Goal: Task Accomplishment & Management: Manage account settings

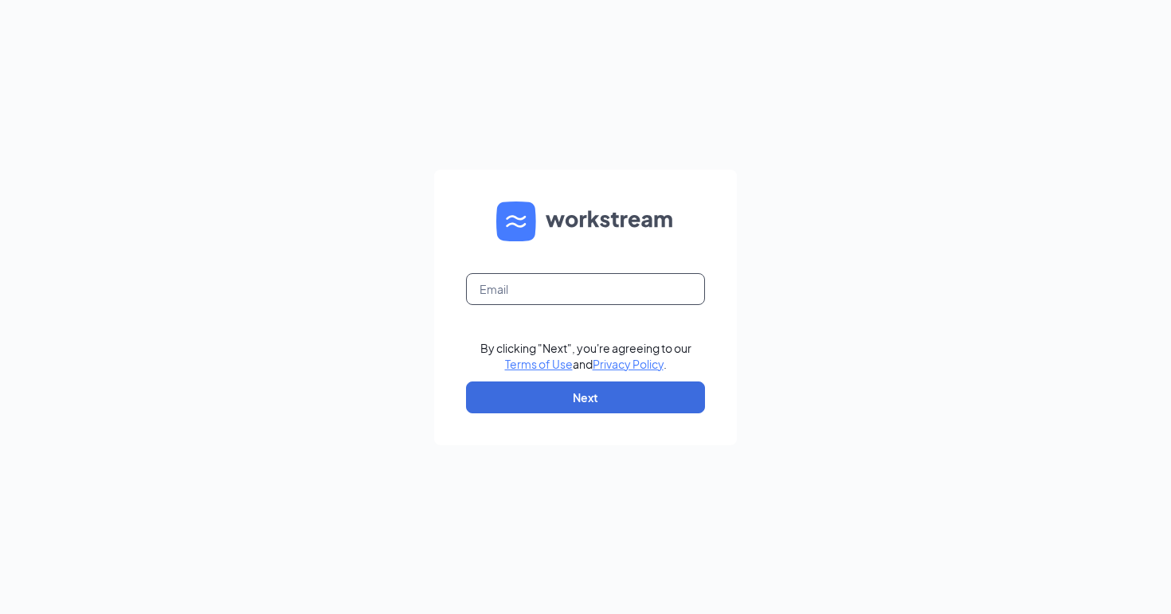
click at [622, 276] on input "text" at bounding box center [585, 289] width 239 height 32
type input "a.frost@cfasugarhouse.com"
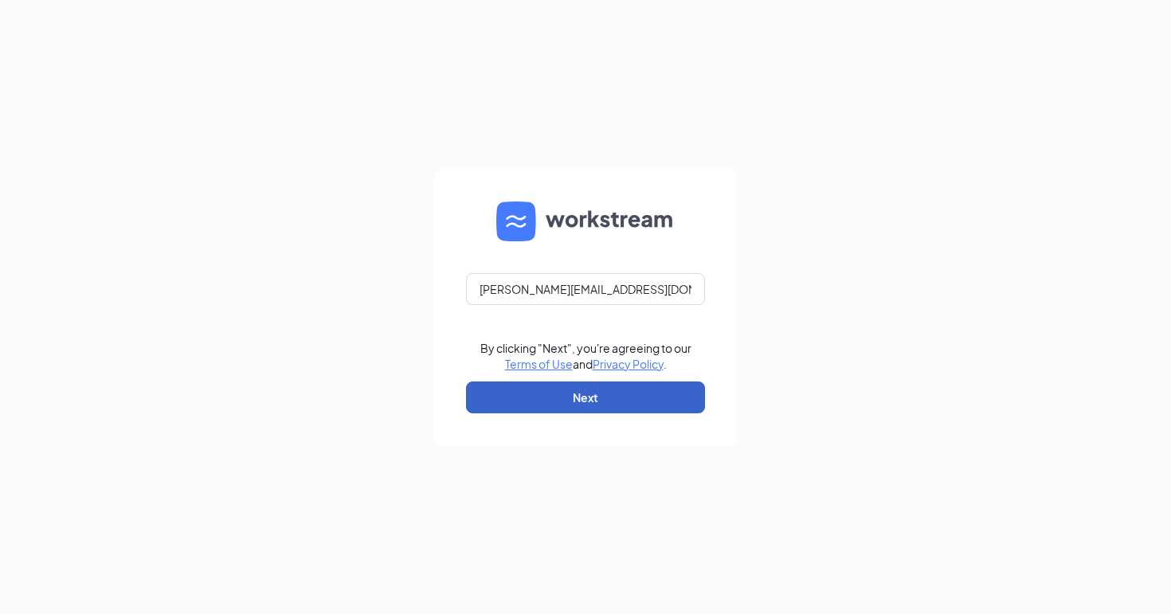
click at [609, 396] on button "Next" at bounding box center [585, 398] width 239 height 32
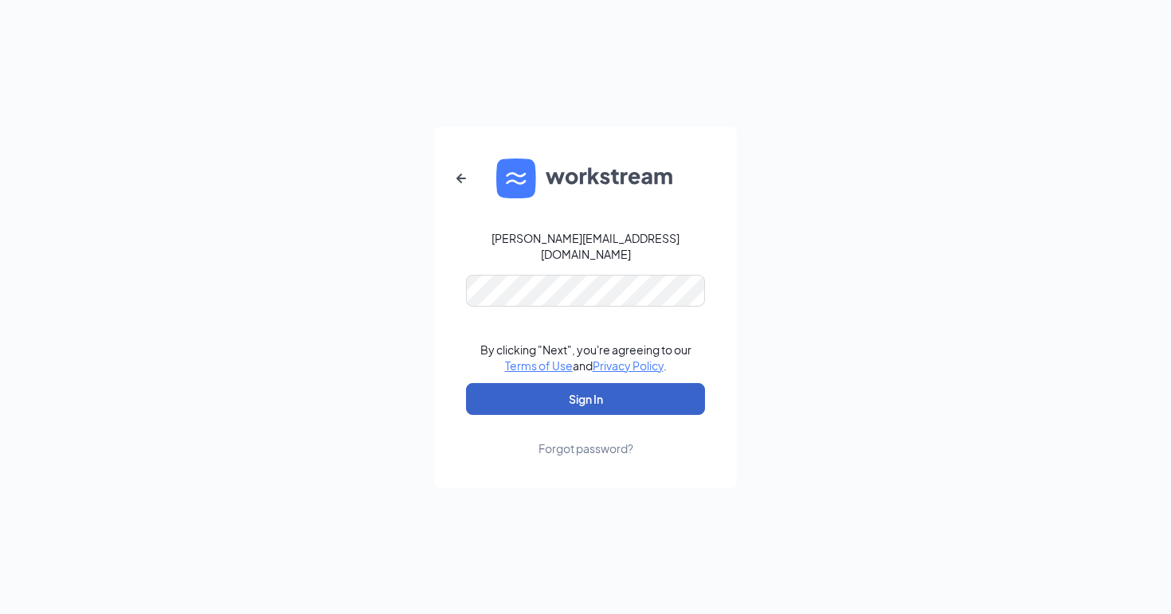
click at [598, 396] on button "Sign In" at bounding box center [585, 399] width 239 height 32
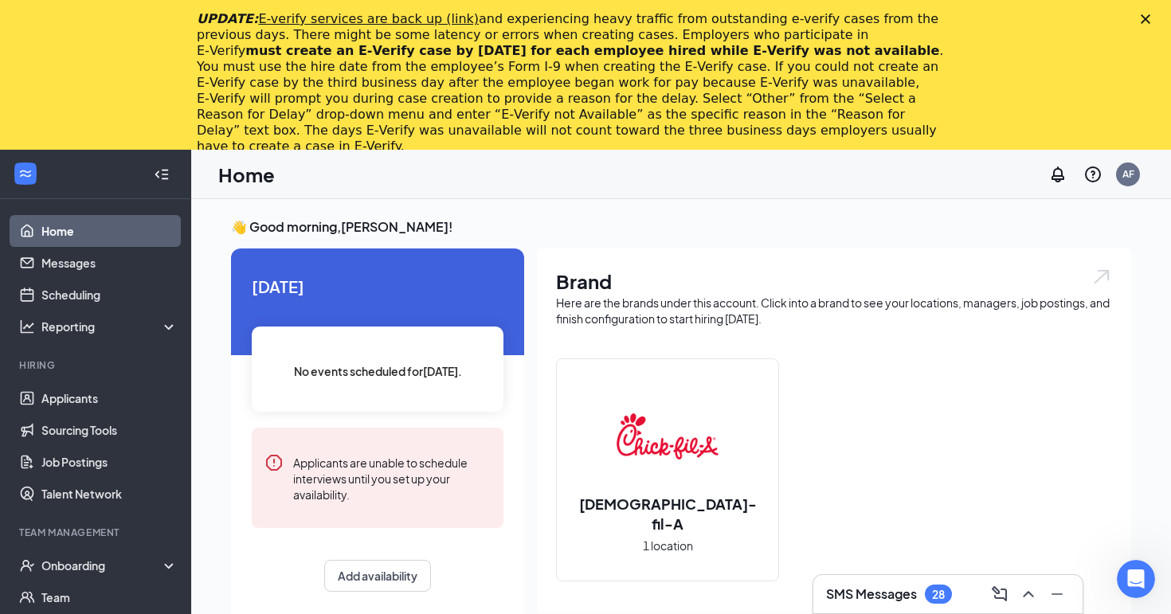
click at [1149, 20] on icon "Close" at bounding box center [1146, 19] width 10 height 10
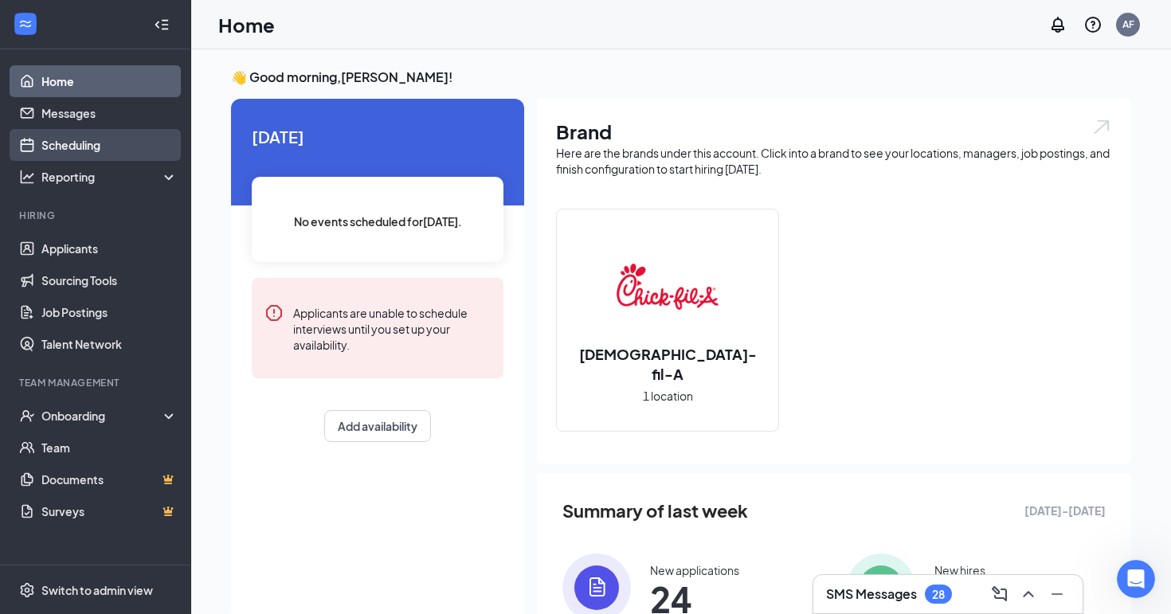
click at [64, 151] on link "Scheduling" at bounding box center [109, 145] width 136 height 32
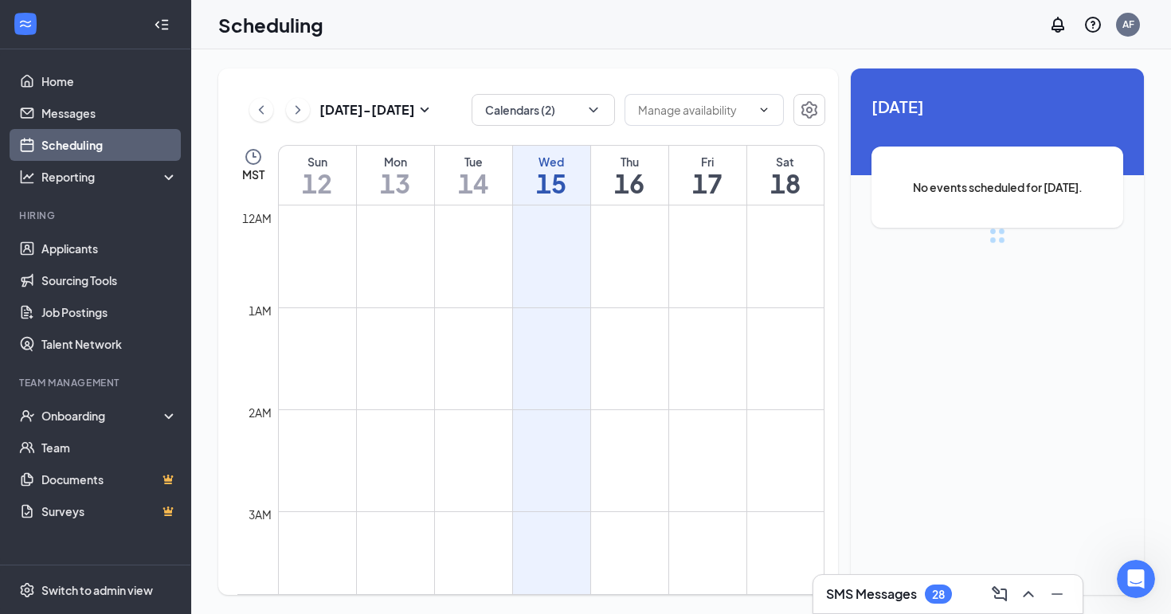
scroll to position [783, 0]
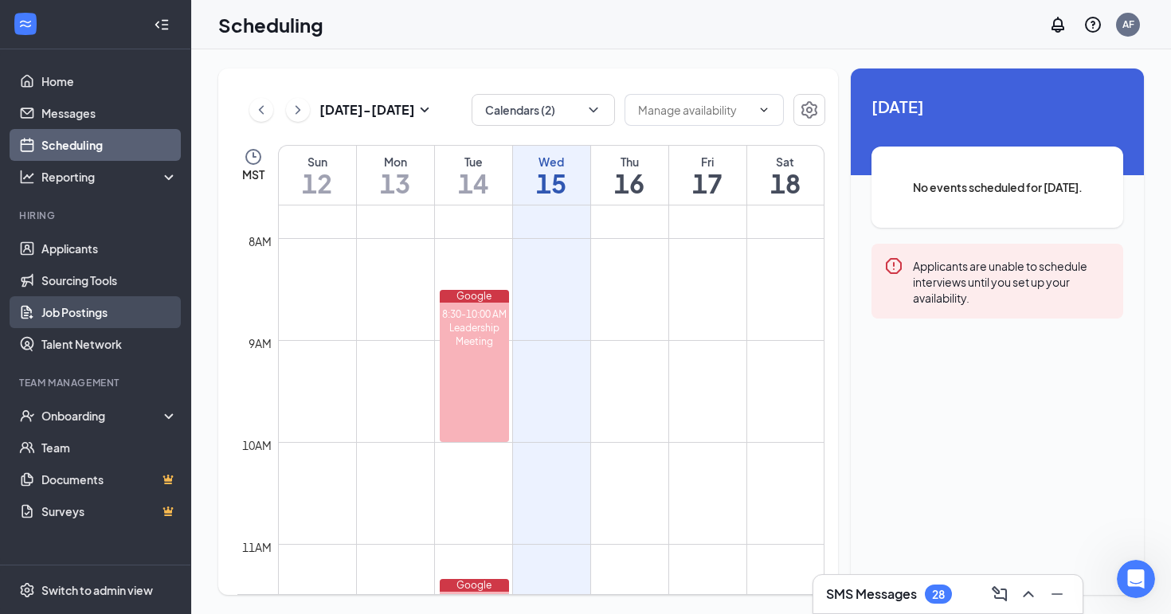
click at [90, 315] on link "Job Postings" at bounding box center [109, 312] width 136 height 32
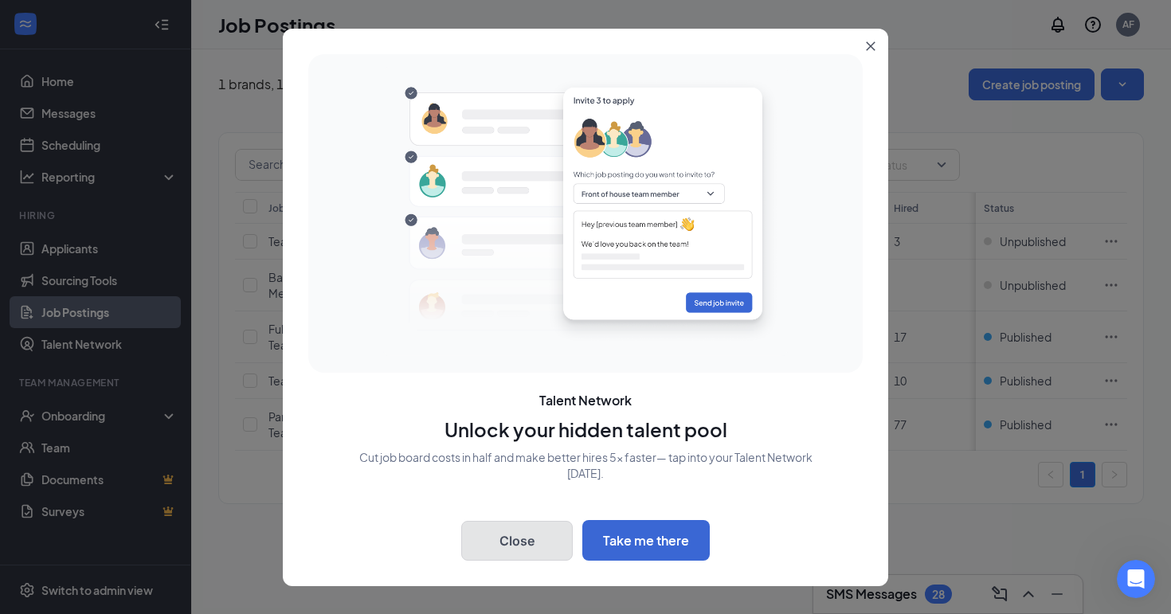
click at [506, 543] on button "Close" at bounding box center [517, 541] width 112 height 40
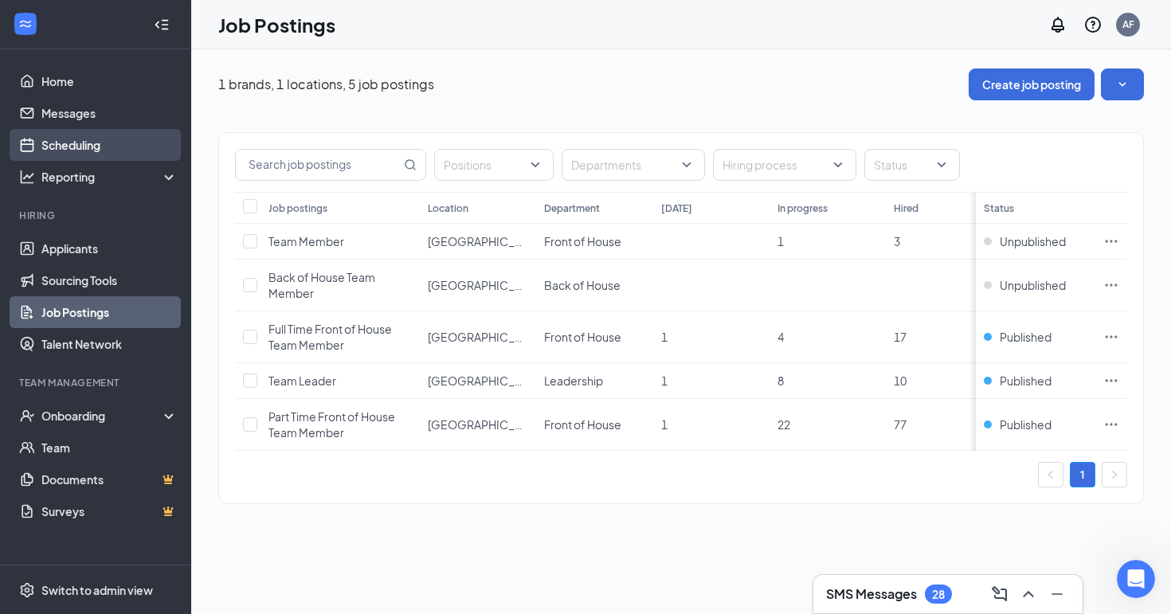
click at [86, 145] on link "Scheduling" at bounding box center [109, 145] width 136 height 32
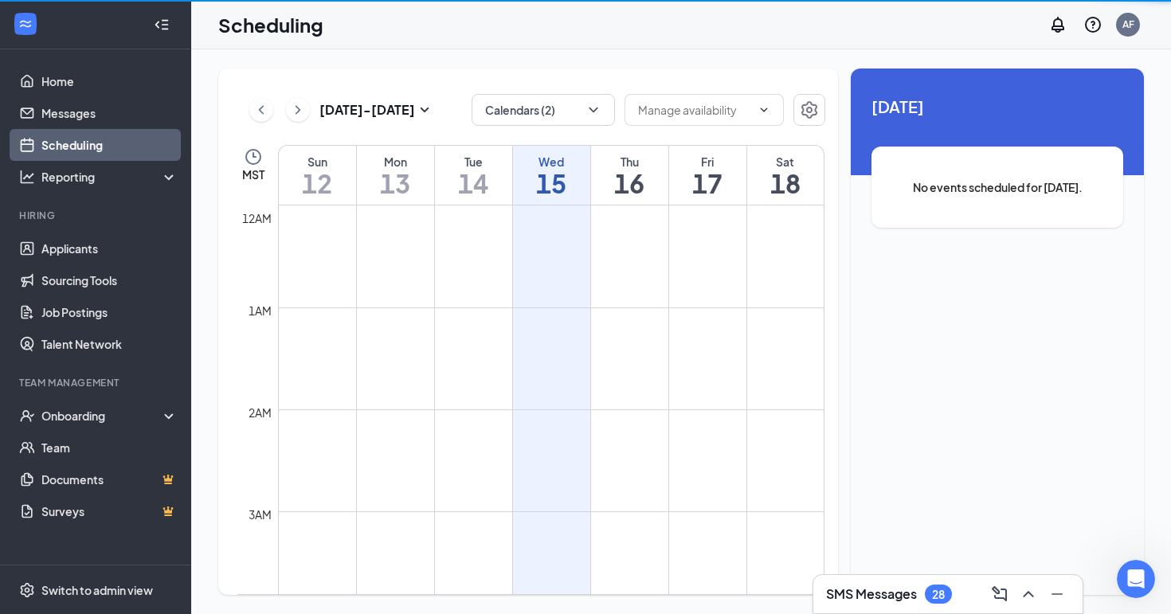
scroll to position [783, 0]
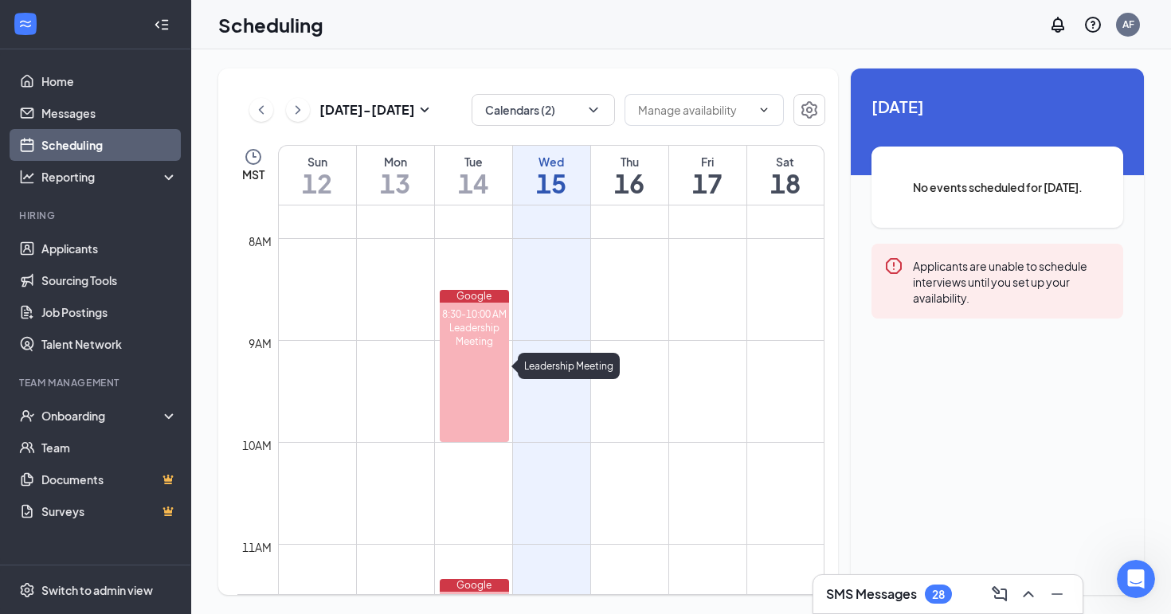
click at [477, 305] on div "8:30-10:00 AM Leadership Meeting" at bounding box center [475, 372] width 70 height 139
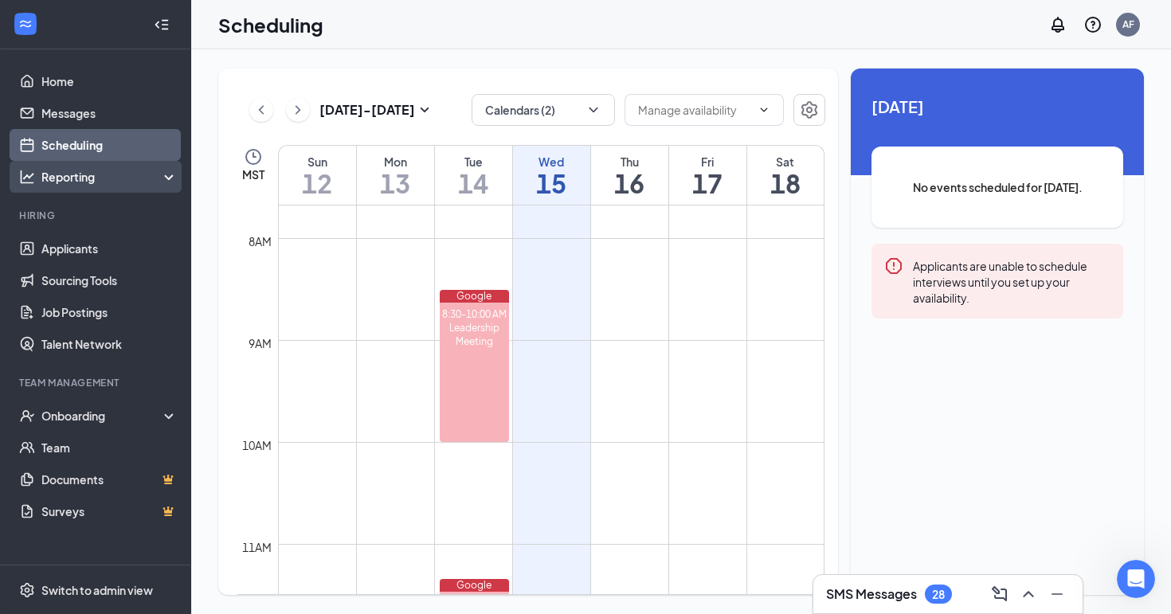
click at [166, 178] on icon at bounding box center [172, 178] width 13 height 0
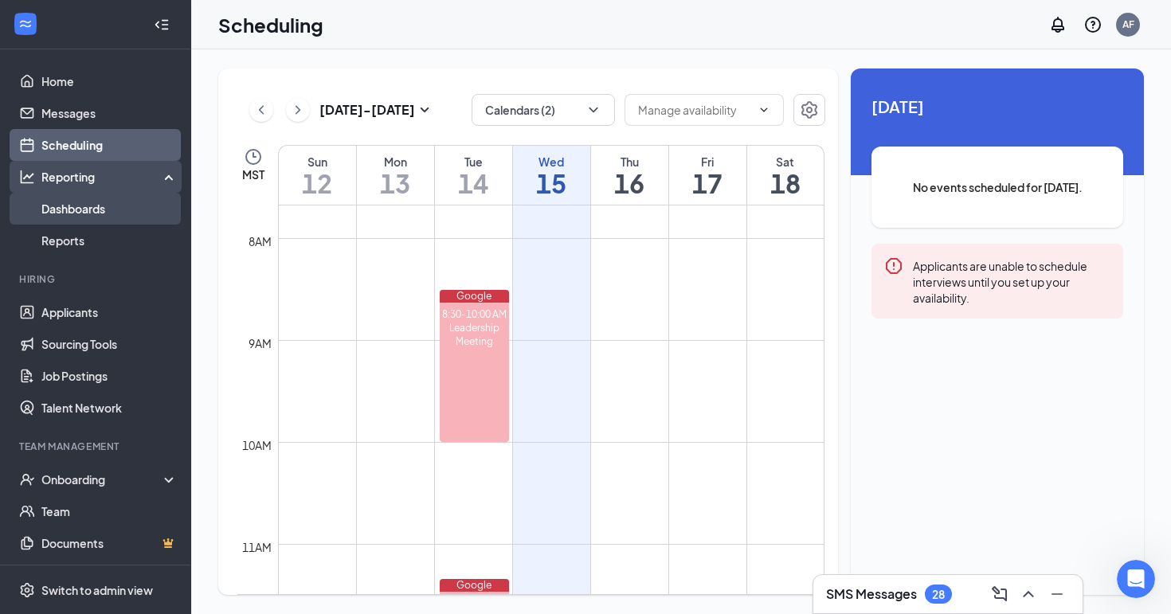
click at [137, 206] on link "Dashboards" at bounding box center [109, 209] width 136 height 32
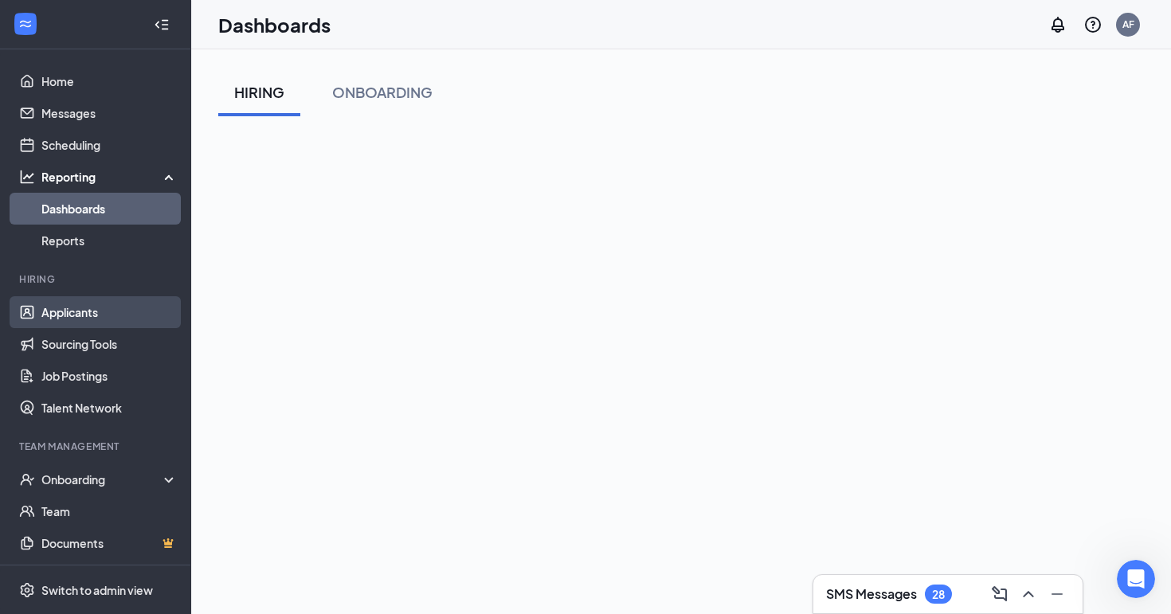
click at [97, 307] on link "Applicants" at bounding box center [109, 312] width 136 height 32
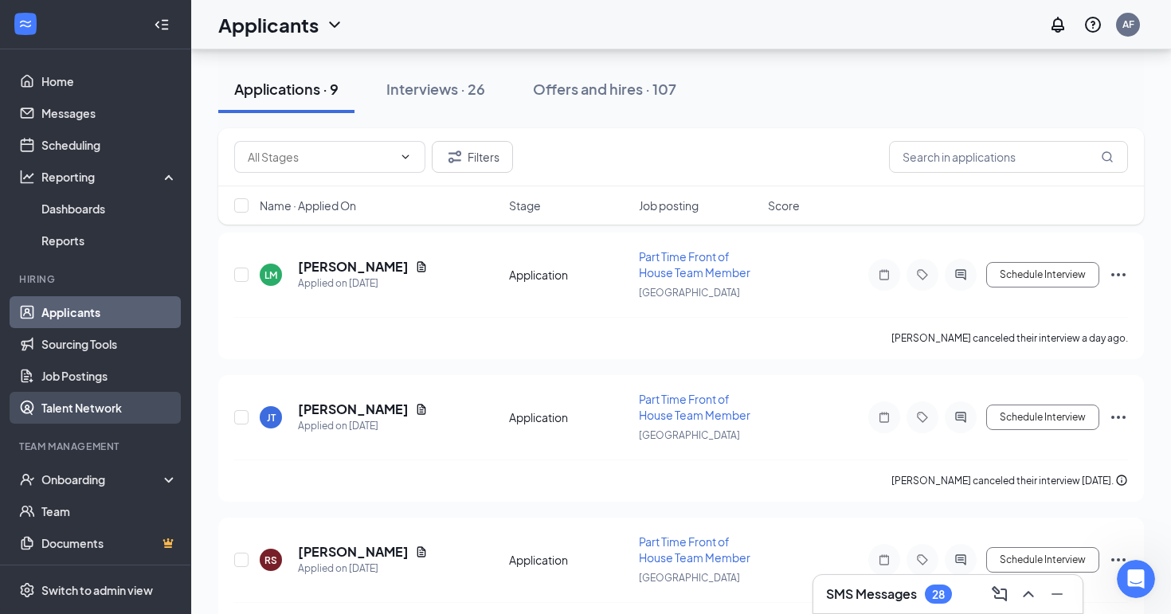
scroll to position [33, 0]
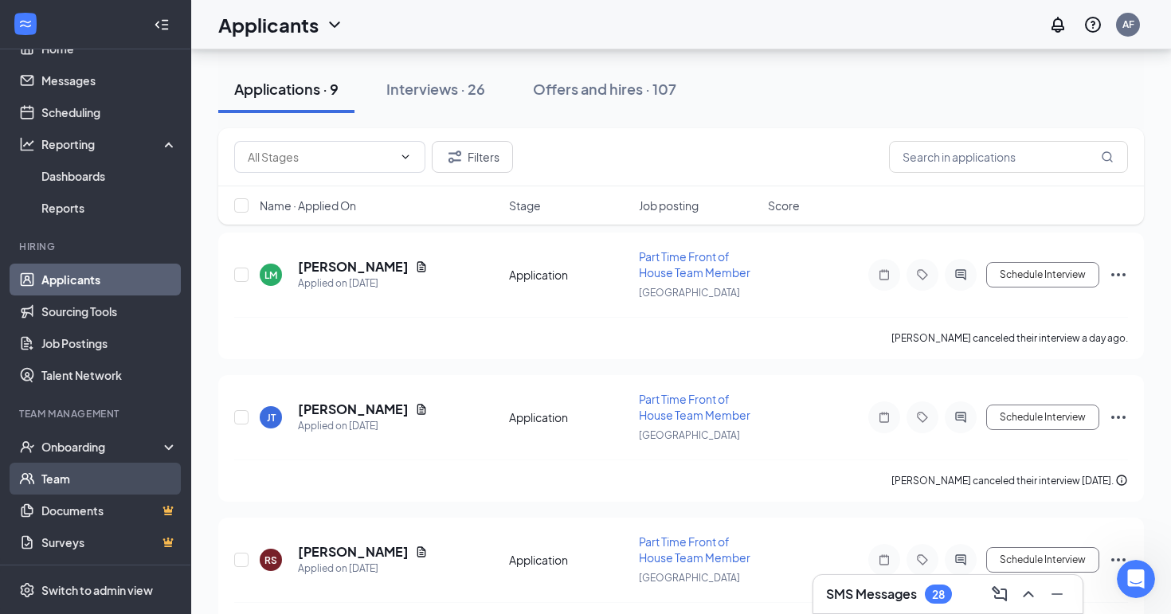
click at [59, 469] on link "Team" at bounding box center [109, 479] width 136 height 32
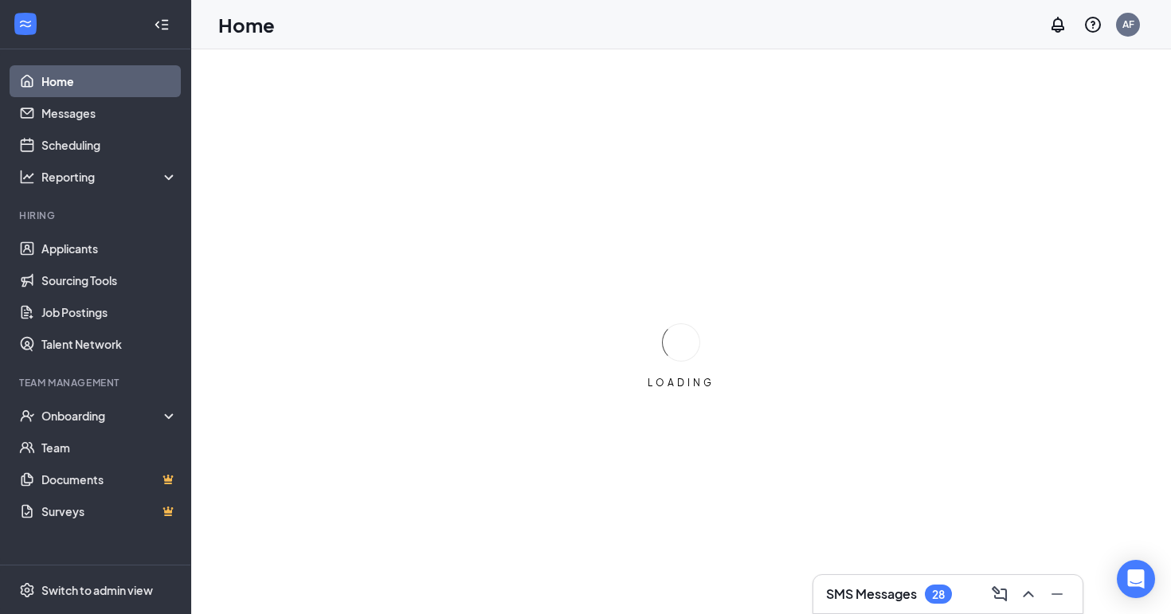
click at [170, 25] on div at bounding box center [162, 25] width 32 height 32
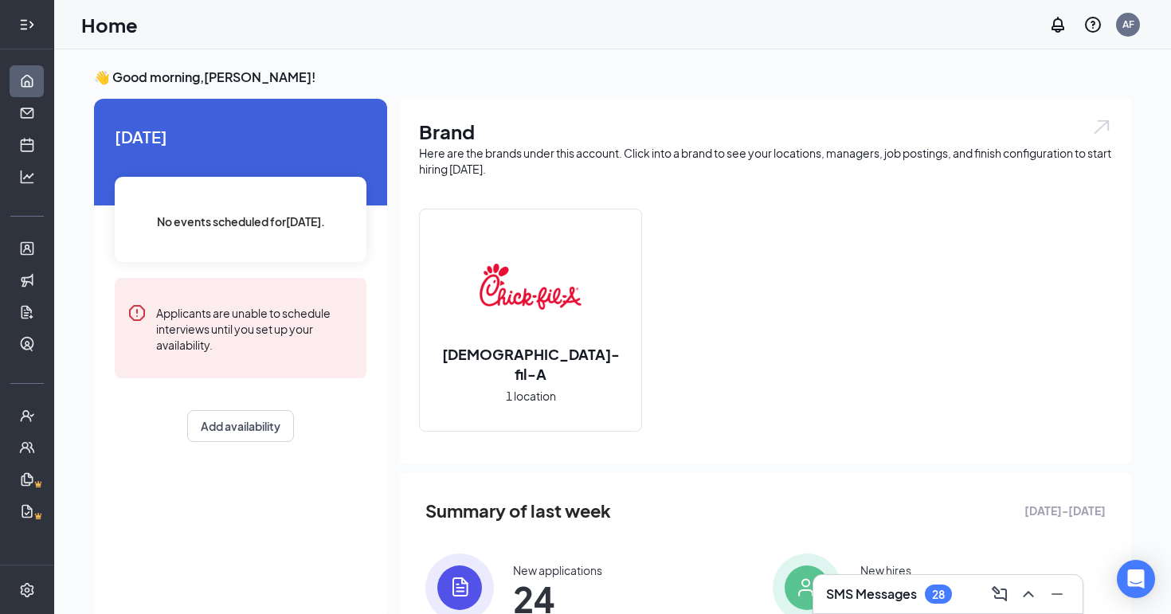
click at [31, 22] on icon "Expand" at bounding box center [27, 25] width 16 height 16
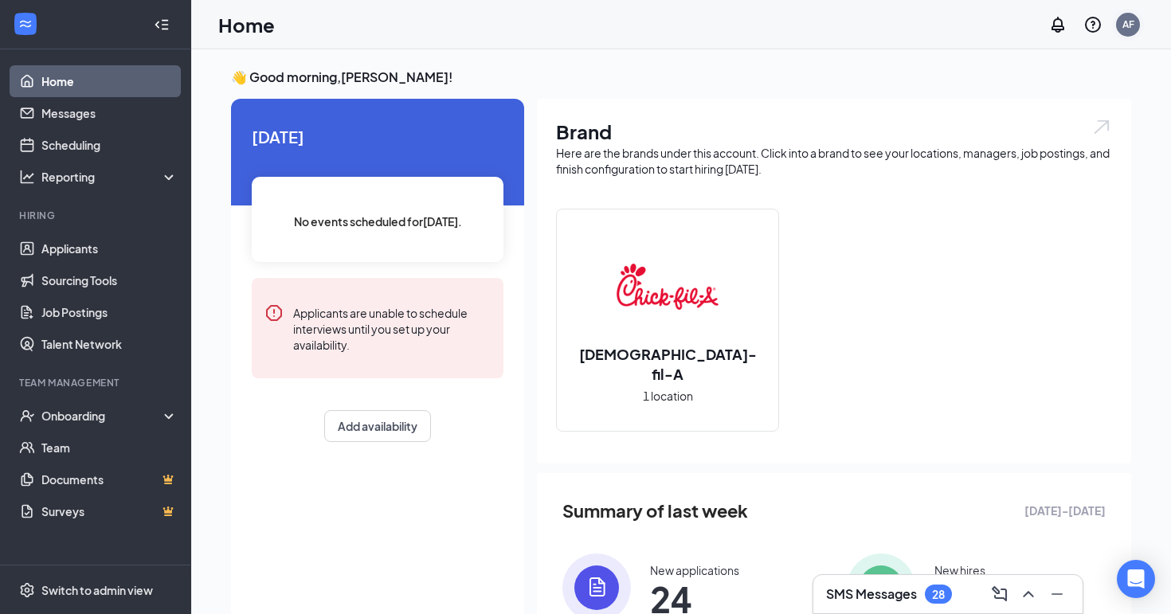
click at [1136, 25] on div "AF" at bounding box center [1128, 25] width 24 height 24
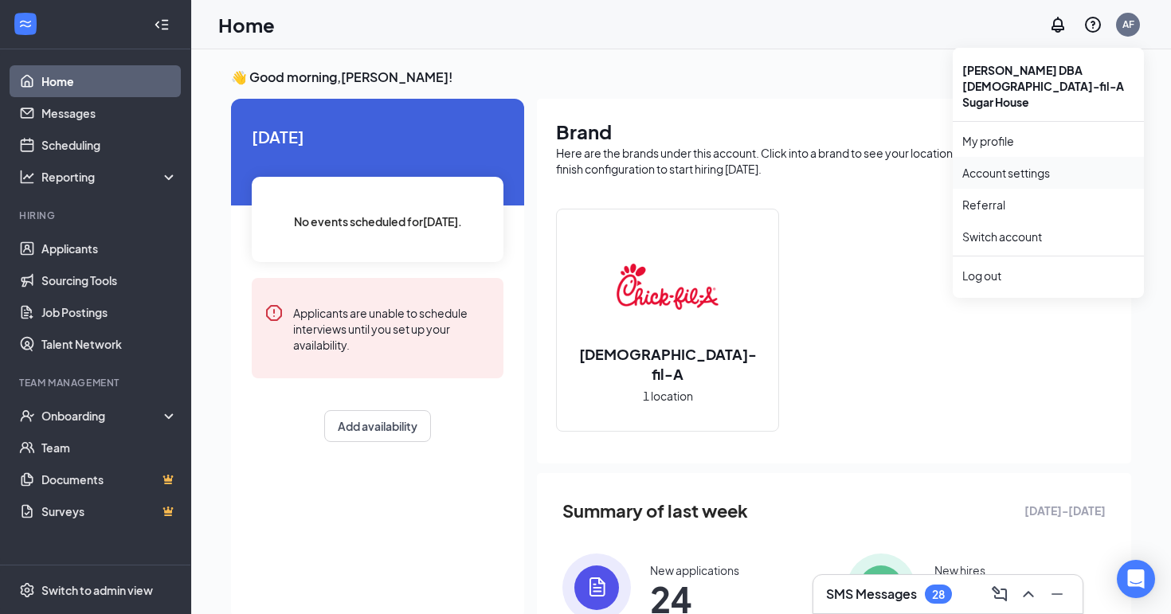
click at [990, 165] on link "Account settings" at bounding box center [1048, 173] width 172 height 16
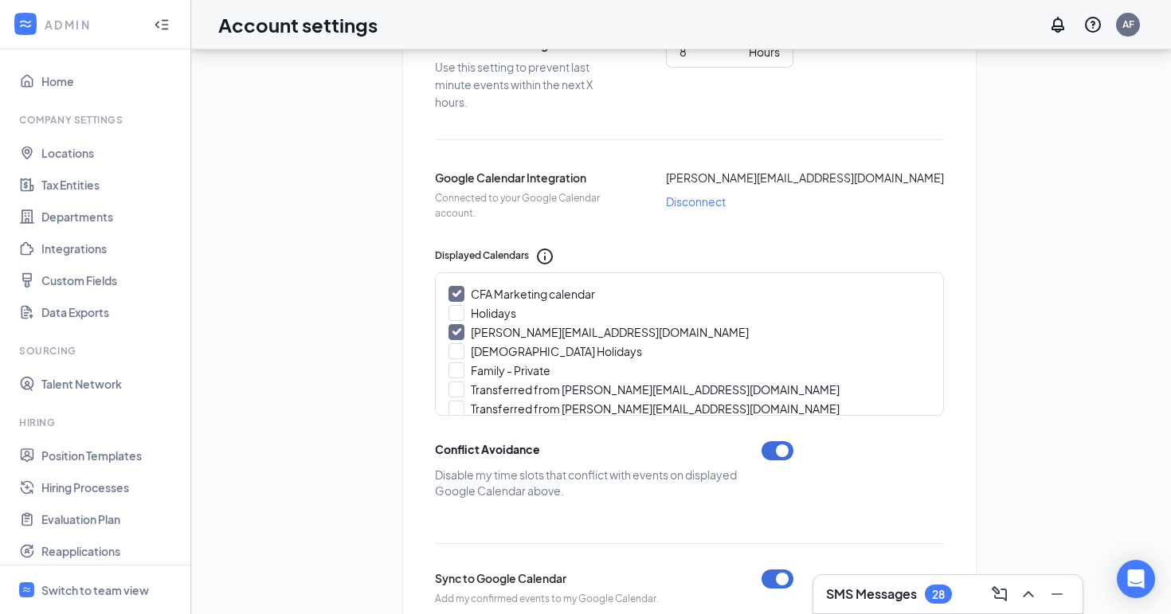
click at [633, 238] on div "Google Calendar Integration Connected to your Google Calendar account. a.frost@…" at bounding box center [689, 498] width 509 height 658
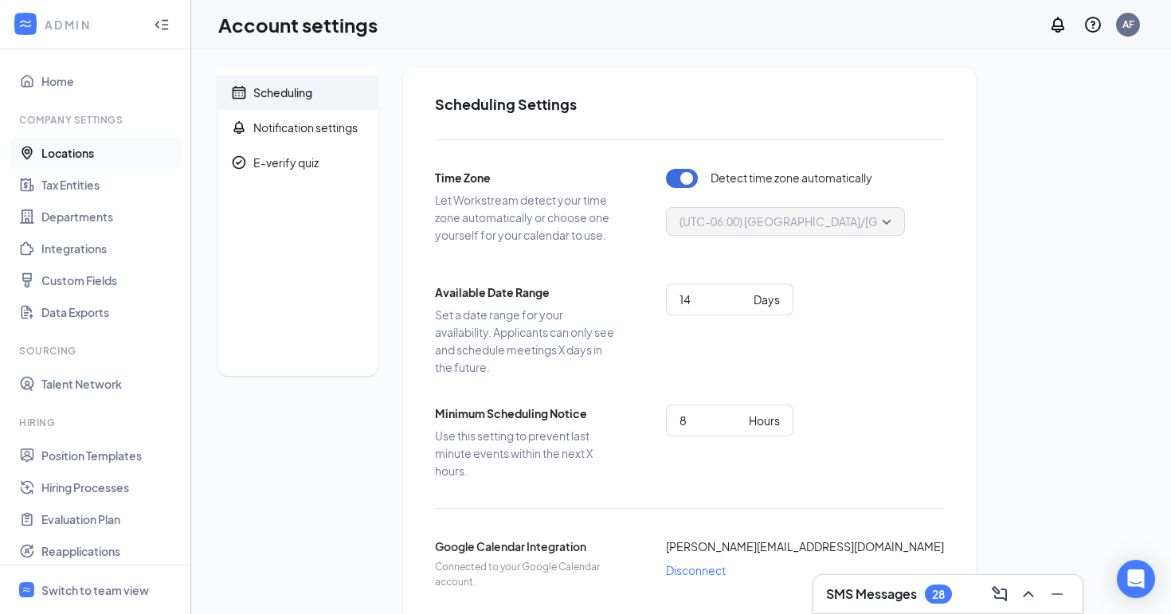
click at [70, 155] on link "Locations" at bounding box center [109, 153] width 136 height 32
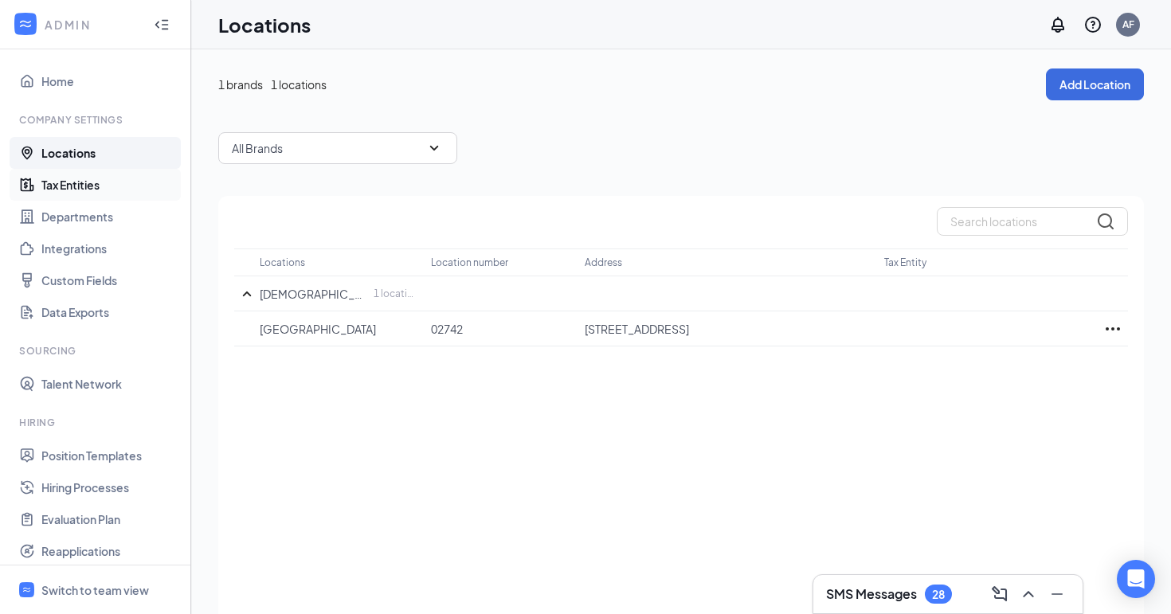
click at [73, 190] on link "Tax Entities" at bounding box center [109, 185] width 136 height 32
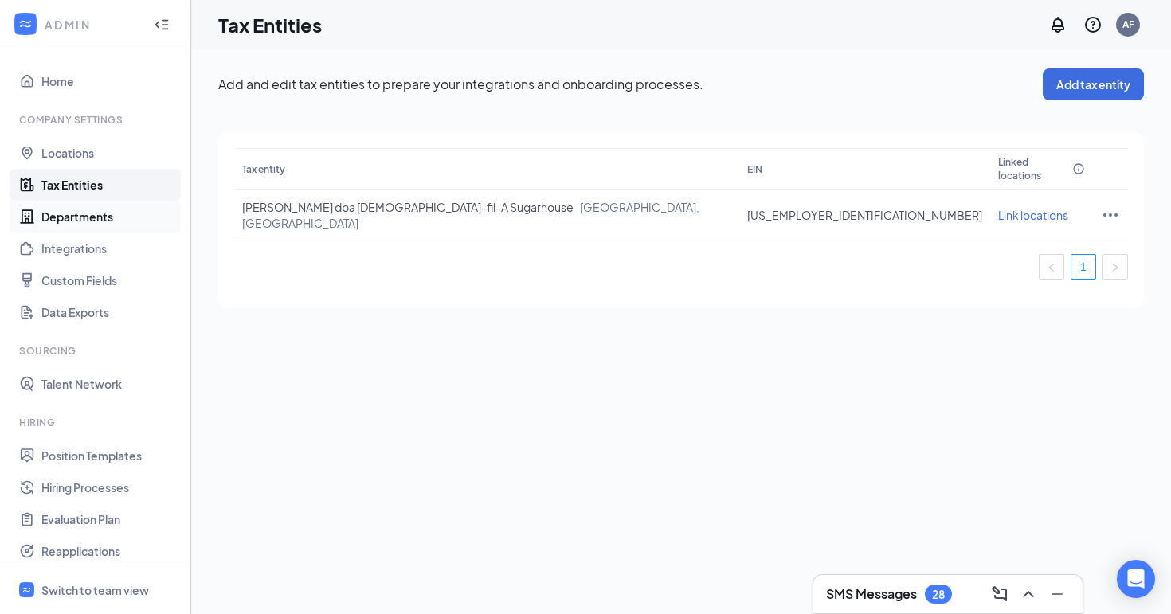
click at [79, 214] on link "Departments" at bounding box center [109, 217] width 136 height 32
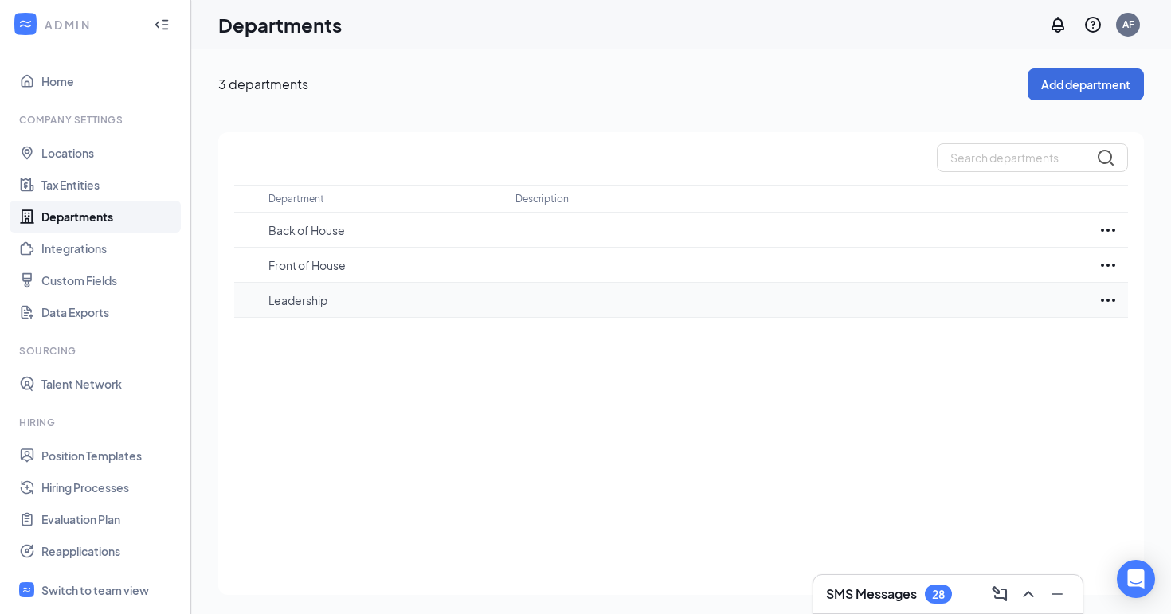
click at [1107, 299] on icon "Ellipses" at bounding box center [1108, 300] width 14 height 3
click at [981, 345] on p "Edit" at bounding box center [1038, 348] width 134 height 16
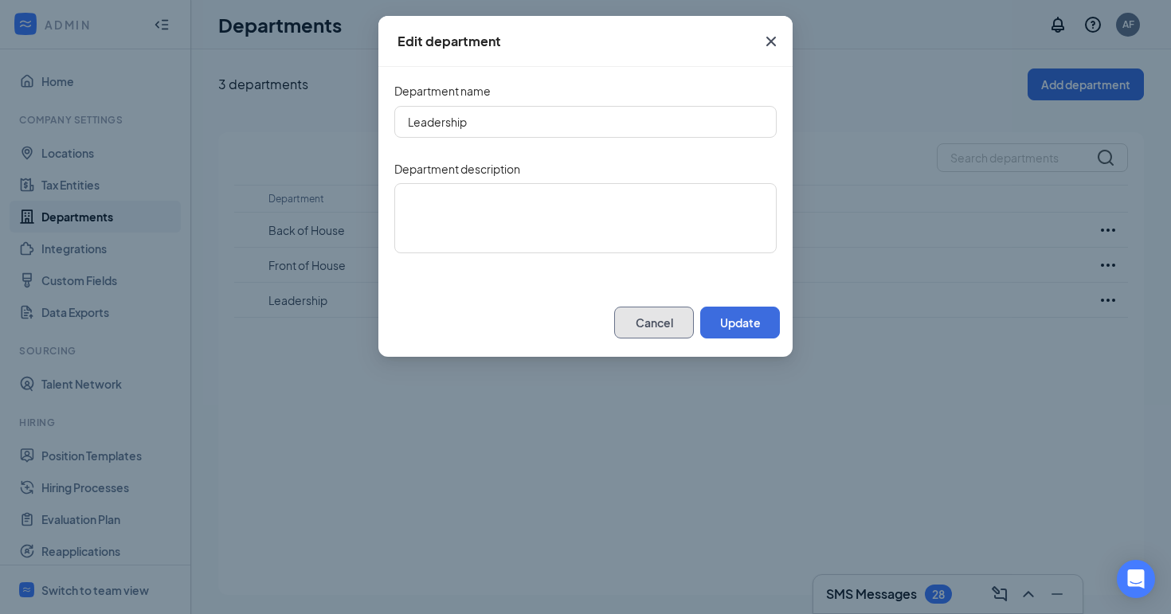
click at [668, 333] on button "Cancel" at bounding box center [654, 323] width 80 height 32
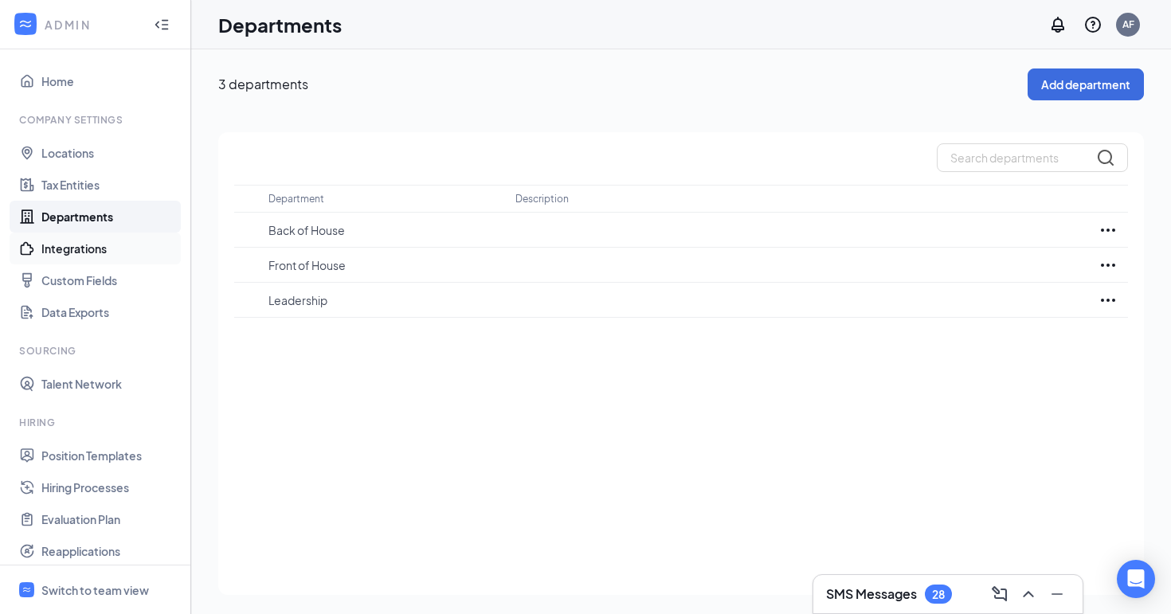
click at [99, 253] on link "Integrations" at bounding box center [109, 249] width 136 height 32
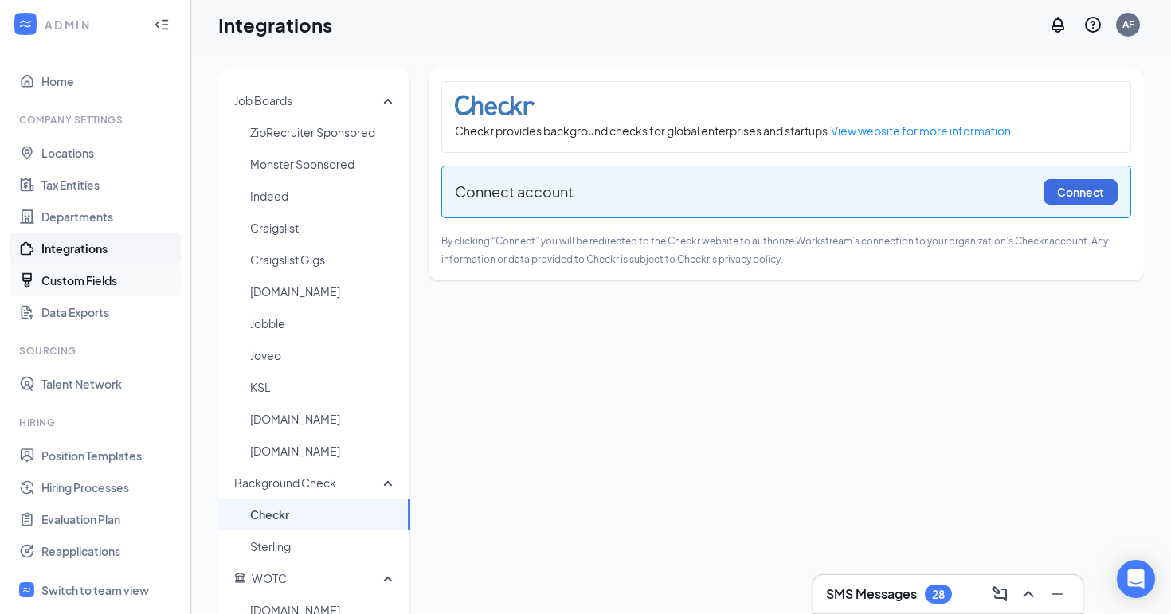
click at [98, 285] on link "Custom Fields" at bounding box center [109, 280] width 136 height 32
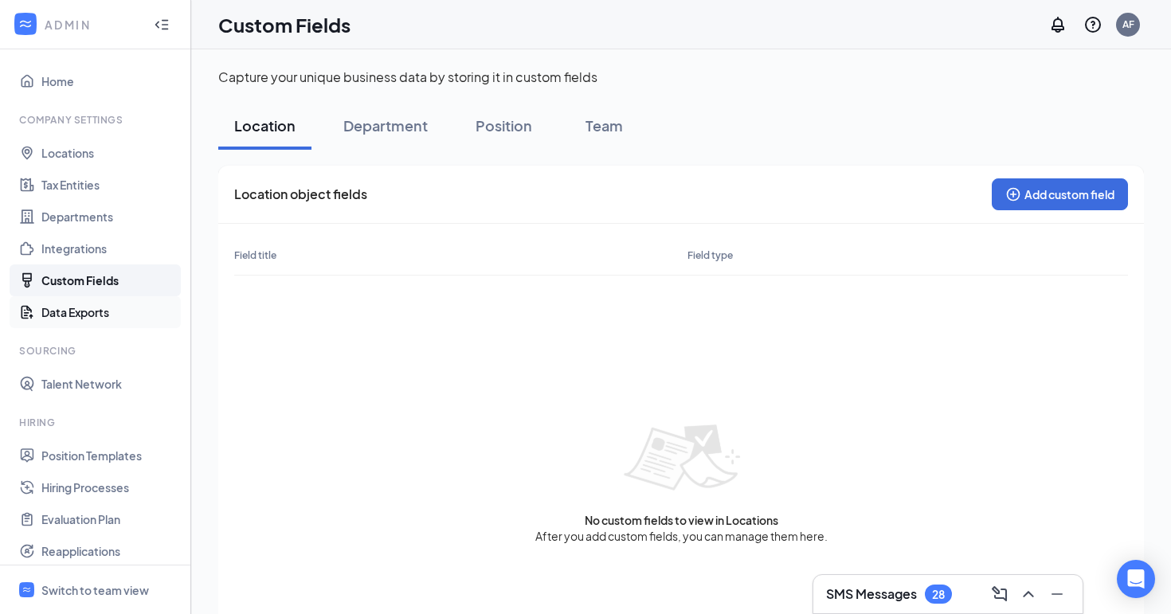
click at [83, 314] on link "Data Exports" at bounding box center [109, 312] width 136 height 32
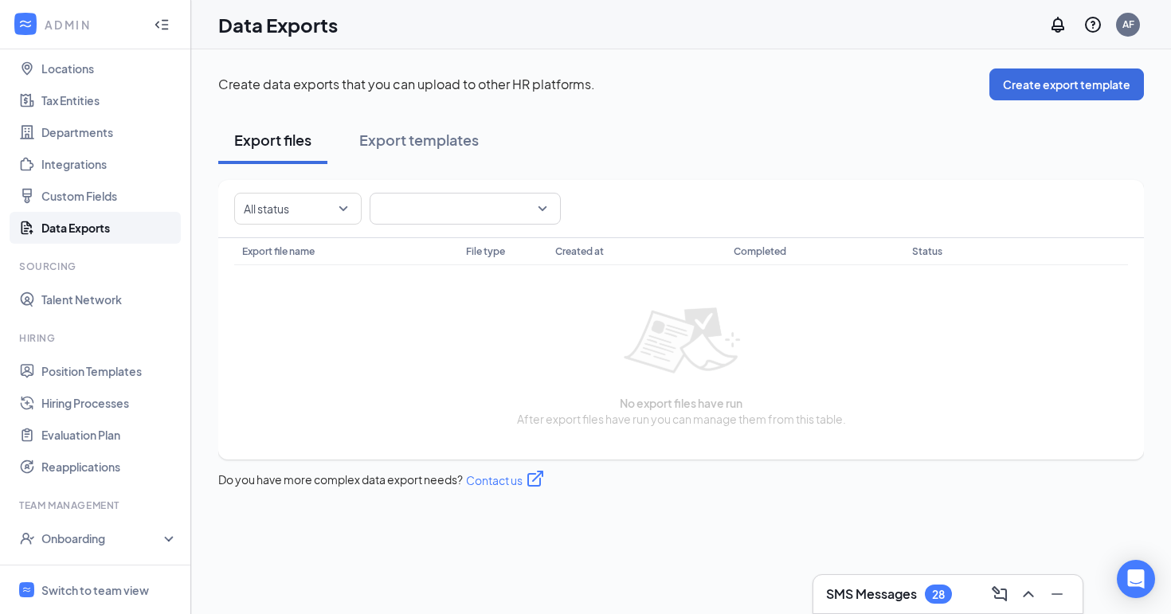
scroll to position [91, 0]
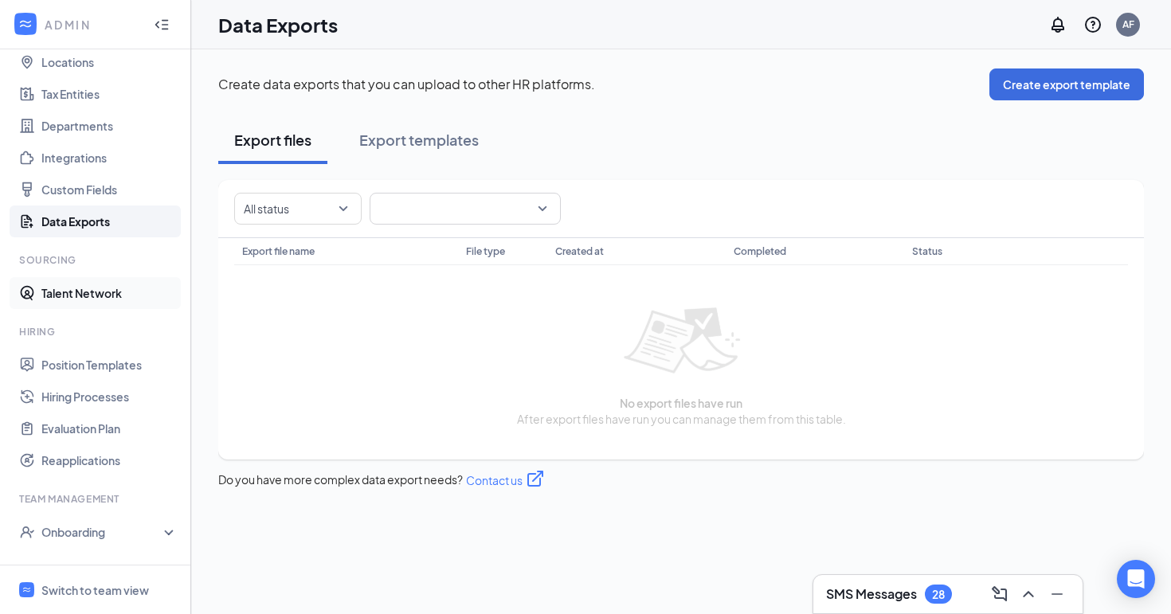
click at [115, 296] on link "Talent Network" at bounding box center [109, 293] width 136 height 32
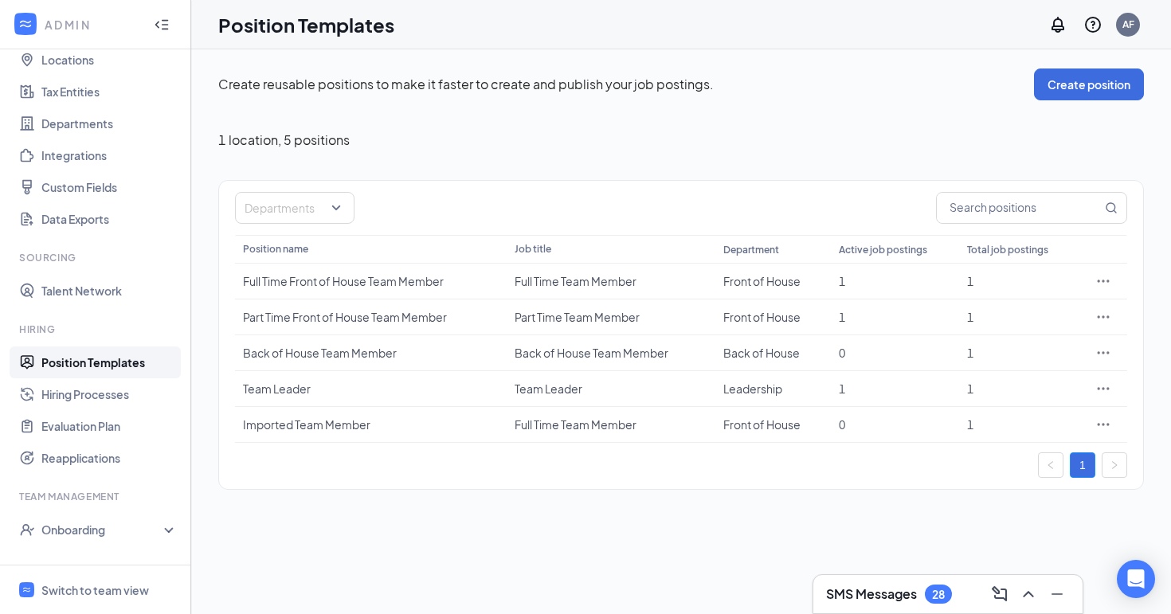
scroll to position [184, 0]
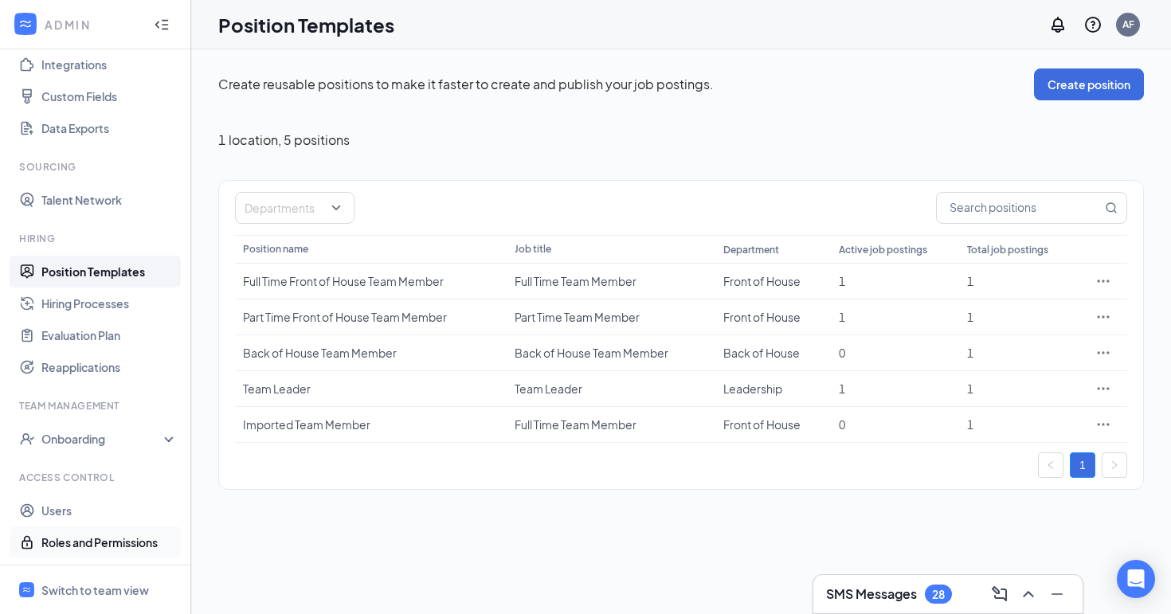
click at [55, 547] on link "Roles and Permissions" at bounding box center [109, 543] width 136 height 32
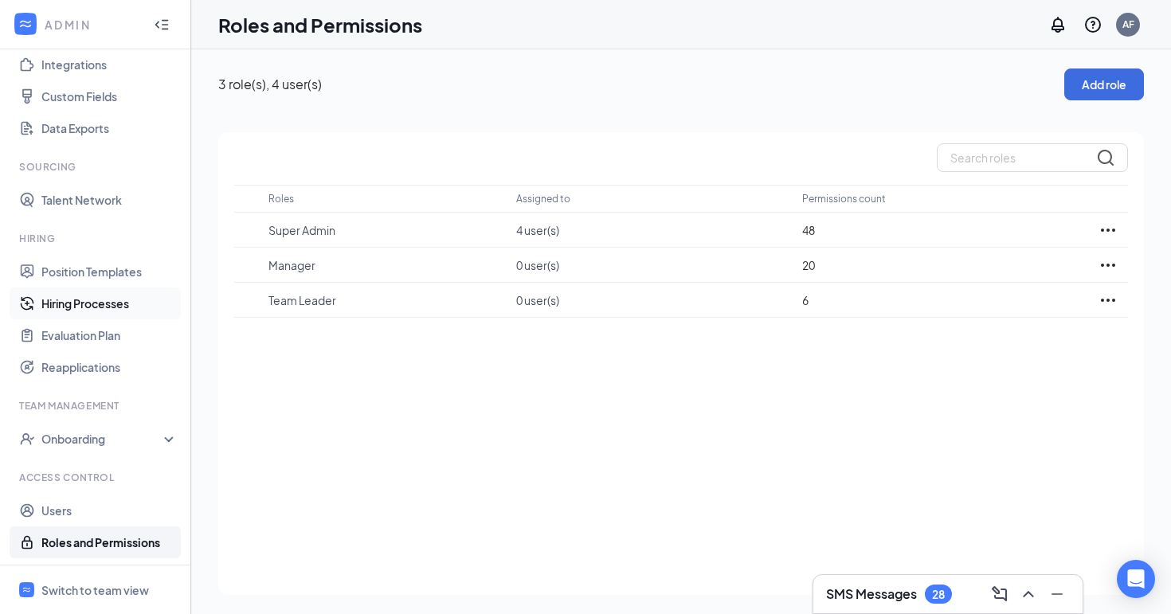
click at [101, 308] on link "Hiring Processes" at bounding box center [109, 304] width 136 height 32
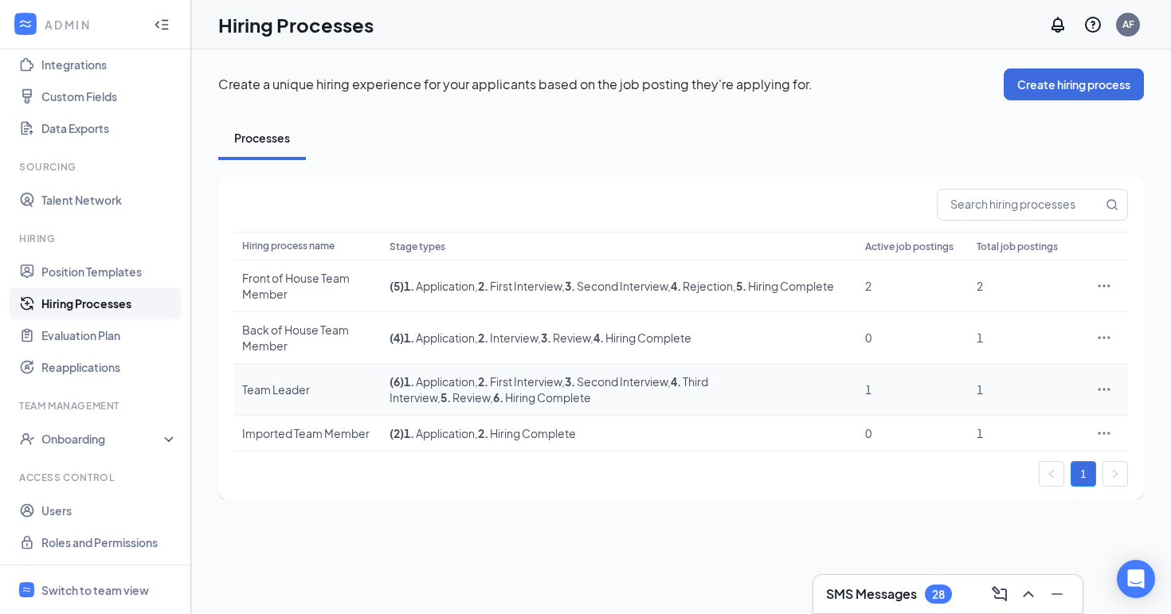
click at [326, 390] on div "Team Leader" at bounding box center [307, 390] width 131 height 16
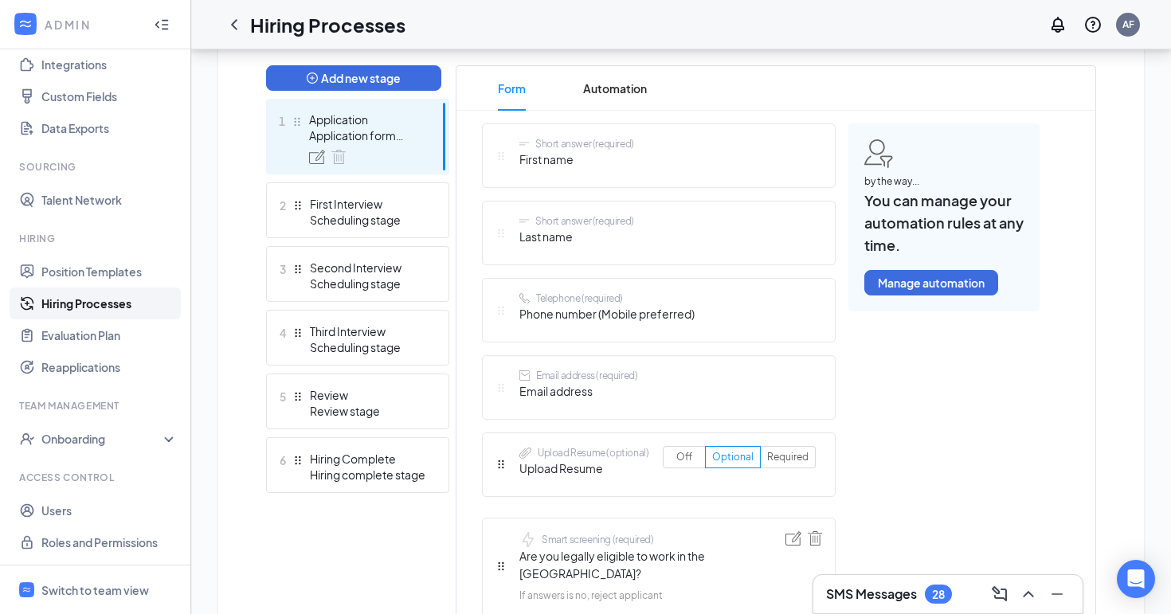
scroll to position [429, 0]
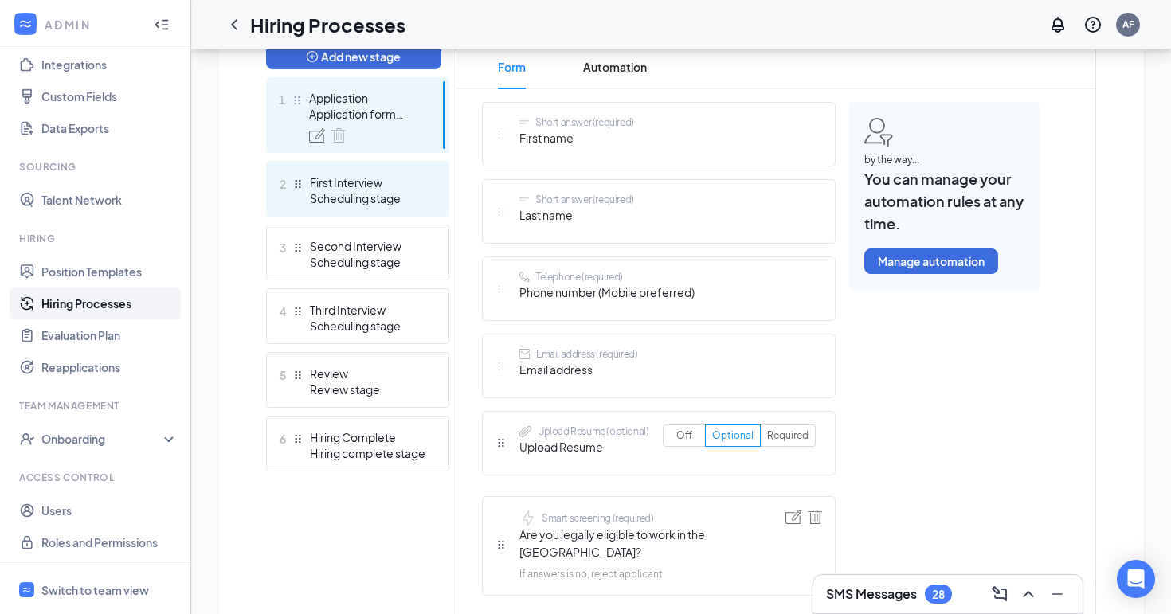
click at [415, 185] on div "First Interview" at bounding box center [368, 182] width 116 height 16
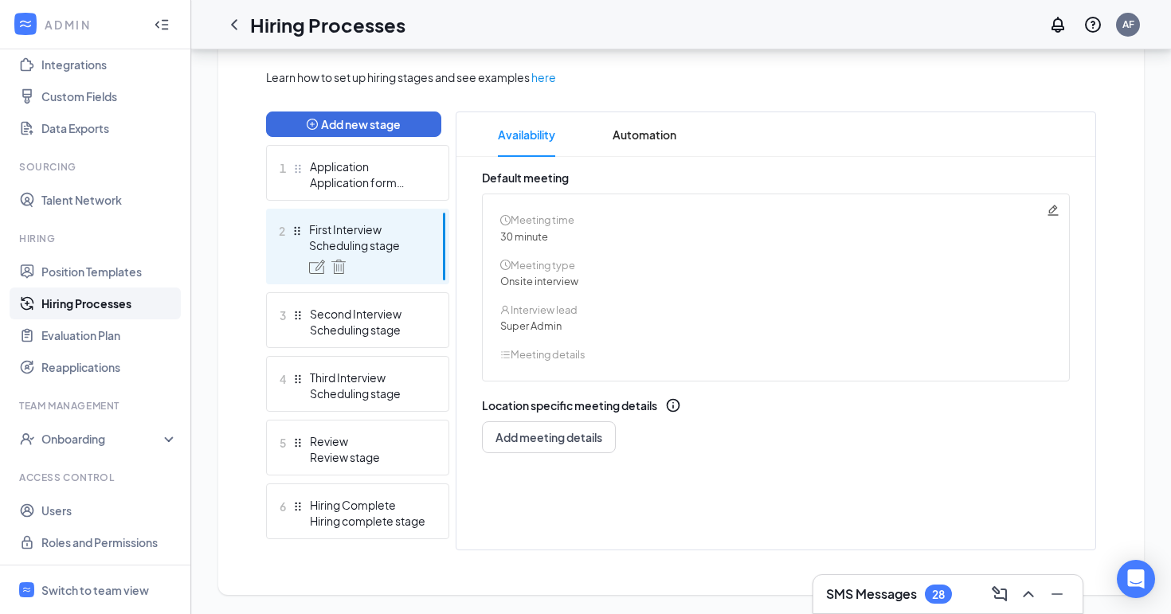
click at [1057, 214] on icon "Pencil" at bounding box center [1053, 210] width 13 height 13
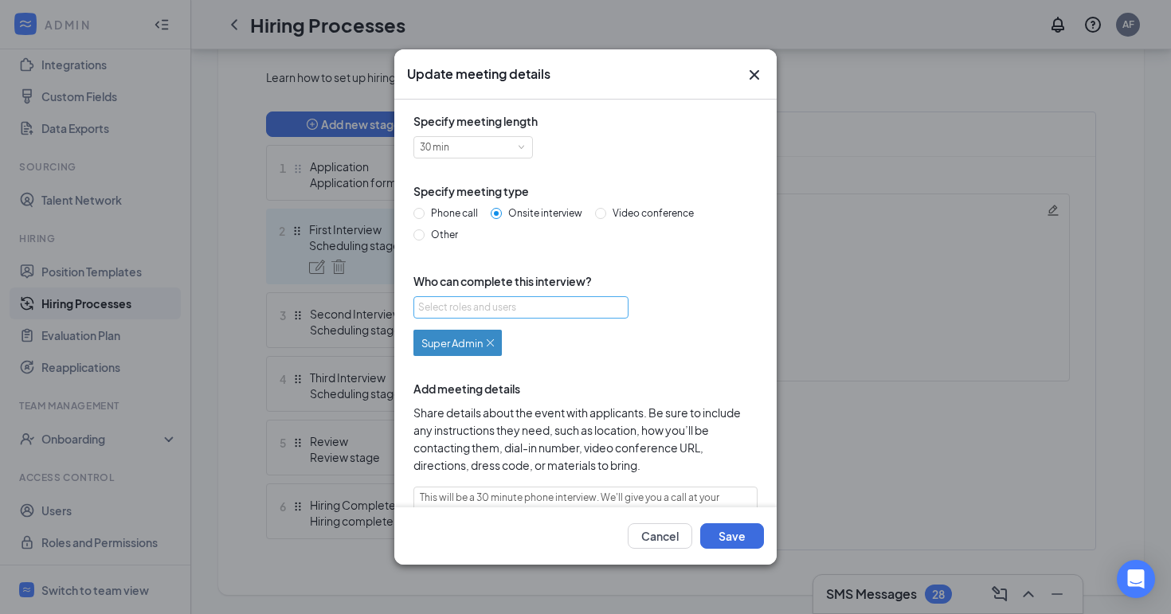
click at [470, 307] on div "Select roles and users" at bounding box center [516, 308] width 197 height 16
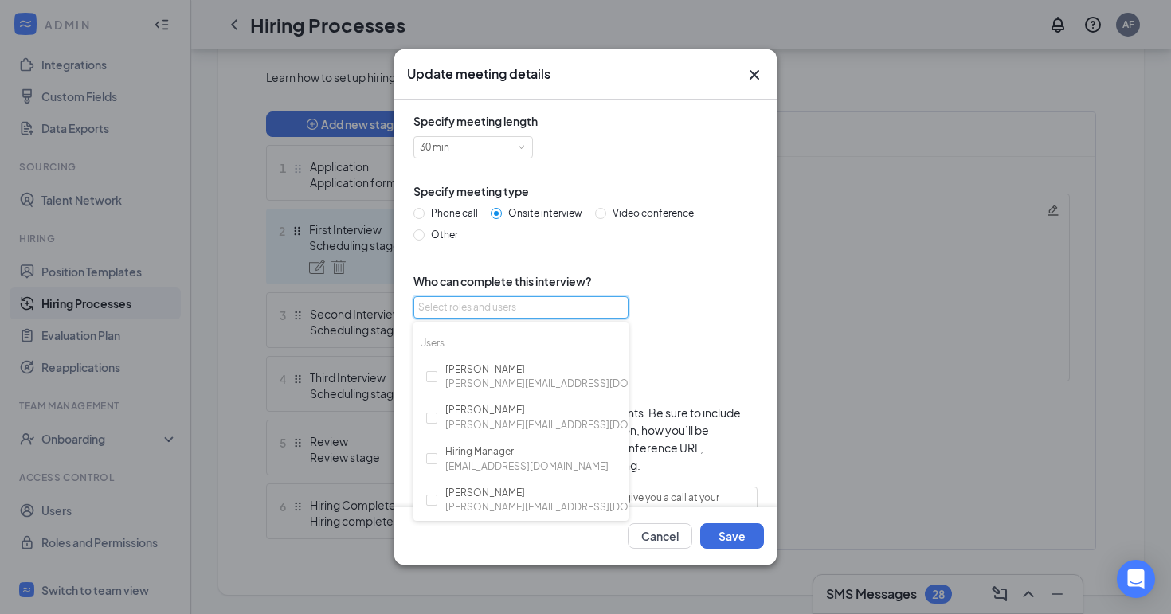
scroll to position [98, 0]
click at [427, 379] on input "checkbox" at bounding box center [431, 376] width 11 height 11
checkbox input "true"
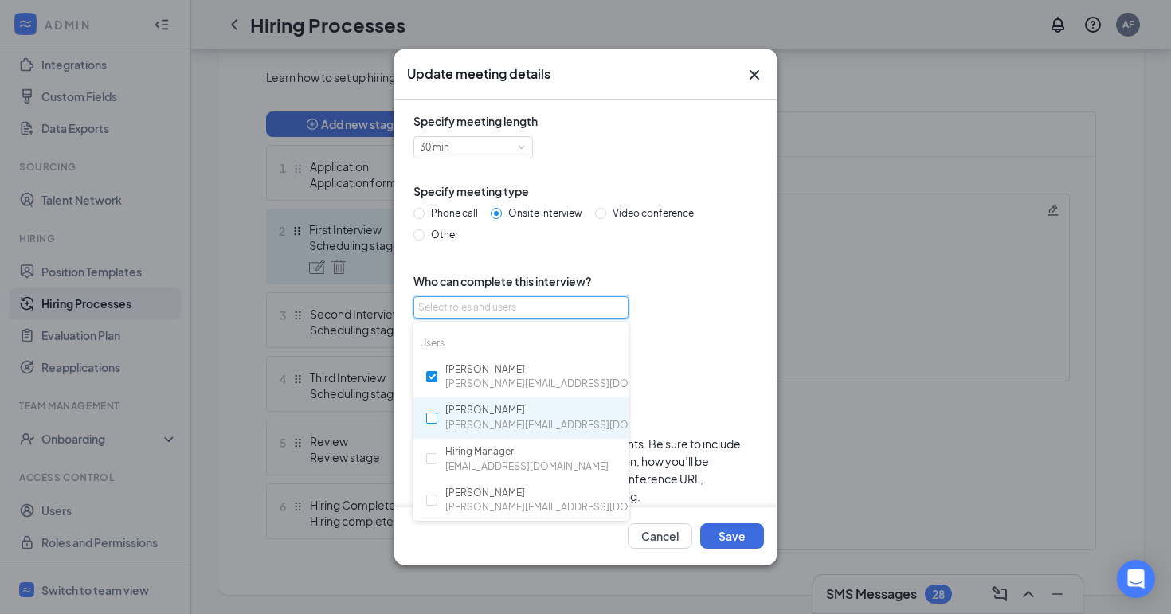
click at [437, 423] on input "checkbox" at bounding box center [431, 418] width 11 height 11
checkbox input "true"
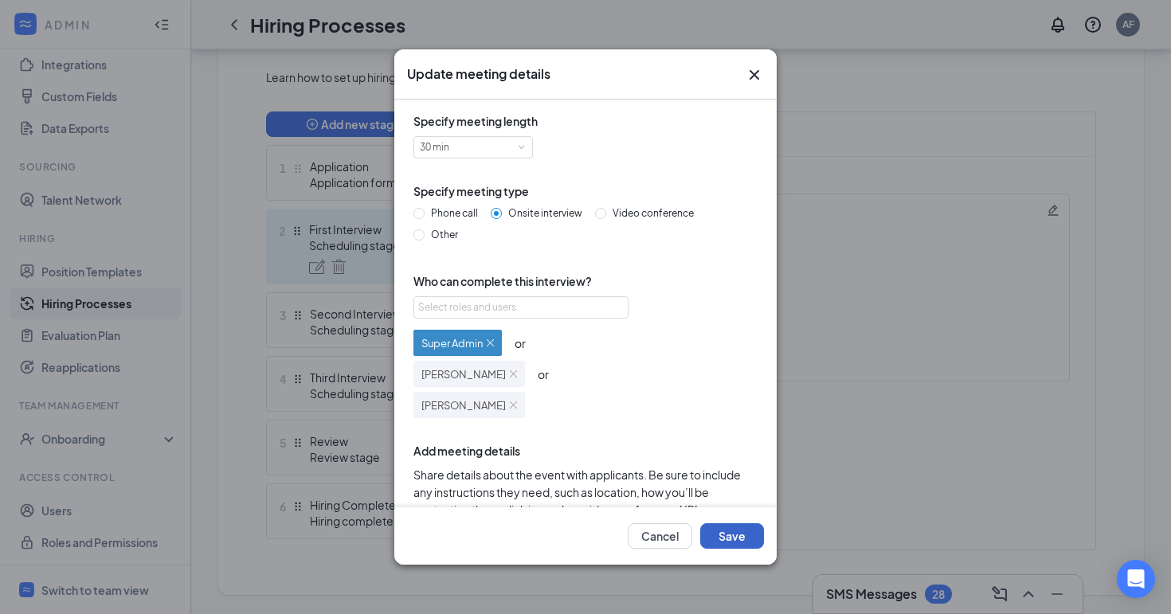
click at [741, 541] on button "Save" at bounding box center [732, 535] width 64 height 25
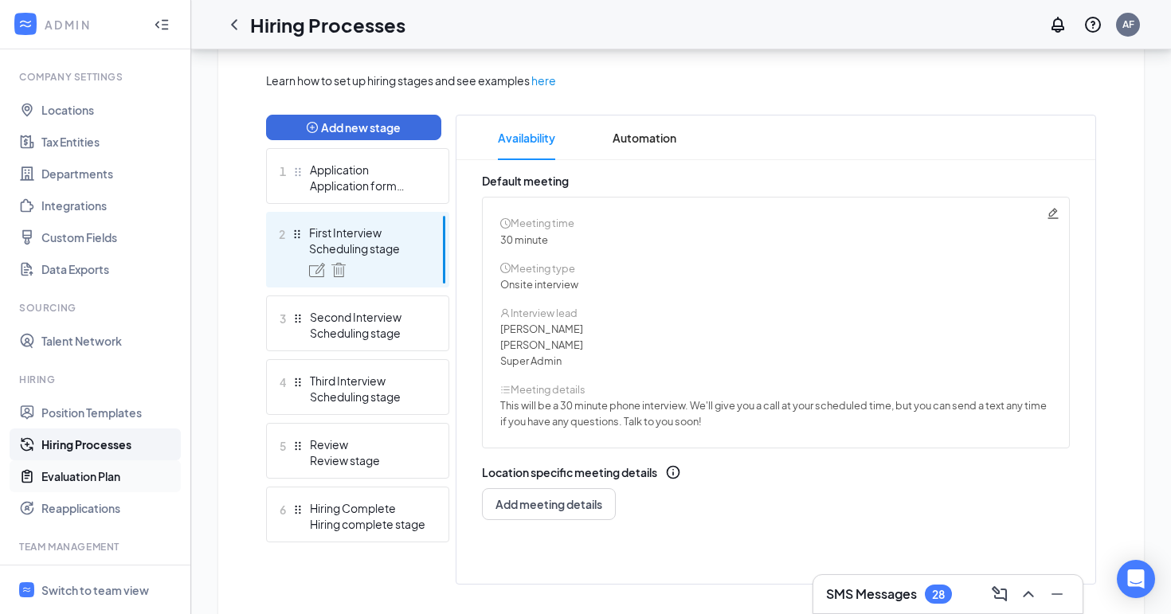
scroll to position [0, 0]
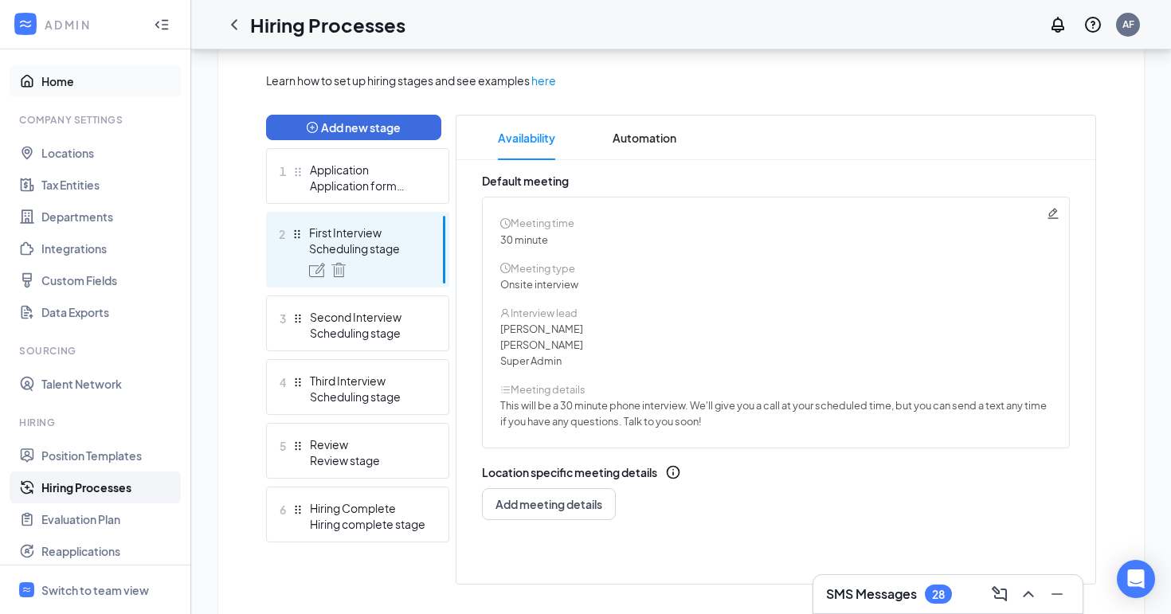
click at [83, 76] on link "Home" at bounding box center [109, 81] width 136 height 32
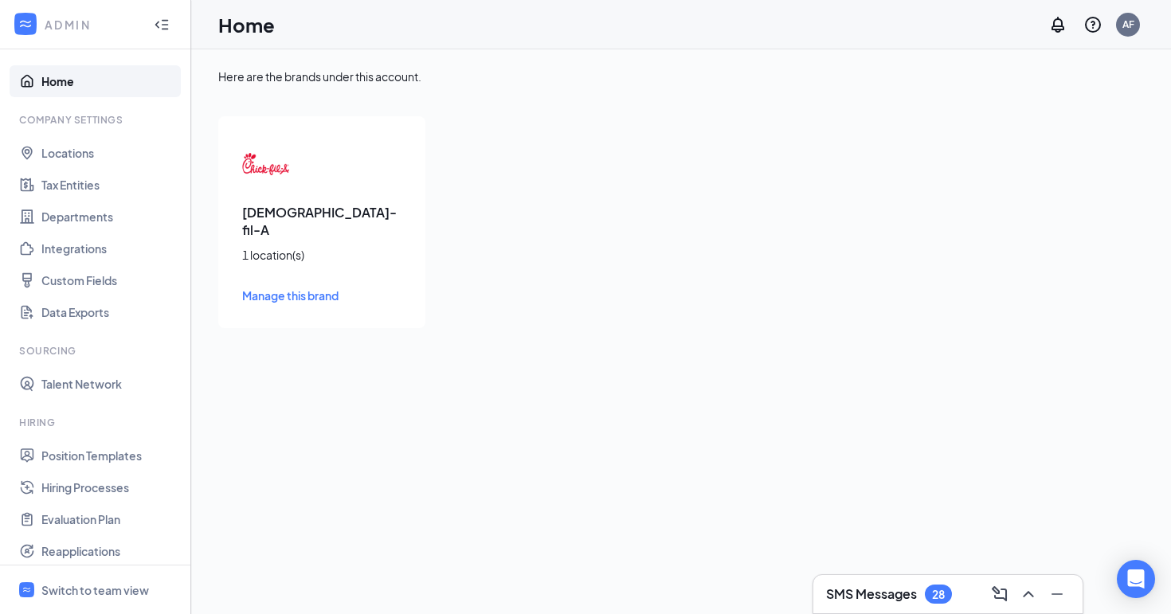
click at [291, 287] on link "Manage this brand" at bounding box center [321, 296] width 159 height 18
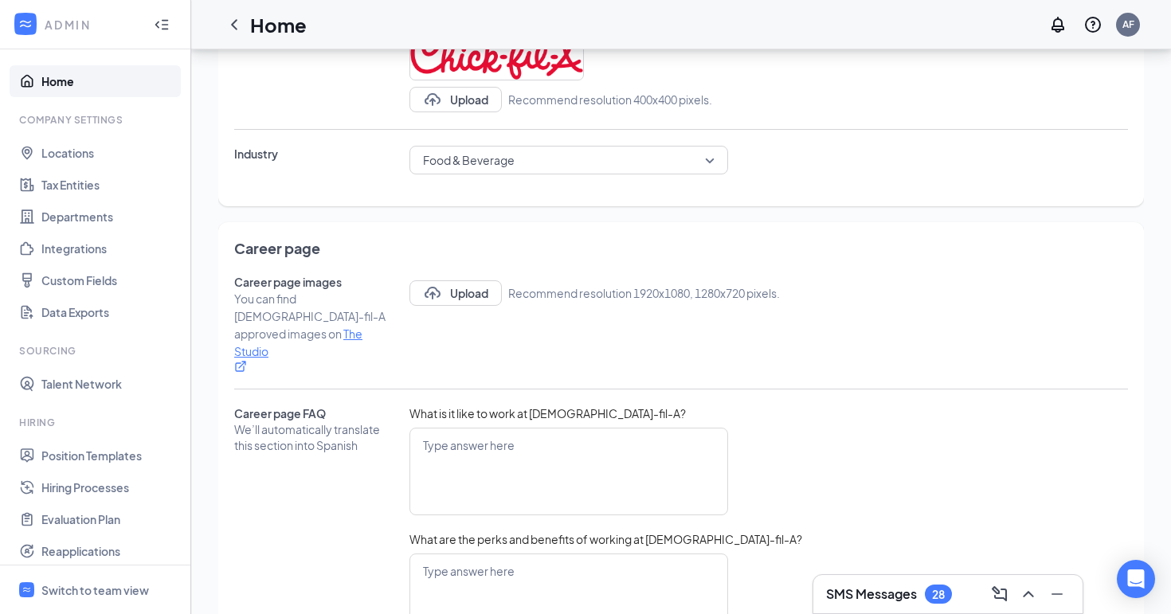
scroll to position [516, 0]
click at [69, 218] on link "Departments" at bounding box center [109, 217] width 136 height 32
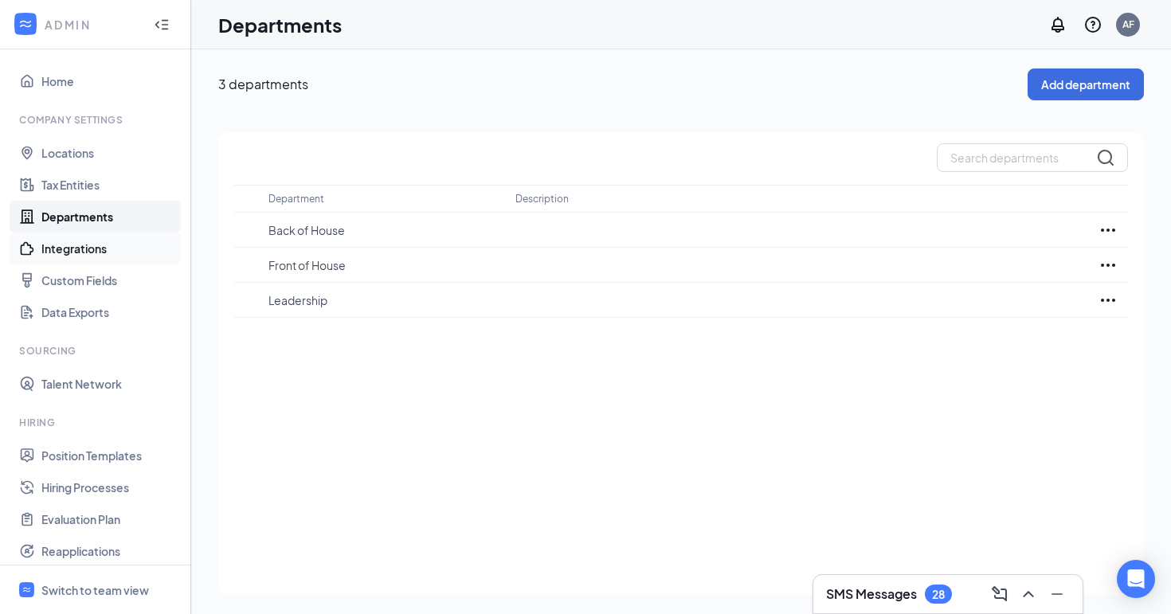
click at [93, 248] on link "Integrations" at bounding box center [109, 249] width 136 height 32
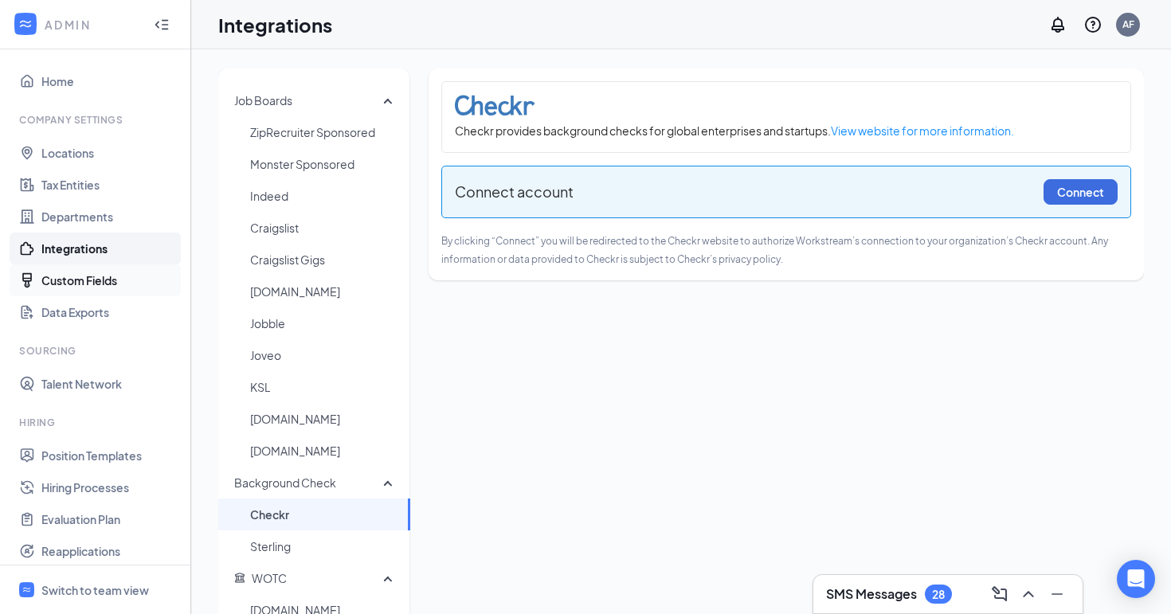
click at [108, 284] on link "Custom Fields" at bounding box center [109, 280] width 136 height 32
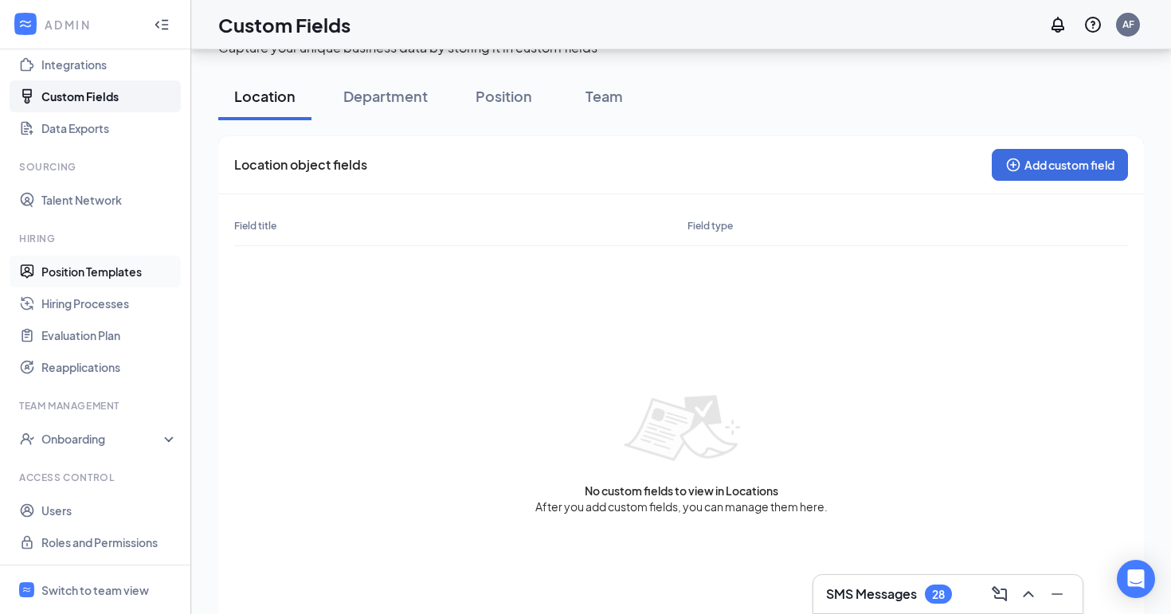
scroll to position [79, 0]
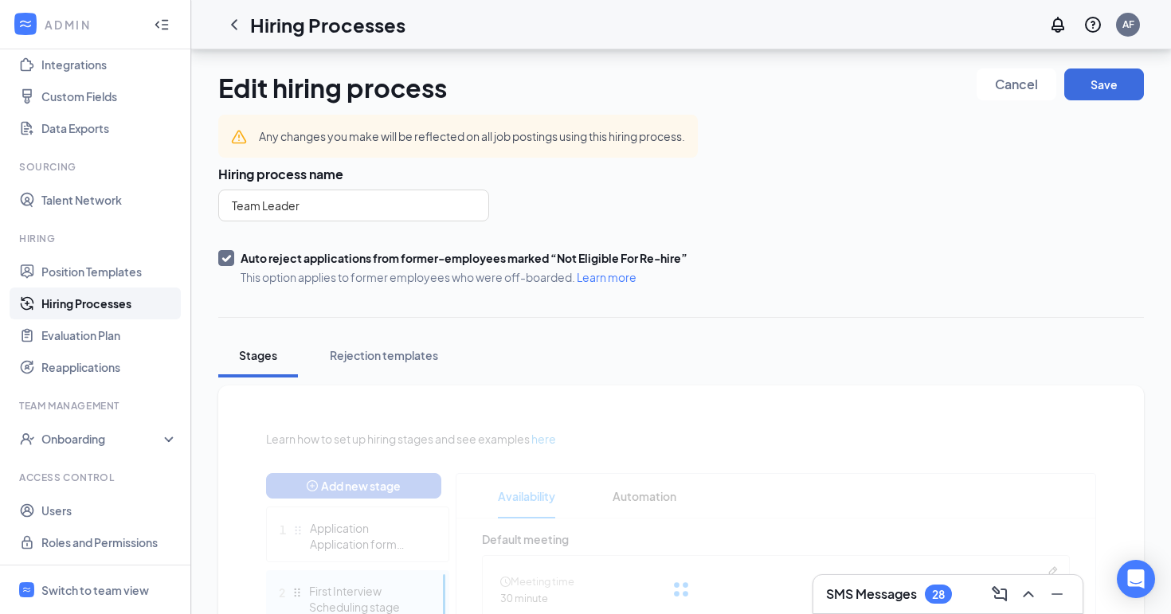
scroll to position [394, 0]
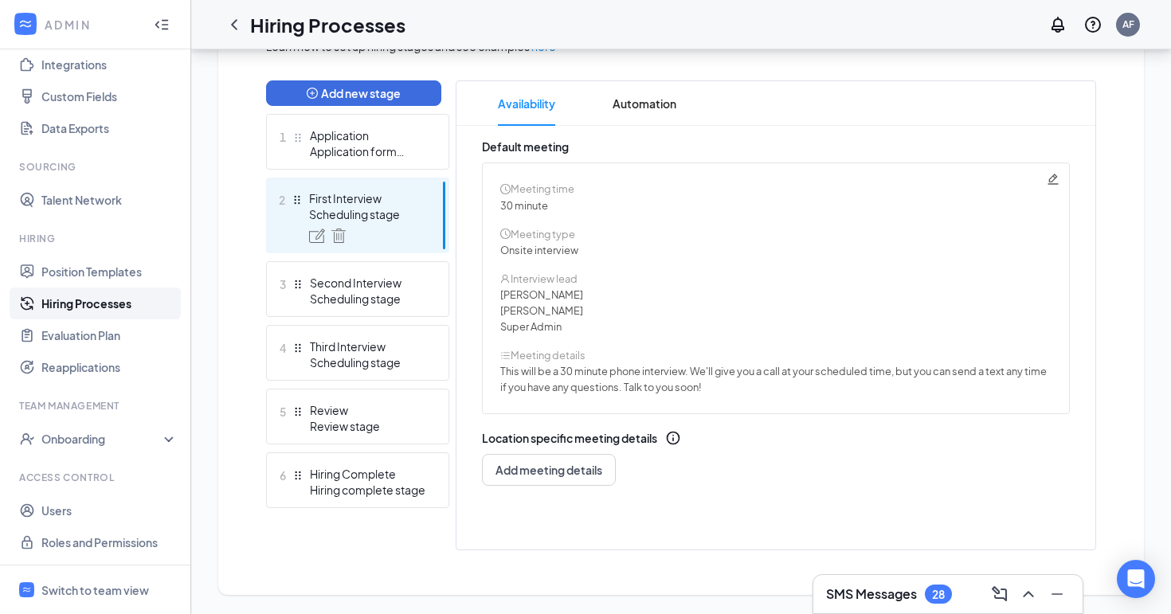
click at [166, 26] on icon "Collapse" at bounding box center [162, 24] width 16 height 16
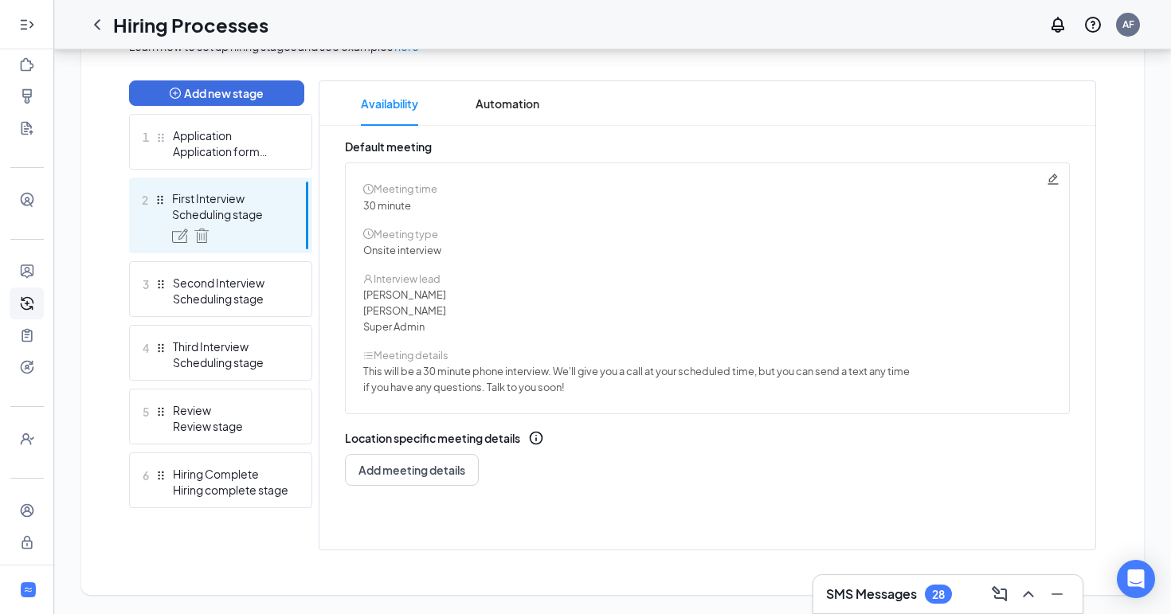
click at [25, 26] on icon "Expand" at bounding box center [27, 24] width 16 height 16
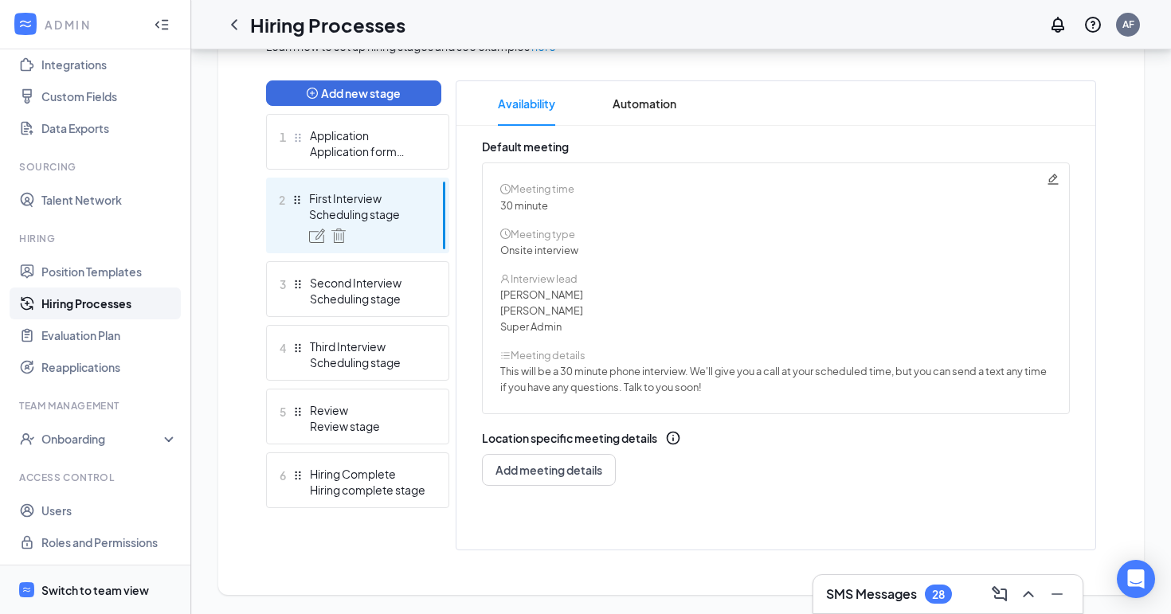
click at [93, 587] on div "Switch to team view" at bounding box center [95, 590] width 108 height 16
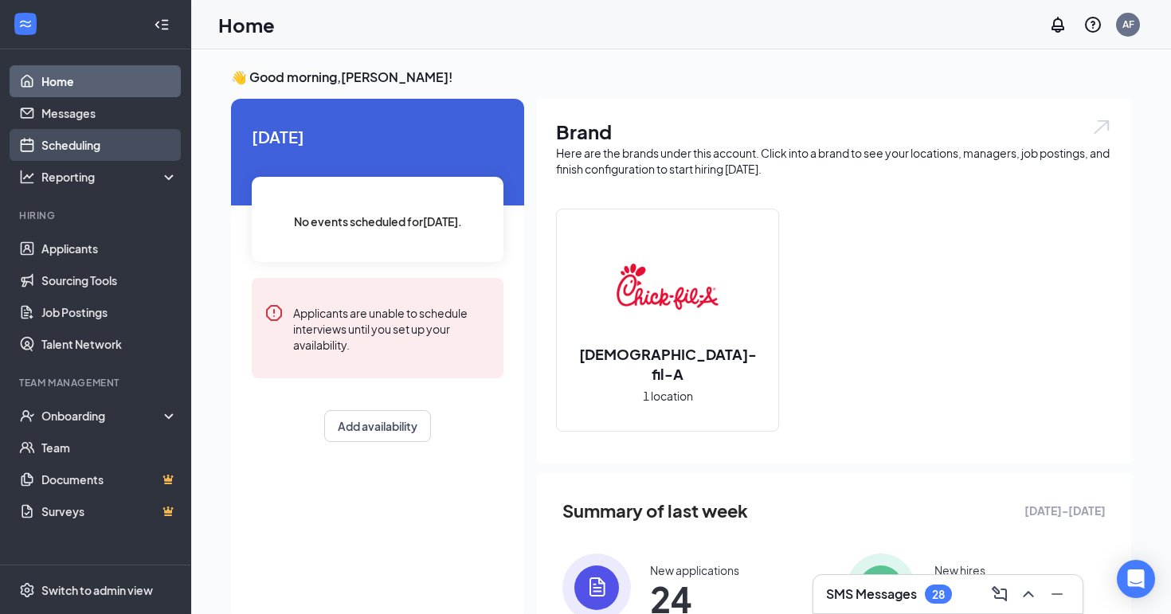
click at [88, 148] on link "Scheduling" at bounding box center [109, 145] width 136 height 32
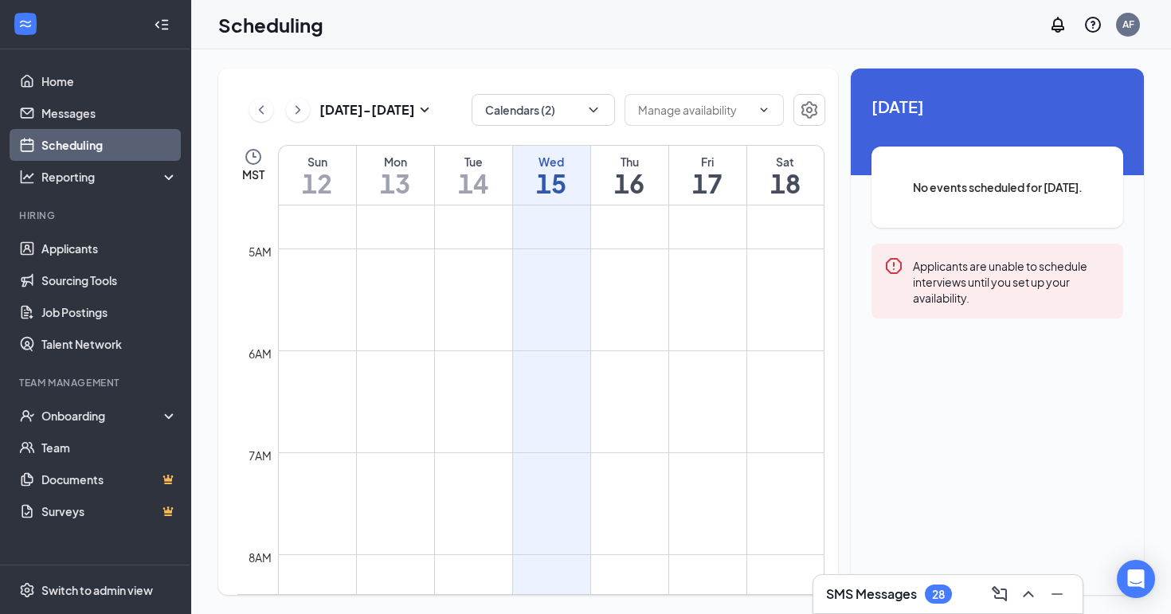
scroll to position [469, 0]
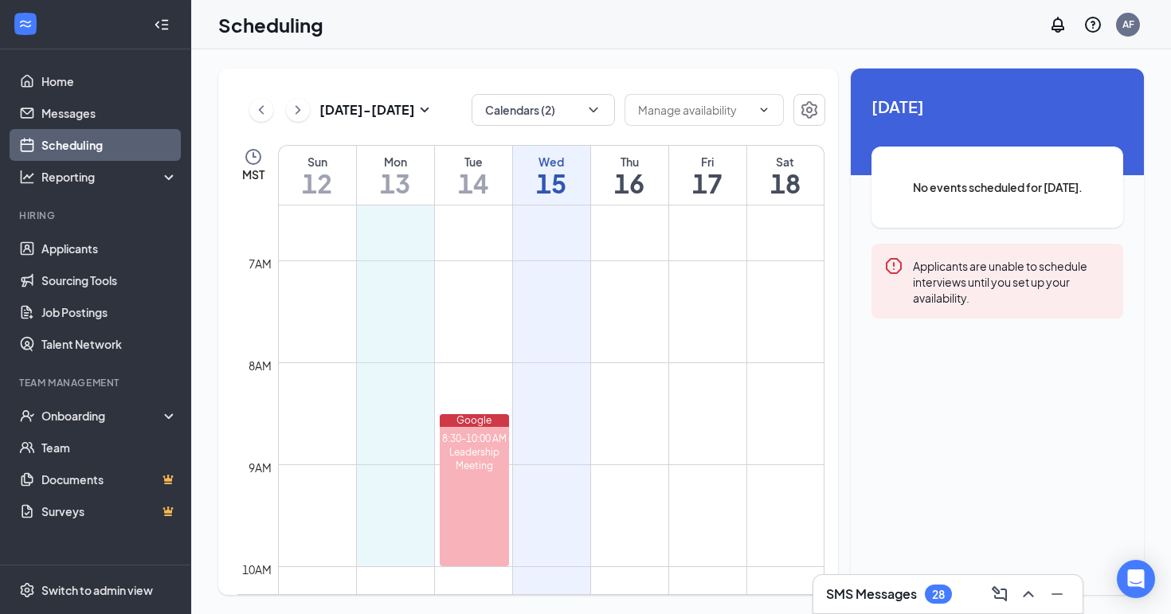
drag, startPoint x: 420, startPoint y: 259, endPoint x: 412, endPoint y: 558, distance: 299.6
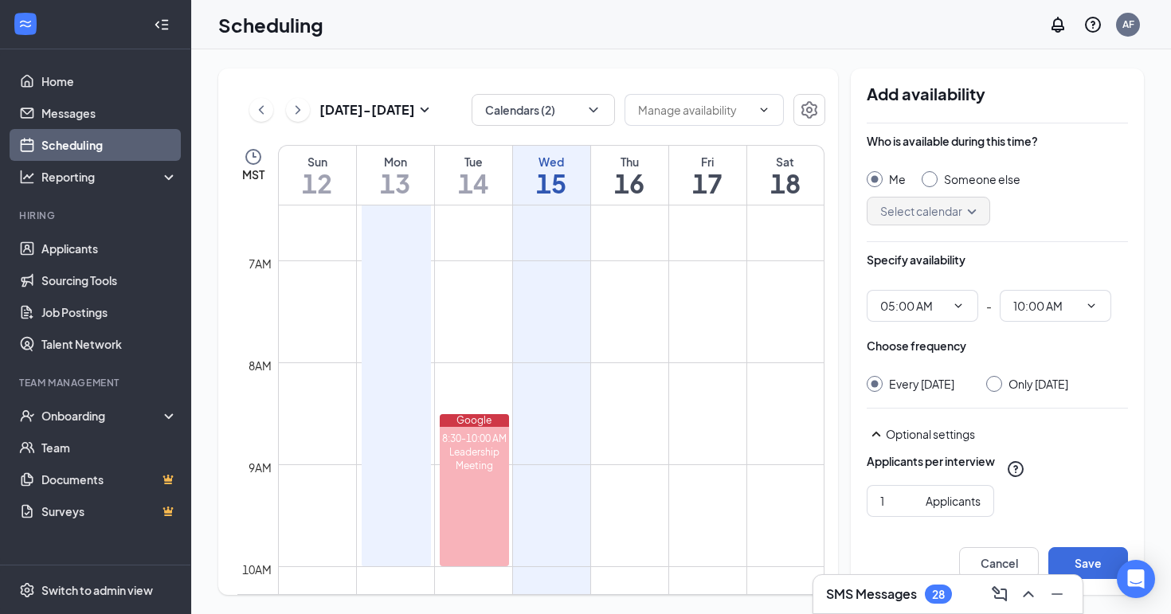
scroll to position [659, 0]
click at [968, 303] on span "05:00 AM" at bounding box center [923, 306] width 112 height 32
click at [952, 304] on icon "ChevronDown" at bounding box center [958, 306] width 13 height 13
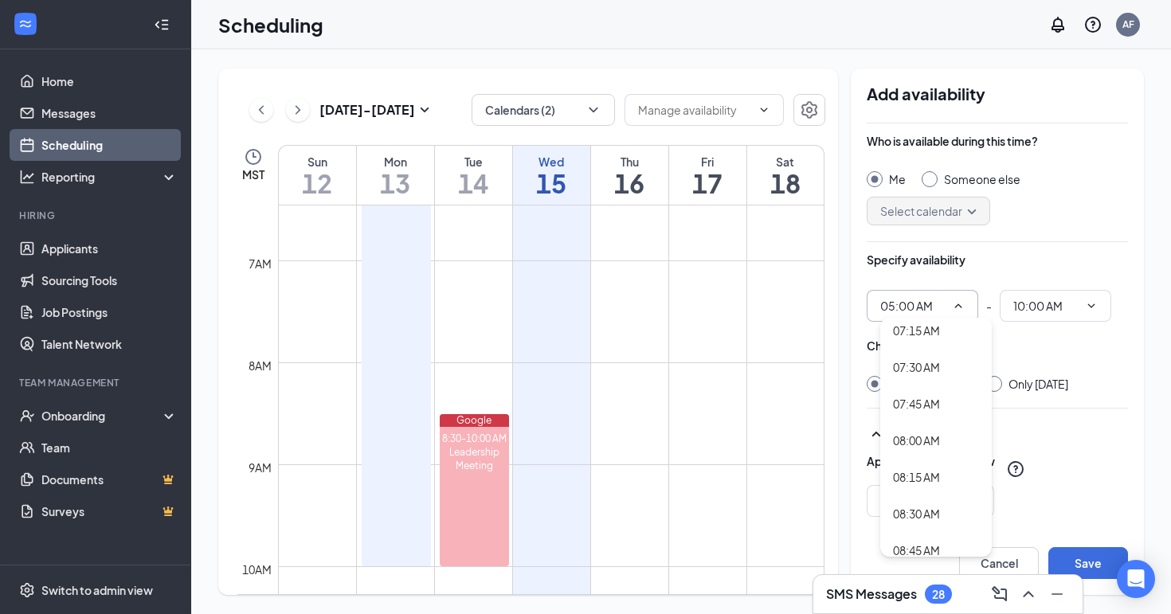
scroll to position [1075, 0]
click at [919, 441] on div "08:00 AM" at bounding box center [916, 434] width 47 height 18
type input "08:00 AM"
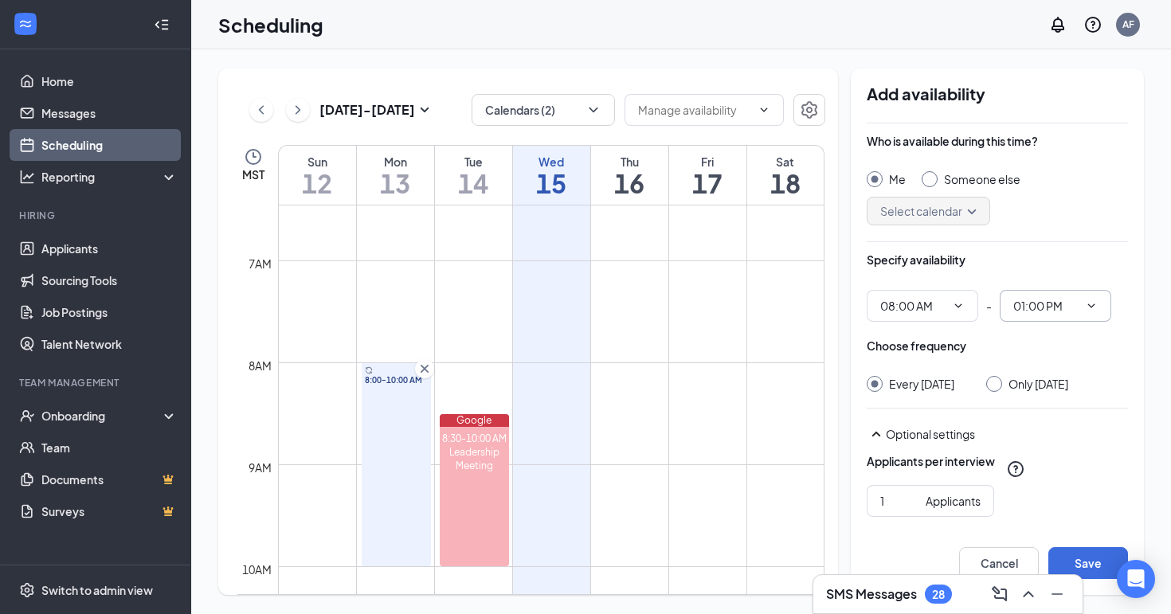
click at [1095, 309] on icon "ChevronDown" at bounding box center [1091, 306] width 13 height 13
click at [1060, 480] on div "11:00 AM" at bounding box center [1048, 477] width 47 height 18
type input "11:00 AM"
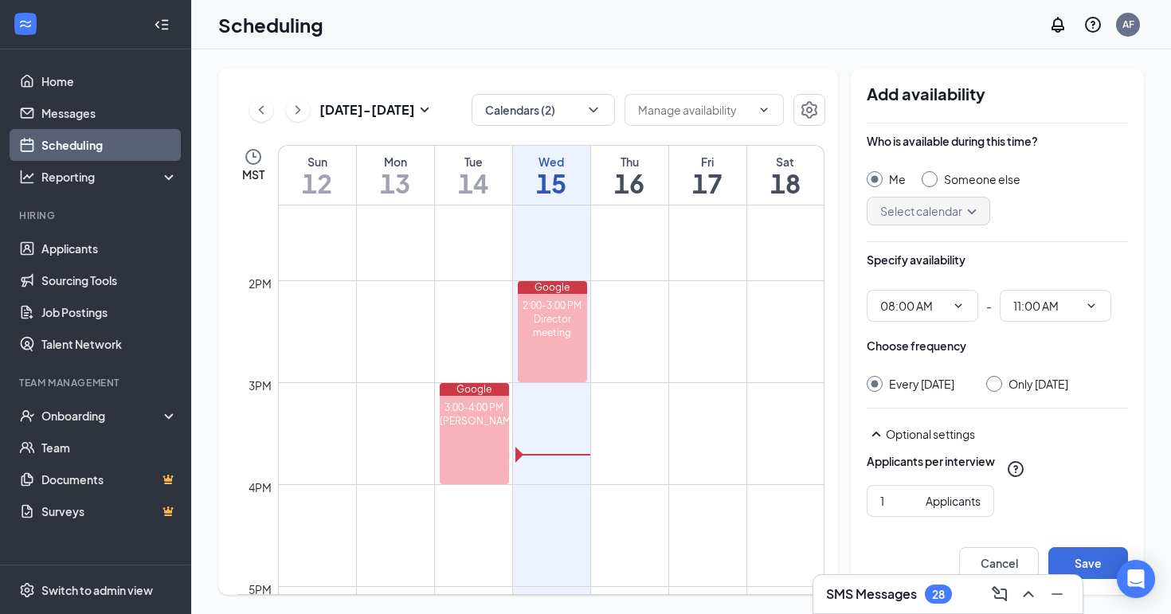
scroll to position [1355, 0]
click at [564, 395] on td at bounding box center [551, 392] width 546 height 25
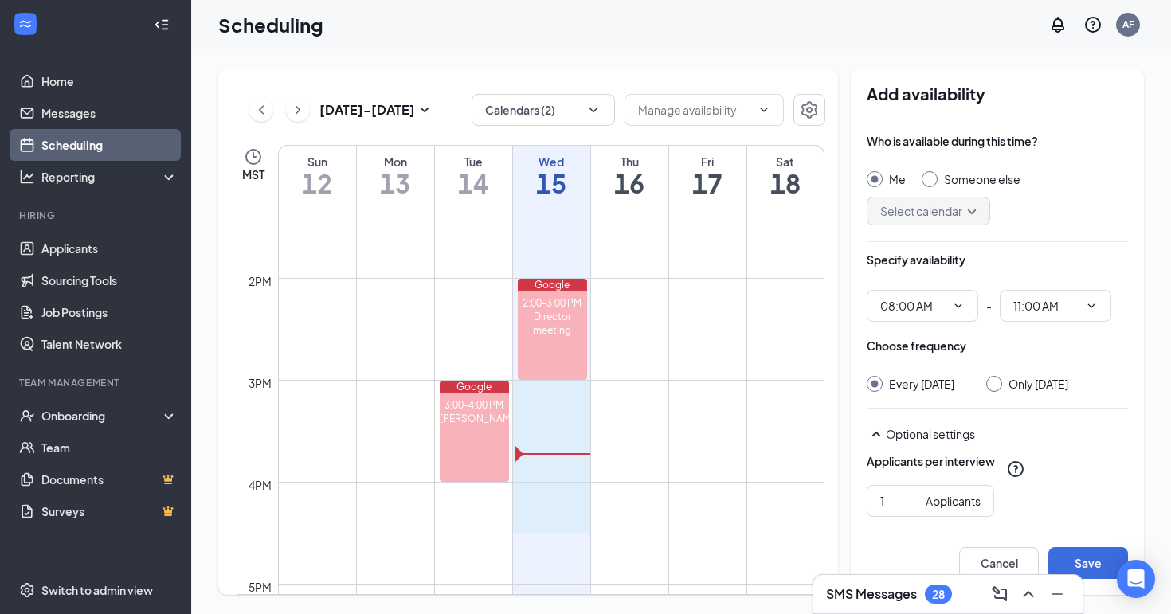
drag, startPoint x: 564, startPoint y: 395, endPoint x: 585, endPoint y: 511, distance: 117.3
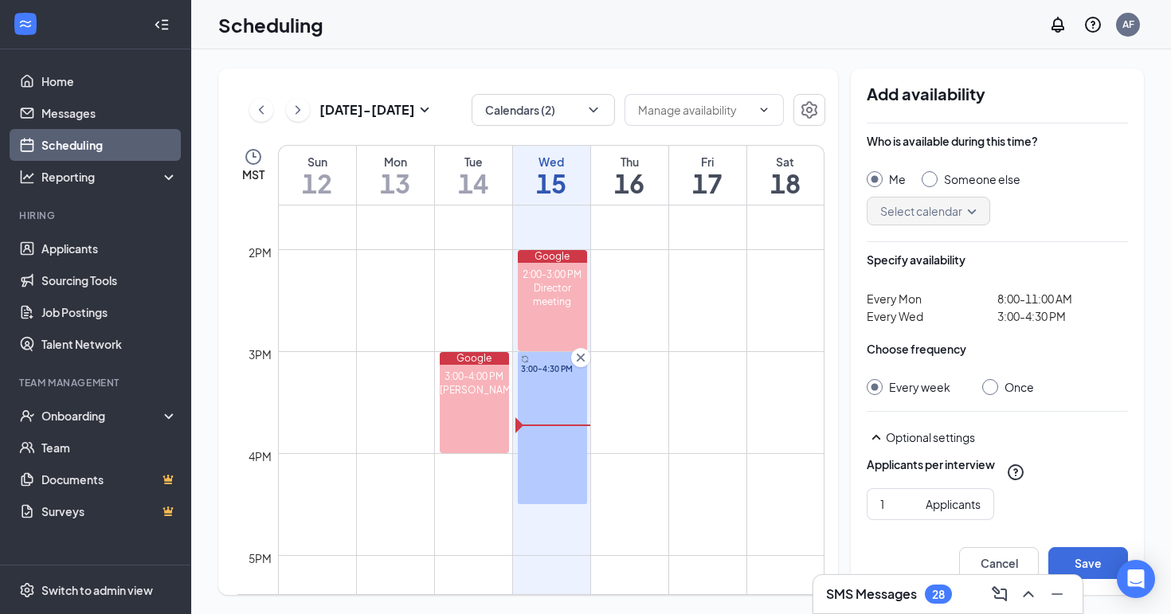
scroll to position [1398, 0]
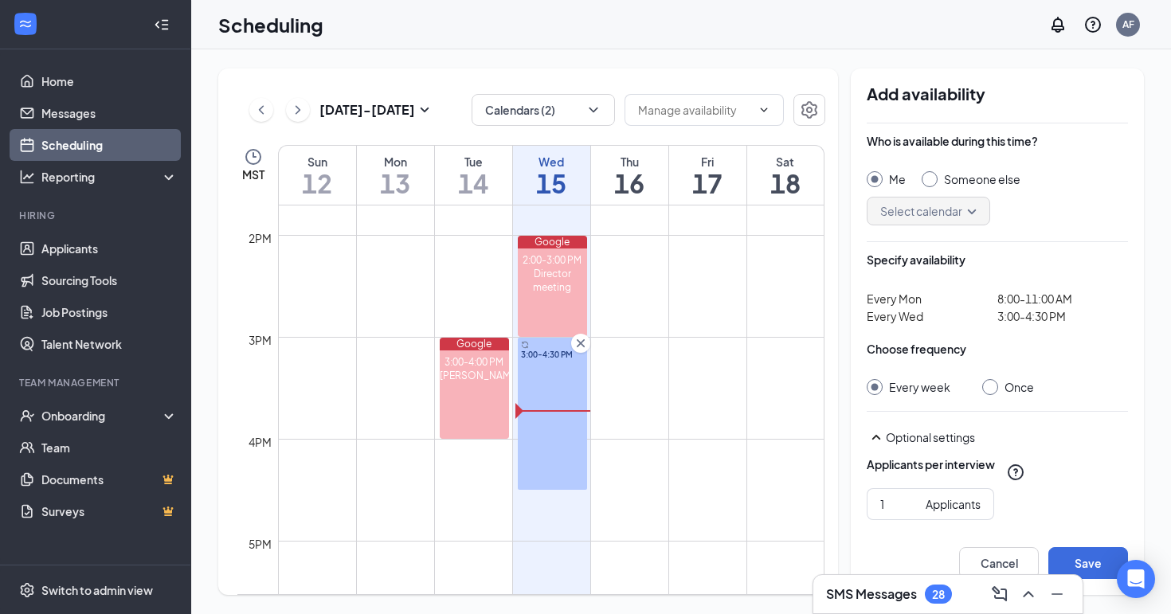
click at [564, 459] on div "3:00-4:30 PM" at bounding box center [553, 414] width 70 height 152
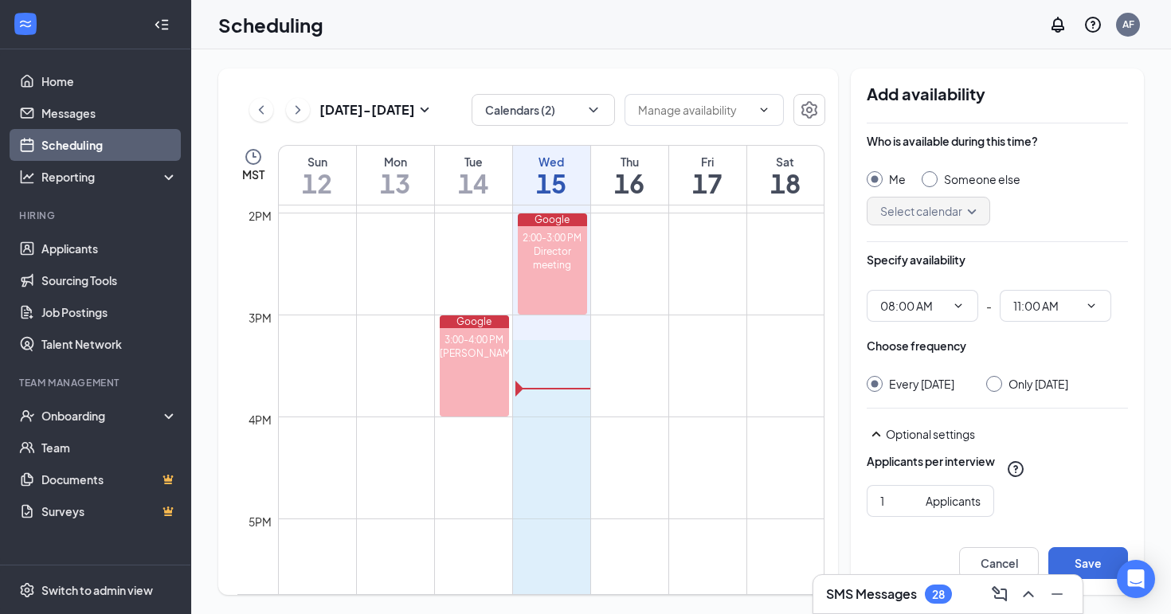
scroll to position [1451, 0]
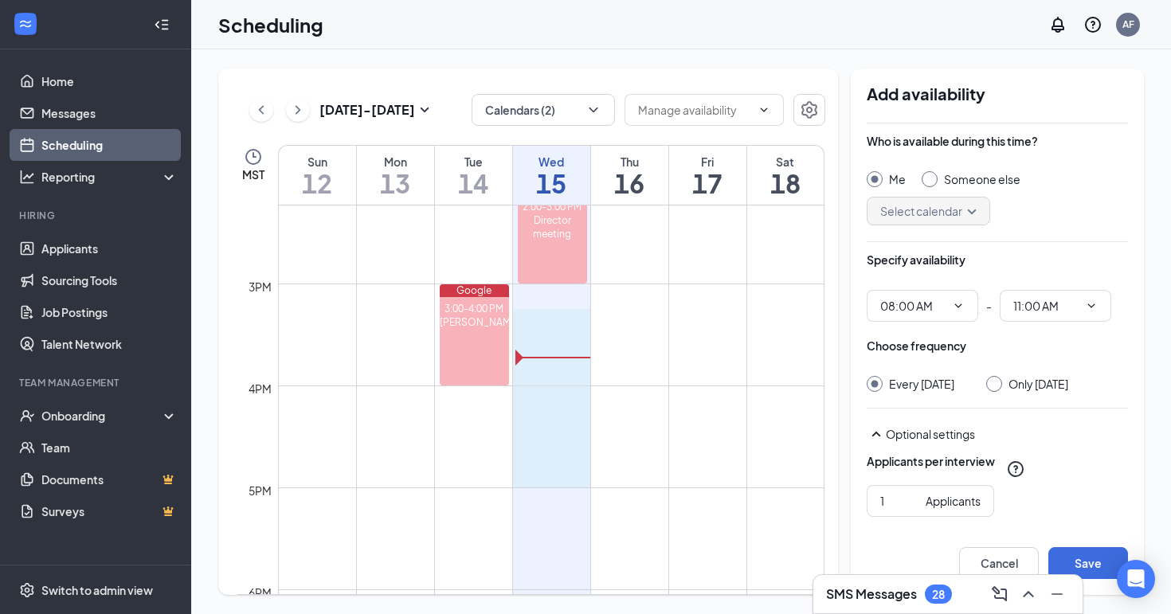
drag, startPoint x: 555, startPoint y: 370, endPoint x: 570, endPoint y: 476, distance: 106.2
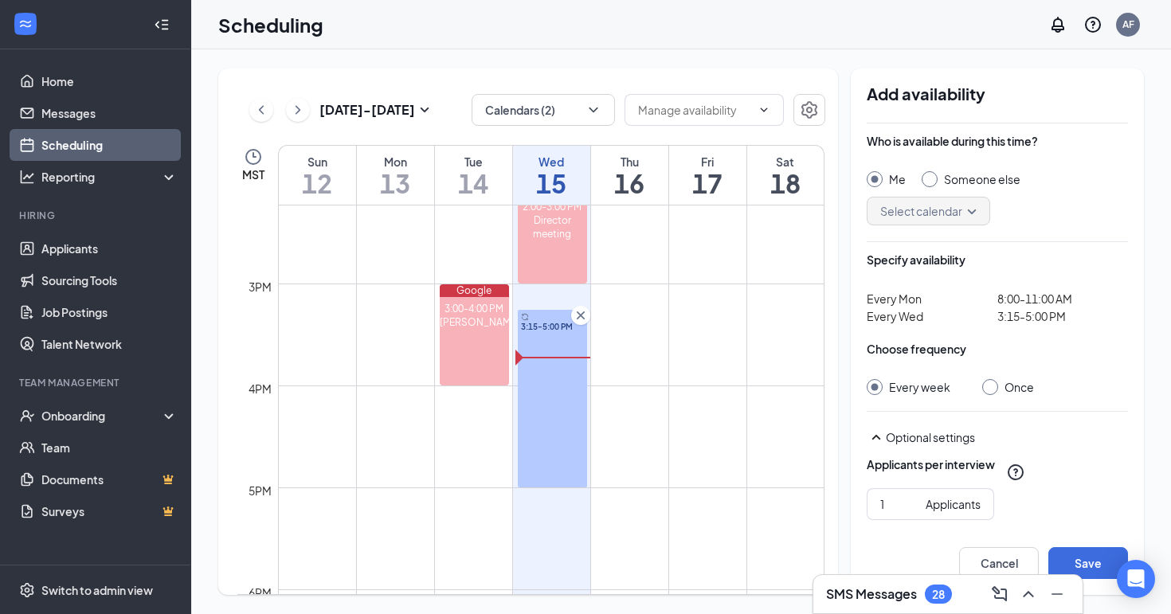
click at [1029, 318] on span "3:15-5:00 PM" at bounding box center [1062, 316] width 131 height 18
drag, startPoint x: 549, startPoint y: 311, endPoint x: 551, endPoint y: 283, distance: 28.8
drag, startPoint x: 548, startPoint y: 329, endPoint x: 552, endPoint y: 292, distance: 37.7
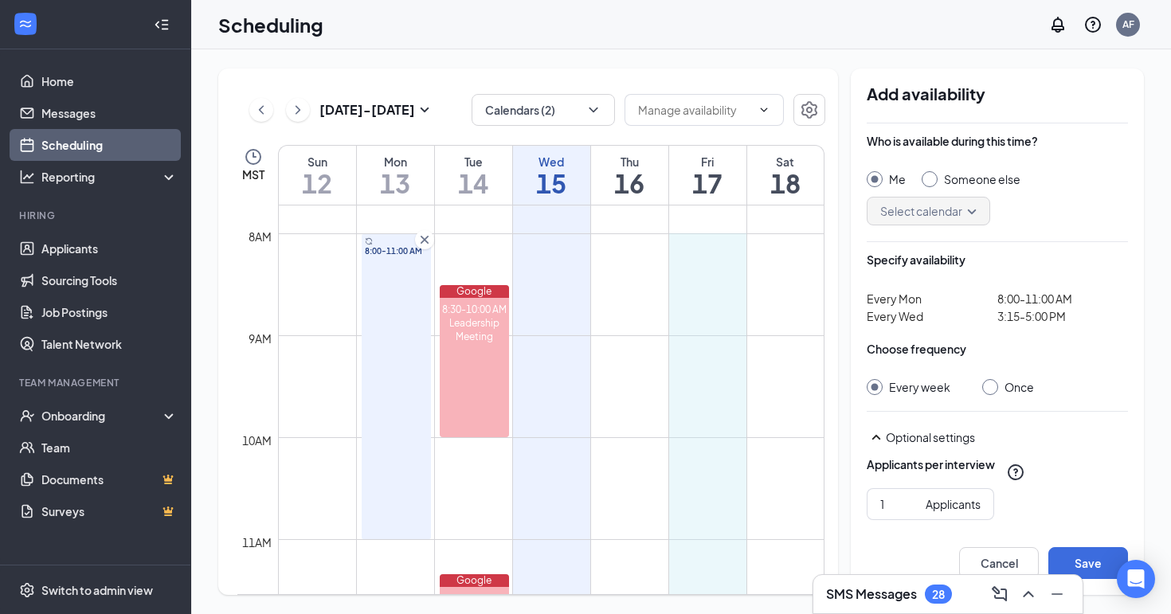
scroll to position [784, 0]
drag, startPoint x: 723, startPoint y: 319, endPoint x: 707, endPoint y: 246, distance: 74.4
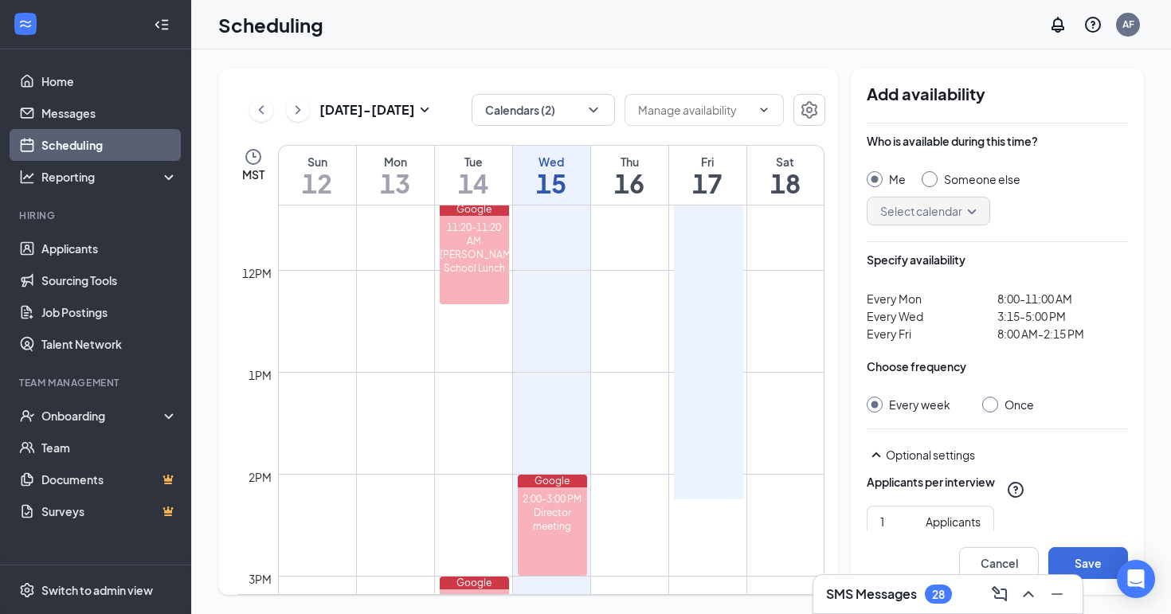
scroll to position [1174, 0]
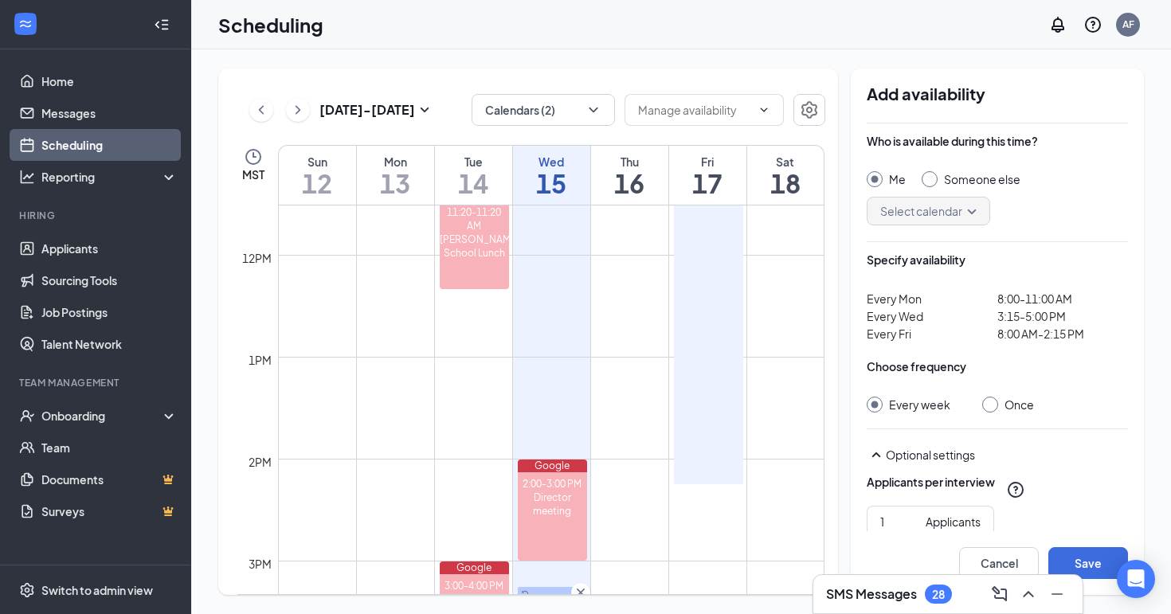
drag, startPoint x: 710, startPoint y: 482, endPoint x: 707, endPoint y: 382, distance: 99.6
click at [707, 382] on div "8:00 AM-2:15 PM" at bounding box center [709, 166] width 70 height 636
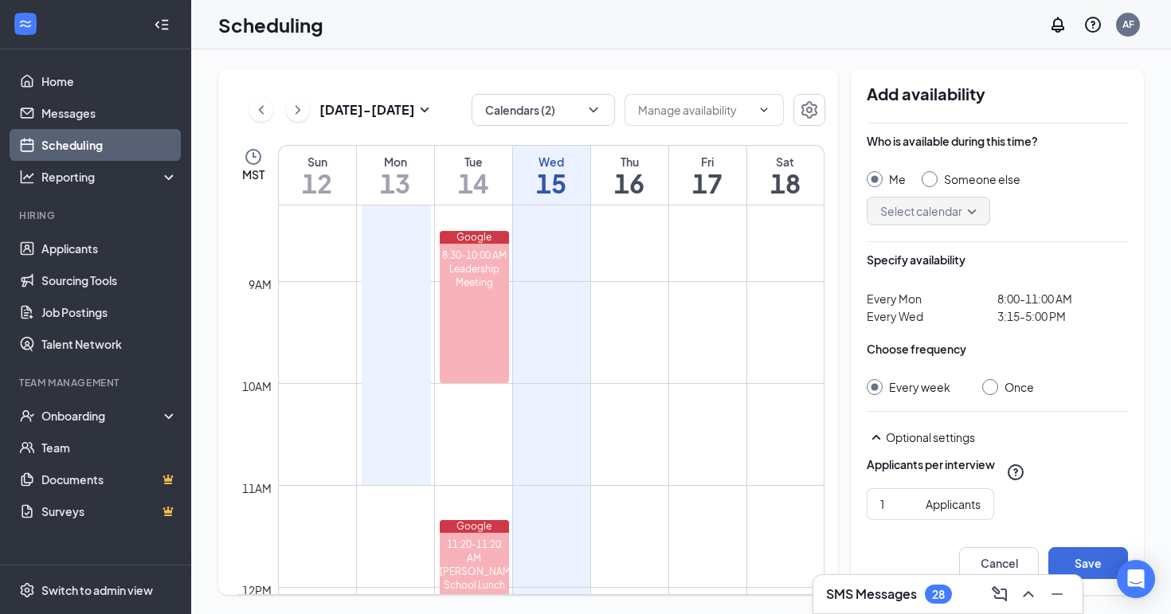
scroll to position [839, 0]
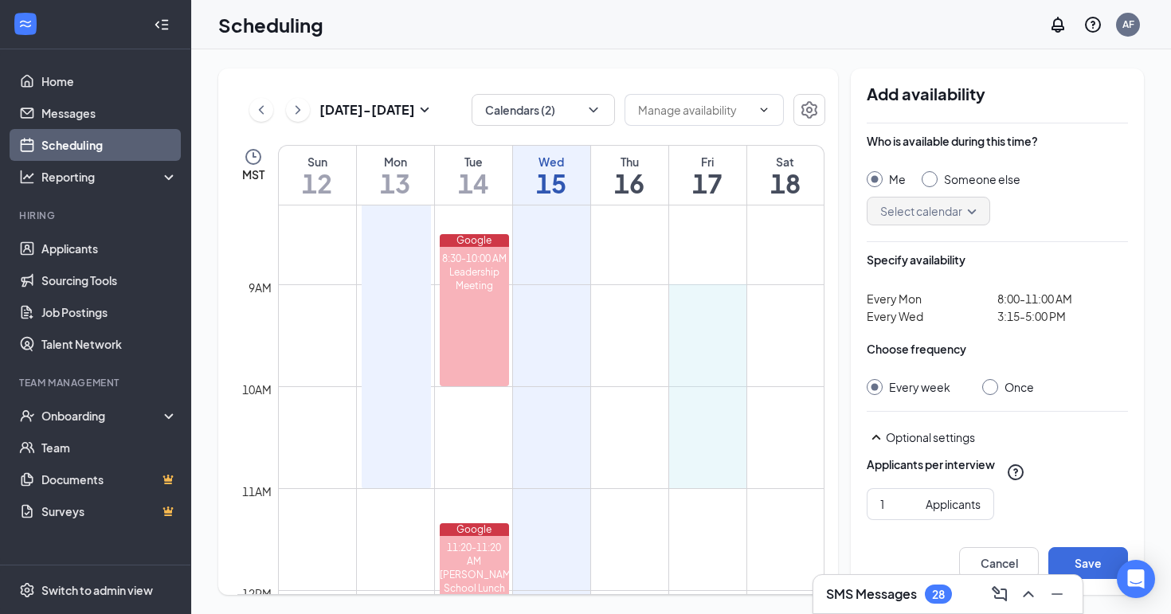
drag, startPoint x: 712, startPoint y: 284, endPoint x: 702, endPoint y: 476, distance: 191.5
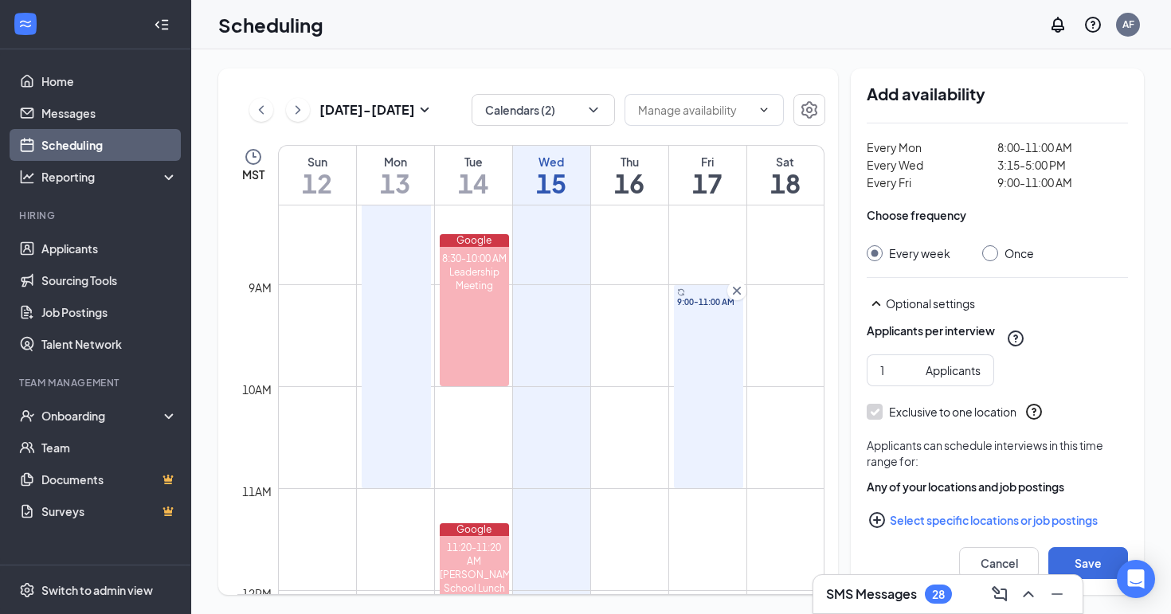
scroll to position [161, 0]
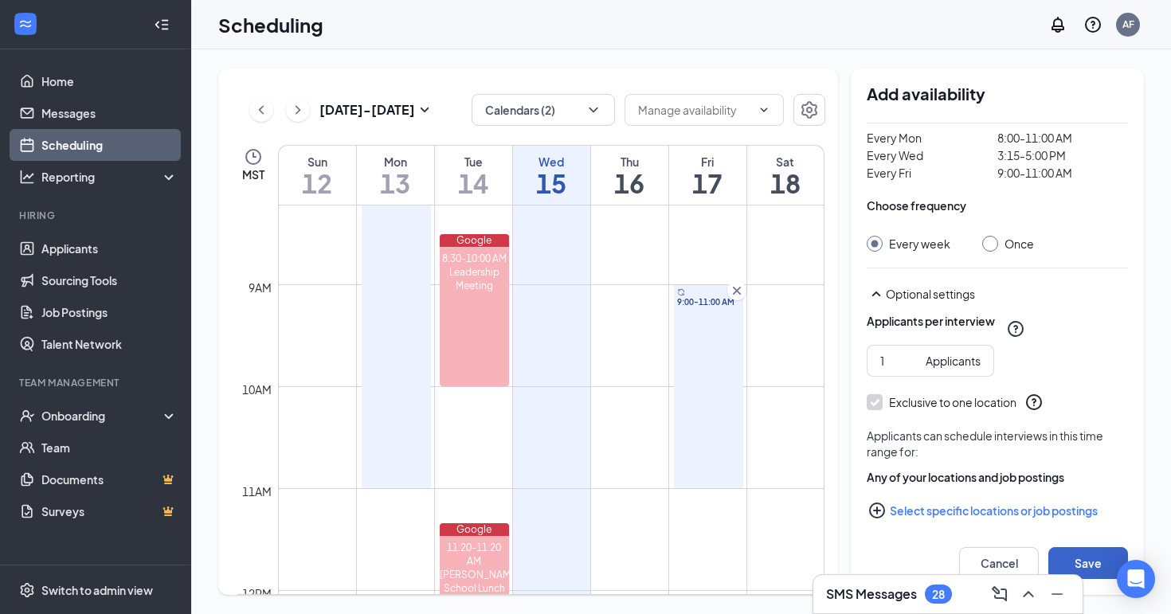
click at [1093, 561] on button "Save" at bounding box center [1088, 563] width 80 height 32
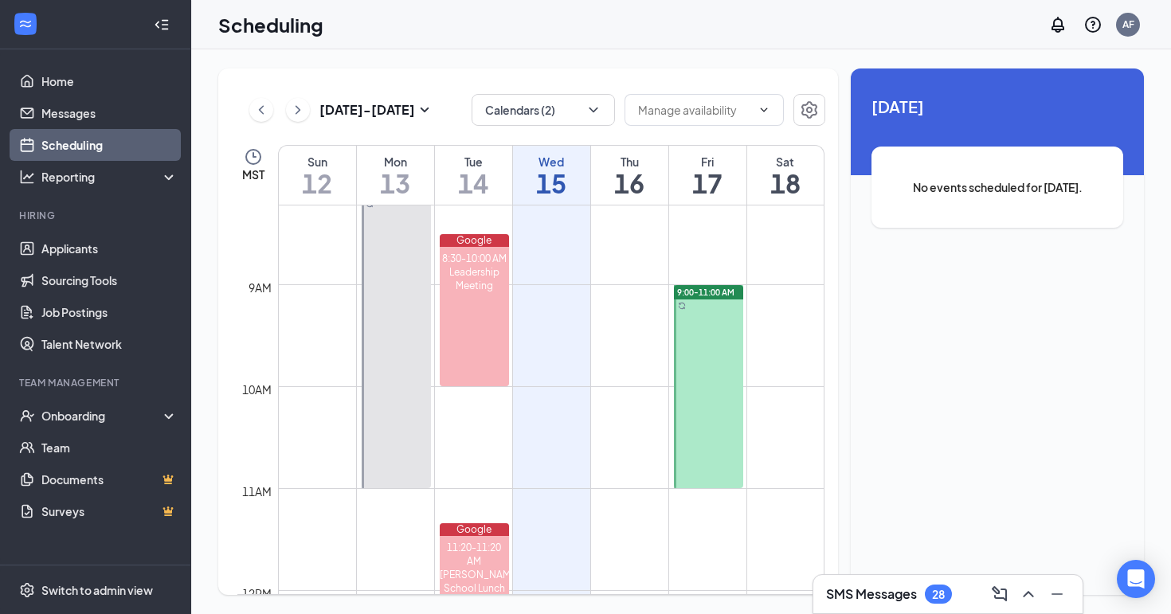
click at [617, 107] on div "Calendars (2)" at bounding box center [649, 110] width 354 height 32
click at [599, 105] on icon "ChevronDown" at bounding box center [593, 110] width 16 height 16
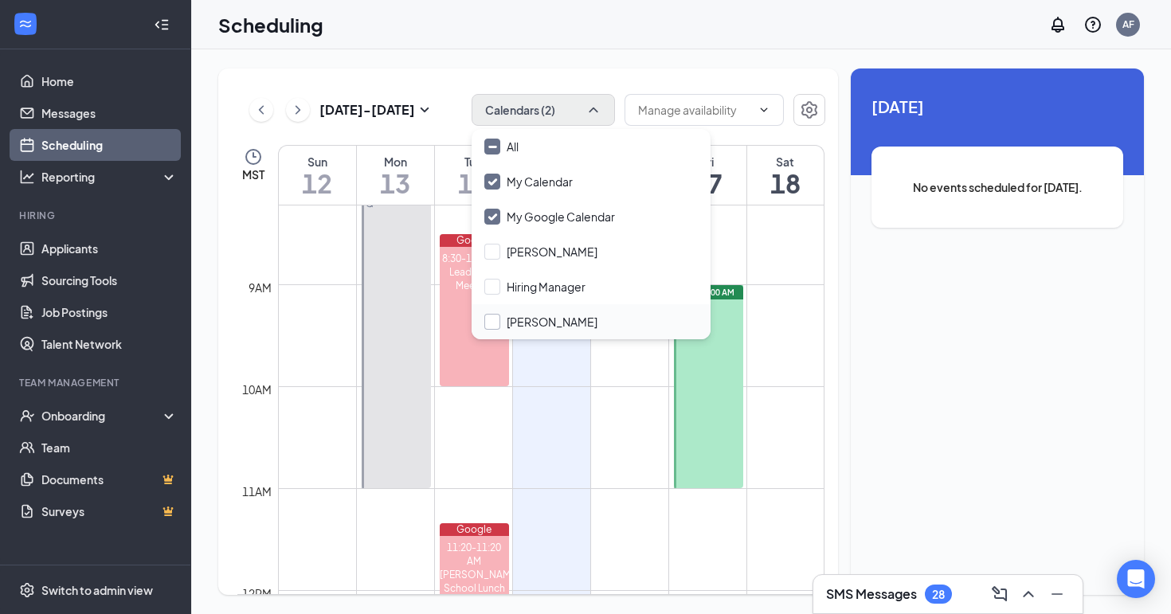
click at [495, 322] on input "Lourdes Cruz" at bounding box center [540, 322] width 113 height 16
checkbox input "true"
click at [495, 284] on input "Hiring Manager" at bounding box center [534, 287] width 101 height 16
checkbox input "true"
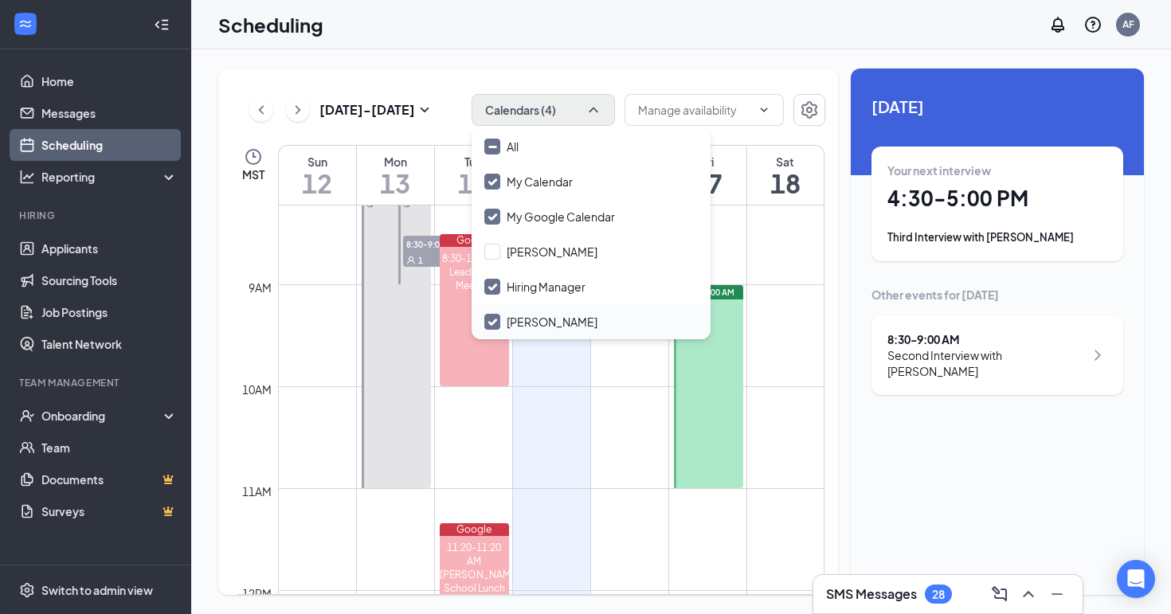
click at [491, 320] on input "Lourdes Cruz" at bounding box center [540, 322] width 113 height 16
checkbox input "false"
drag, startPoint x: 495, startPoint y: 255, endPoint x: 575, endPoint y: 255, distance: 79.7
click at [575, 255] on input "Eric Champeau" at bounding box center [540, 252] width 113 height 16
click at [492, 249] on input "Eric Champeau" at bounding box center [540, 252] width 113 height 16
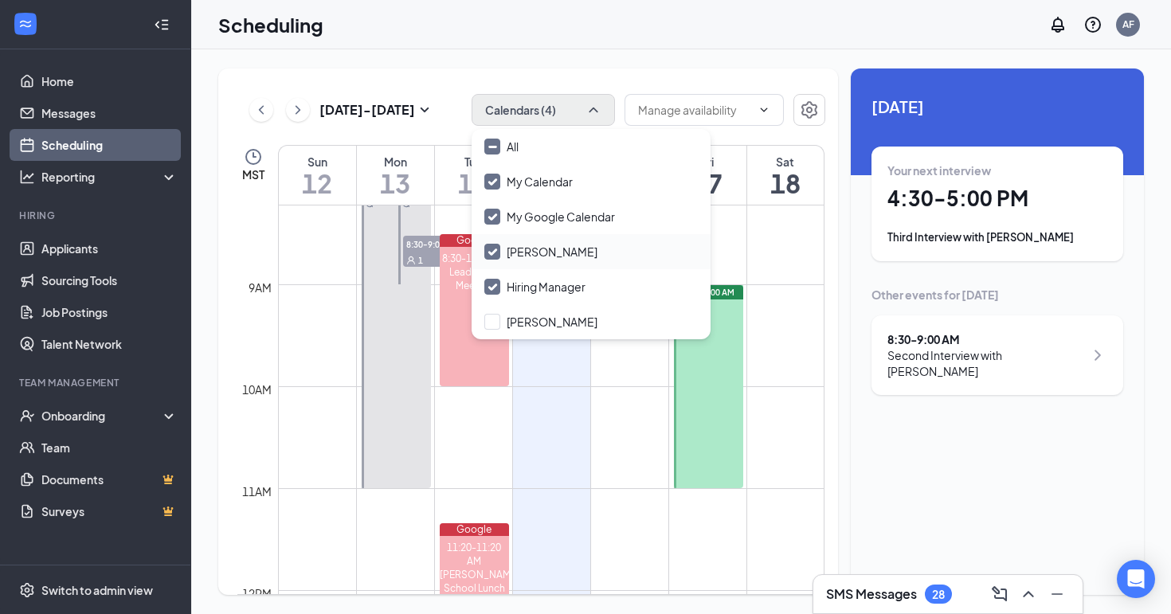
checkbox input "false"
click at [774, 243] on td at bounding box center [551, 245] width 546 height 25
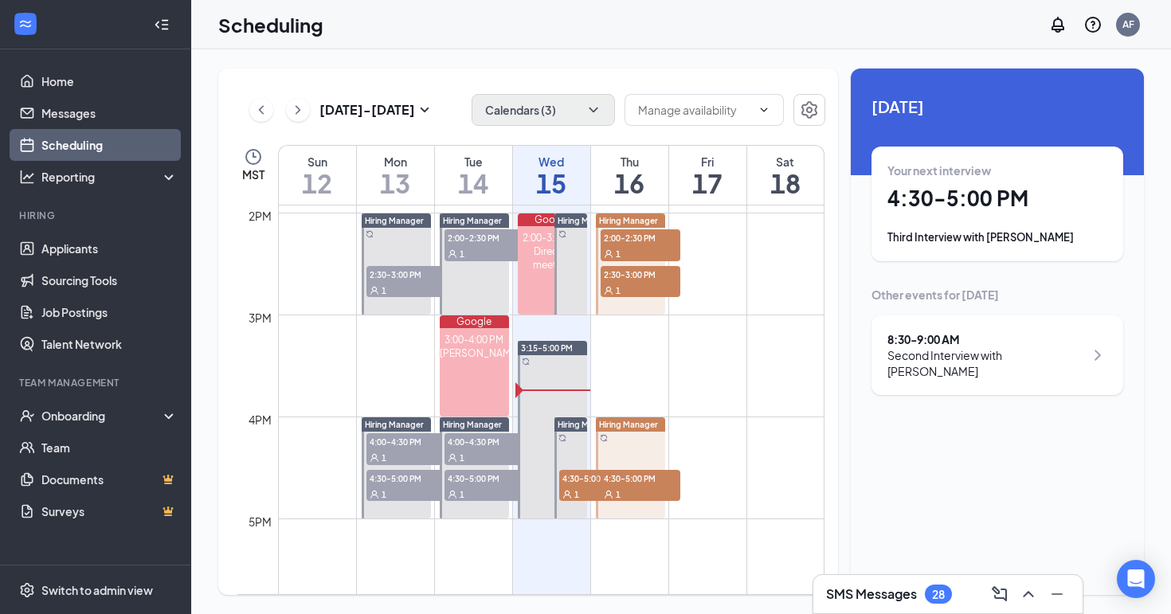
scroll to position [1405, 0]
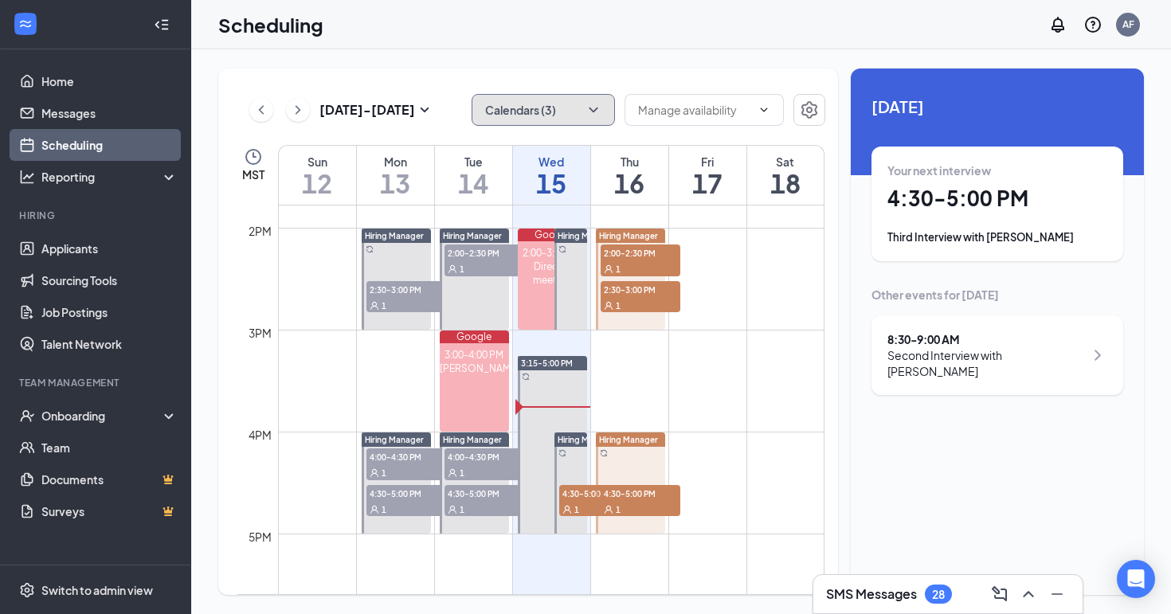
click at [601, 106] on button "Calendars (3)" at bounding box center [543, 110] width 143 height 32
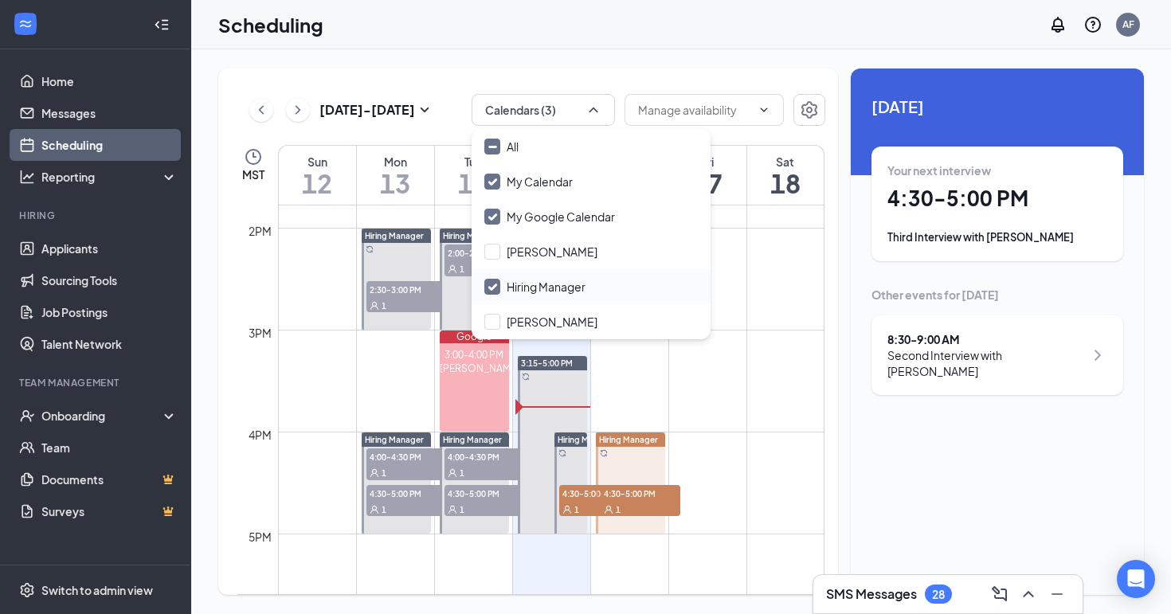
click at [494, 281] on input "Hiring Manager" at bounding box center [534, 287] width 101 height 16
checkbox input "false"
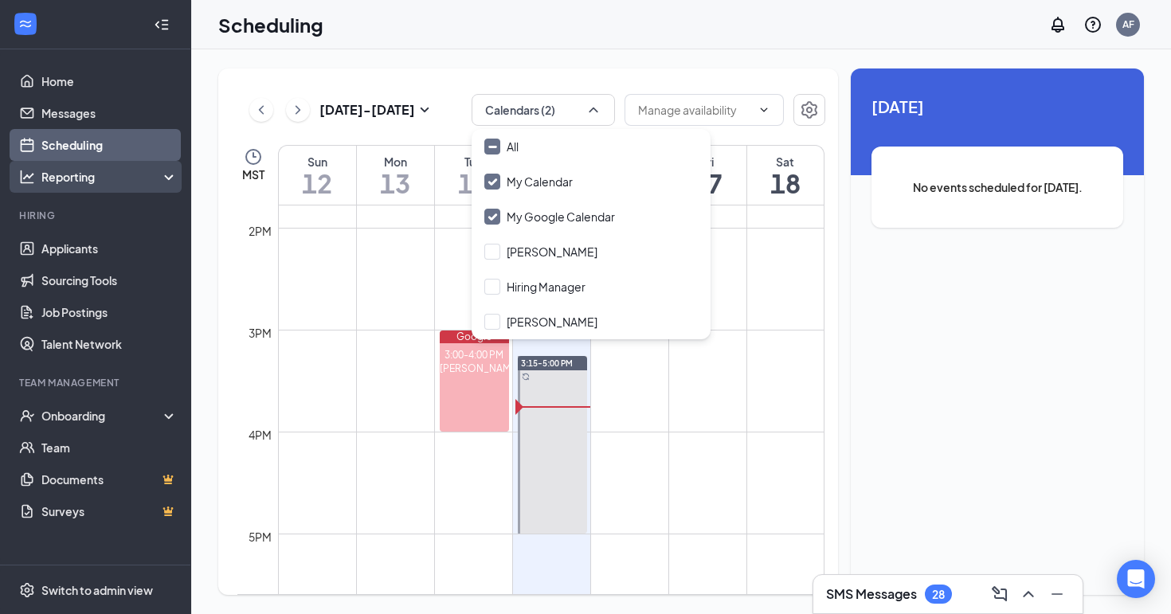
click at [156, 178] on div "Reporting" at bounding box center [109, 177] width 137 height 16
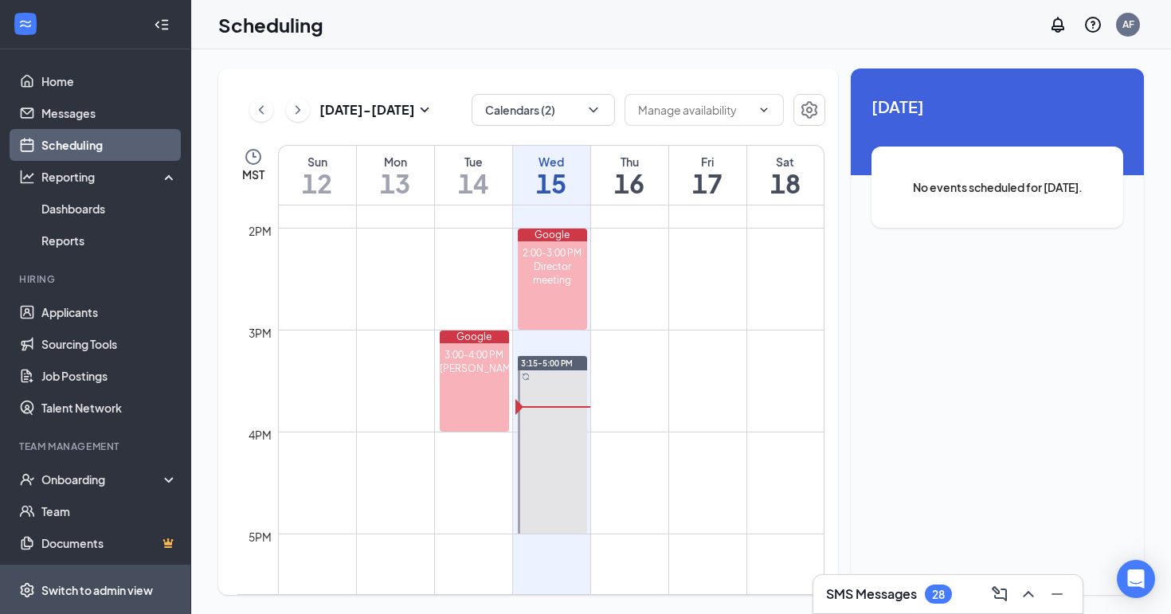
click at [90, 586] on div "Switch to admin view" at bounding box center [97, 590] width 112 height 16
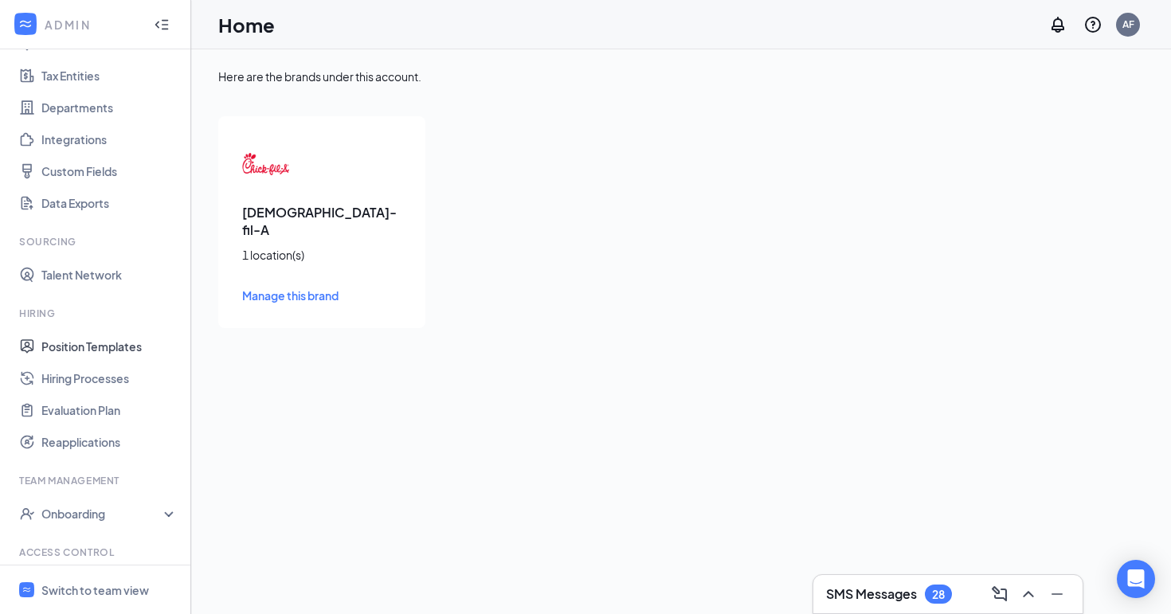
scroll to position [105, 0]
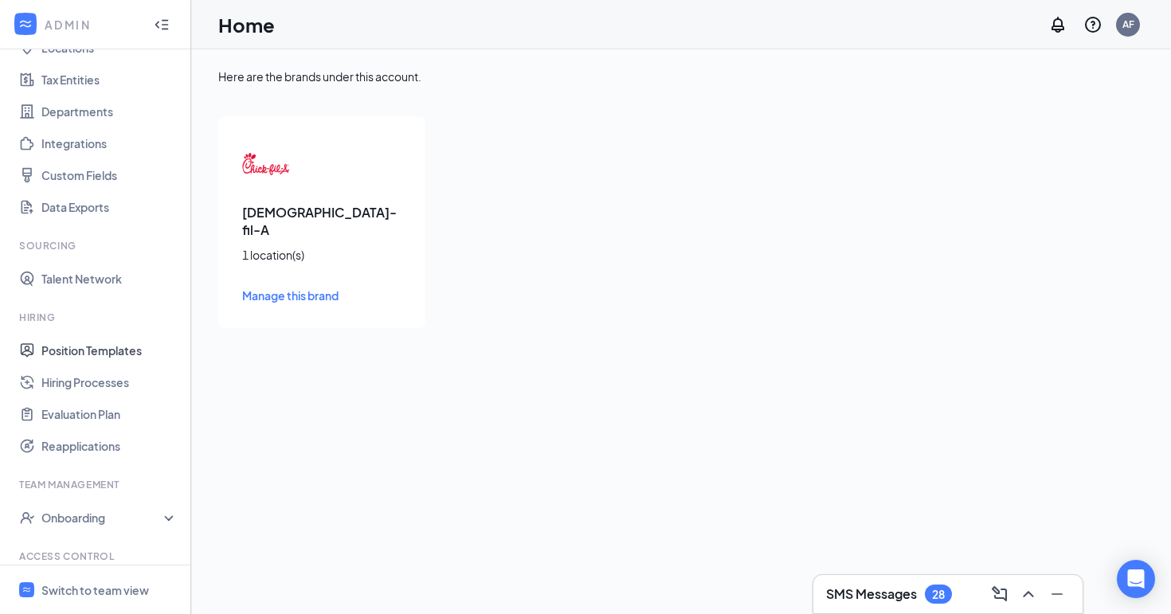
click at [104, 344] on link "Position Templates" at bounding box center [109, 351] width 136 height 32
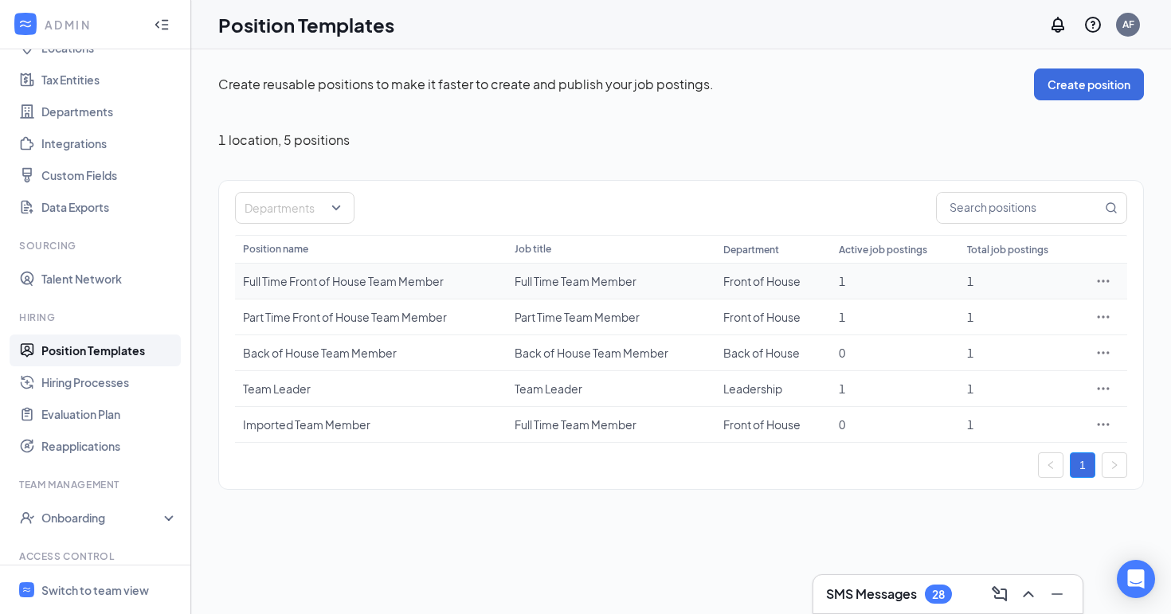
click at [1100, 279] on icon "Ellipses" at bounding box center [1103, 281] width 16 height 16
click at [998, 386] on span "View job postings" at bounding box center [1006, 387] width 91 height 14
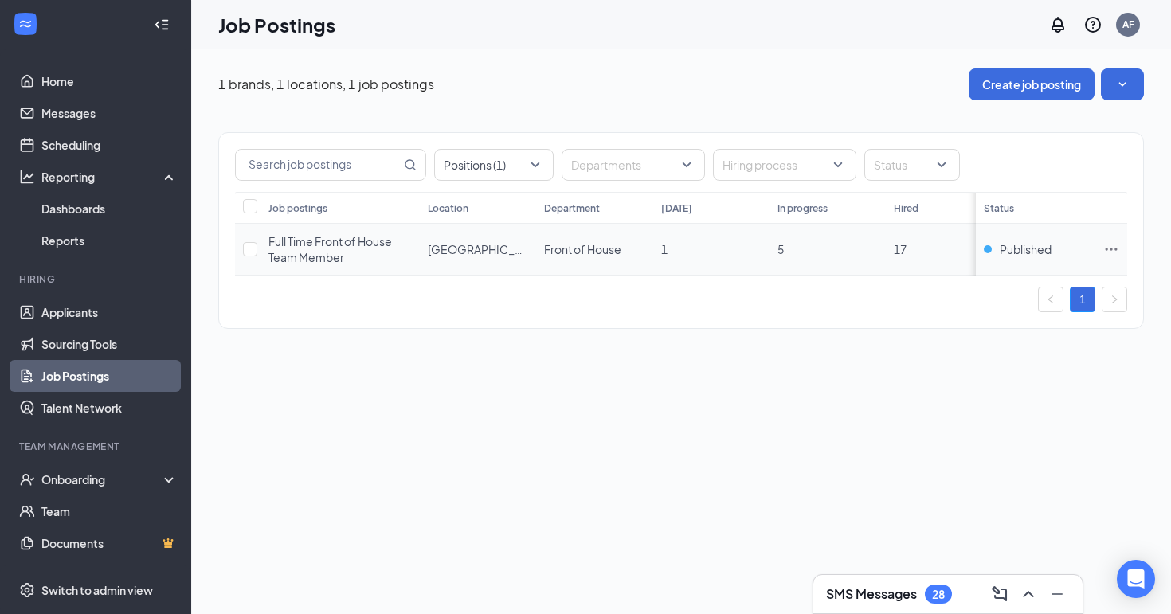
click at [1123, 243] on td at bounding box center [1111, 250] width 32 height 52
click at [303, 258] on span "Full Time Front of House Team Member" at bounding box center [329, 249] width 123 height 30
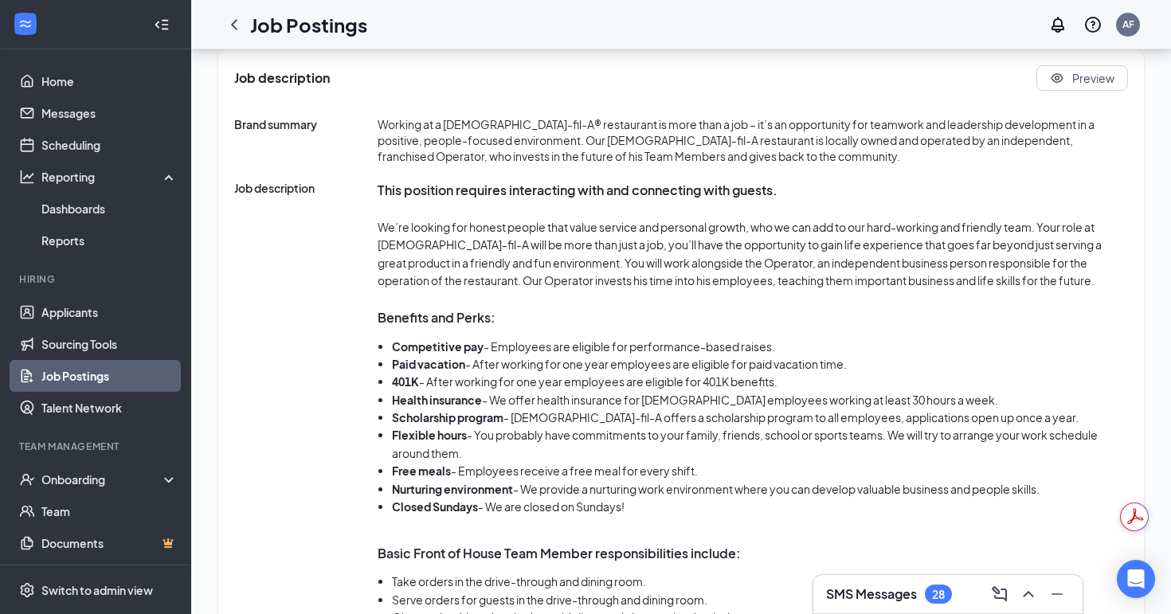
scroll to position [907, 0]
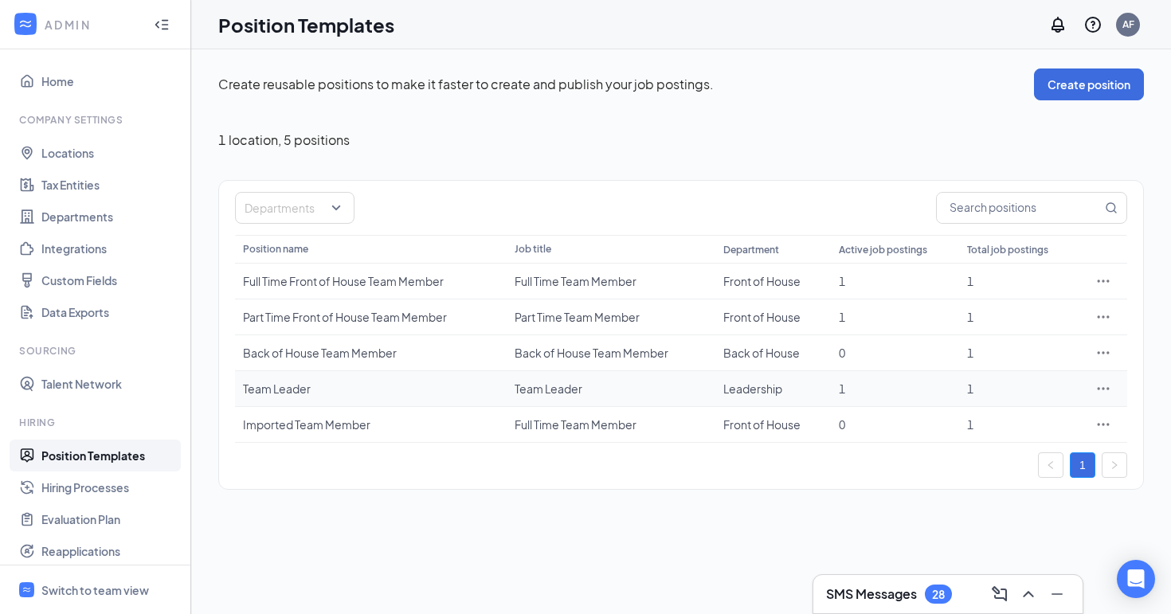
click at [380, 374] on td "Team Leader" at bounding box center [371, 389] width 272 height 36
click at [295, 390] on div "Team Leader" at bounding box center [371, 389] width 256 height 16
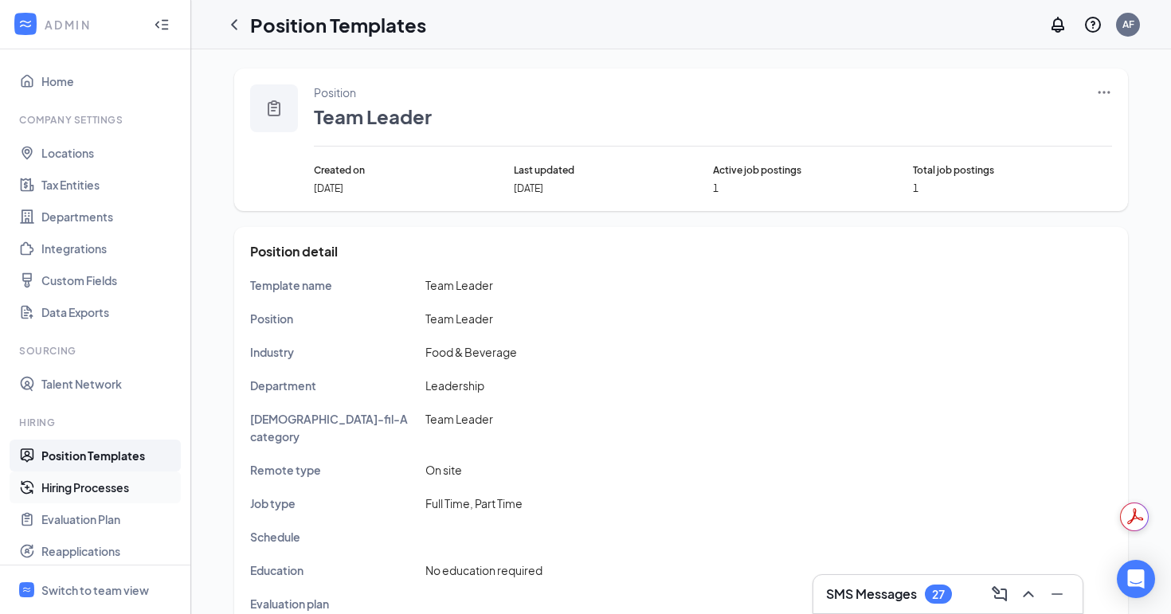
click at [88, 487] on link "Hiring Processes" at bounding box center [109, 488] width 136 height 32
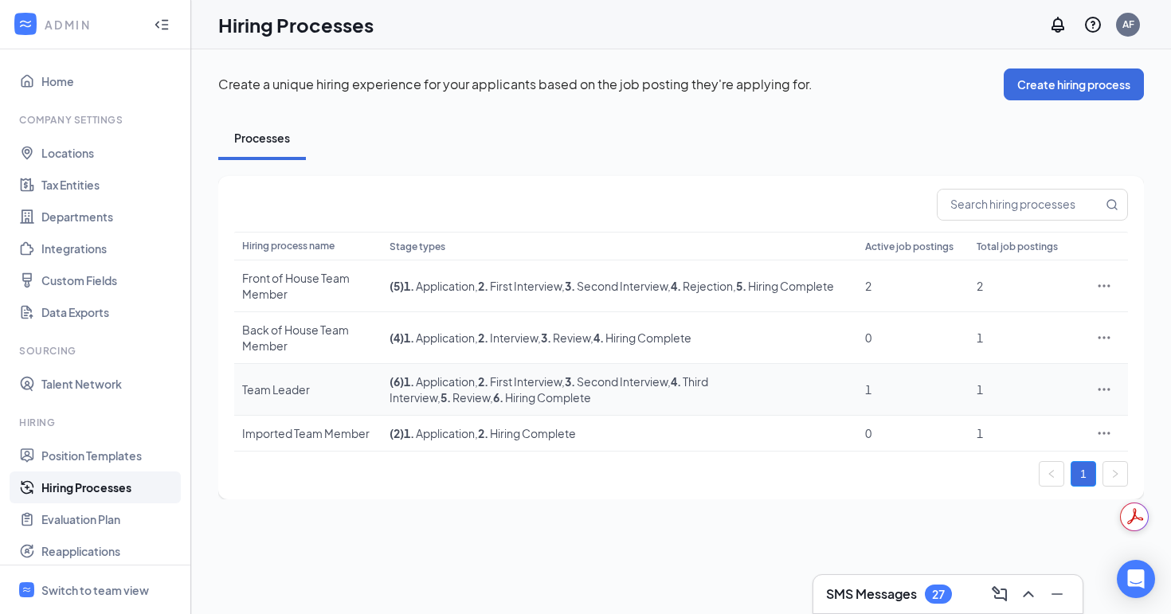
click at [1105, 386] on icon "Ellipses" at bounding box center [1104, 390] width 16 height 16
drag, startPoint x: 1001, startPoint y: 498, endPoint x: 974, endPoint y: 423, distance: 79.6
click at [974, 423] on ul "Edit Duplicate View job postings Delete" at bounding box center [1031, 477] width 163 height 153
click at [974, 423] on span "Edit" at bounding box center [972, 422] width 21 height 14
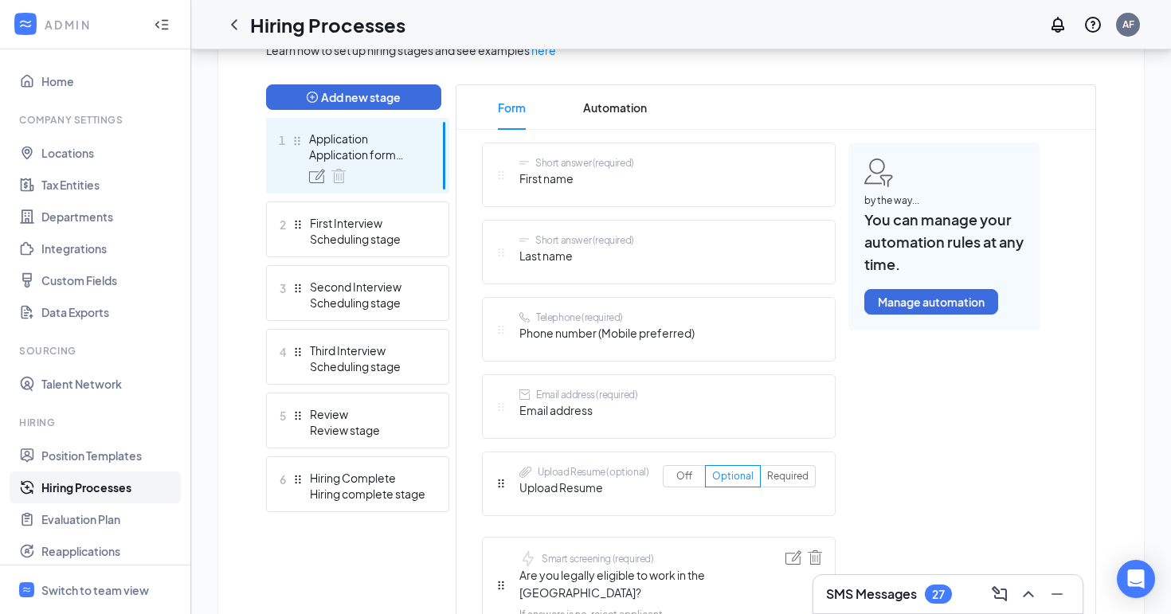
scroll to position [390, 0]
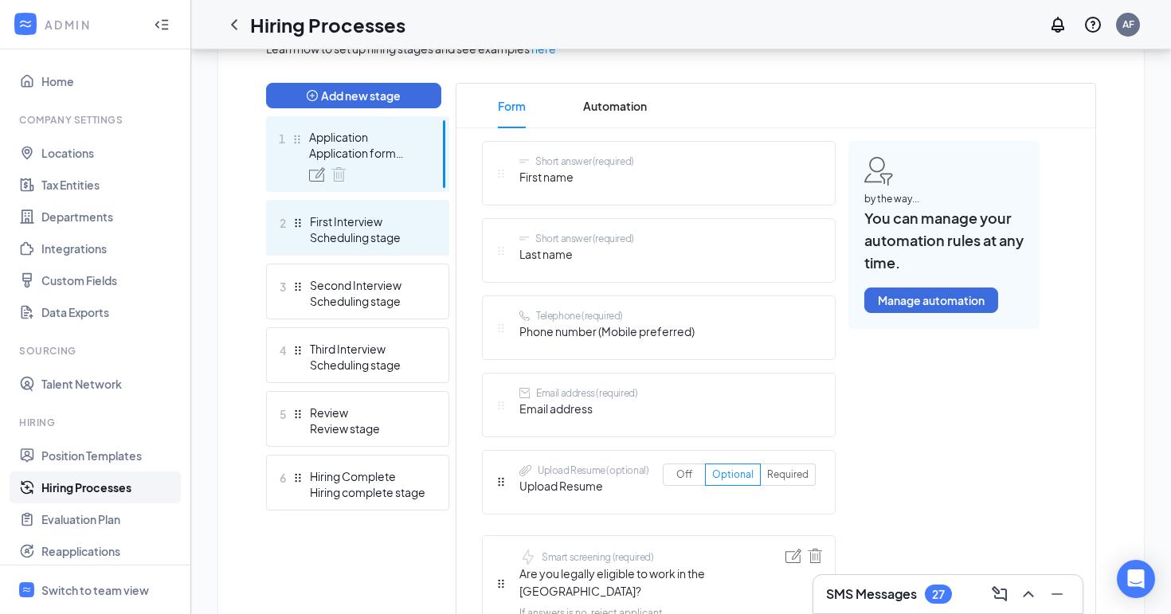
click at [366, 254] on div "2 First Interview Scheduling stage" at bounding box center [357, 228] width 183 height 56
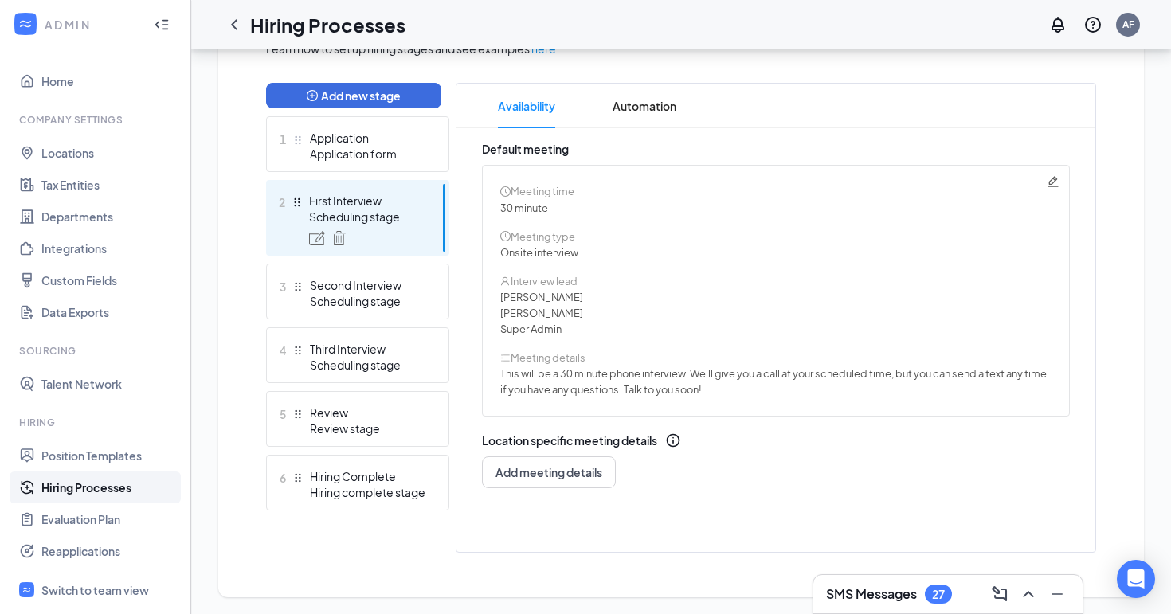
click at [1051, 184] on icon "Pencil" at bounding box center [1053, 181] width 10 height 10
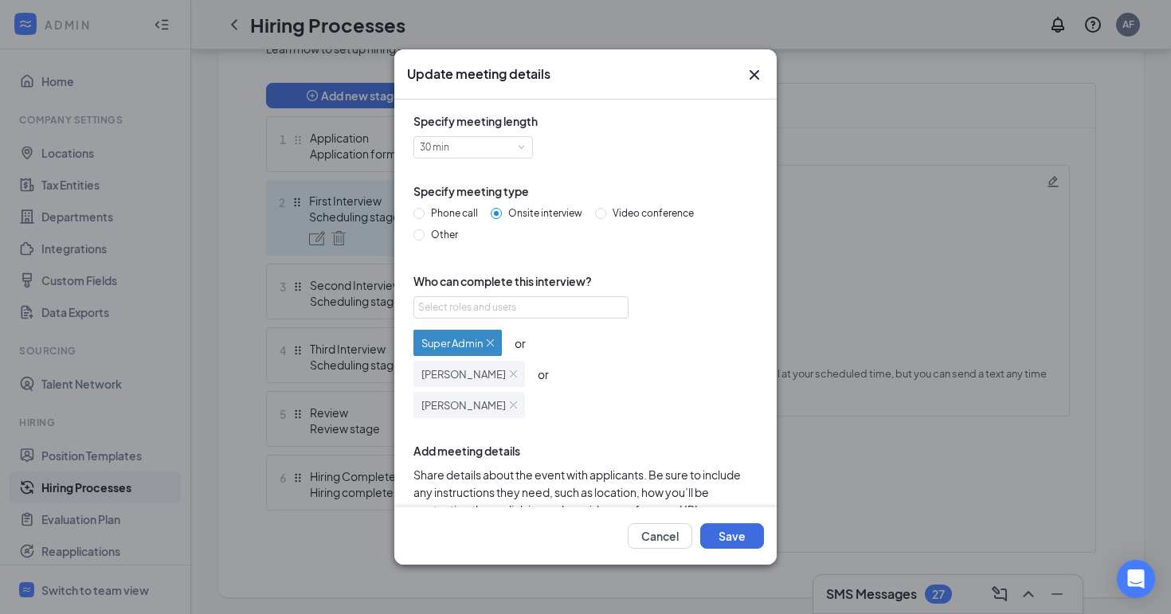
click at [492, 343] on img at bounding box center [490, 342] width 7 height 7
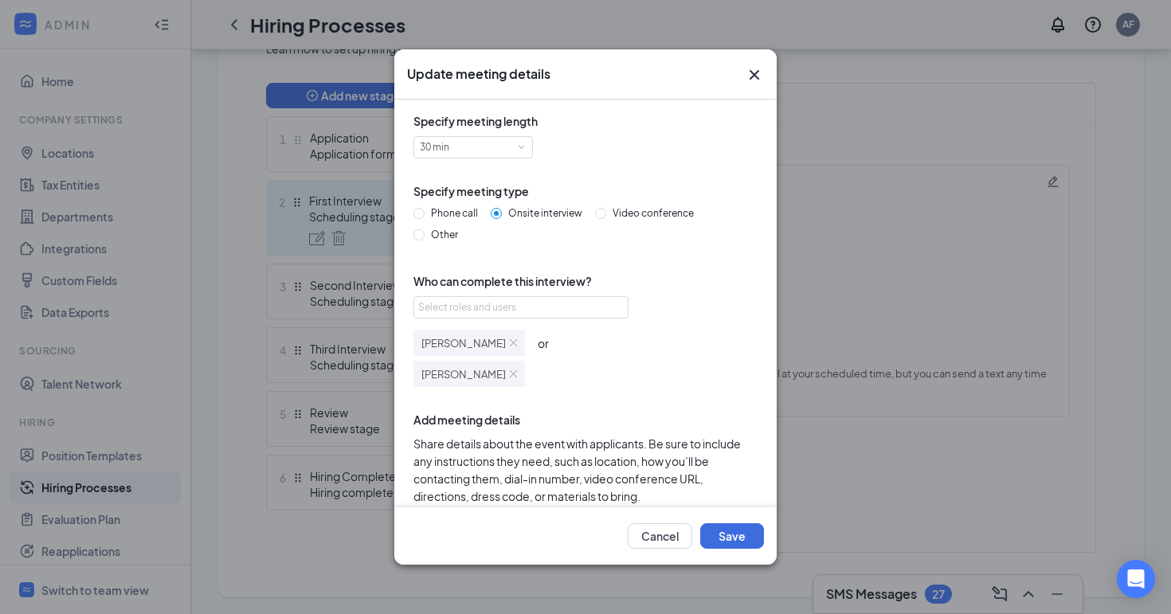
click at [657, 406] on div "Specify meeting length 30 min Specify meeting type Phone call Onsite interview …" at bounding box center [585, 350] width 357 height 477
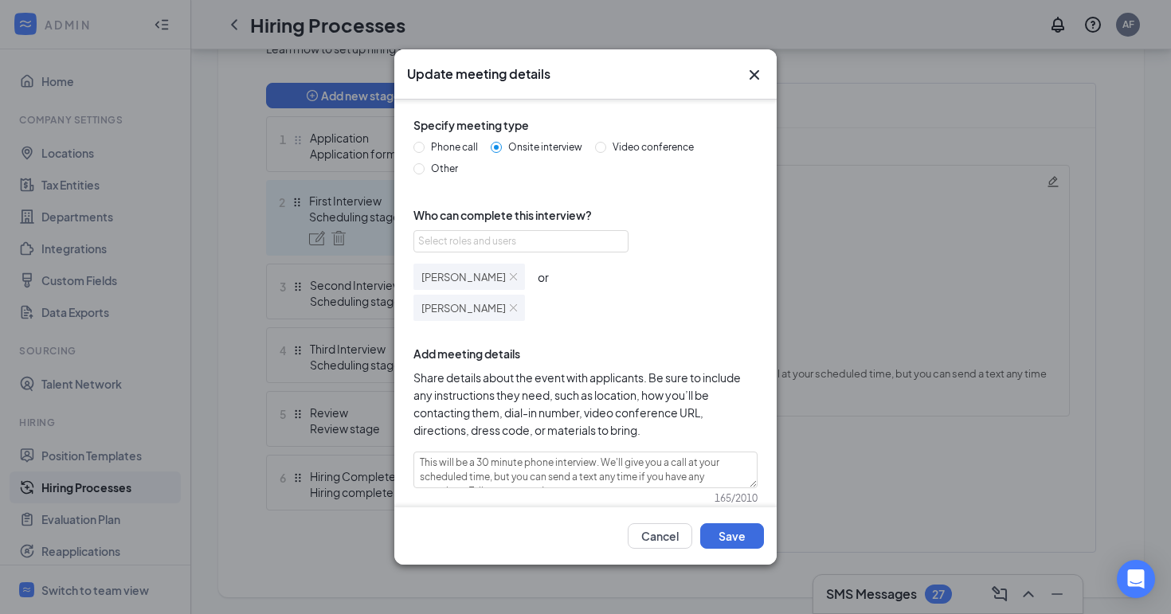
scroll to position [65, 0]
click at [742, 543] on button "Save" at bounding box center [732, 535] width 64 height 25
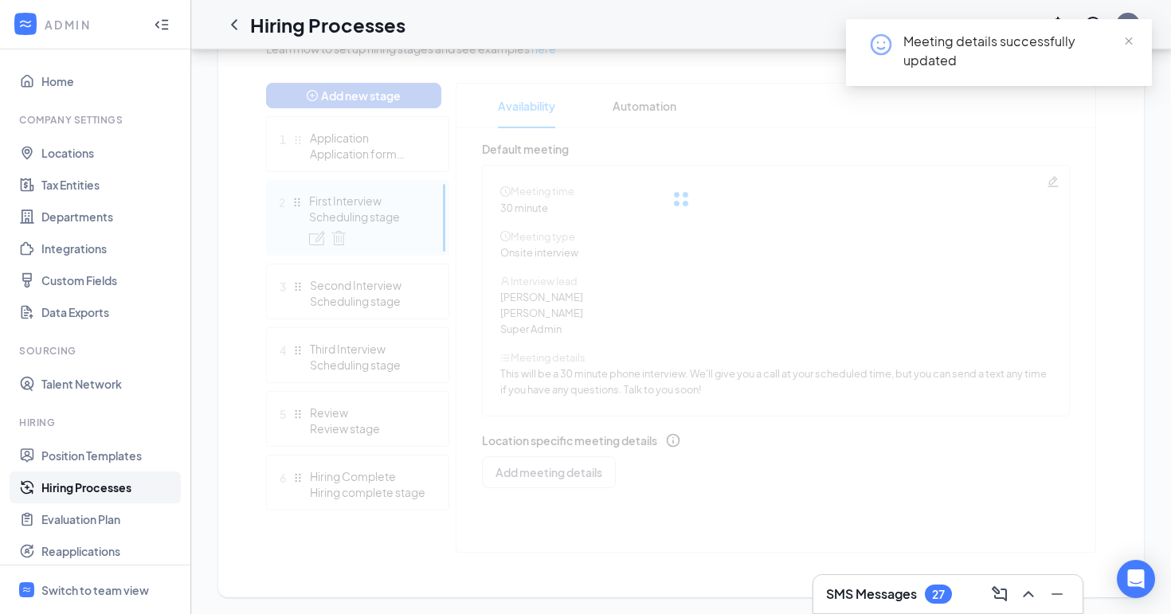
scroll to position [378, 0]
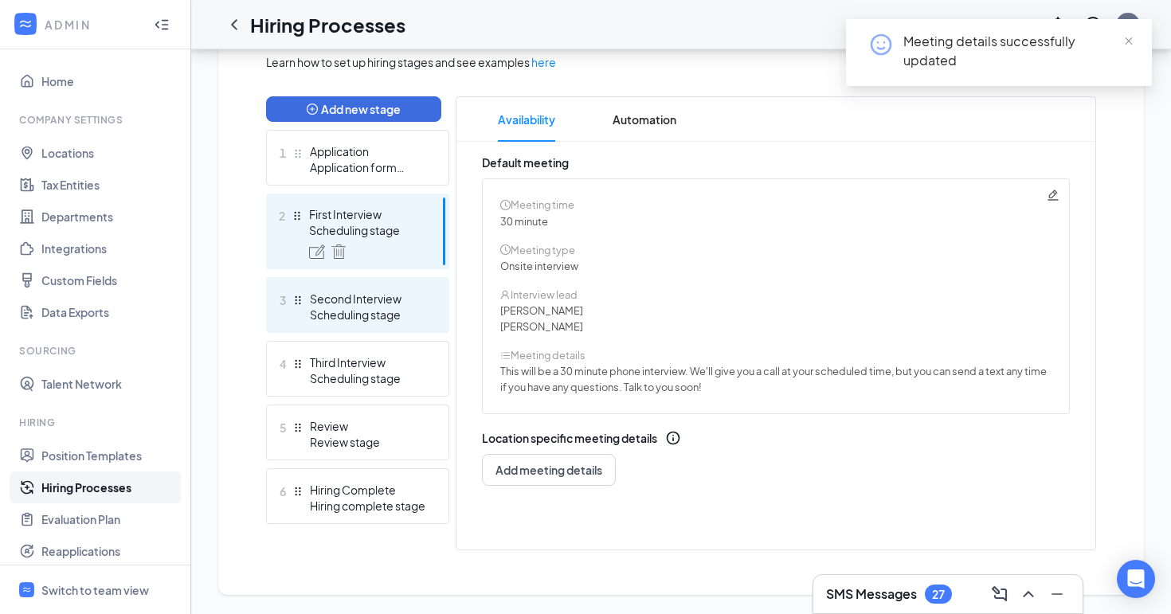
click at [407, 307] on div "Scheduling stage" at bounding box center [368, 315] width 116 height 16
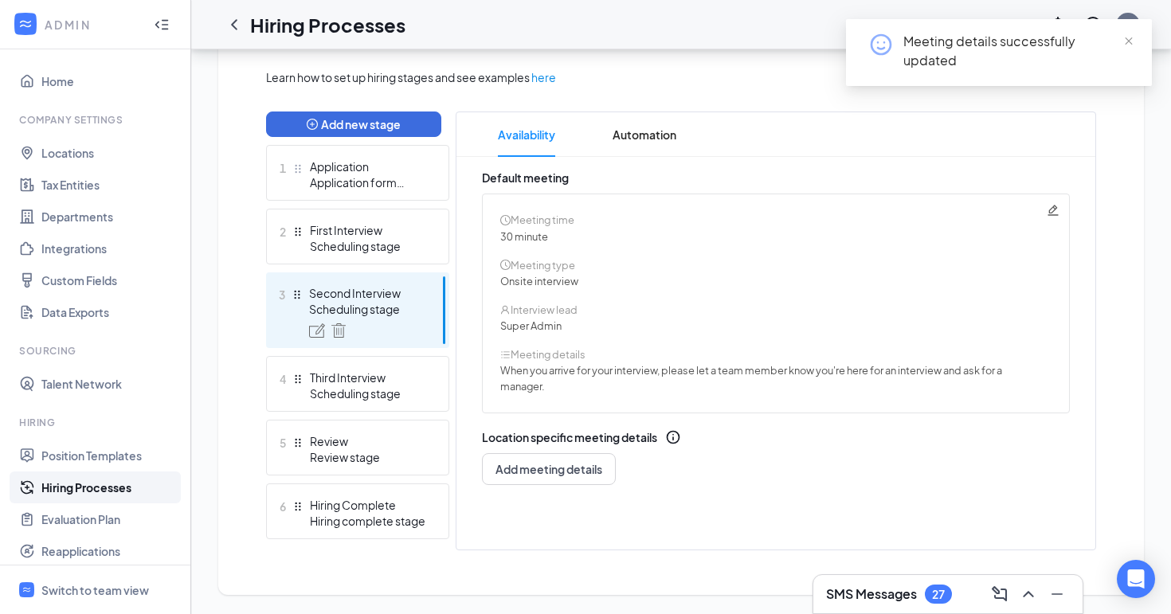
scroll to position [362, 0]
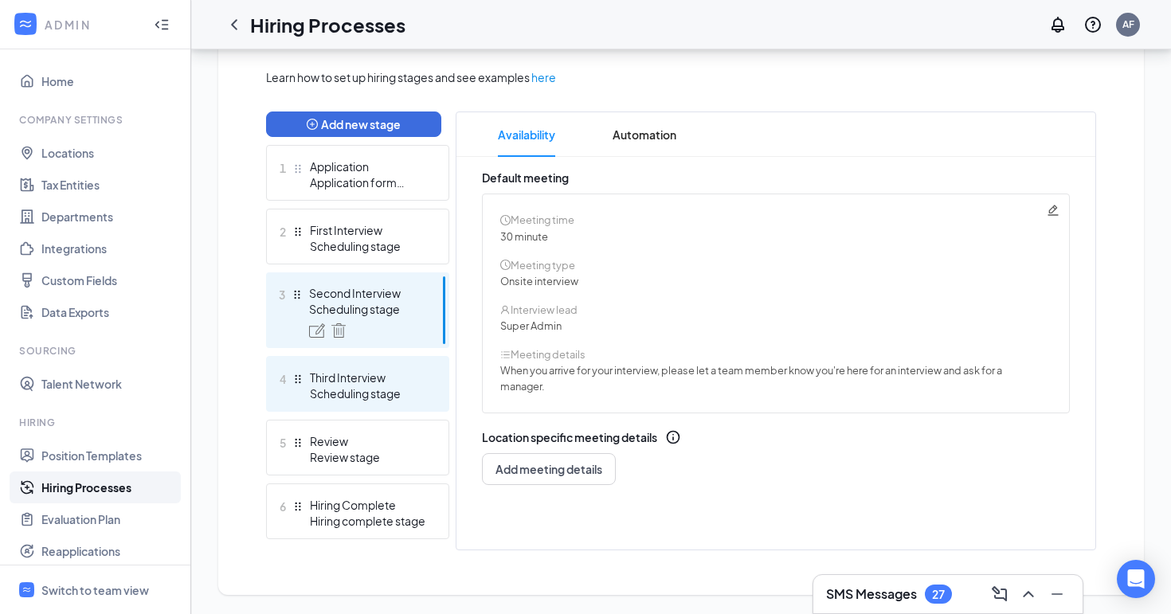
click at [341, 395] on div "Scheduling stage" at bounding box center [368, 394] width 116 height 16
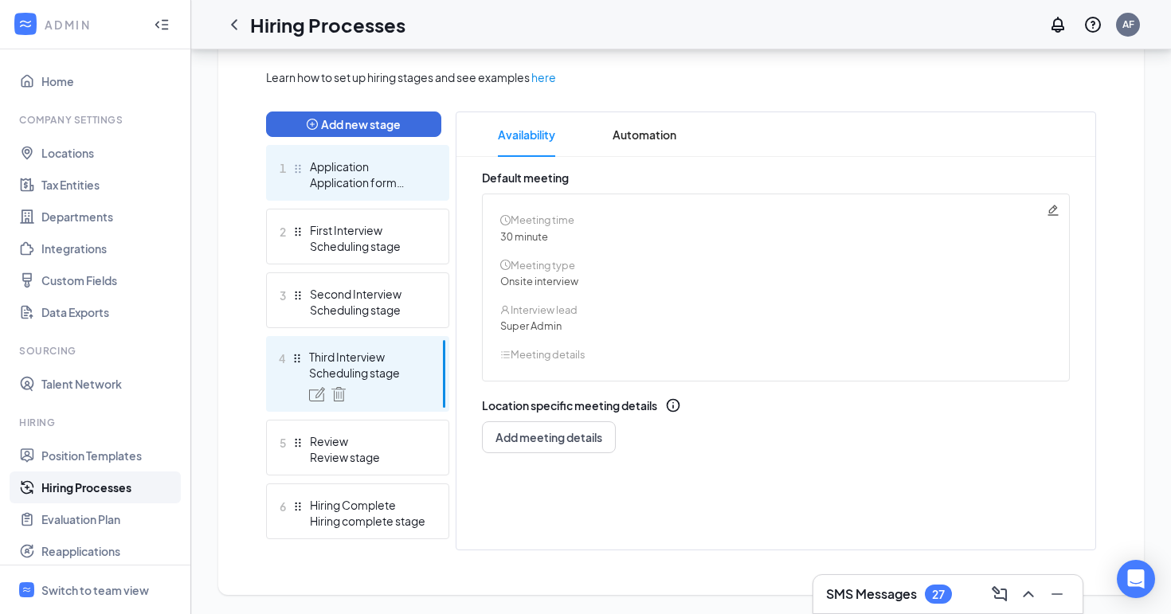
click at [385, 172] on div "Application" at bounding box center [368, 167] width 116 height 16
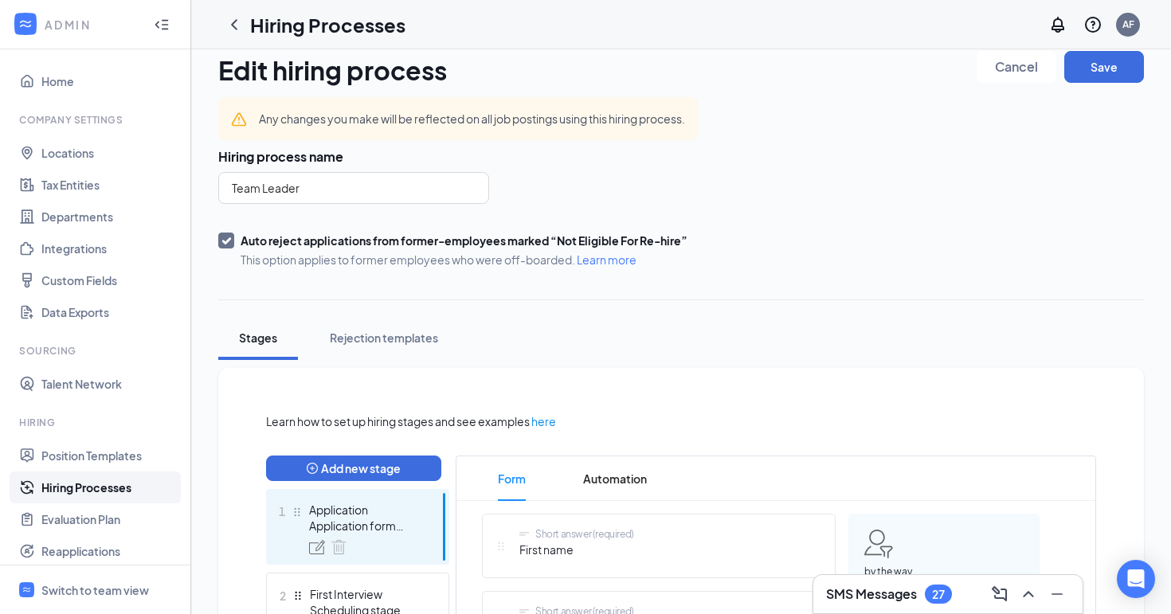
scroll to position [17, 0]
click at [368, 331] on div "Rejection templates" at bounding box center [384, 339] width 108 height 16
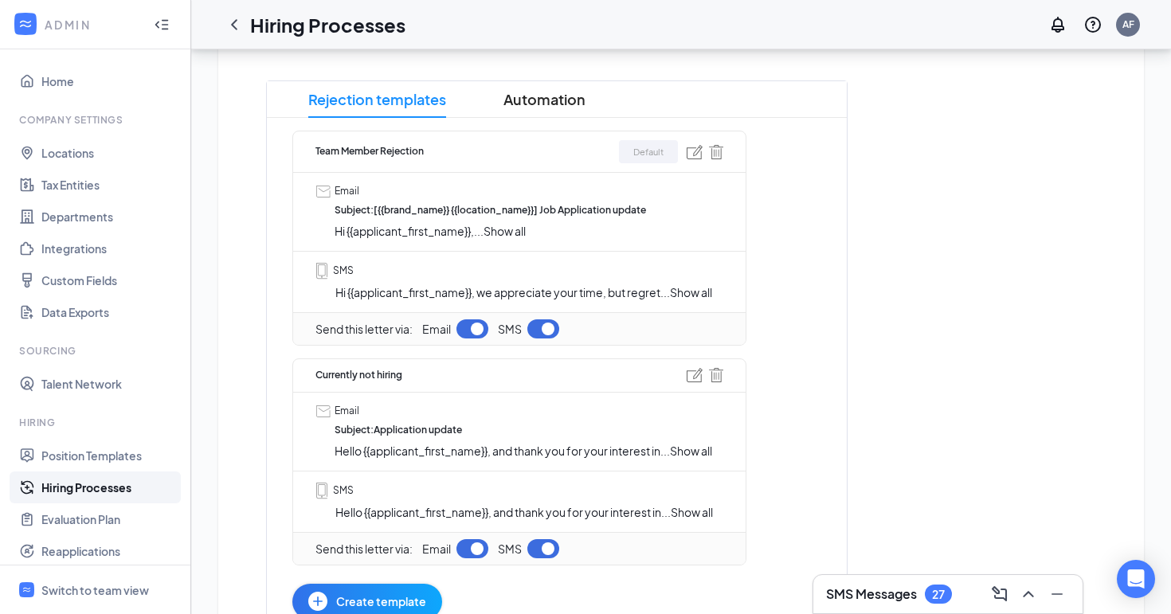
scroll to position [481, 0]
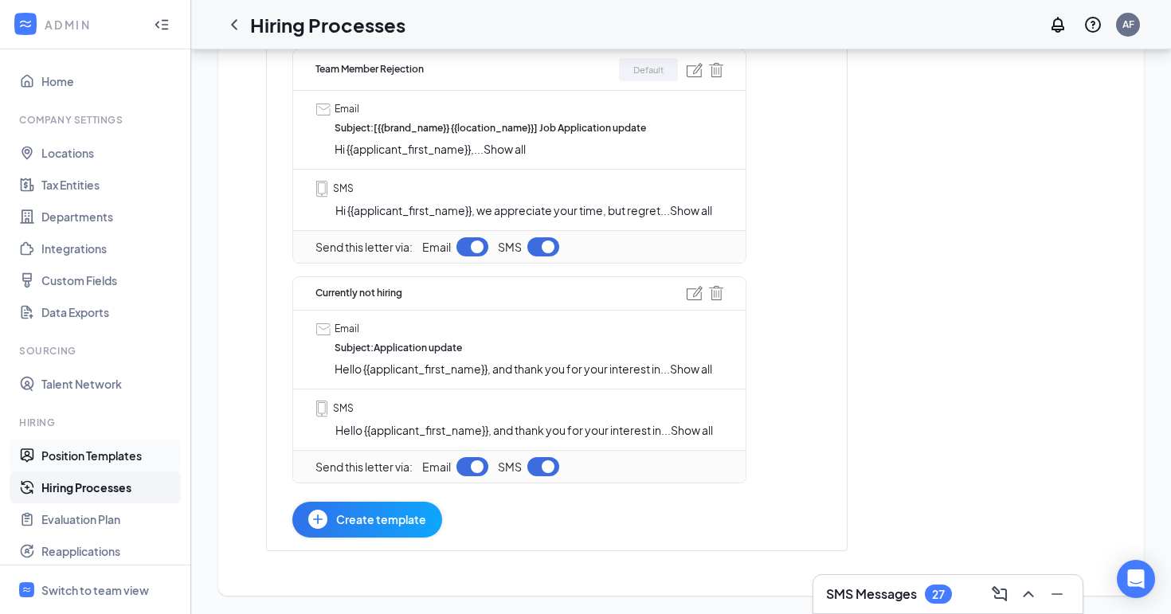
click at [97, 459] on link "Position Templates" at bounding box center [109, 456] width 136 height 32
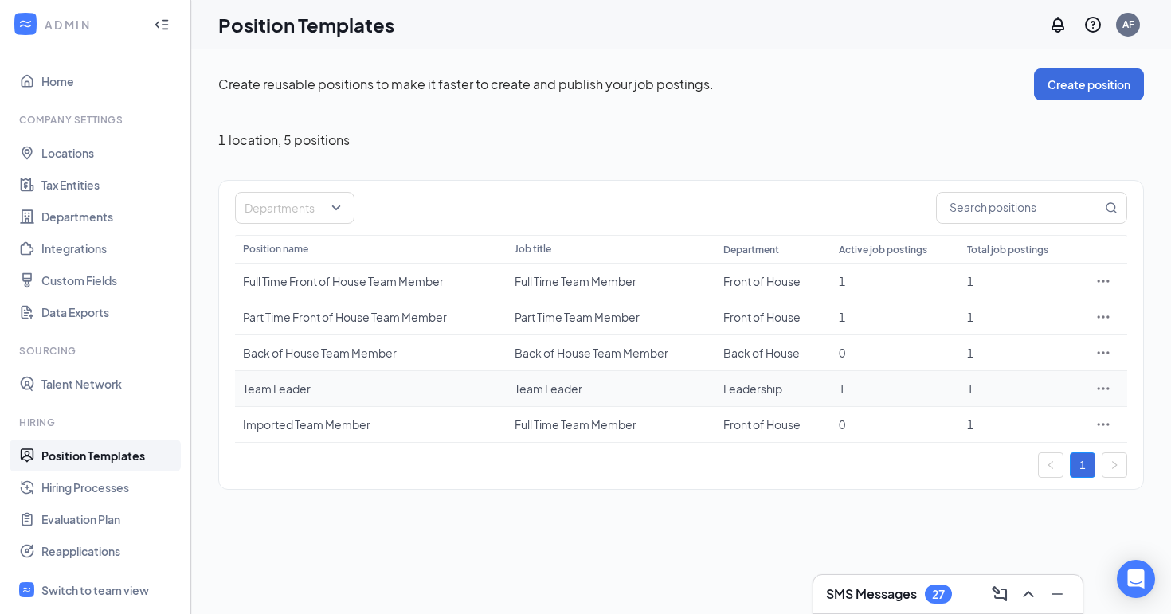
click at [1106, 385] on icon "Ellipses" at bounding box center [1103, 389] width 16 height 16
click at [976, 421] on span "Edit" at bounding box center [971, 421] width 21 height 14
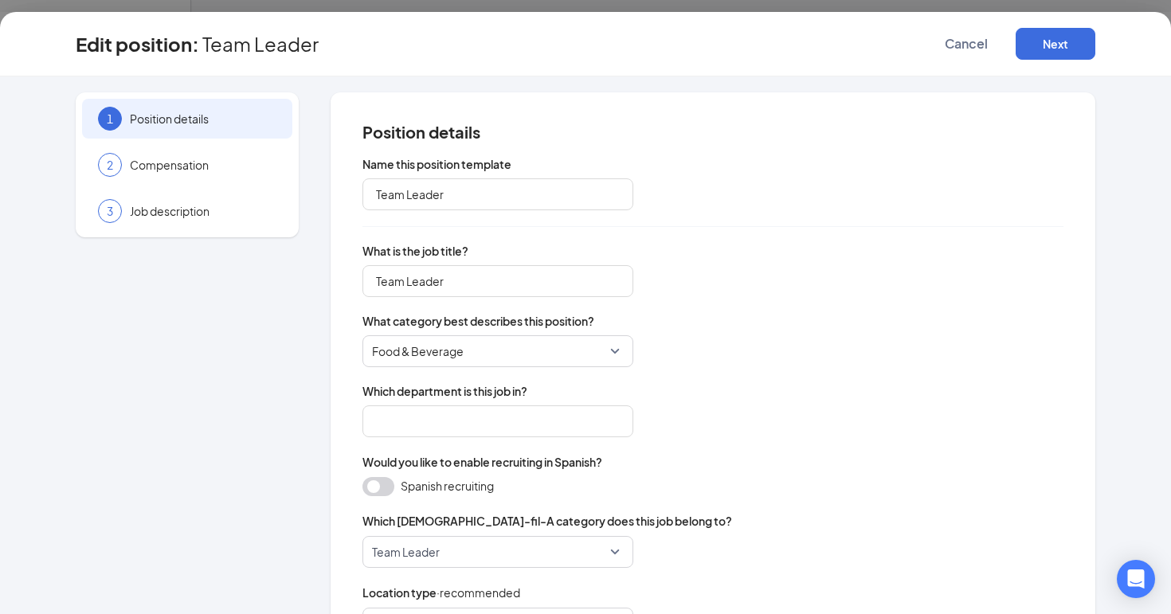
type input "Leadership"
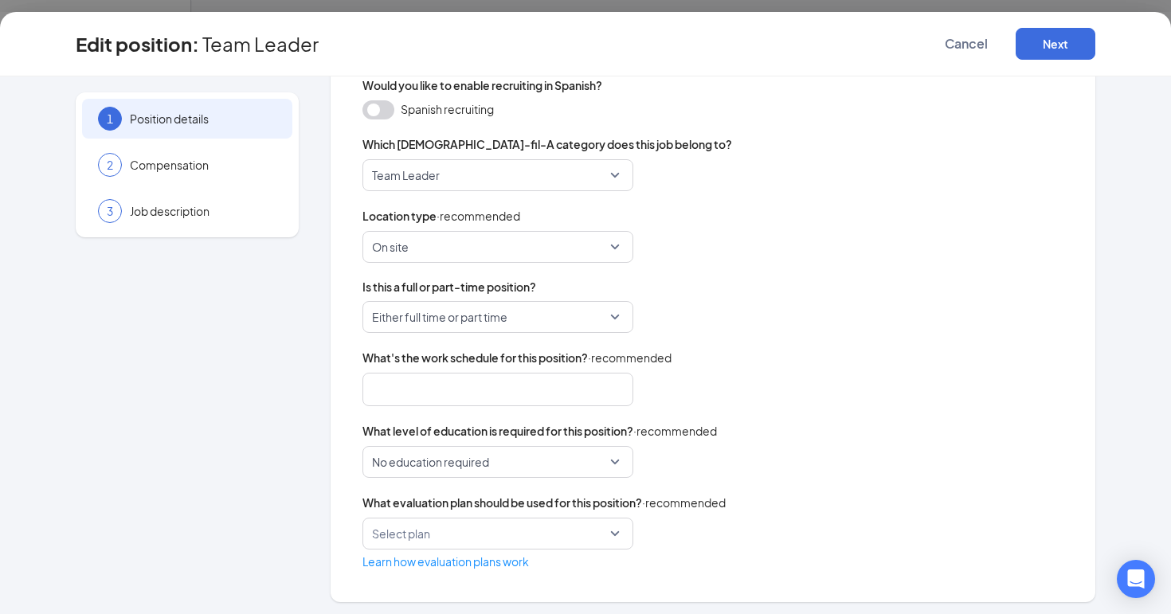
scroll to position [381, 0]
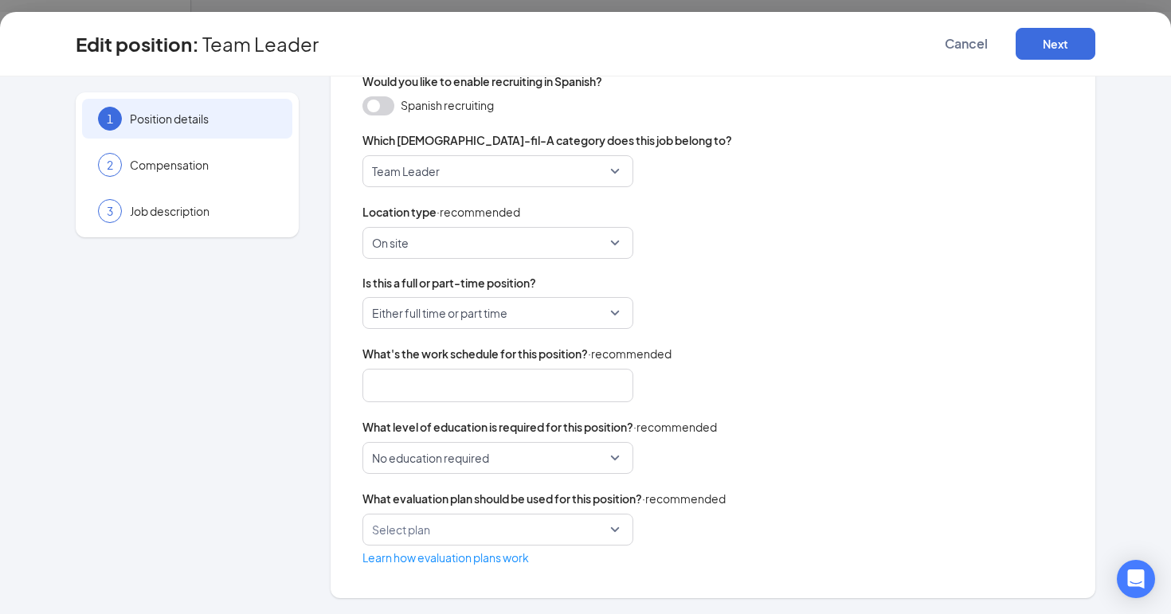
click at [616, 457] on span "No education required" at bounding box center [498, 458] width 252 height 30
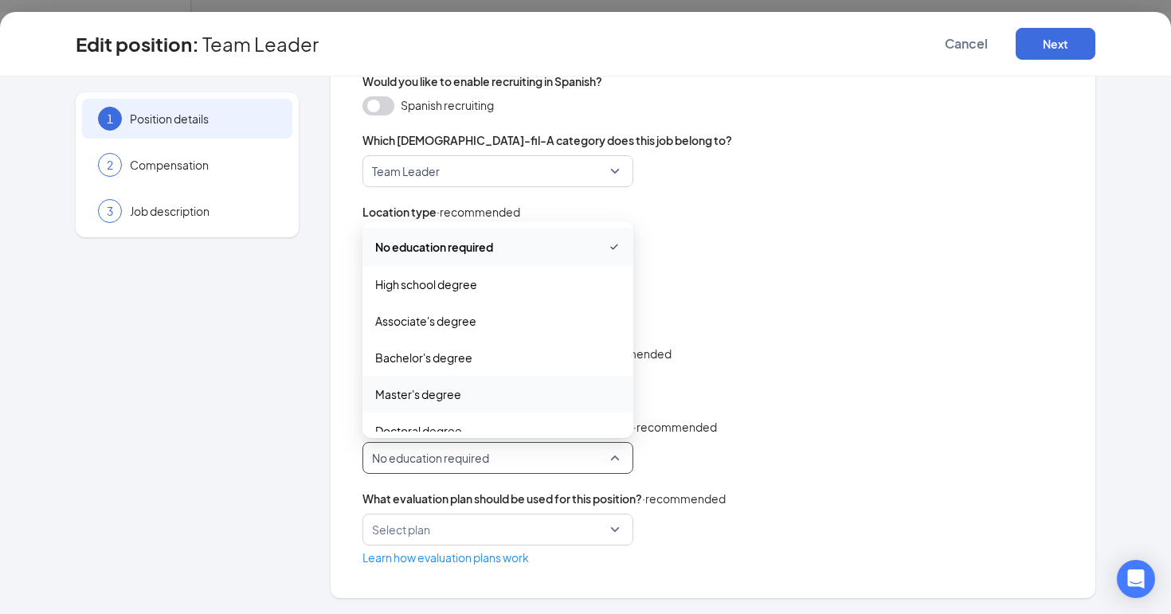
scroll to position [18, 0]
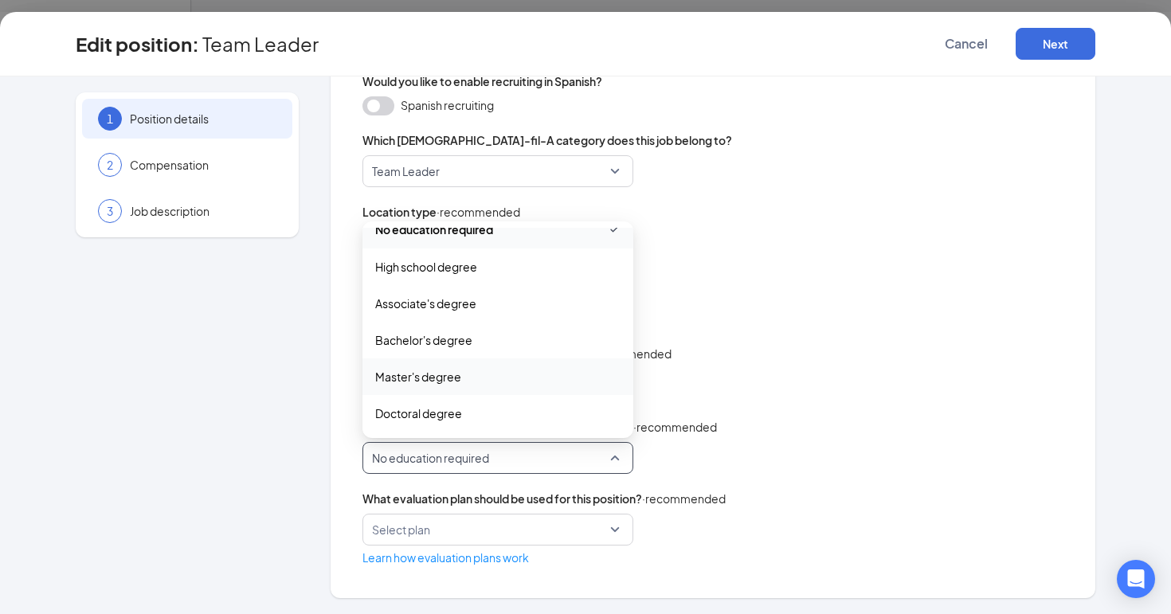
click at [870, 410] on div "Name this position template Team Leader What is the job title? Team Leader What…" at bounding box center [712, 170] width 701 height 791
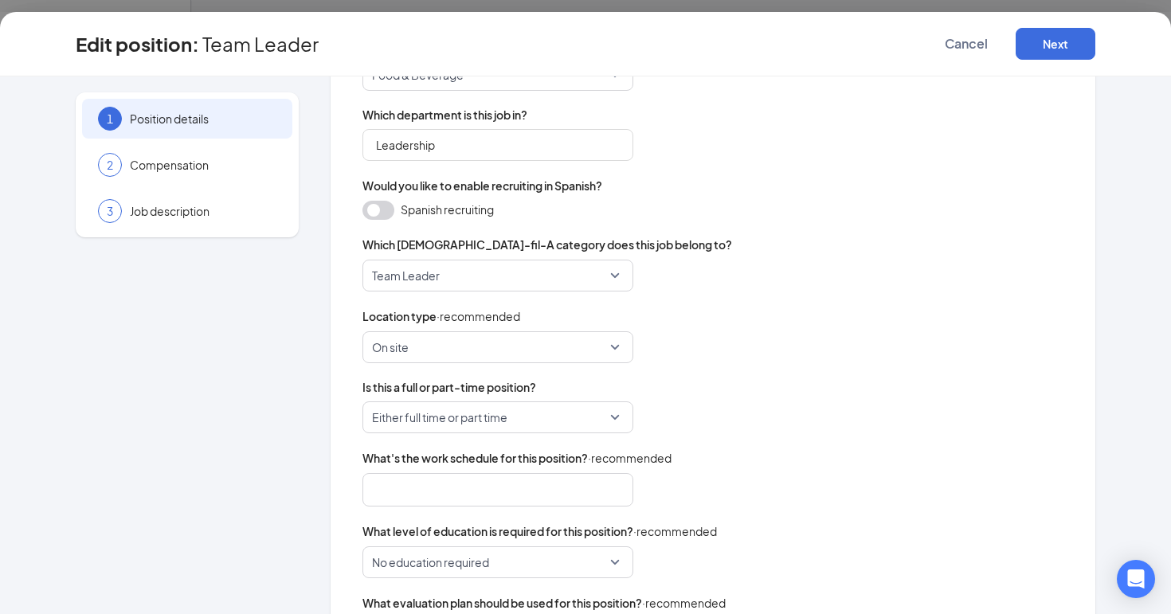
scroll to position [381, 0]
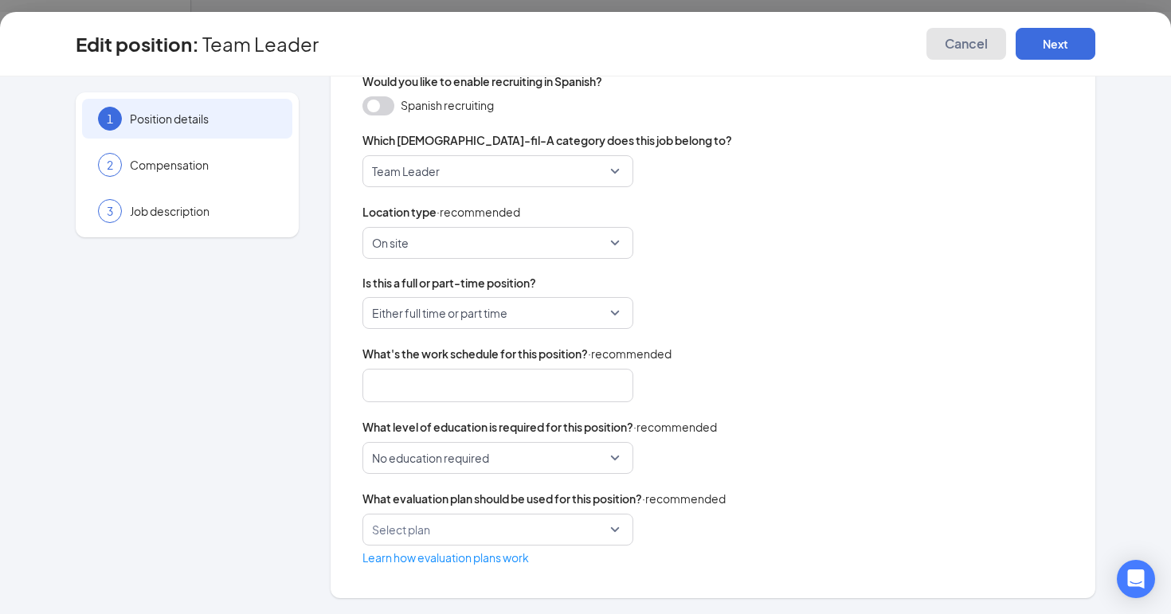
click at [983, 33] on button "Cancel" at bounding box center [966, 44] width 80 height 32
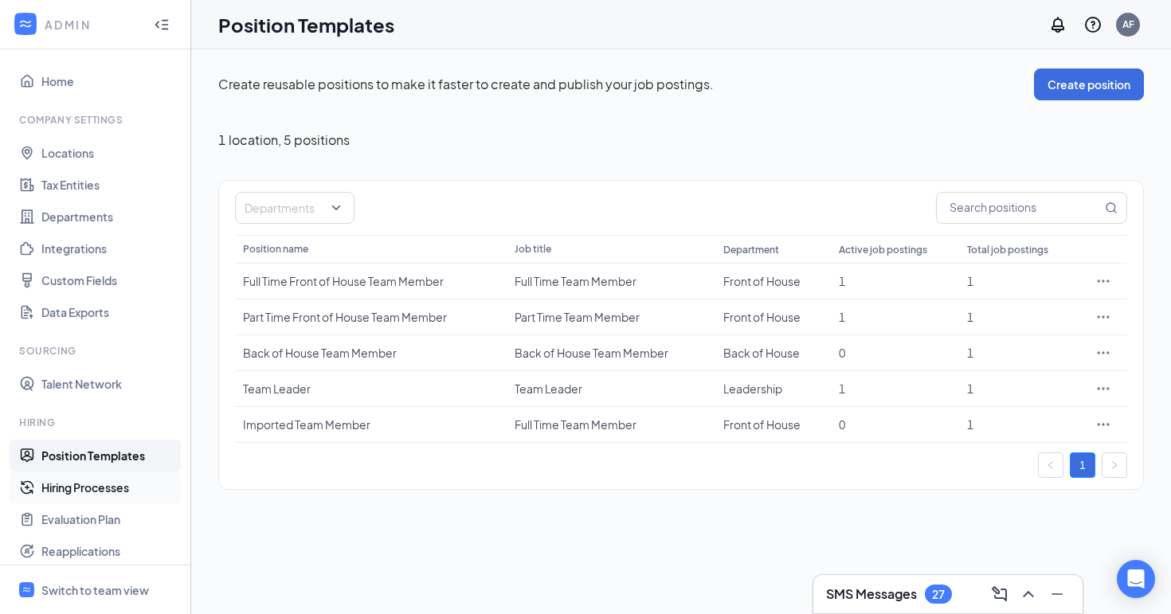
click at [105, 484] on link "Hiring Processes" at bounding box center [109, 488] width 136 height 32
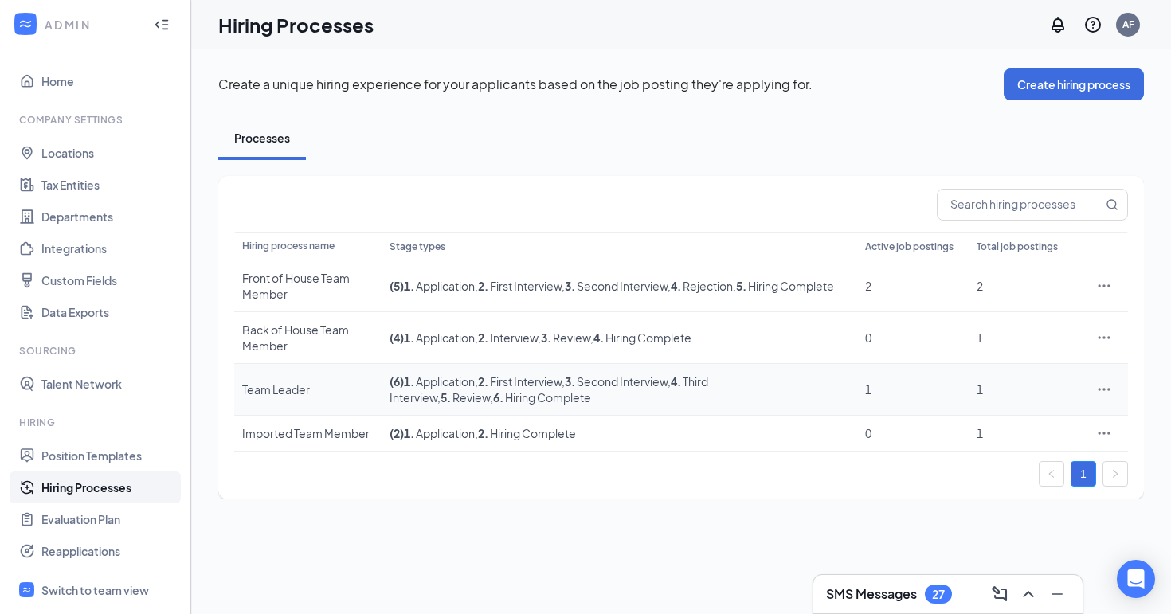
click at [1092, 390] on div at bounding box center [1104, 390] width 32 height 16
click at [1110, 388] on icon "Ellipses" at bounding box center [1104, 390] width 16 height 16
click at [993, 413] on span "Edit" at bounding box center [1030, 422] width 137 height 18
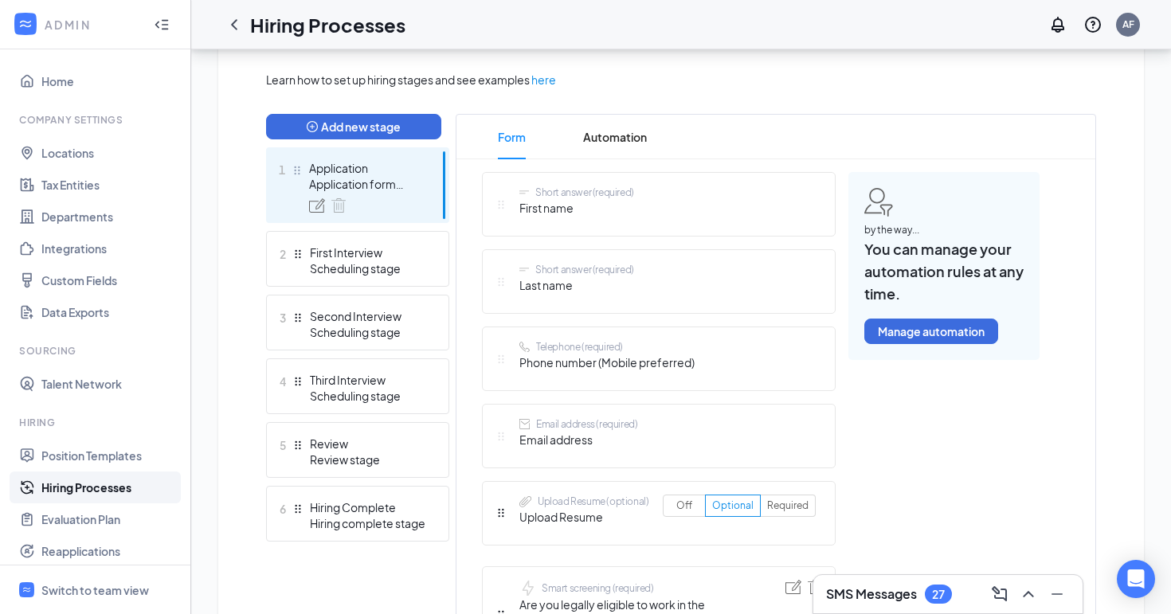
scroll to position [357, 0]
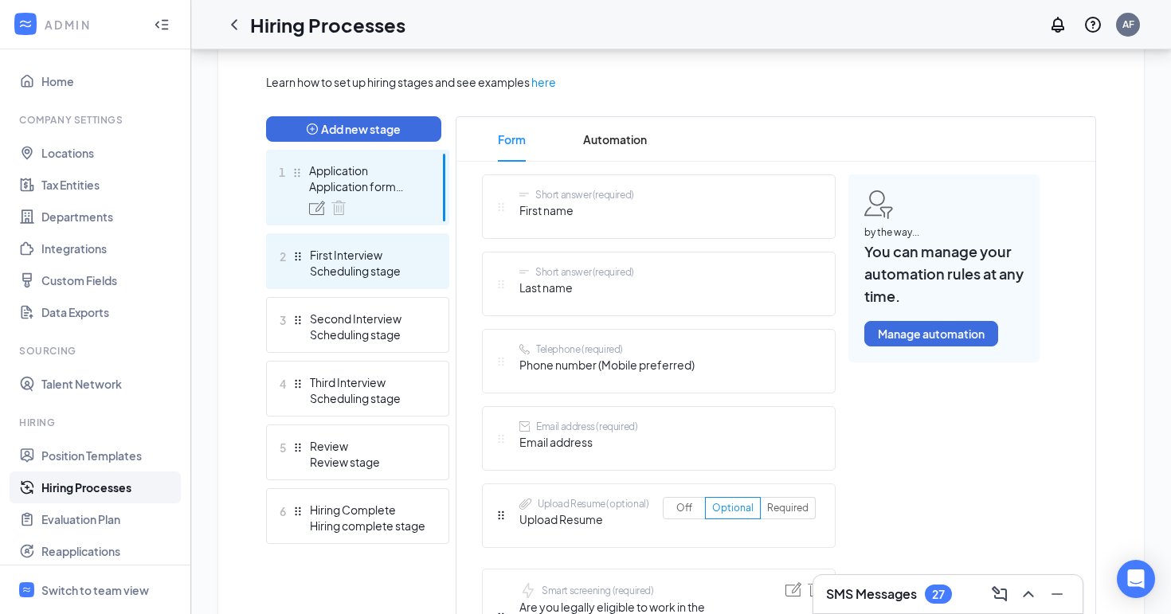
click at [369, 282] on div "2 First Interview Scheduling stage" at bounding box center [357, 261] width 183 height 56
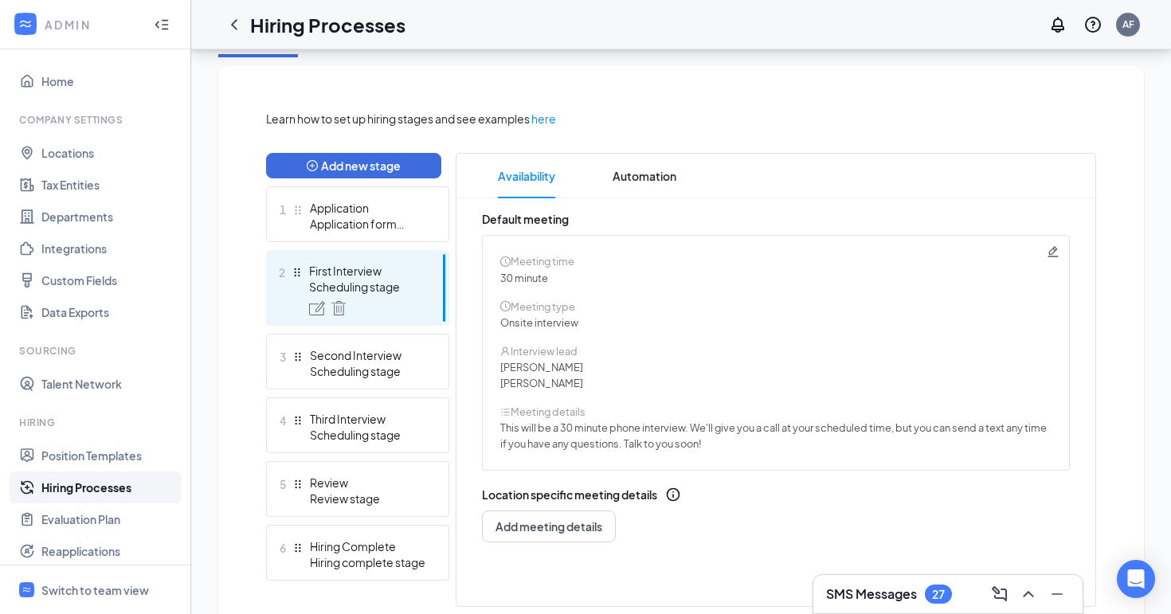
scroll to position [329, 0]
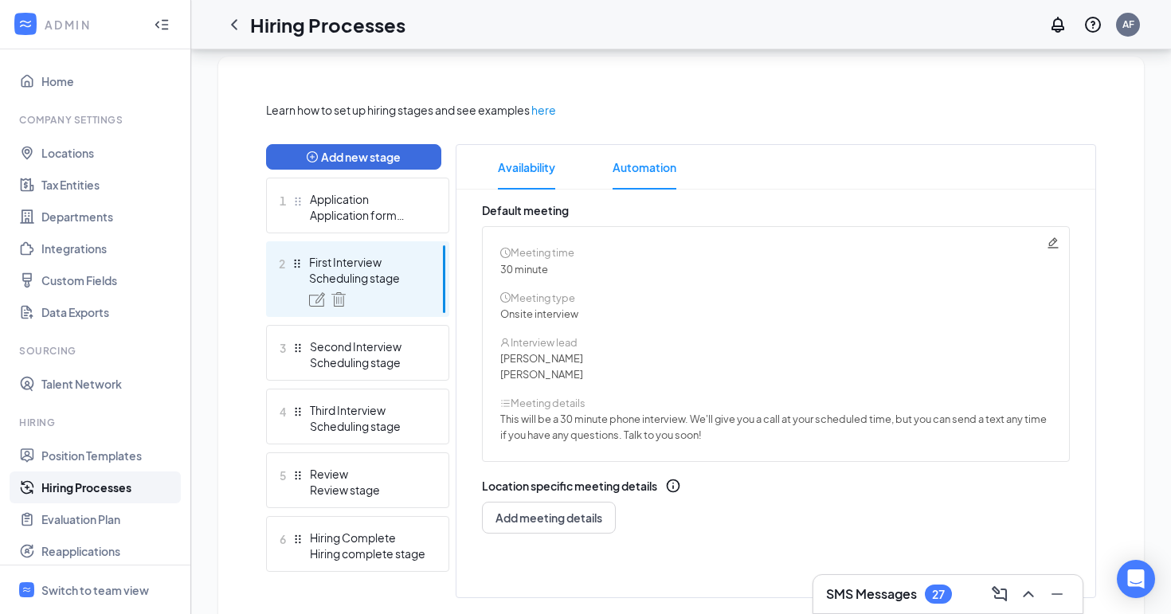
click at [633, 171] on span "Automation" at bounding box center [645, 167] width 64 height 45
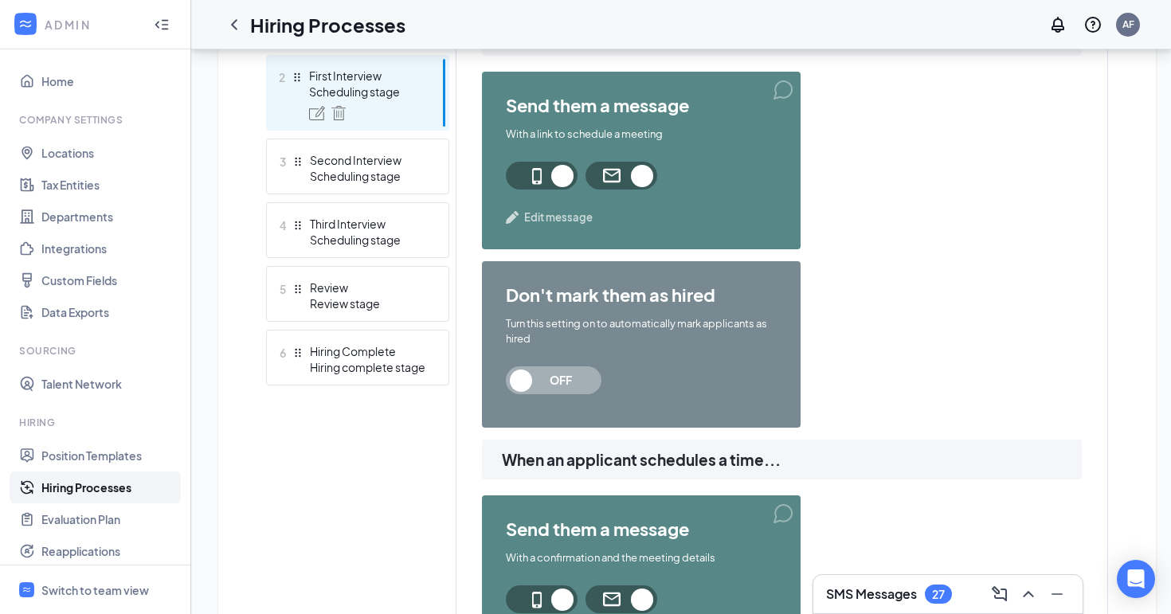
scroll to position [535, 0]
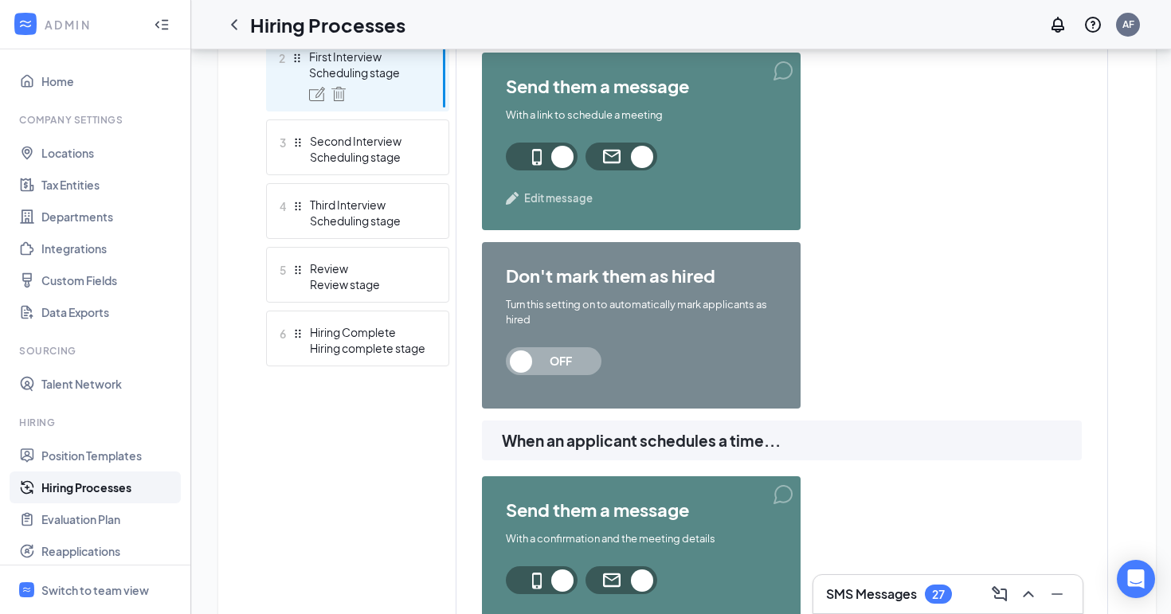
click at [973, 416] on div "send them a message With a link to schedule a meeting Edit message don't mark t…" at bounding box center [782, 237] width 600 height 368
click at [972, 405] on div "send them a message With a link to schedule a meeting Edit message don't mark t…" at bounding box center [782, 237] width 600 height 368
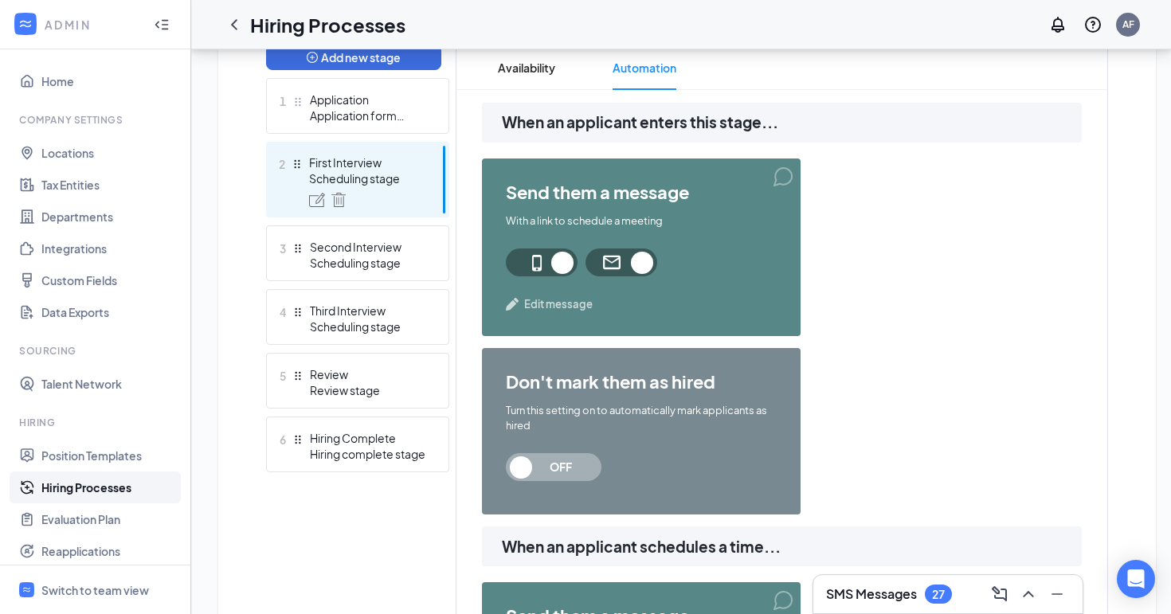
scroll to position [424, 0]
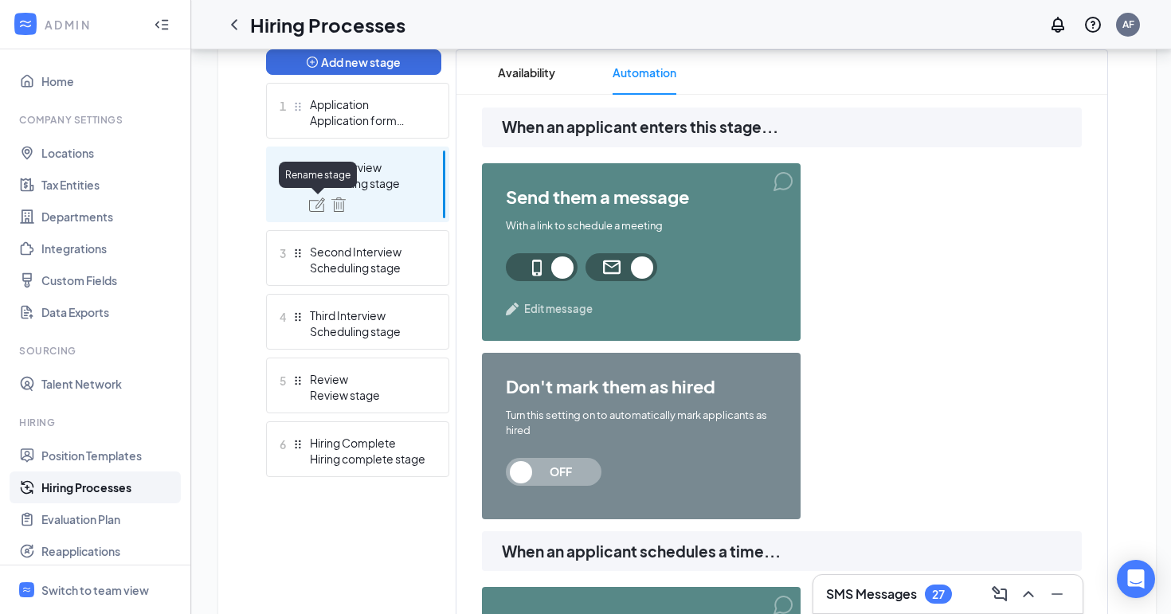
click at [320, 200] on img at bounding box center [317, 205] width 16 height 14
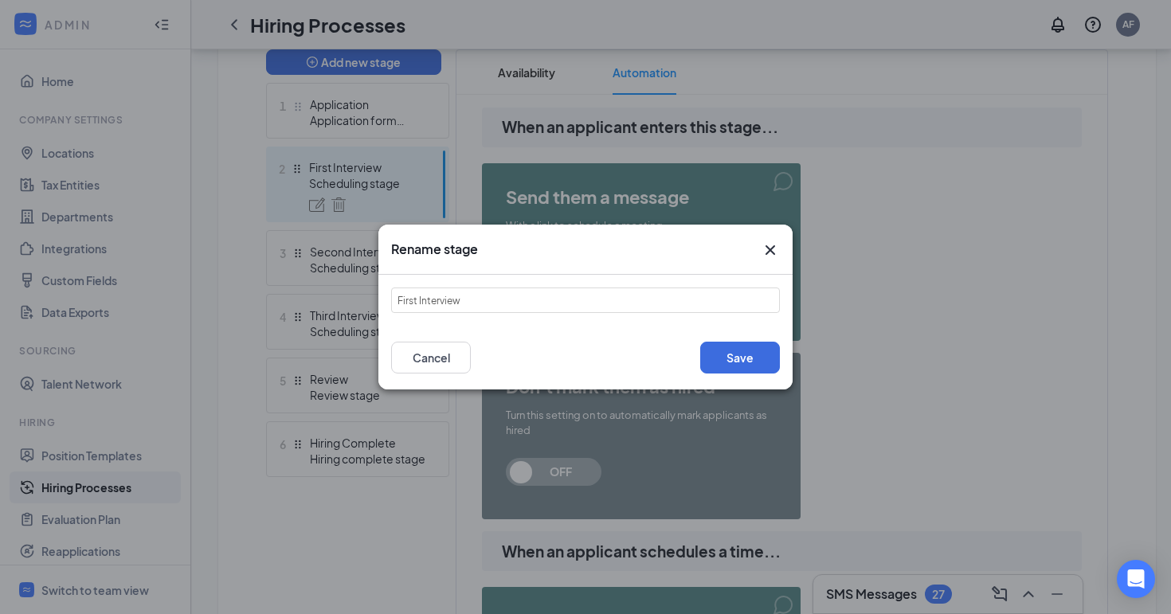
click at [622, 314] on div "First Interview" at bounding box center [585, 300] width 414 height 51
click at [738, 365] on button "Save" at bounding box center [740, 358] width 80 height 32
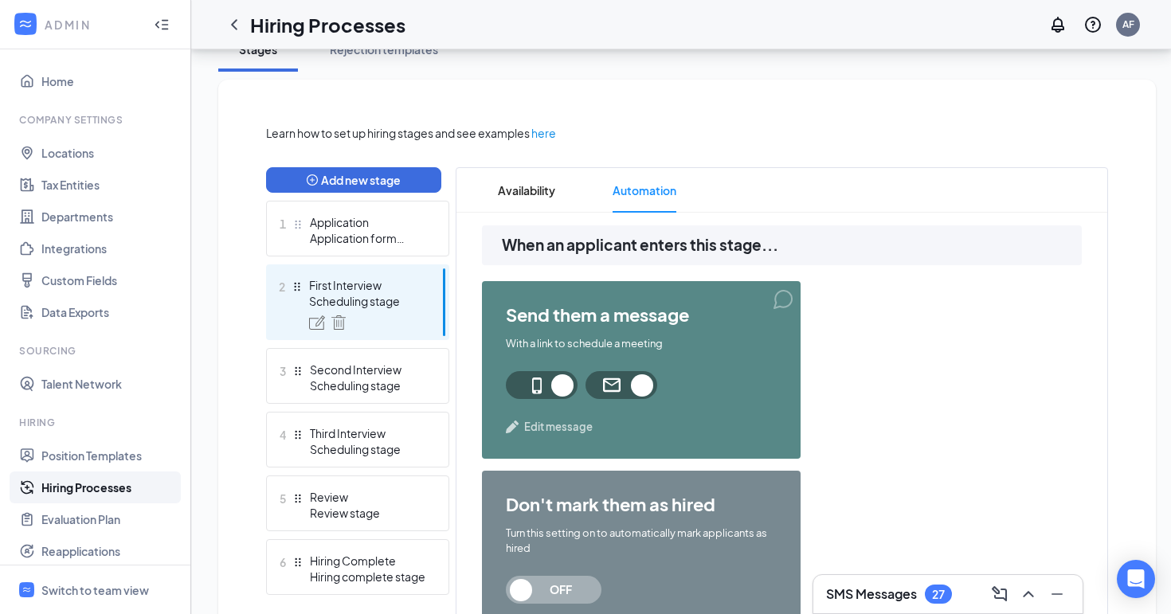
scroll to position [311, 0]
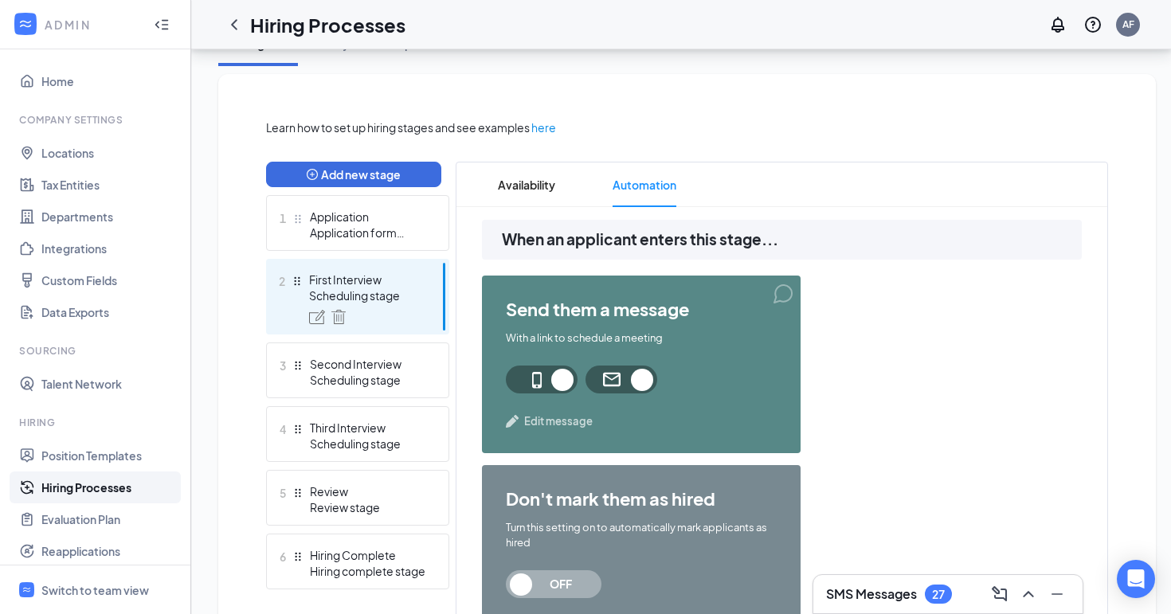
click at [965, 318] on div "send them a message With a link to schedule a meeting Edit message don't mark t…" at bounding box center [782, 460] width 600 height 368
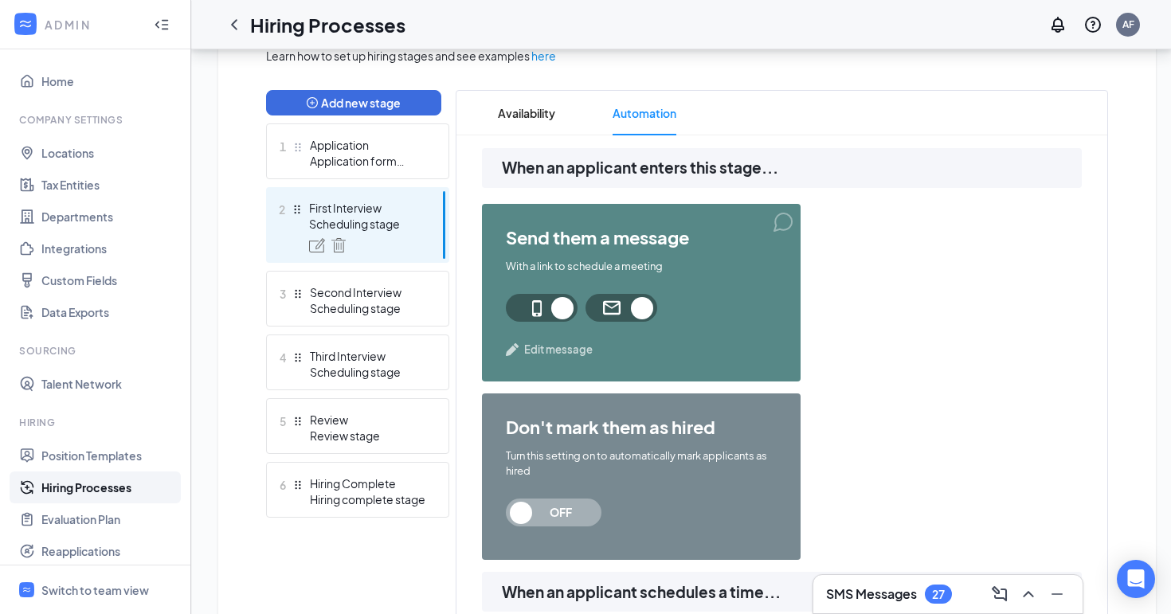
scroll to position [382, 0]
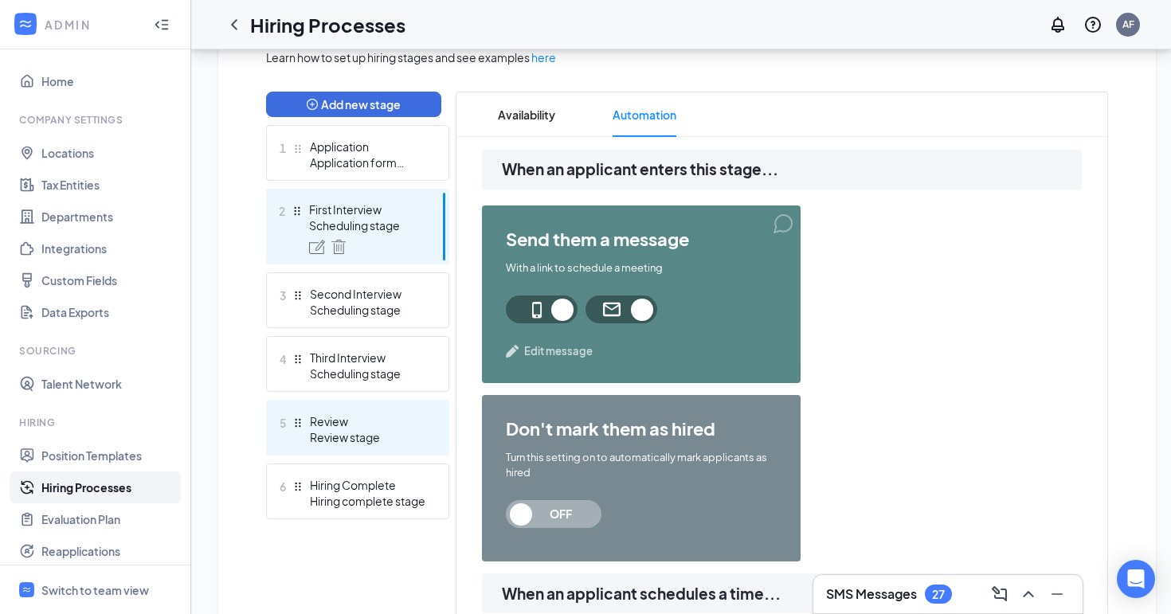
click at [374, 436] on div "Review stage" at bounding box center [368, 437] width 116 height 16
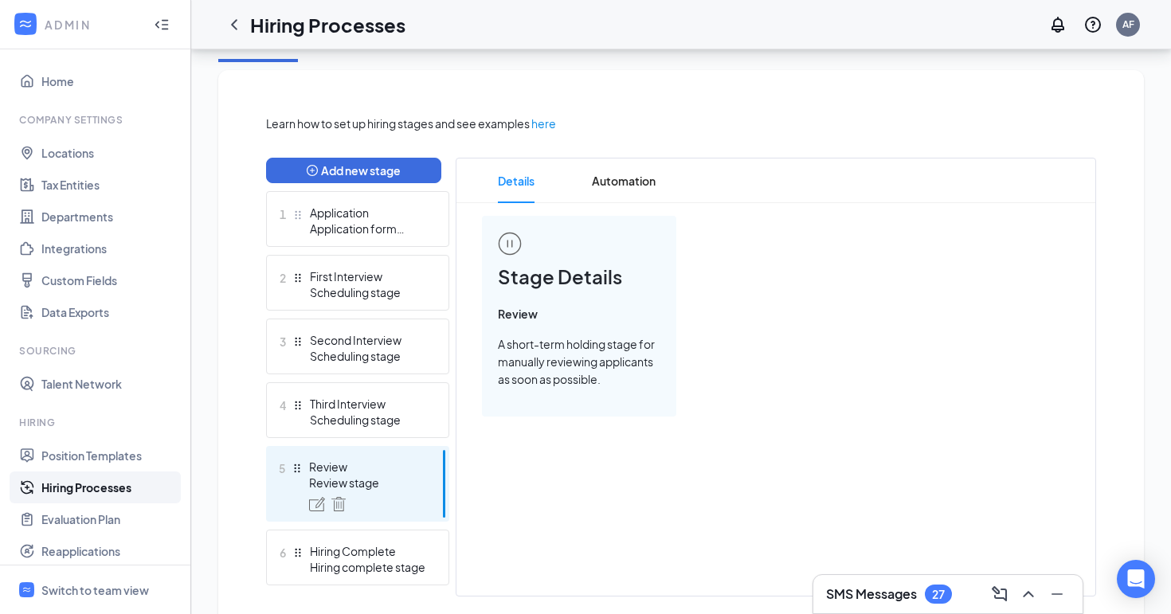
scroll to position [300, 0]
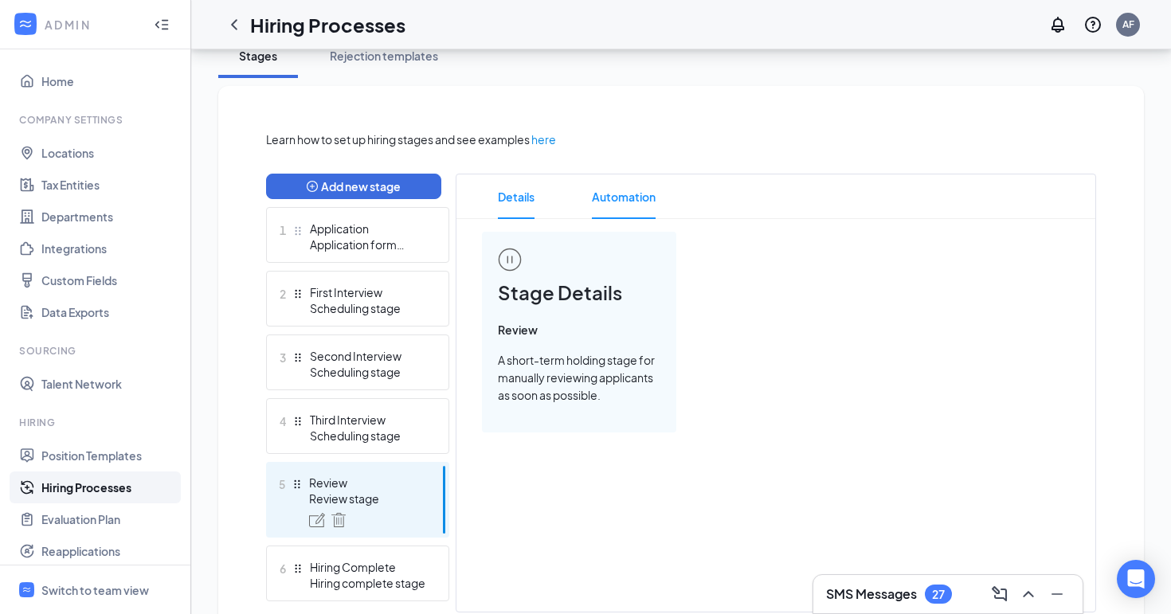
click at [623, 198] on span "Automation" at bounding box center [624, 196] width 64 height 45
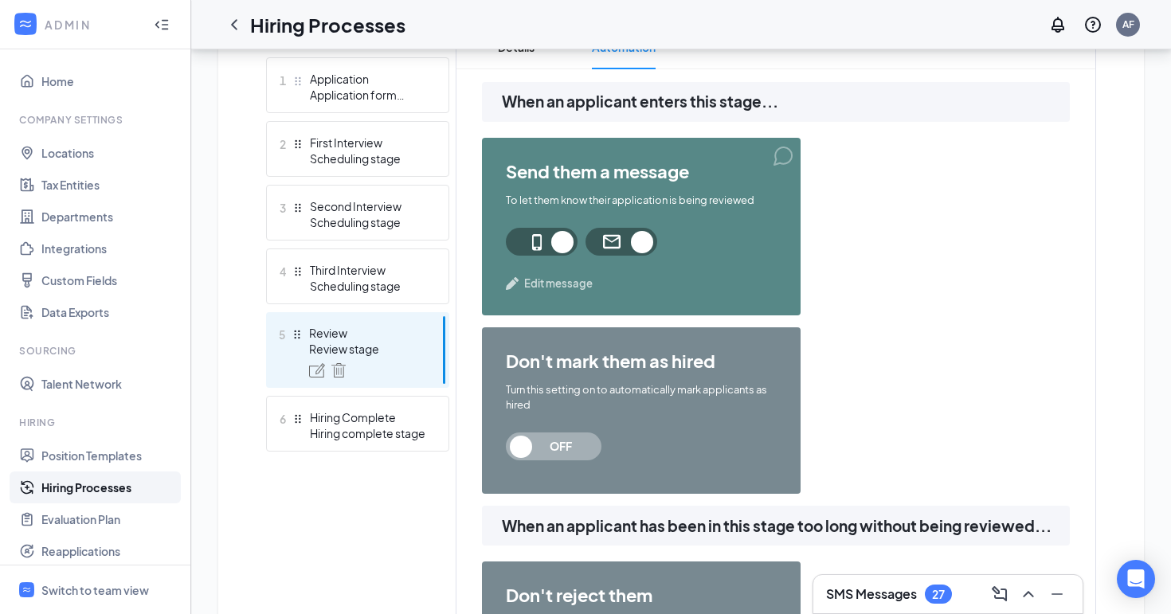
scroll to position [445, 0]
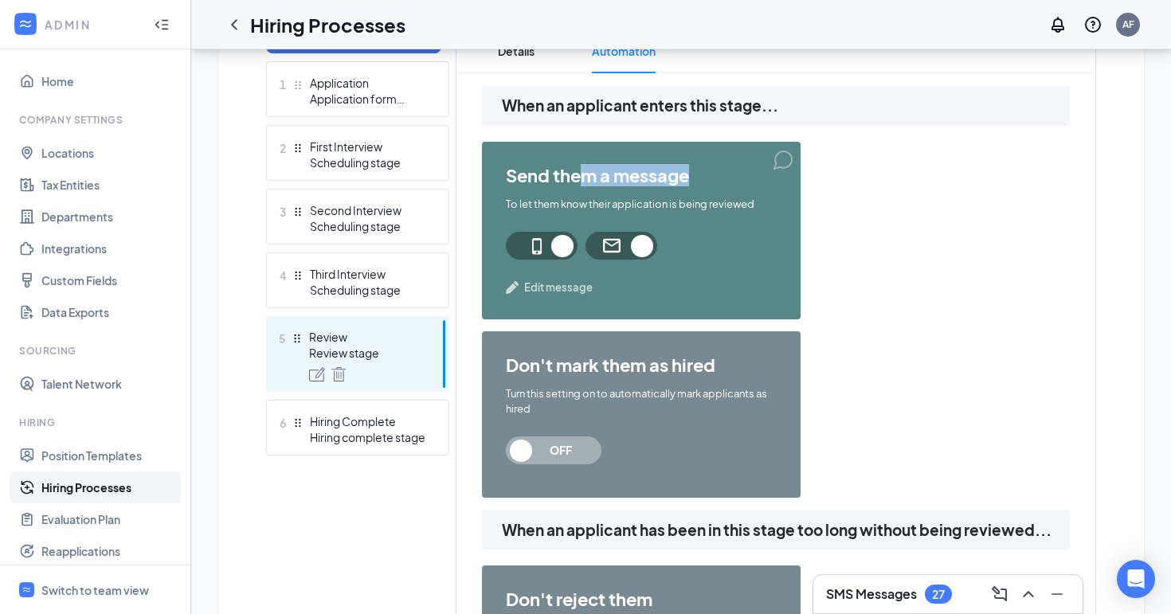
drag, startPoint x: 583, startPoint y: 181, endPoint x: 803, endPoint y: 199, distance: 220.6
click at [801, 196] on div "send them a message To let them know their application is being reviewed Edit m…" at bounding box center [776, 326] width 588 height 368
click at [980, 242] on div "send them a message To let them know their application is being reviewed Edit m…" at bounding box center [776, 326] width 588 height 368
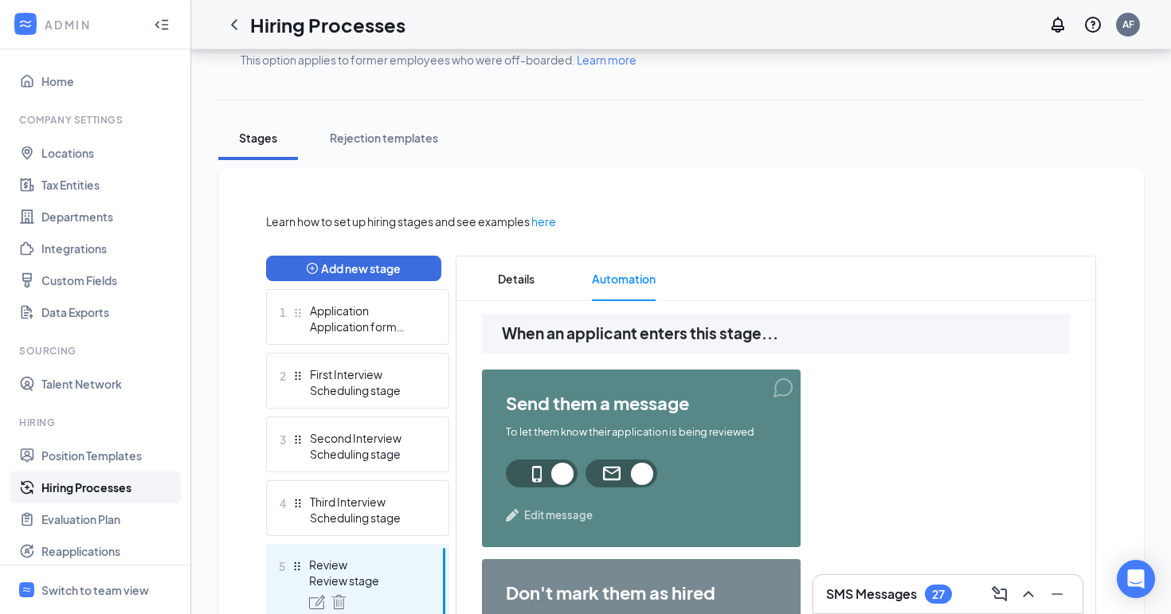
scroll to position [265, 0]
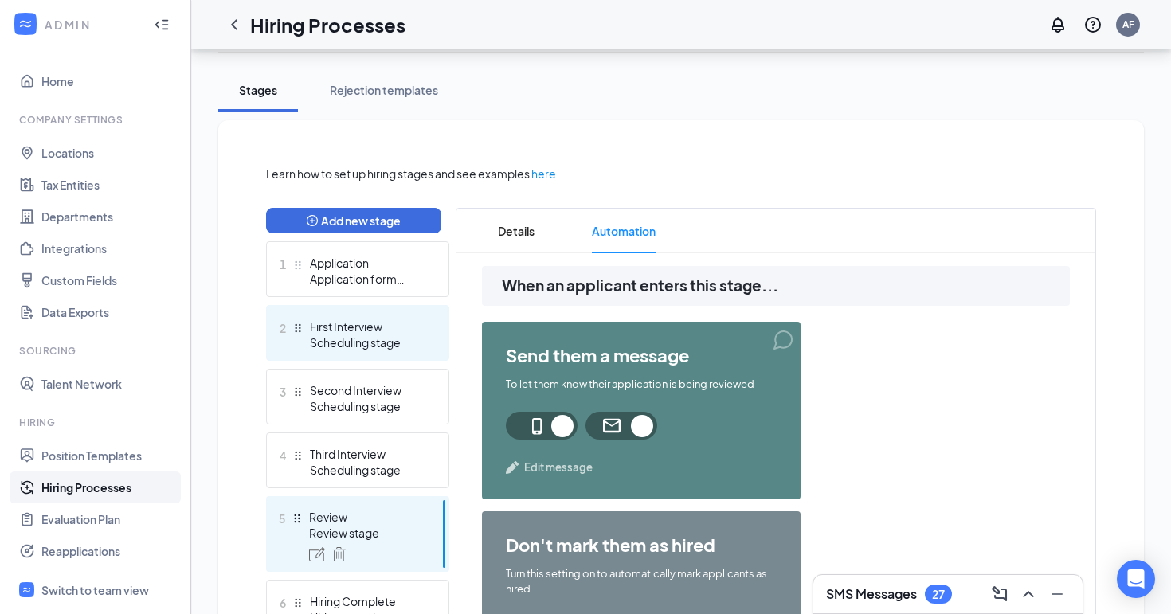
click at [339, 349] on div "Scheduling stage" at bounding box center [368, 343] width 116 height 16
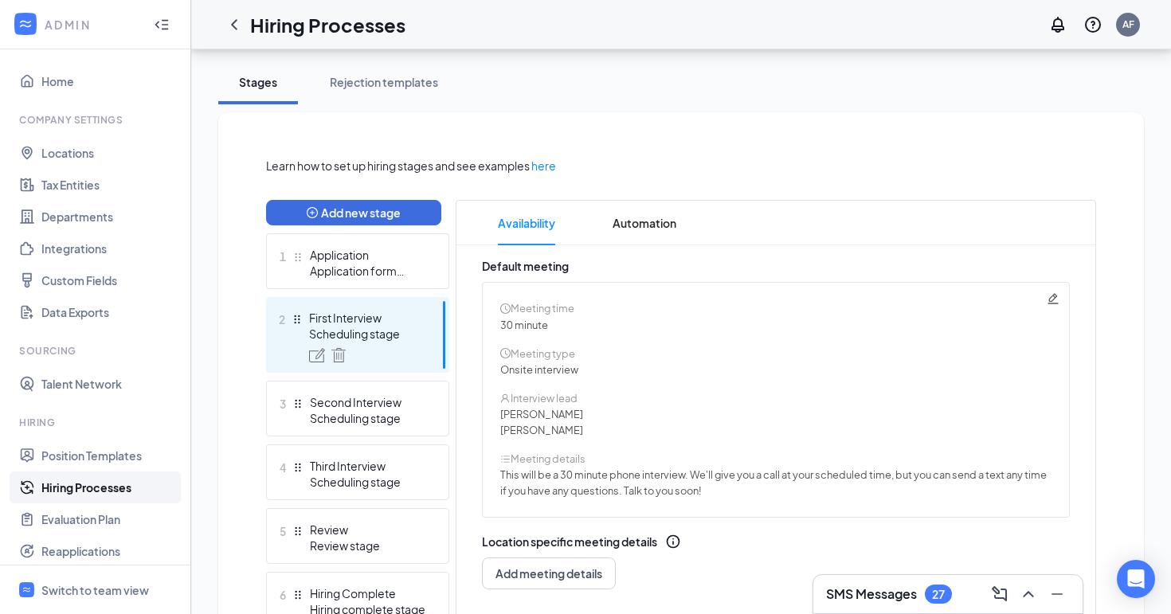
scroll to position [196, 0]
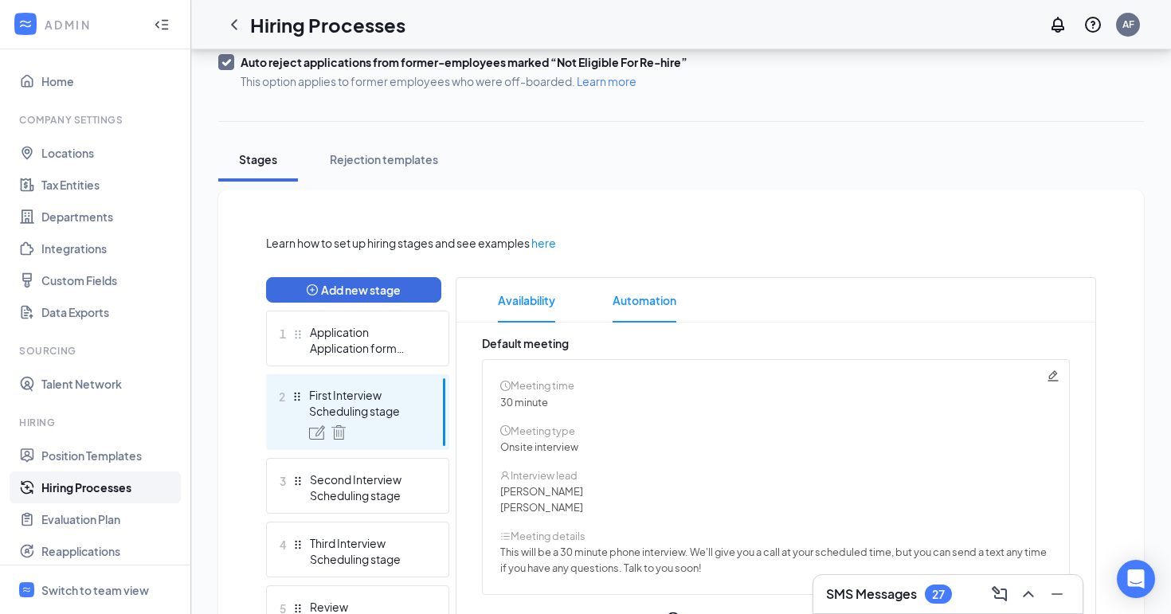
click at [649, 293] on span "Automation" at bounding box center [645, 300] width 64 height 45
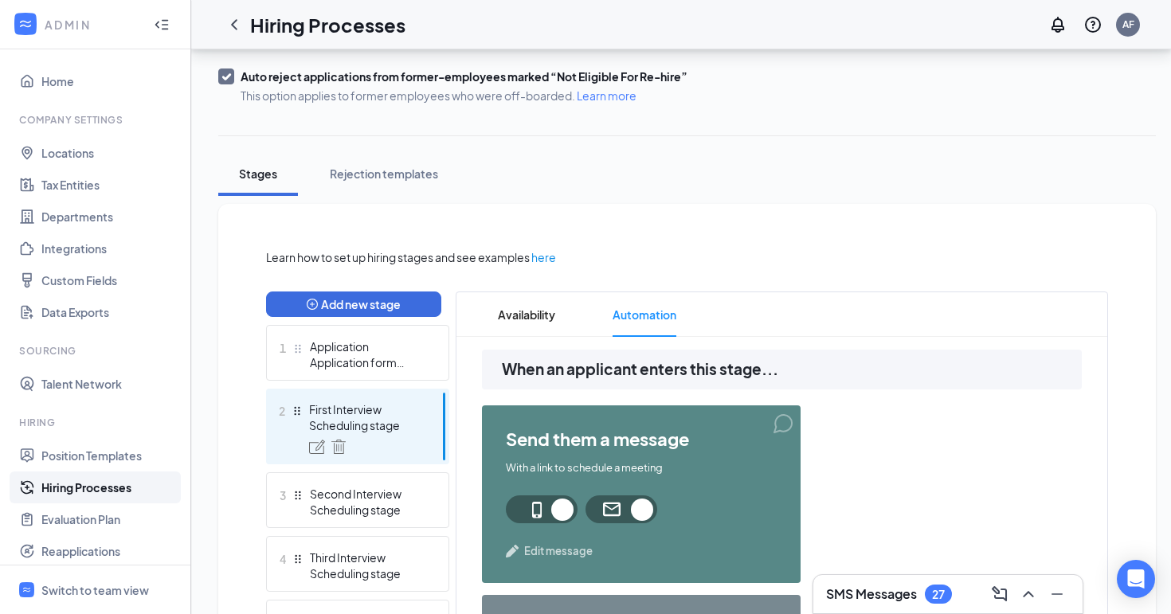
scroll to position [184, 0]
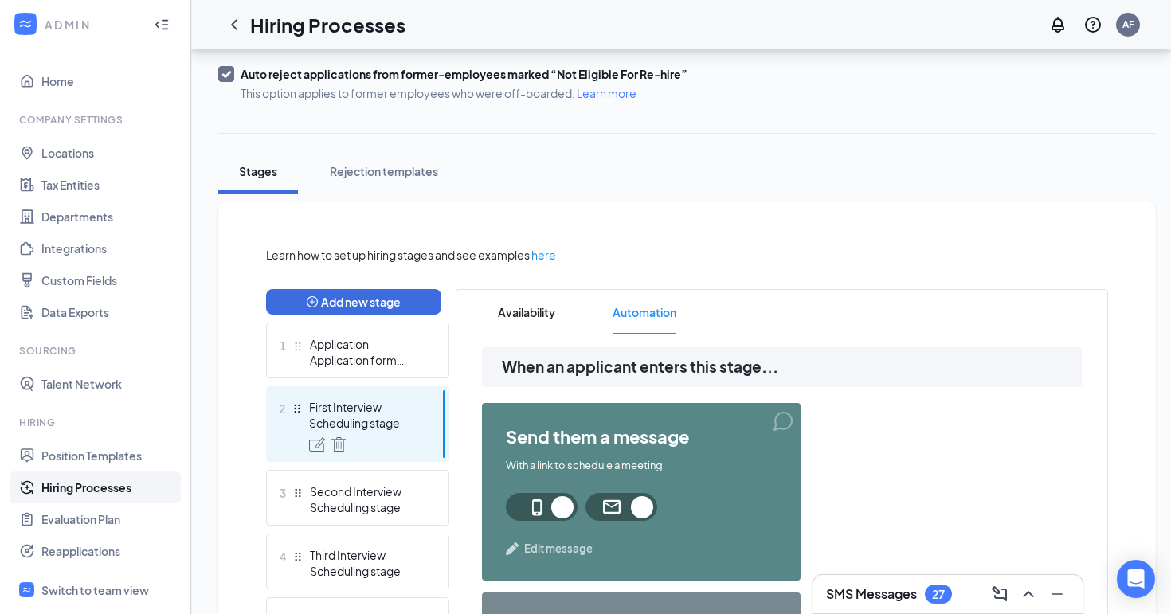
click at [406, 427] on div "Scheduling stage" at bounding box center [367, 423] width 116 height 16
click at [312, 445] on img at bounding box center [317, 444] width 16 height 14
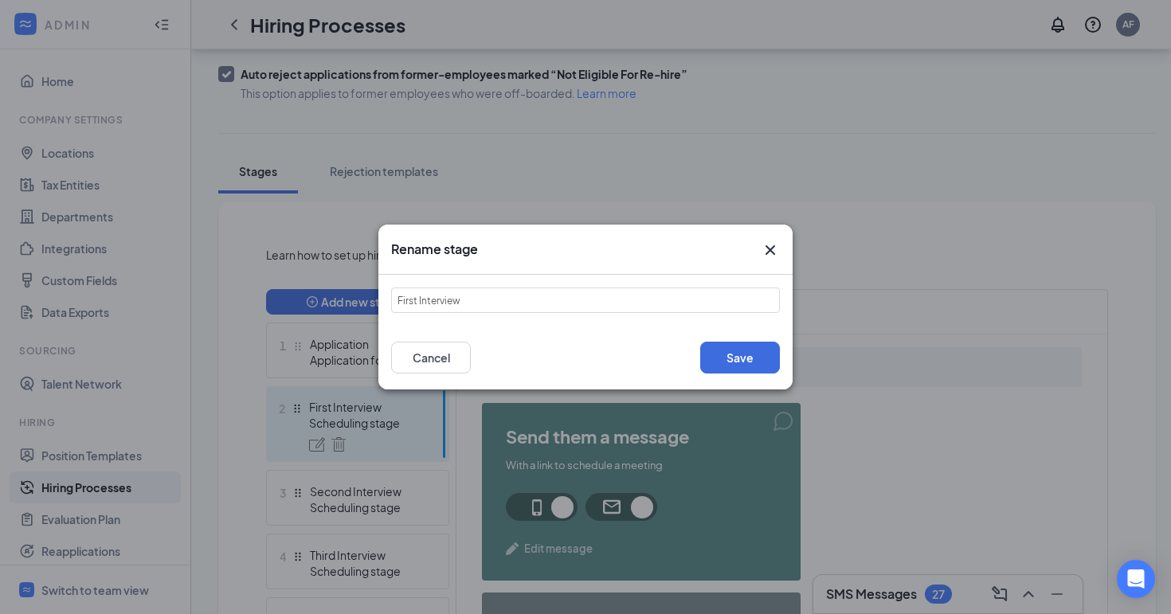
click at [296, 407] on div "Rename stage First Interview Save Cancel" at bounding box center [585, 307] width 1171 height 614
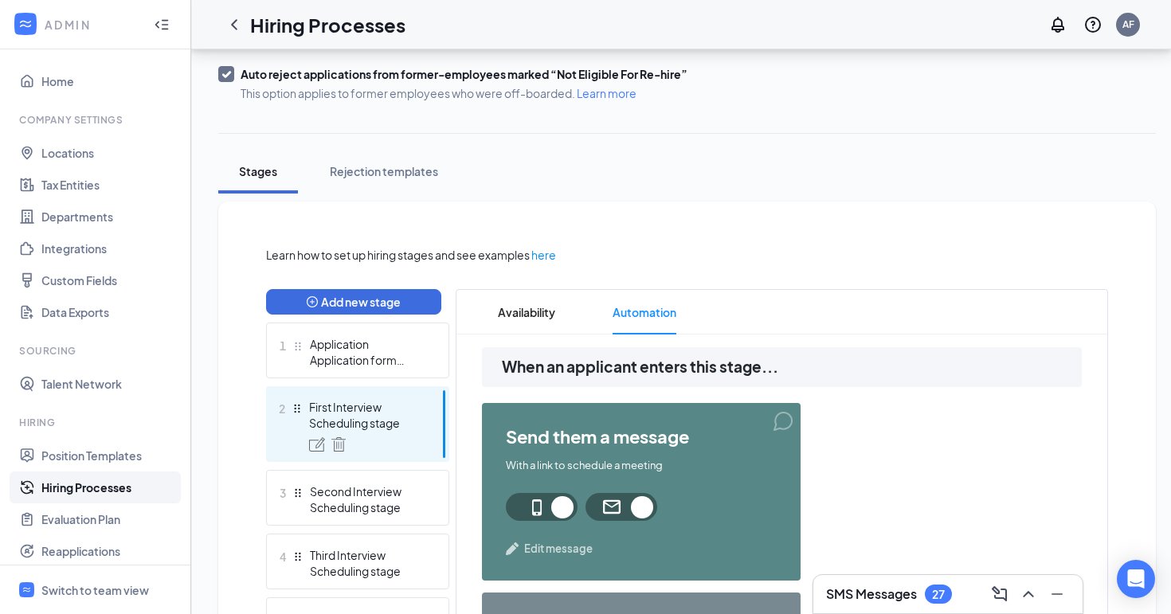
click at [327, 405] on div "First Interview" at bounding box center [367, 407] width 116 height 16
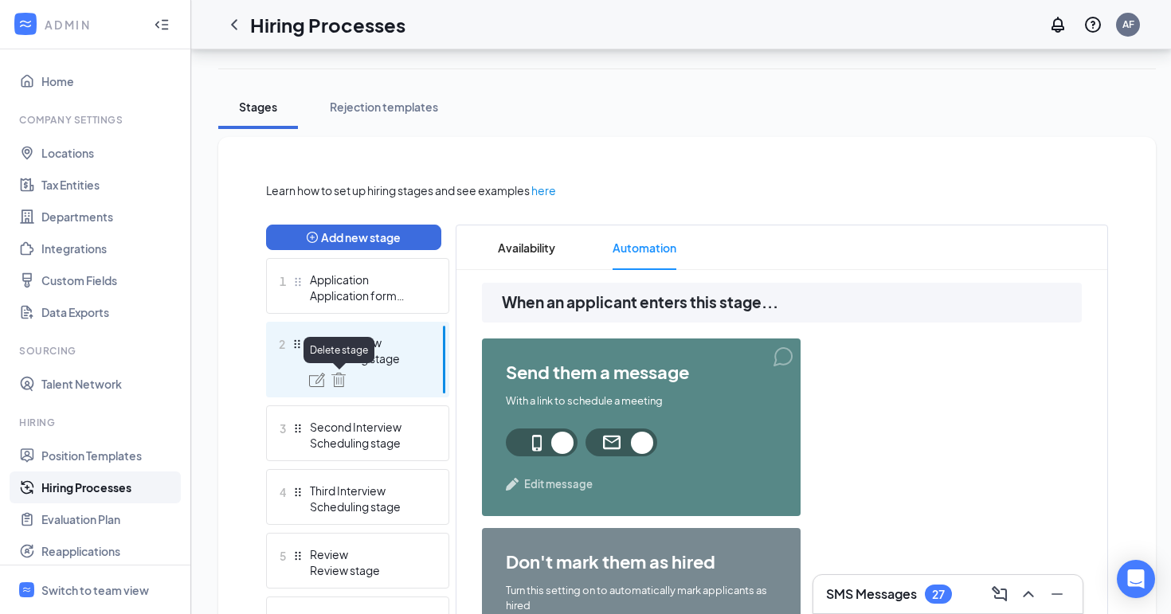
scroll to position [249, 0]
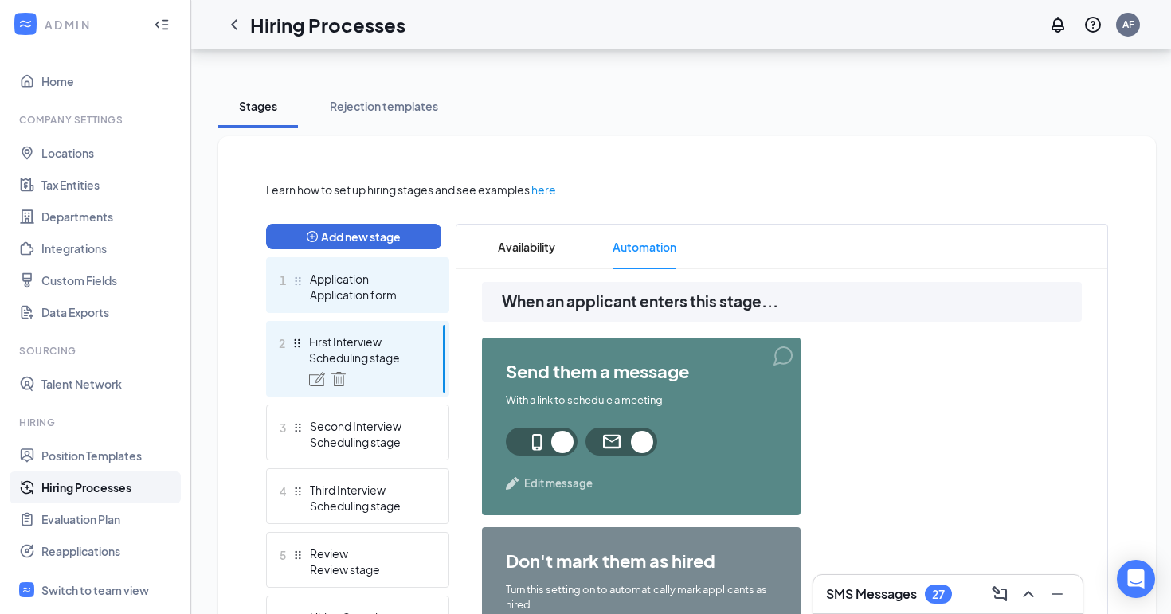
click at [378, 300] on div "Application form stage" at bounding box center [368, 295] width 116 height 16
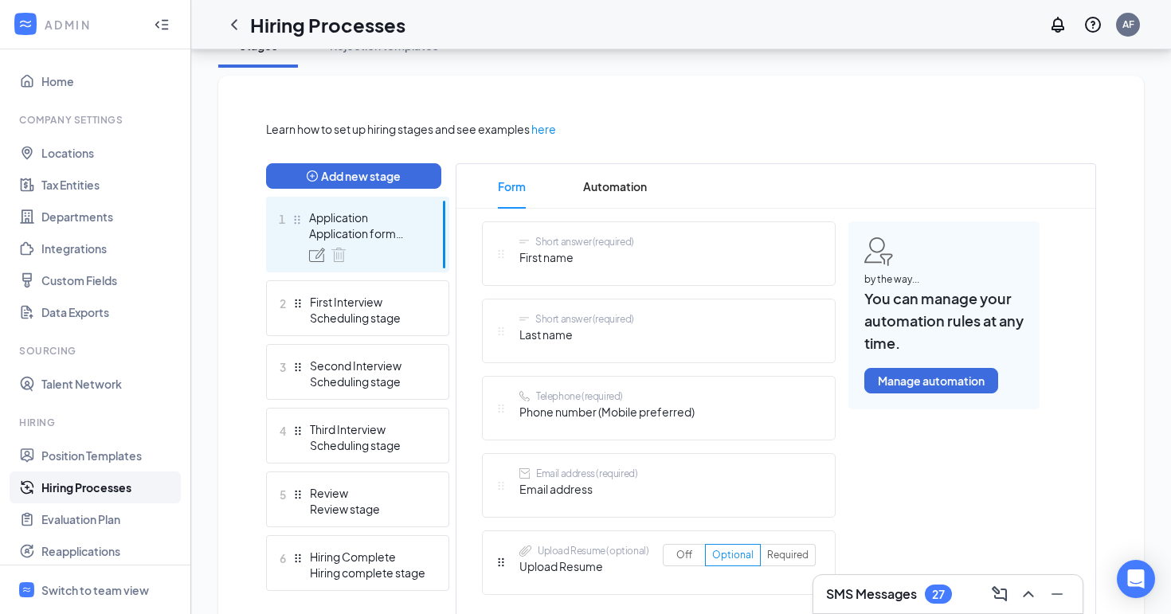
scroll to position [289, 0]
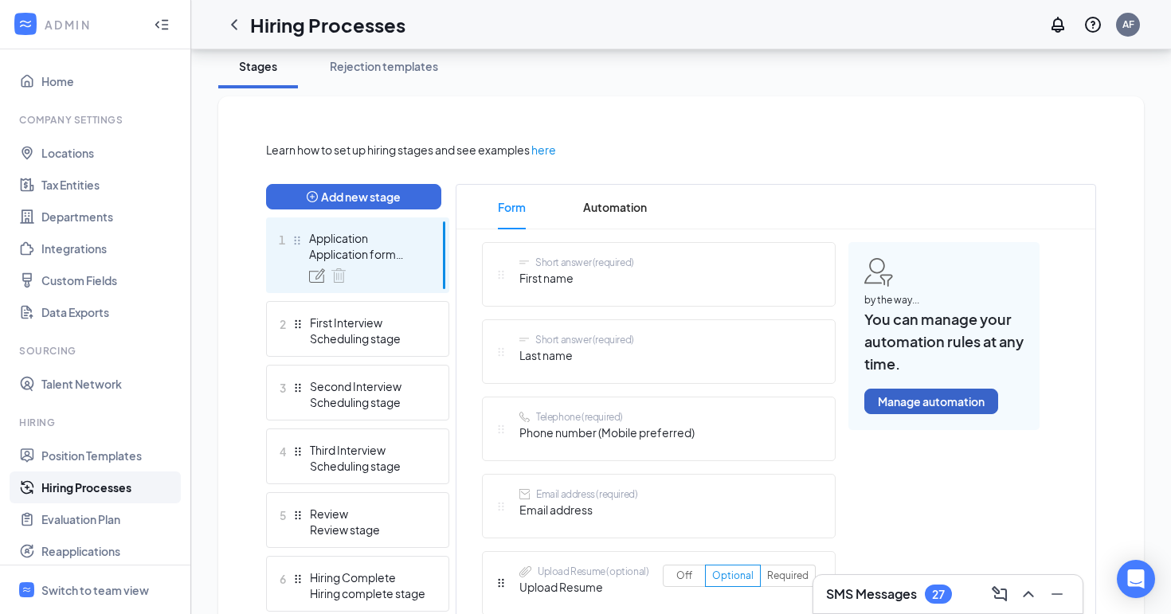
click at [914, 394] on button "Manage automation" at bounding box center [931, 401] width 134 height 25
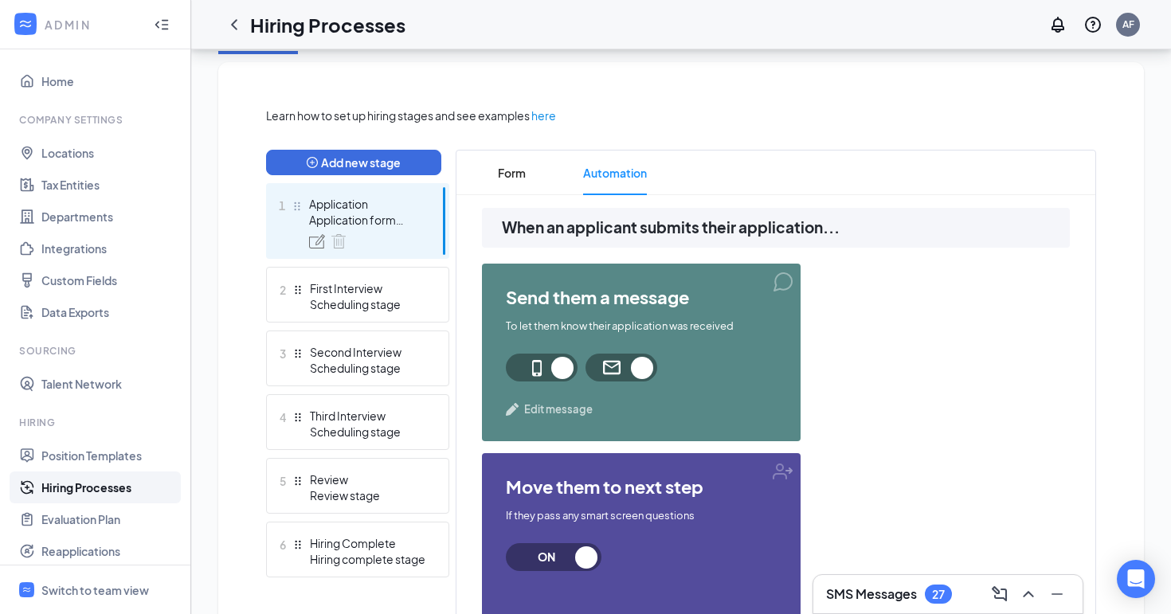
scroll to position [304, 0]
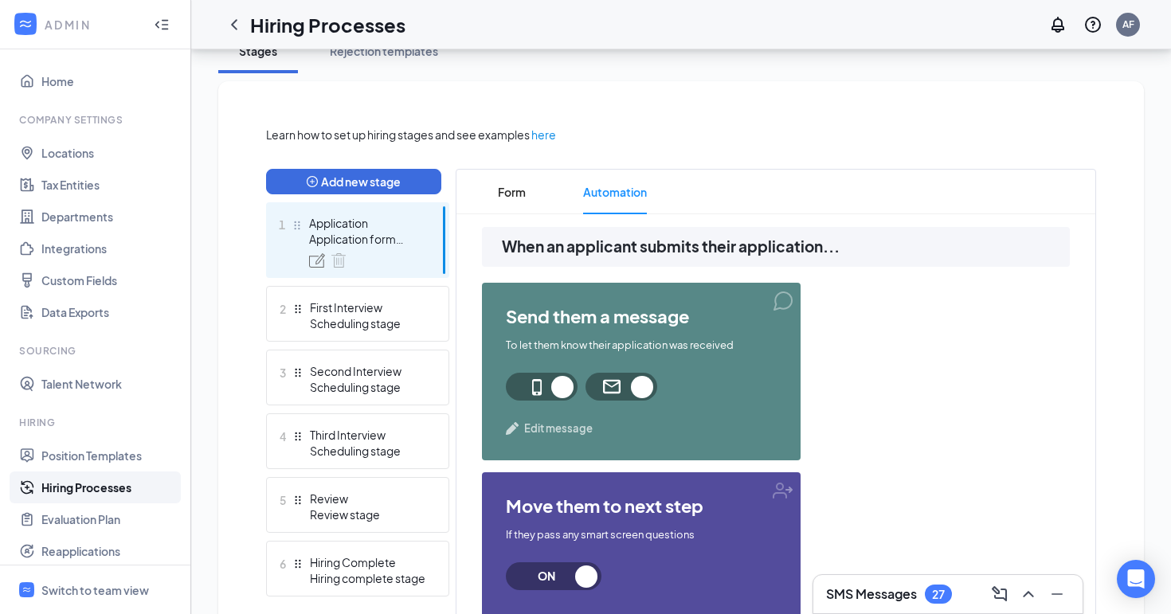
click at [945, 395] on div "send them a message To let them know their application was received Edit messag…" at bounding box center [776, 556] width 588 height 546
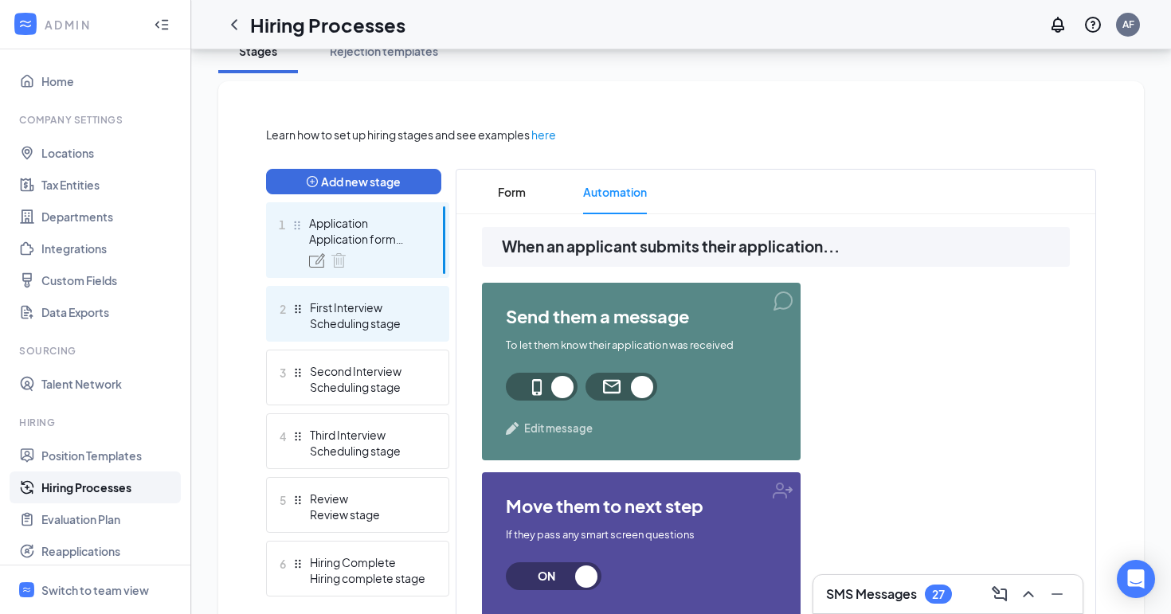
click at [342, 304] on div "First Interview" at bounding box center [368, 308] width 116 height 16
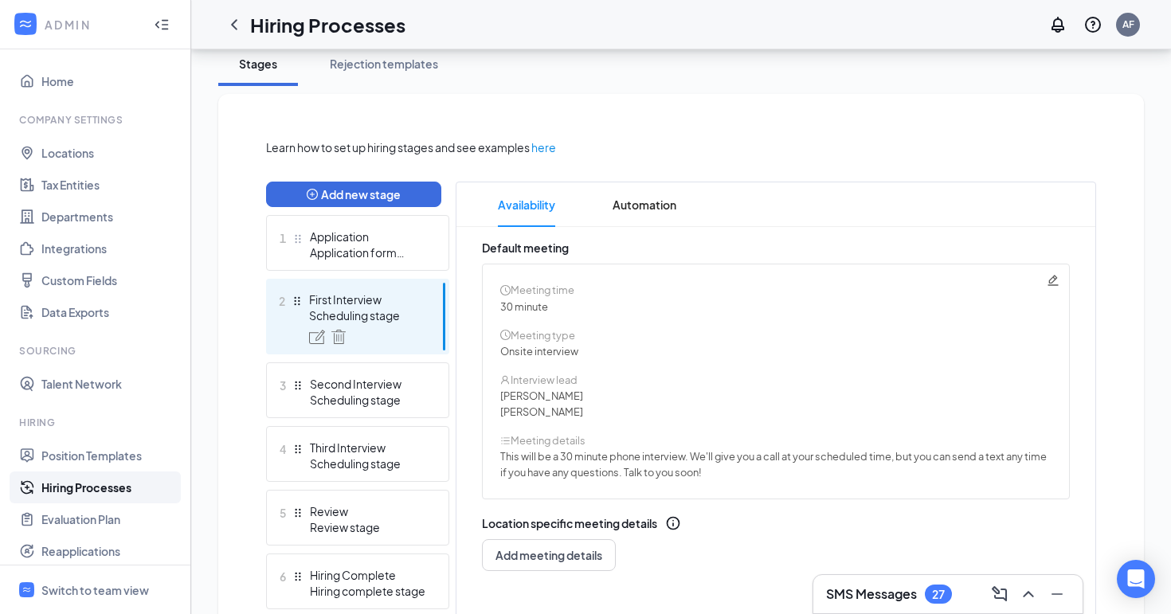
scroll to position [288, 0]
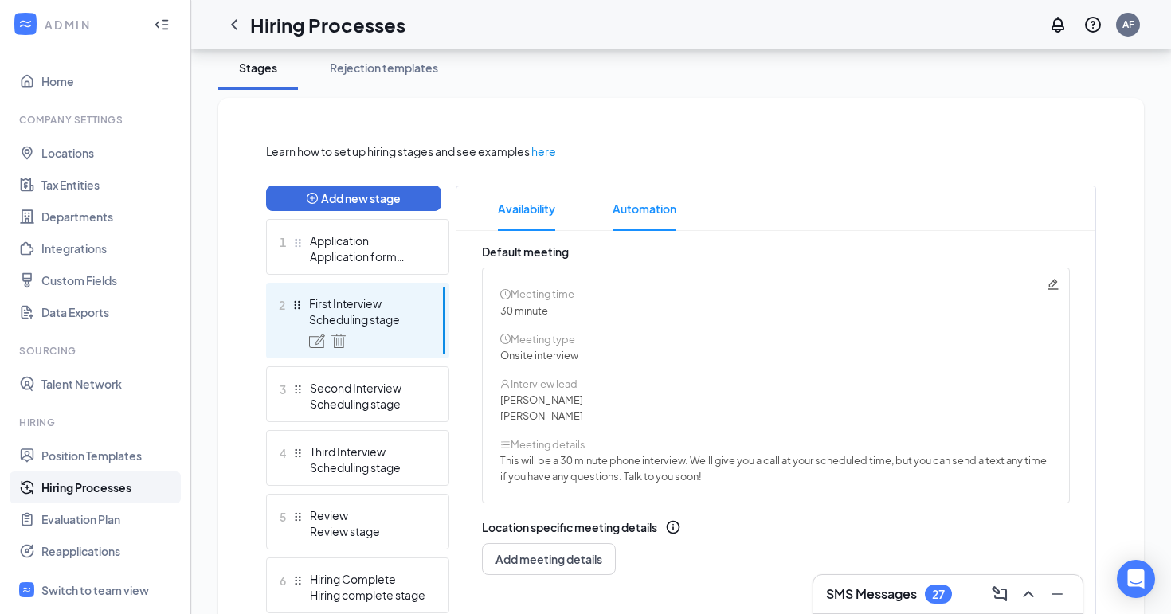
click at [619, 208] on span "Automation" at bounding box center [645, 208] width 64 height 45
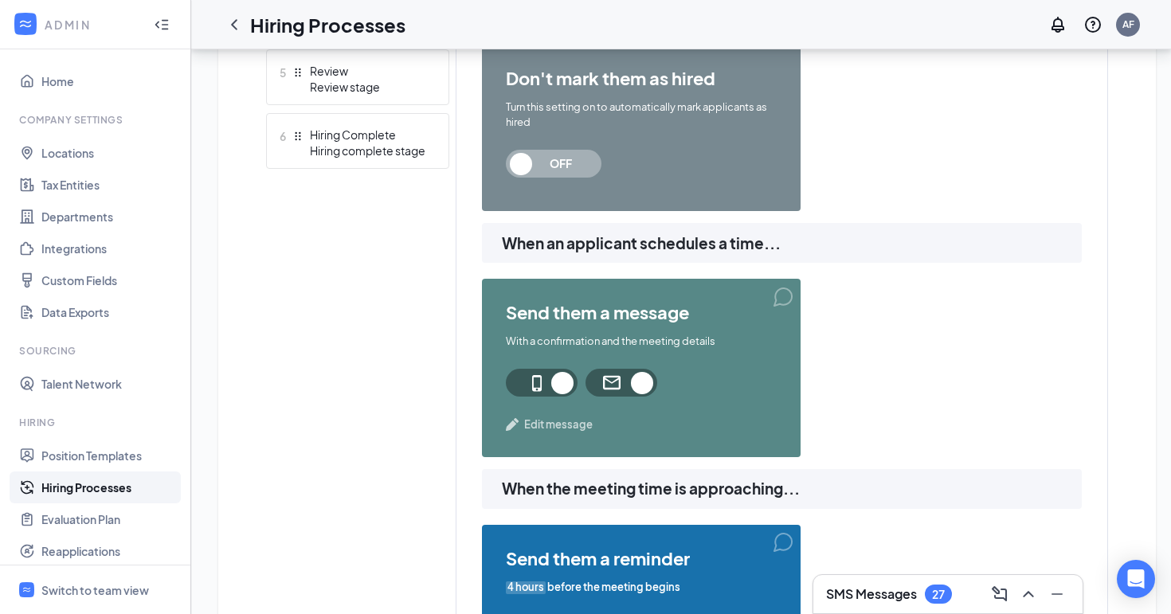
scroll to position [763, 0]
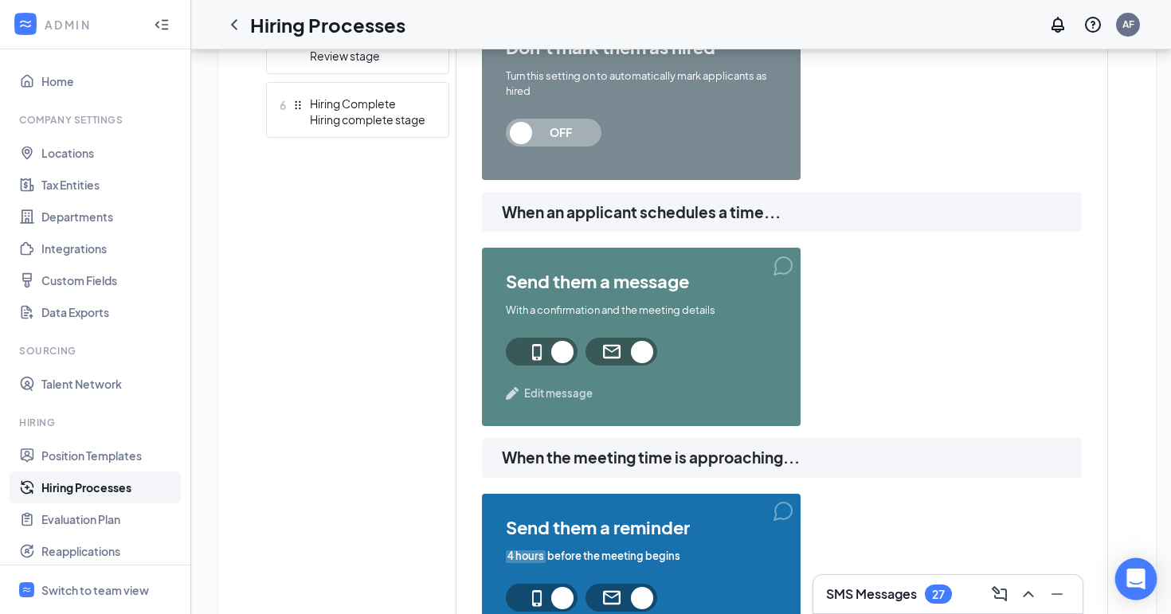
click at [1152, 580] on div "Open Intercom Messenger" at bounding box center [1136, 579] width 42 height 42
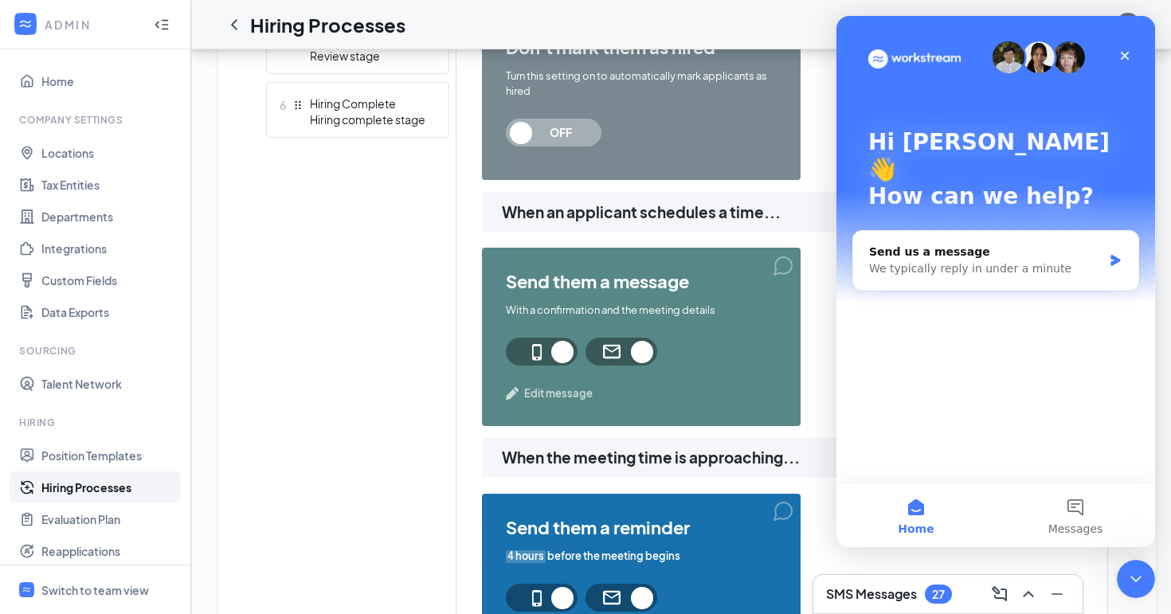
scroll to position [0, 0]
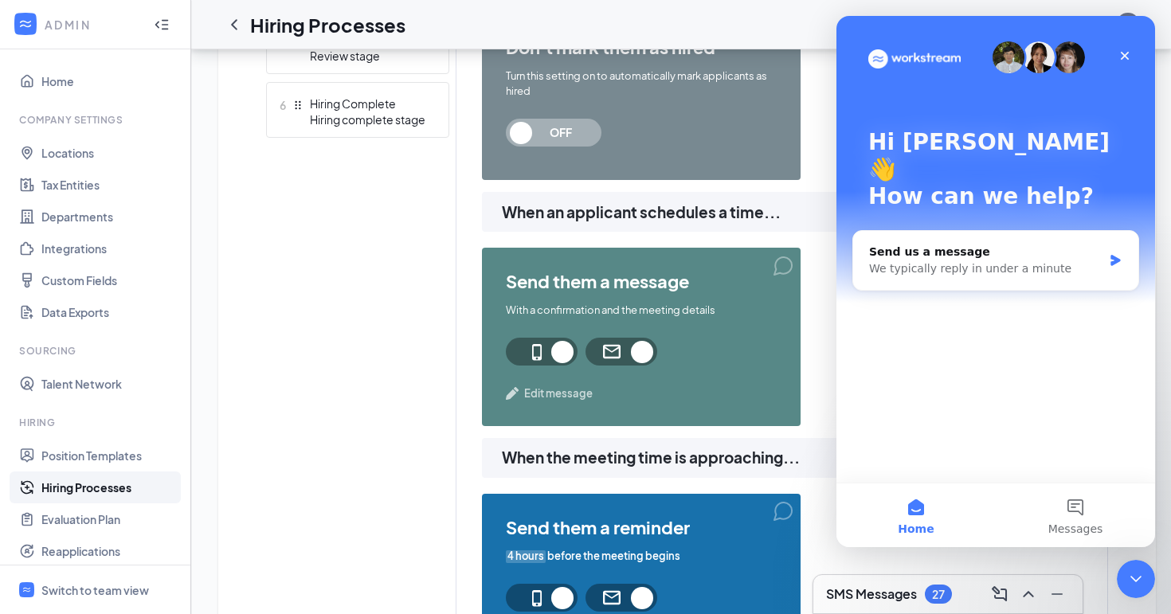
click at [832, 180] on div "send them a message With a link to schedule a meeting Edit message don't mark t…" at bounding box center [782, 8] width 600 height 368
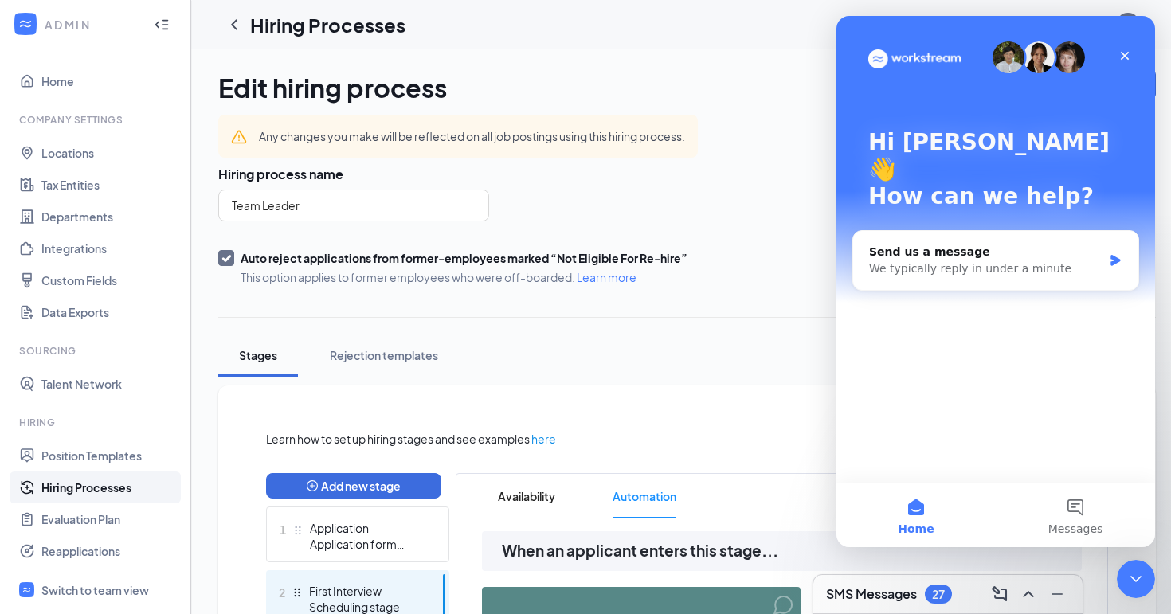
click at [575, 196] on div "Team Leader" at bounding box center [527, 206] width 619 height 32
click at [1123, 66] on div "Close" at bounding box center [1124, 55] width 29 height 29
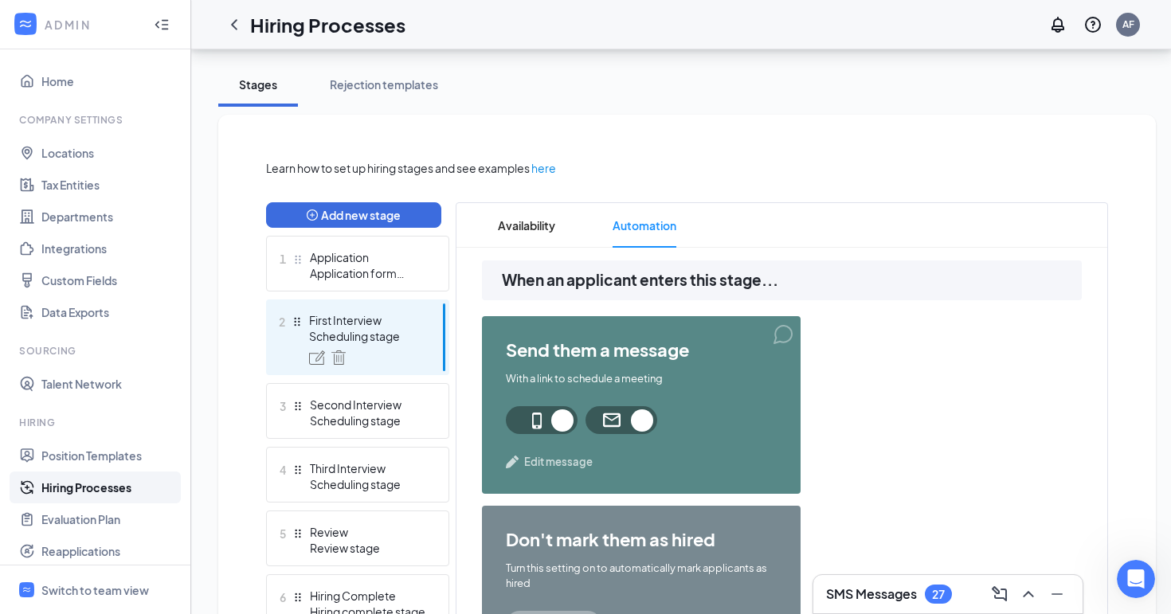
scroll to position [273, 0]
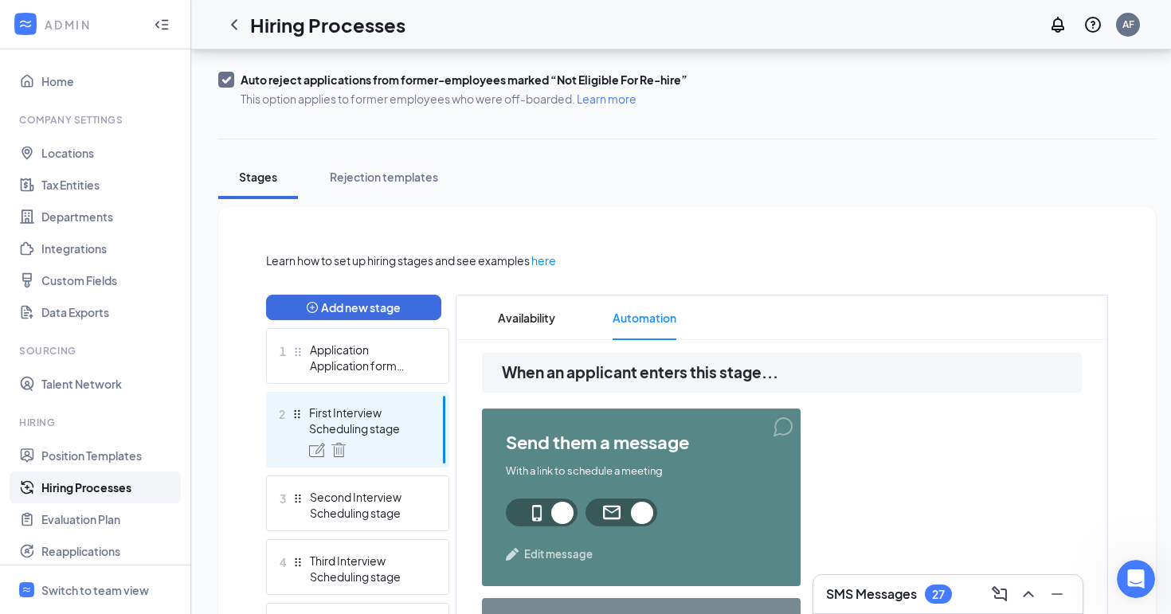
scroll to position [0, 0]
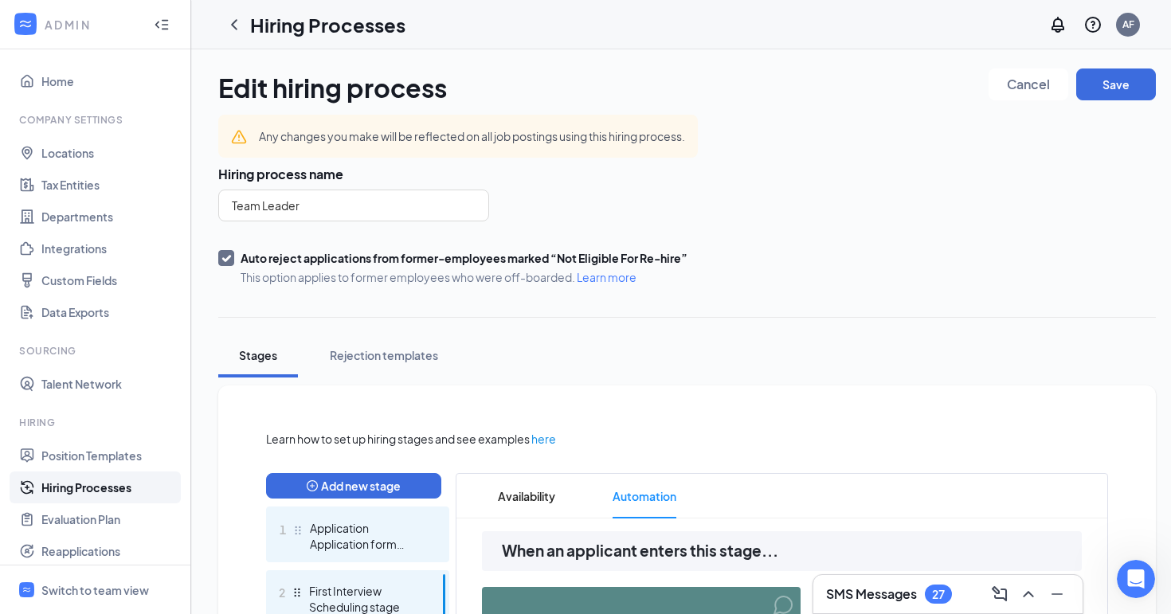
click at [375, 532] on div "Application" at bounding box center [368, 528] width 116 height 16
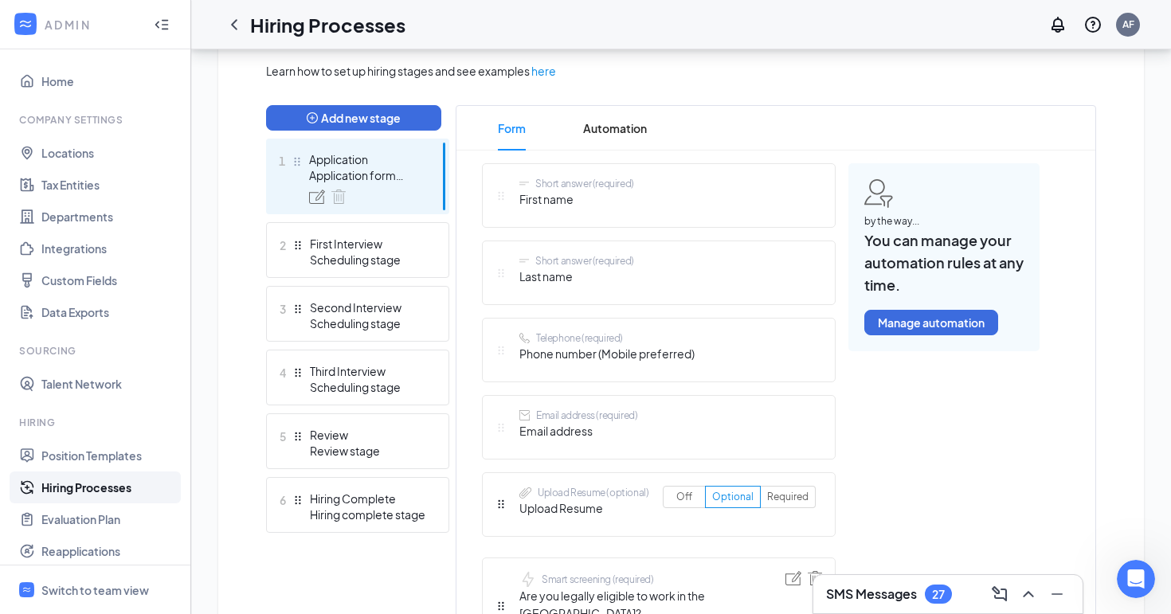
scroll to position [369, 0]
click at [983, 323] on button "Manage automation" at bounding box center [931, 321] width 134 height 25
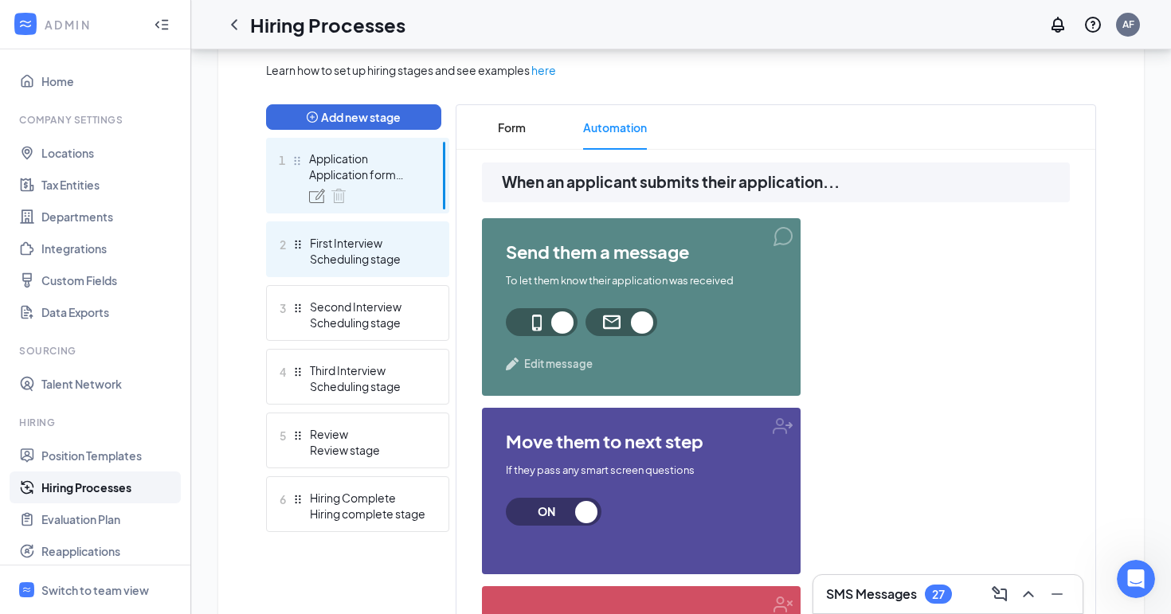
click at [429, 245] on div "2 First Interview Scheduling stage" at bounding box center [357, 249] width 183 height 56
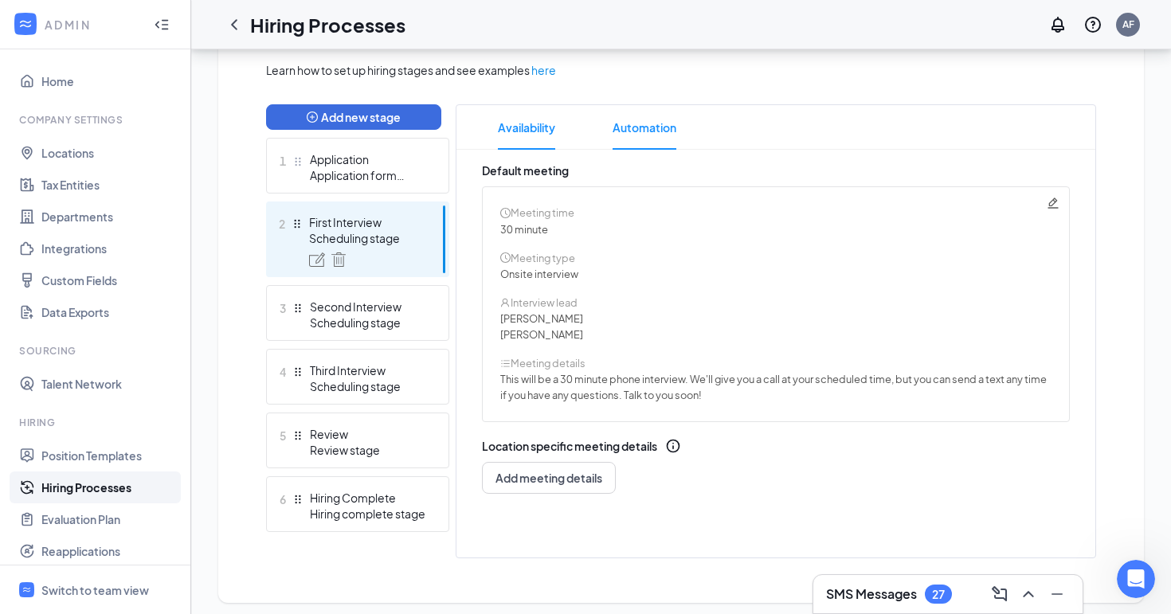
click at [659, 123] on span "Automation" at bounding box center [645, 127] width 64 height 45
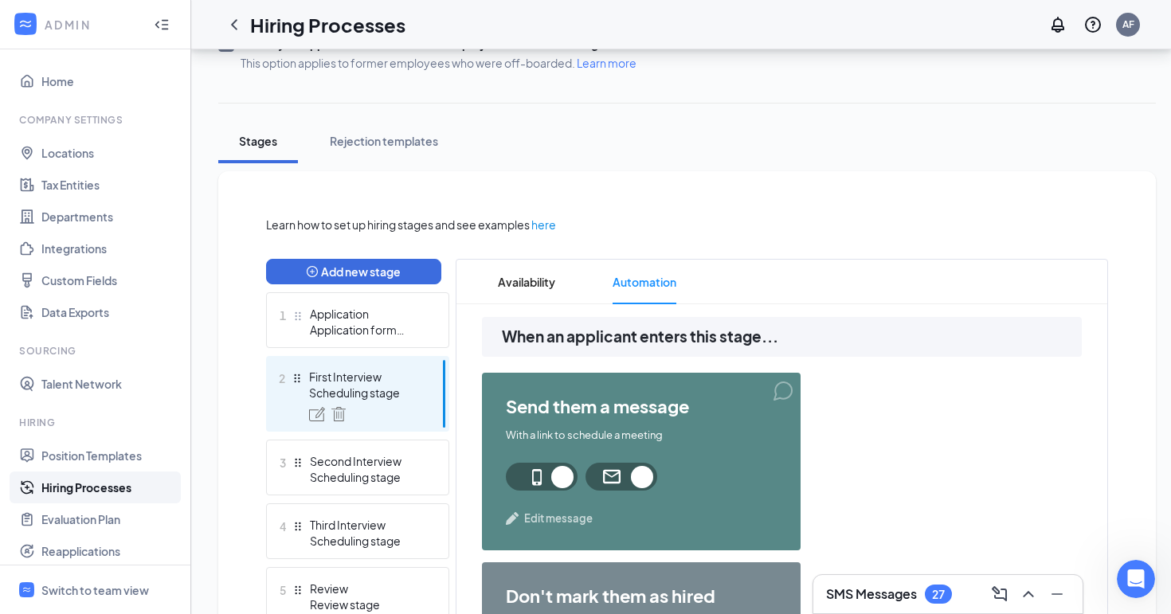
scroll to position [229, 0]
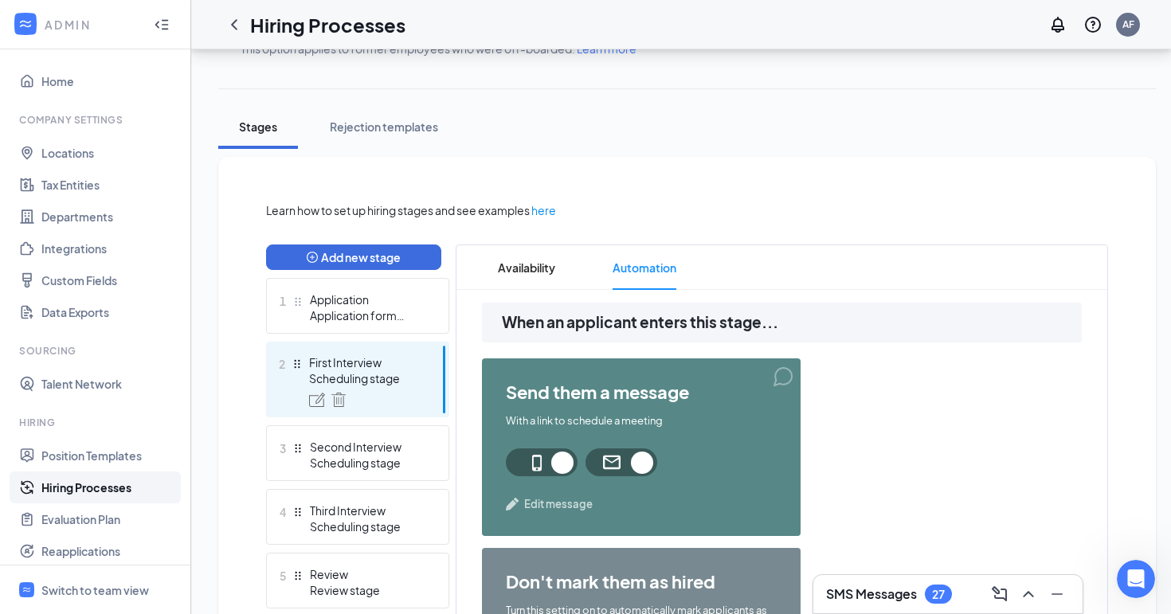
click at [432, 391] on div "2 First Interview Scheduling stage" at bounding box center [357, 380] width 183 height 76
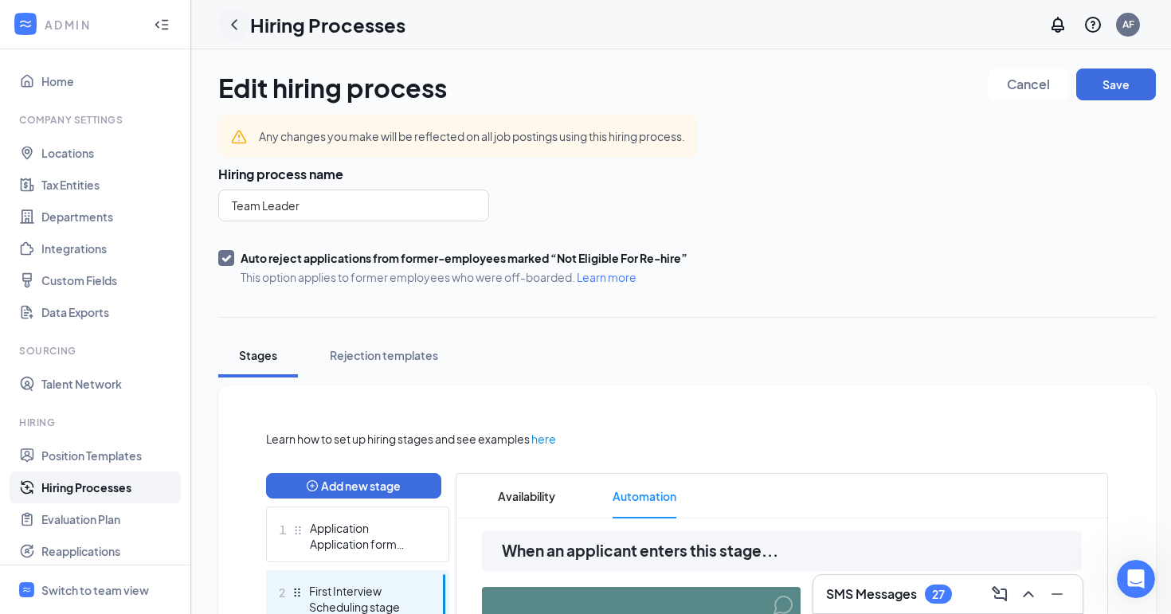
click at [236, 30] on icon "ChevronLeft" at bounding box center [234, 24] width 19 height 19
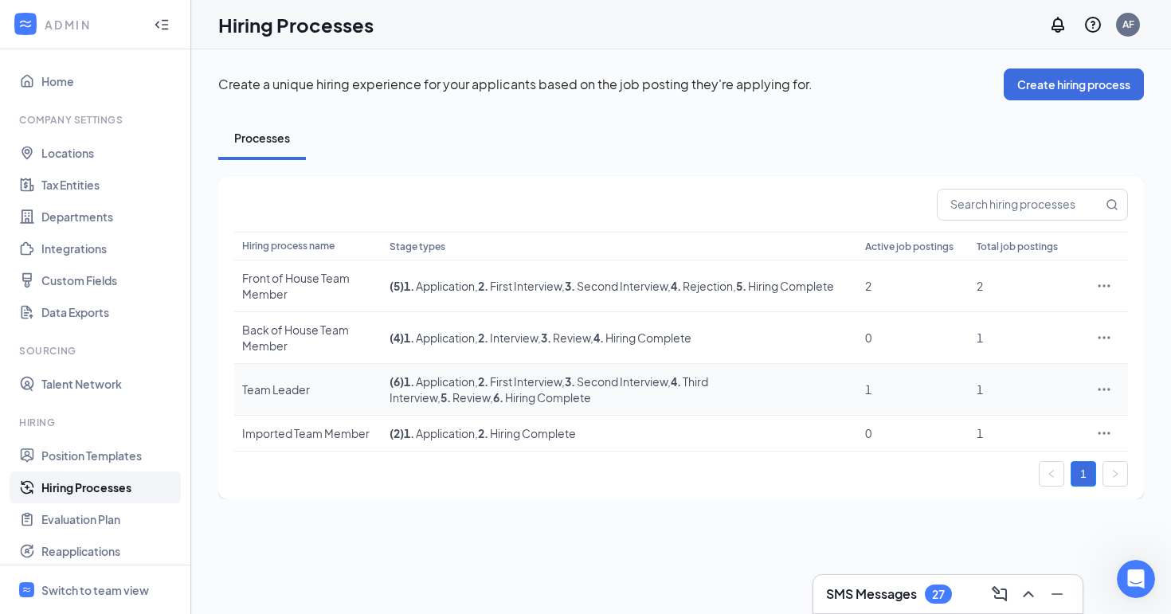
click at [1102, 392] on icon "Ellipses" at bounding box center [1104, 390] width 16 height 16
click at [962, 417] on span "Edit" at bounding box center [972, 422] width 21 height 14
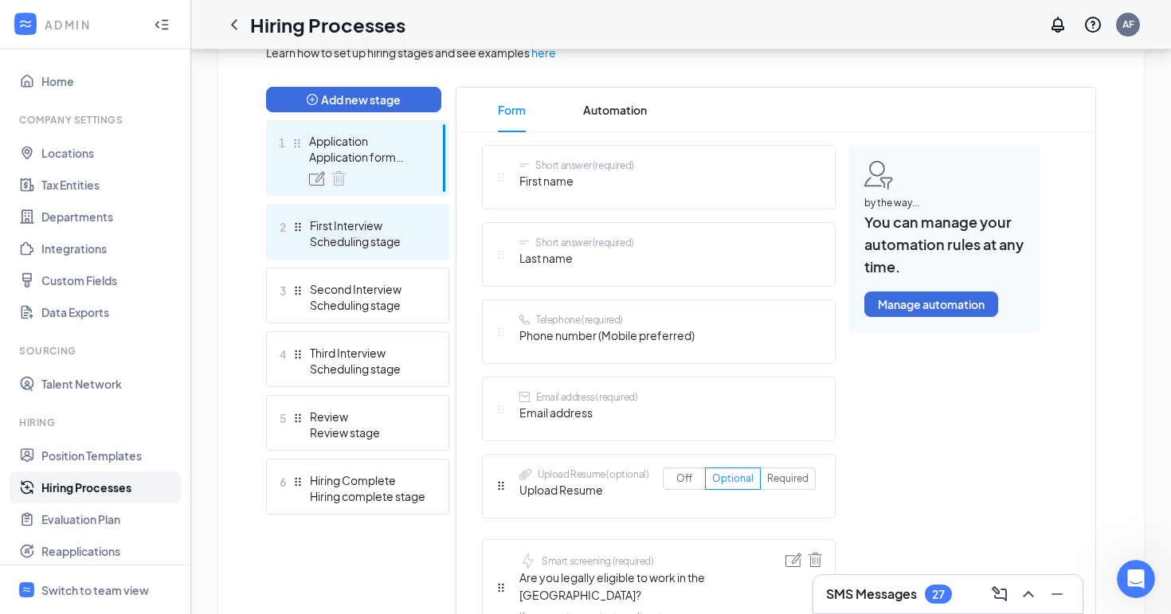
click at [321, 225] on div "First Interview" at bounding box center [368, 225] width 116 height 16
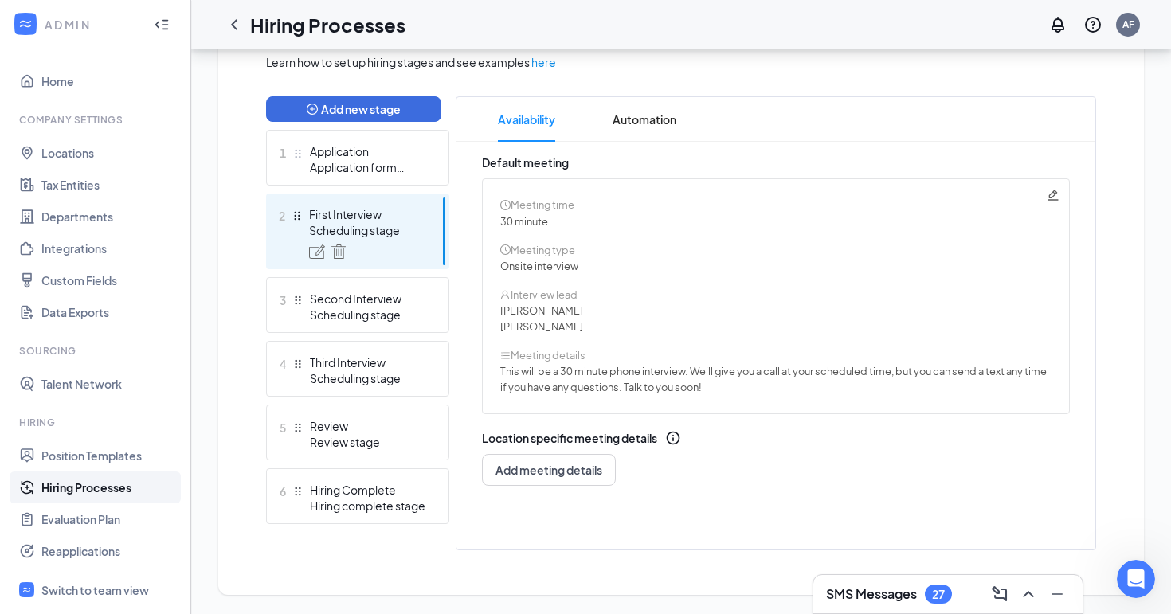
scroll to position [378, 0]
click at [342, 119] on button "Add new stage" at bounding box center [353, 108] width 175 height 25
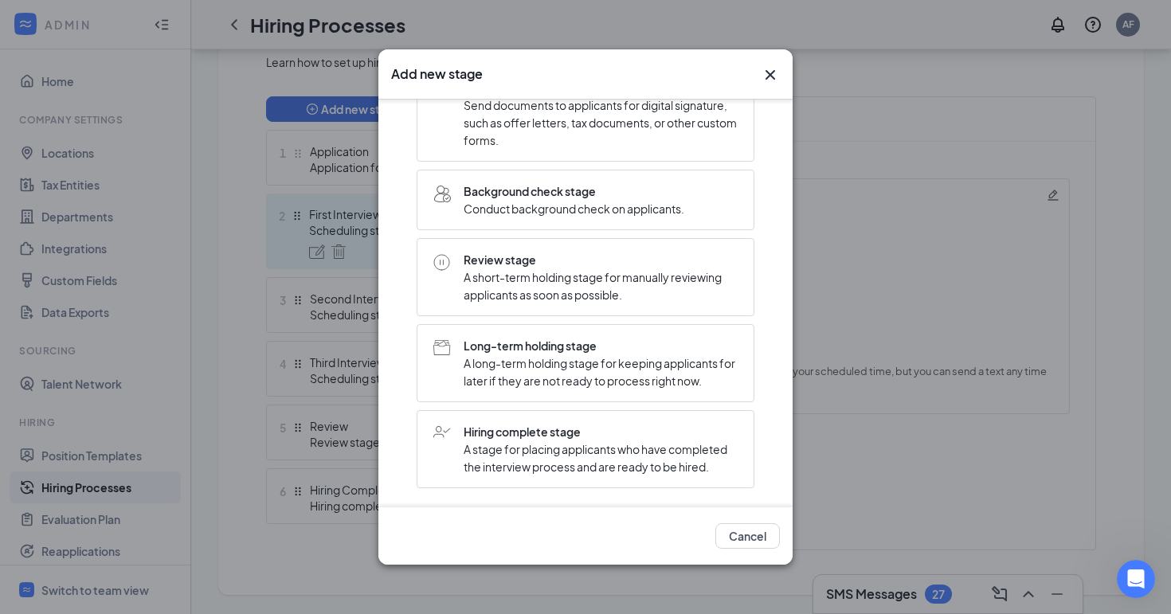
scroll to position [372, 0]
click at [566, 262] on span "Review stage" at bounding box center [601, 259] width 274 height 18
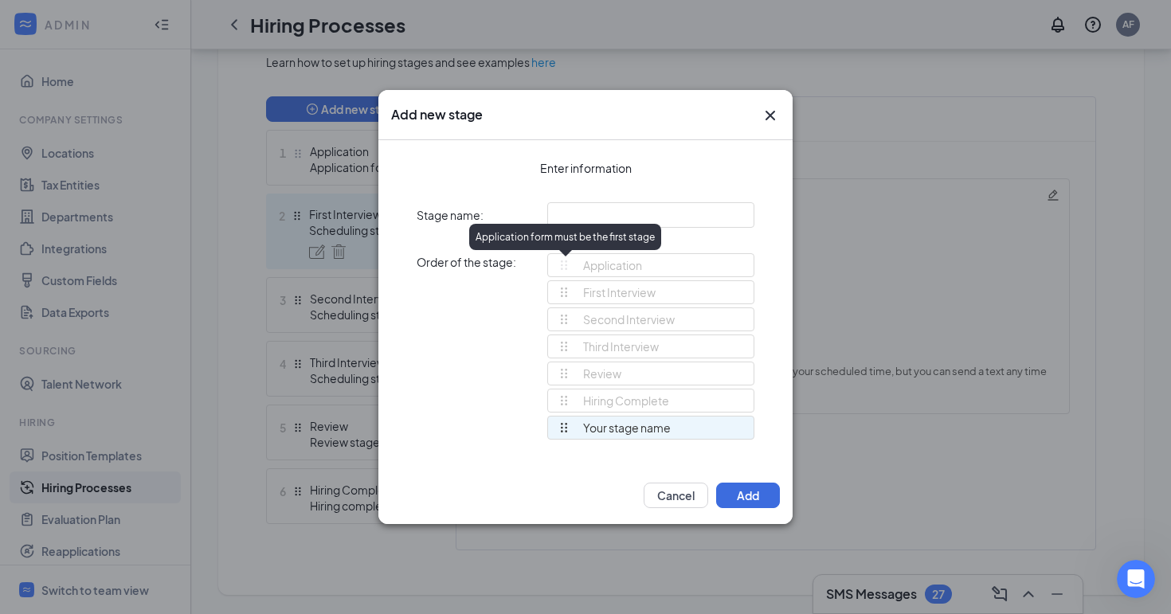
scroll to position [0, 0]
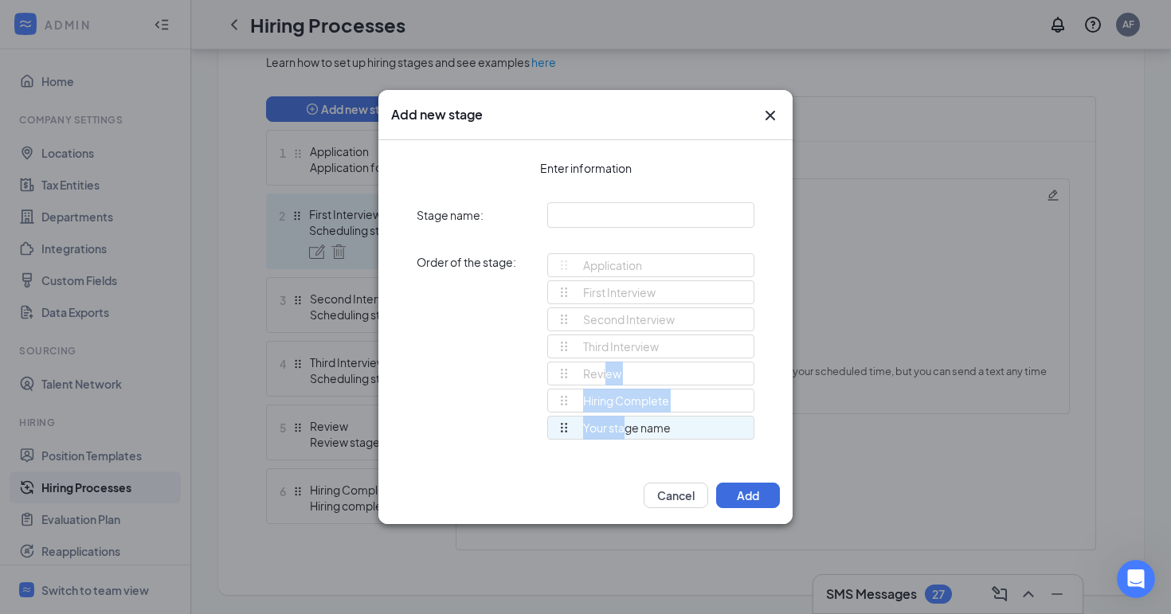
drag, startPoint x: 623, startPoint y: 435, endPoint x: 602, endPoint y: 390, distance: 49.2
click at [603, 390] on ul "First Interview Second Interview Third Interview Review Hiring Complete Your st…" at bounding box center [650, 361] width 207 height 163
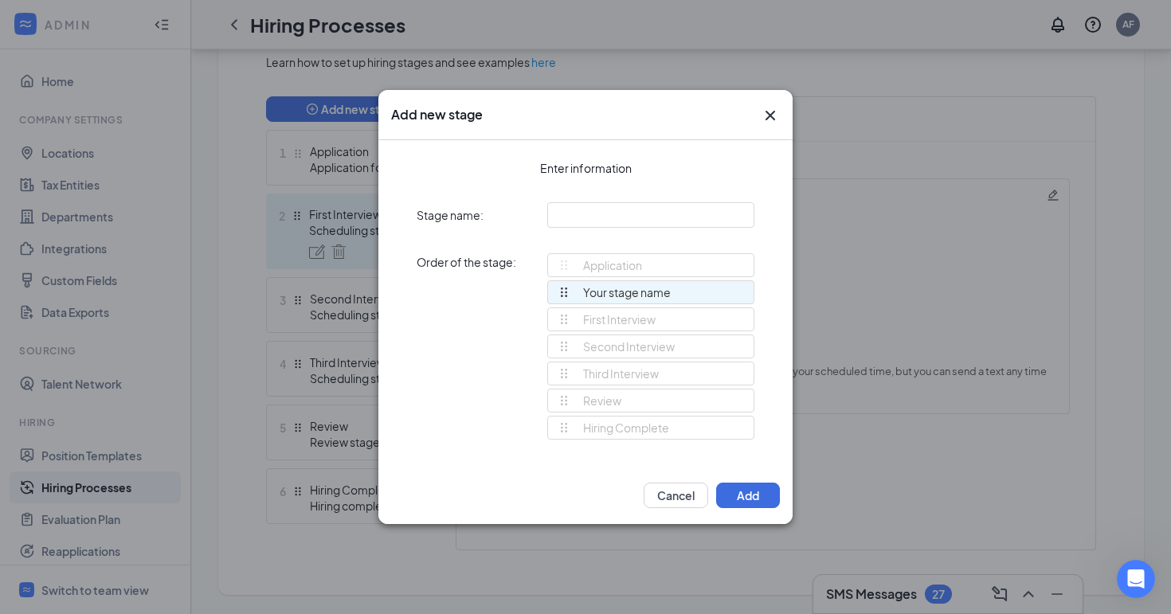
drag, startPoint x: 565, startPoint y: 428, endPoint x: 564, endPoint y: 288, distance: 139.4
click at [564, 288] on div "Application First Interview Second Interview Third Interview Review Hiring Comp…" at bounding box center [650, 353] width 207 height 201
click at [765, 494] on button "Add" at bounding box center [748, 495] width 64 height 25
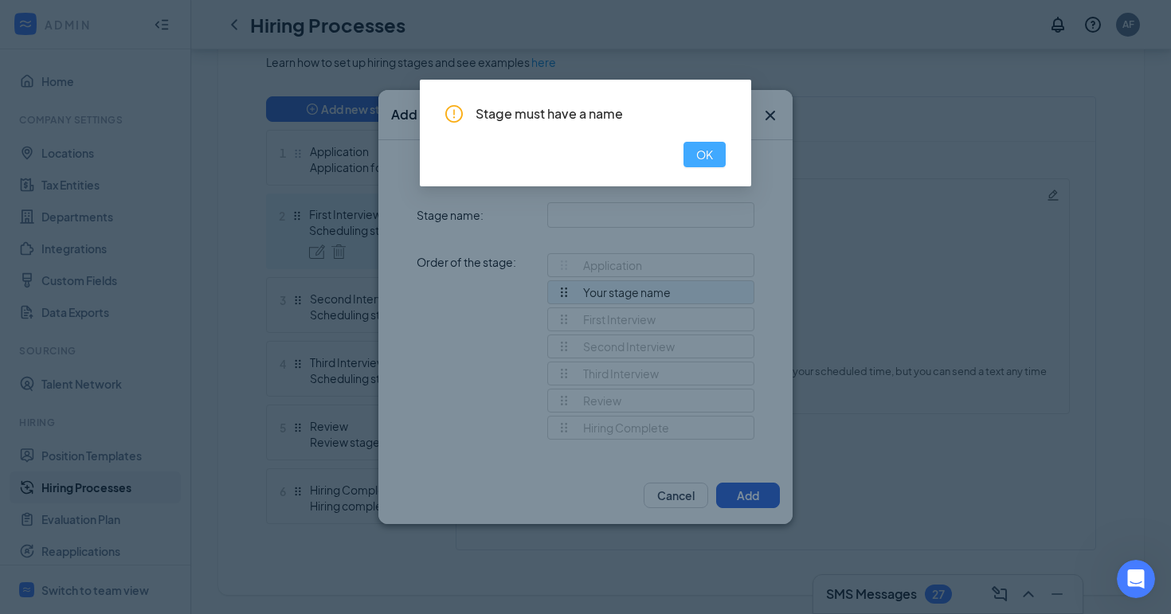
click at [702, 153] on span "OK" at bounding box center [704, 155] width 17 height 18
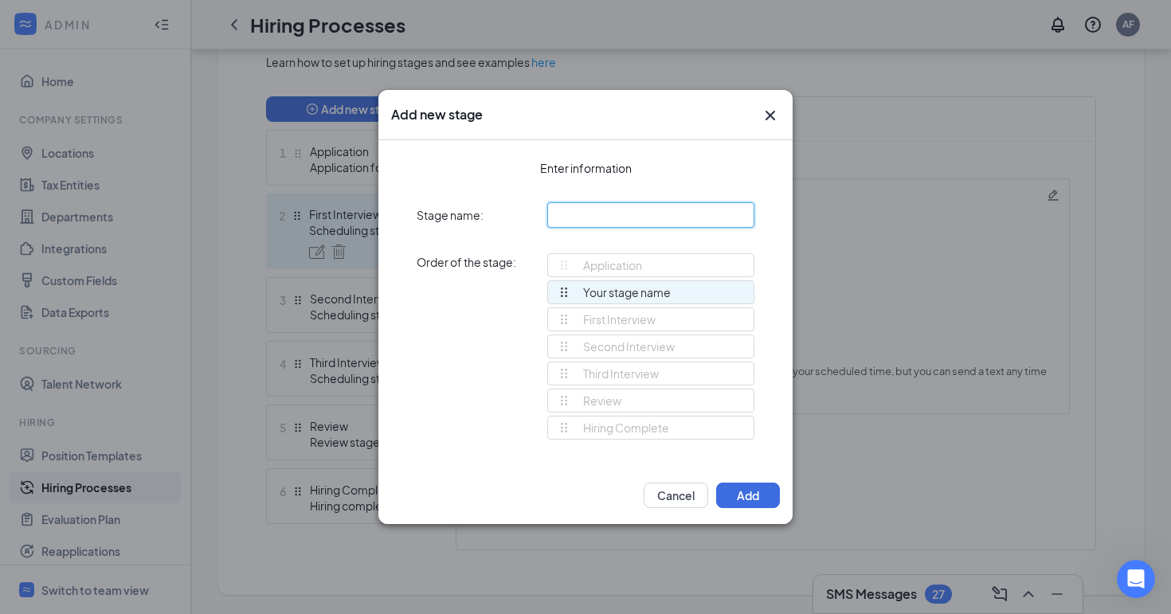
click at [606, 210] on input "text" at bounding box center [650, 214] width 207 height 25
type input "R"
type input "Application Review"
click at [741, 485] on button "Add" at bounding box center [748, 495] width 64 height 25
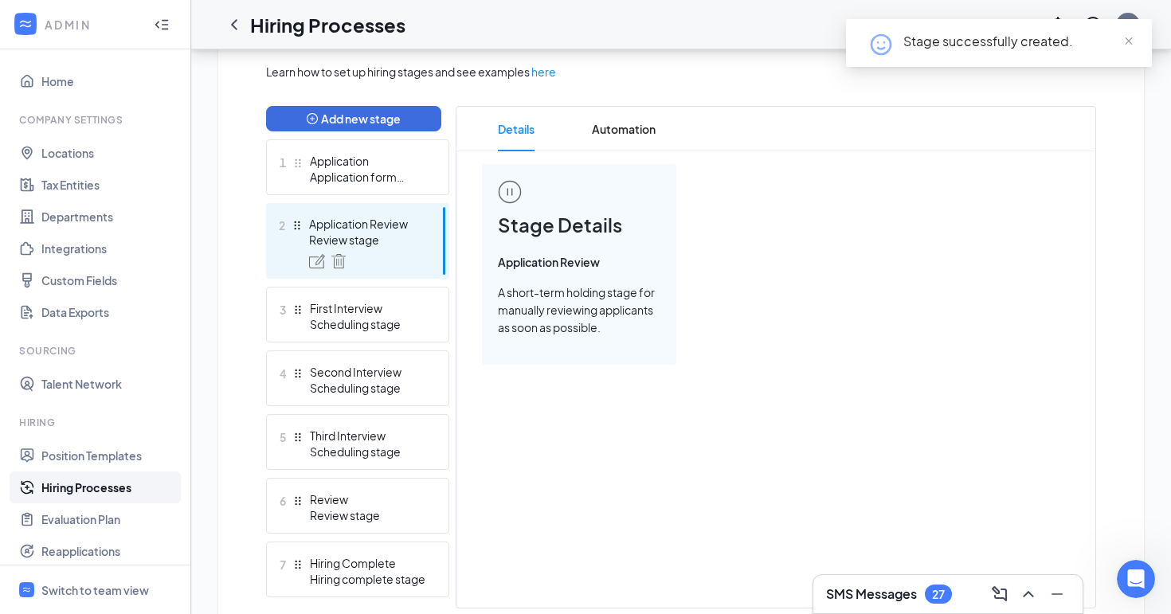
scroll to position [366, 0]
click at [629, 119] on span "Automation" at bounding box center [624, 130] width 64 height 45
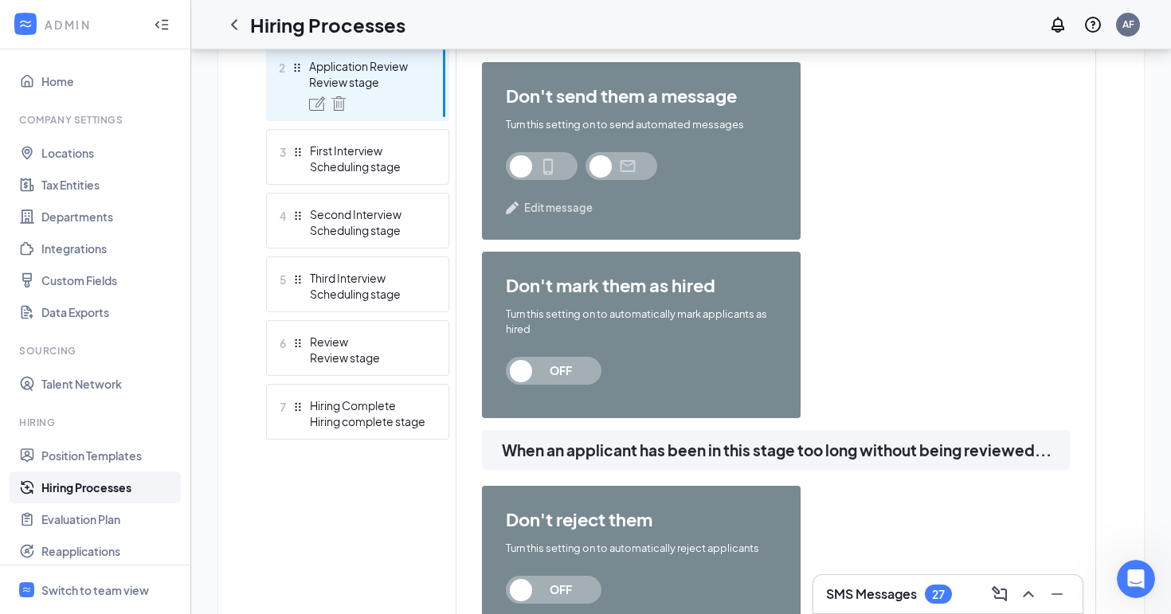
scroll to position [529, 0]
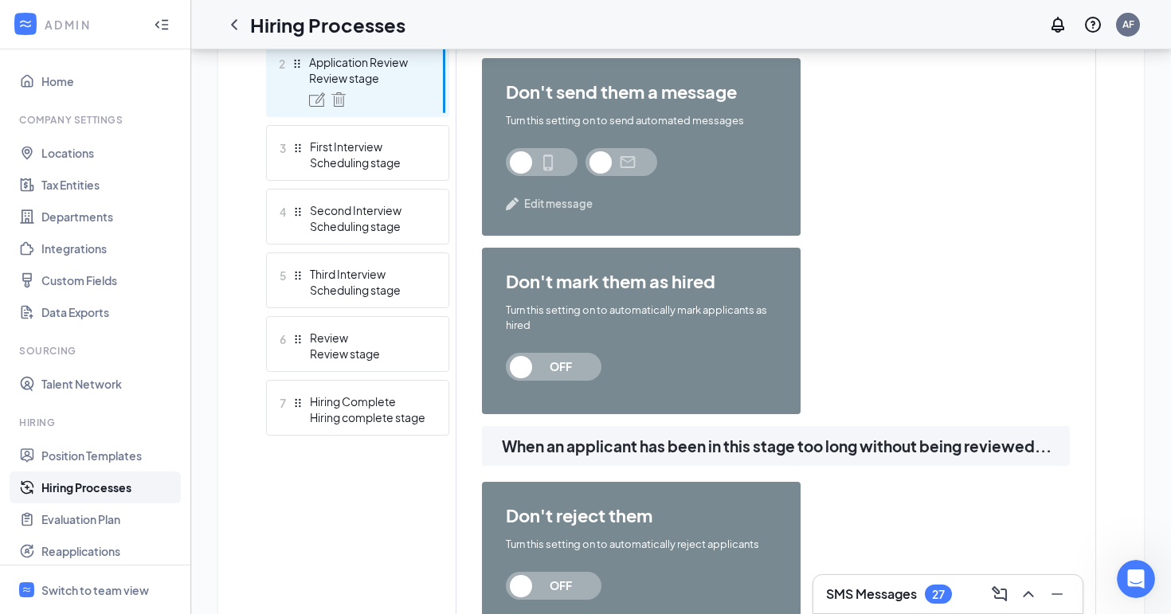
click at [548, 202] on span "Edit message" at bounding box center [558, 204] width 69 height 16
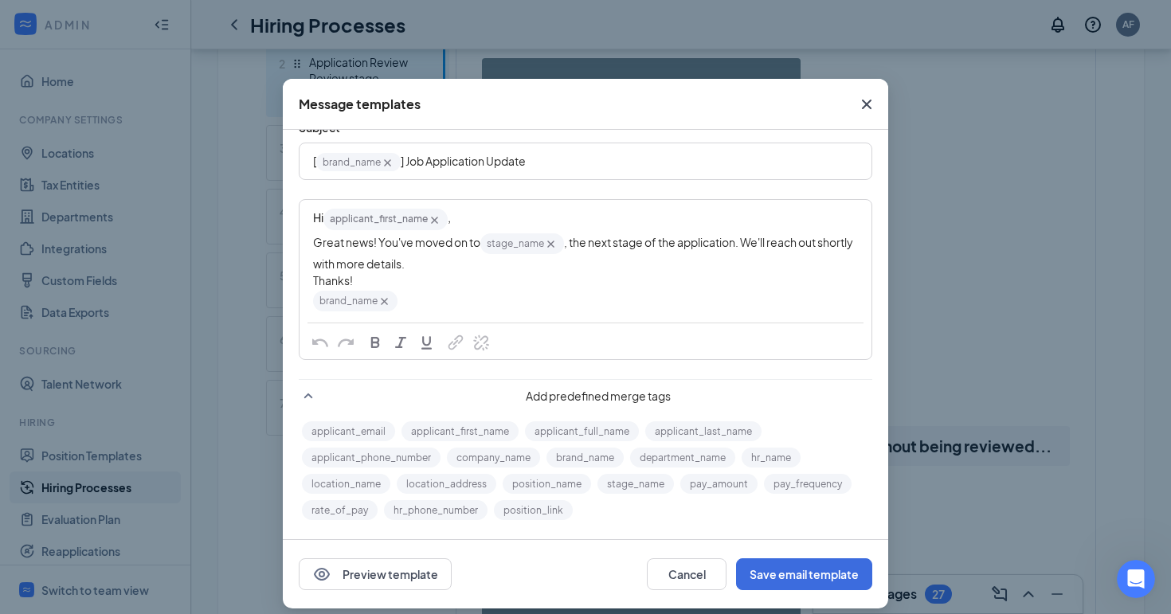
scroll to position [0, 0]
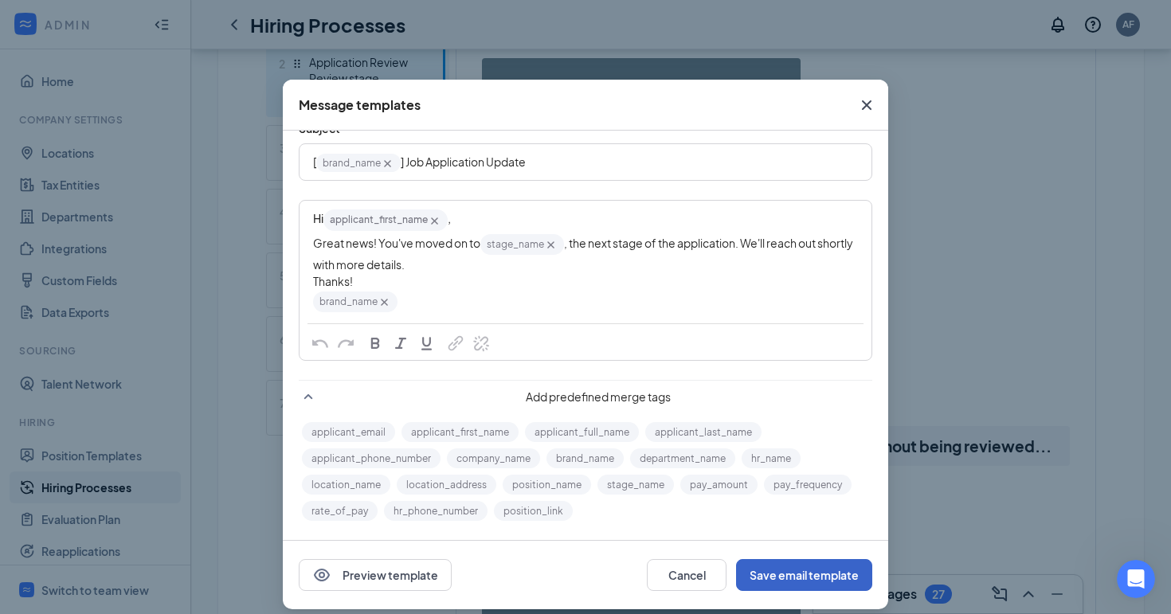
click at [822, 576] on button "Save email template" at bounding box center [804, 575] width 136 height 32
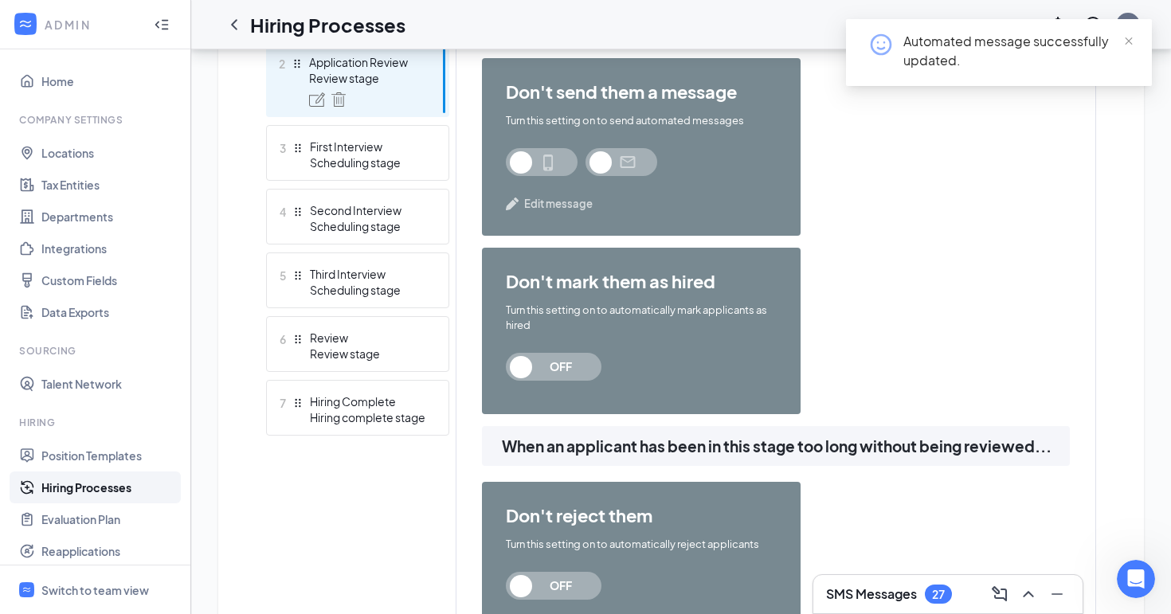
click at [597, 159] on span at bounding box center [621, 162] width 72 height 28
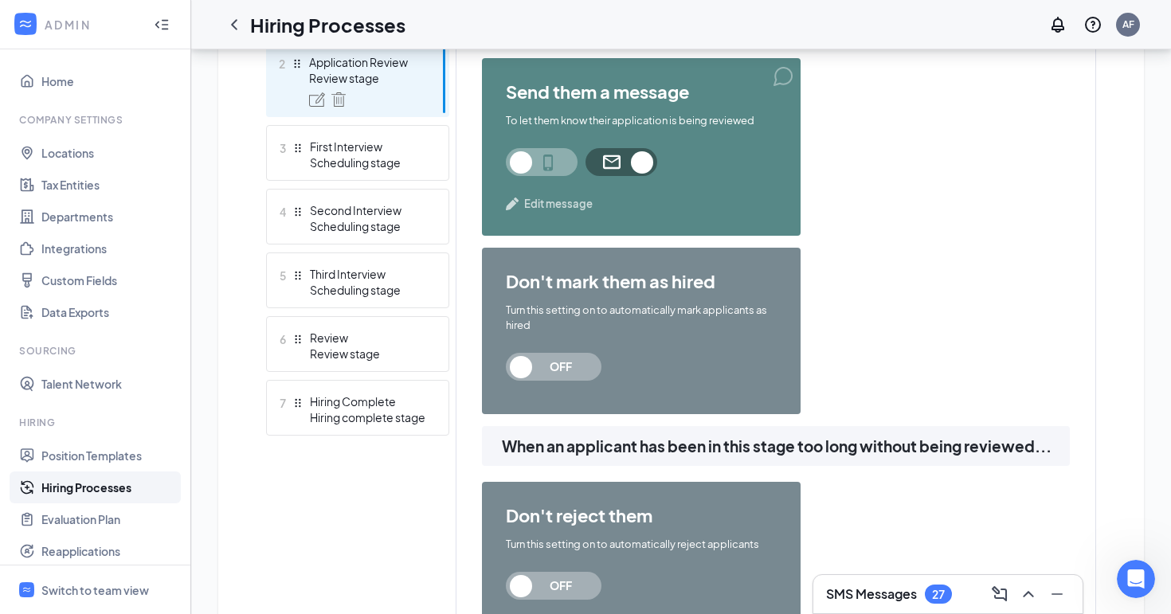
click at [523, 161] on span at bounding box center [542, 162] width 72 height 28
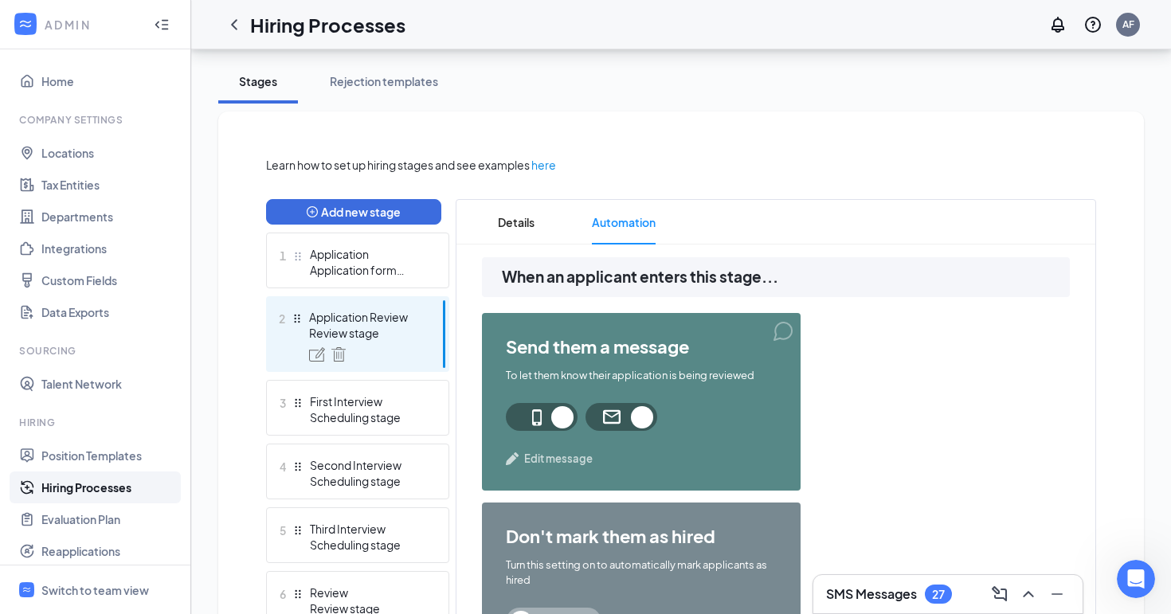
scroll to position [276, 0]
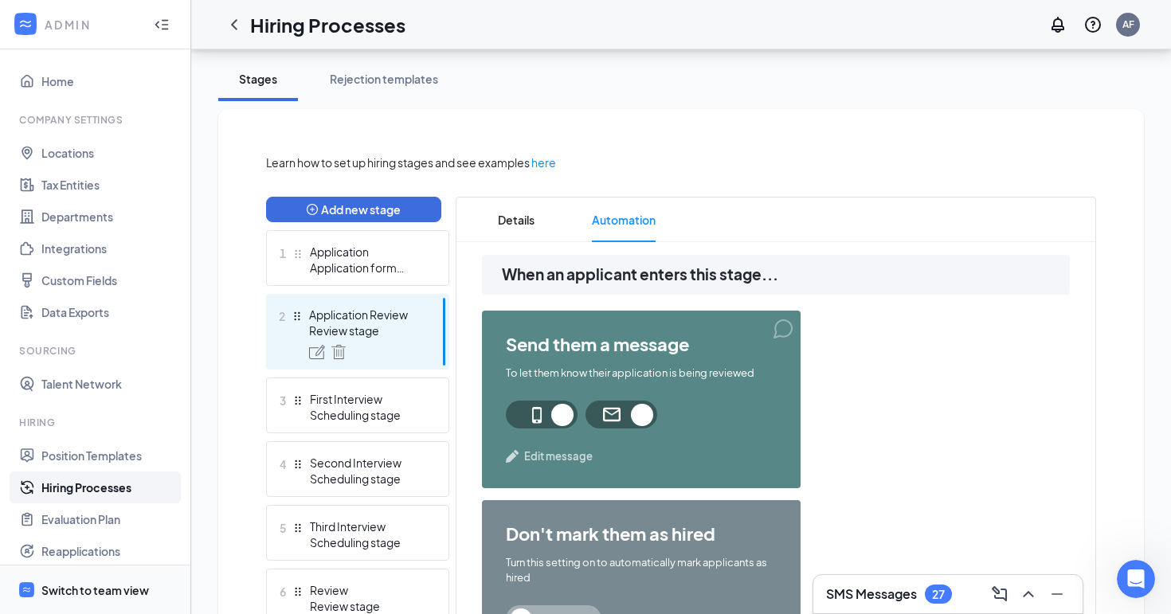
click at [88, 590] on div "Switch to team view" at bounding box center [95, 590] width 108 height 16
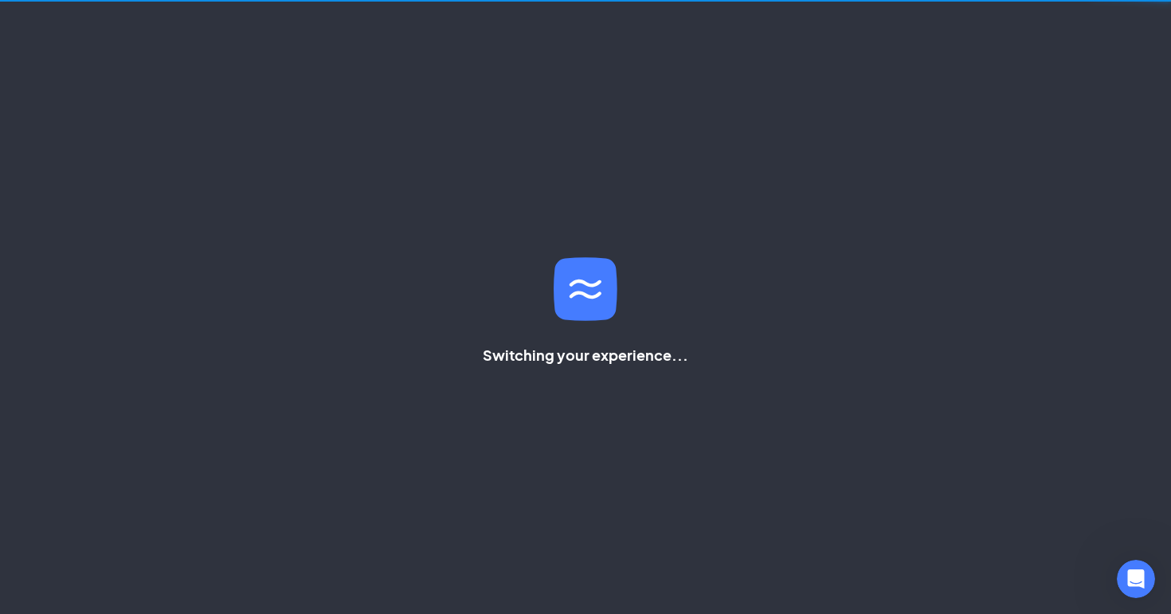
scroll to position [163, 0]
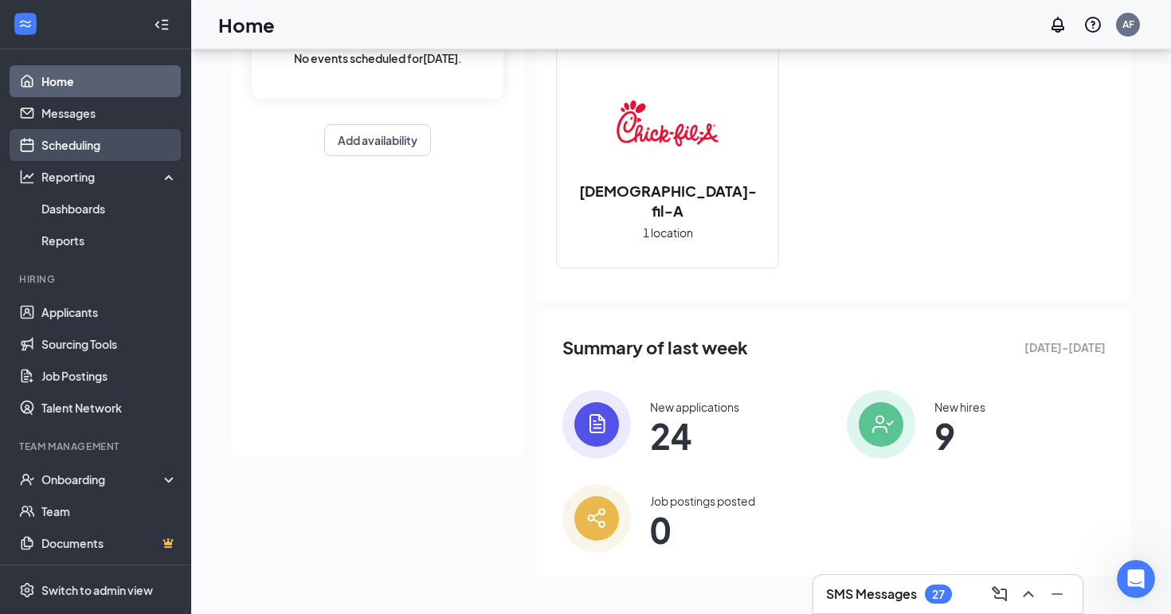
click at [97, 152] on link "Scheduling" at bounding box center [109, 145] width 136 height 32
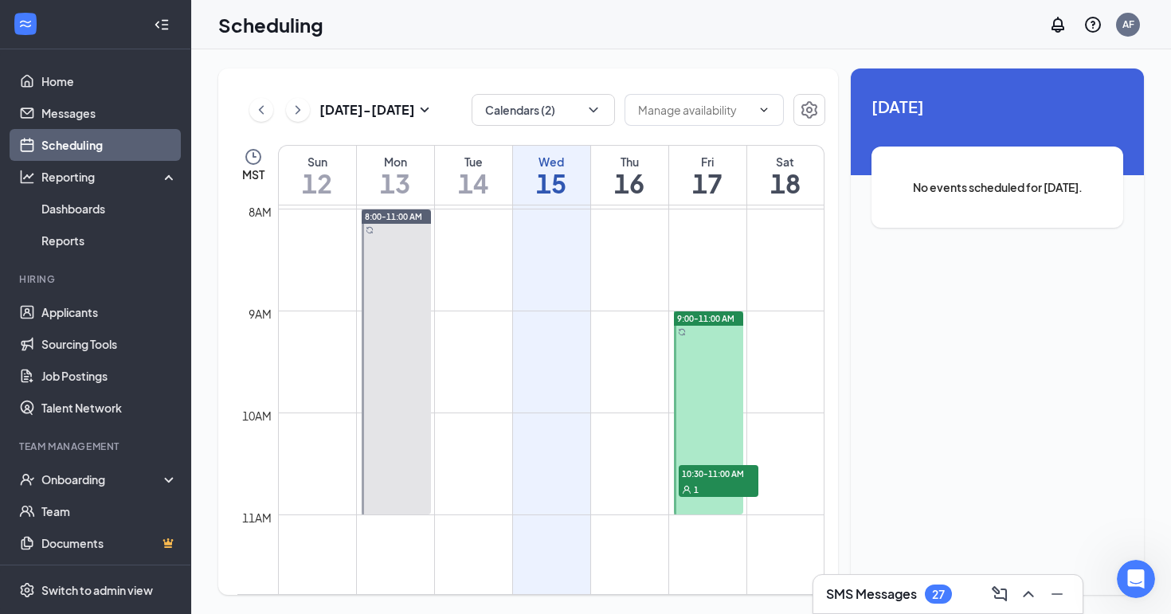
scroll to position [802, 0]
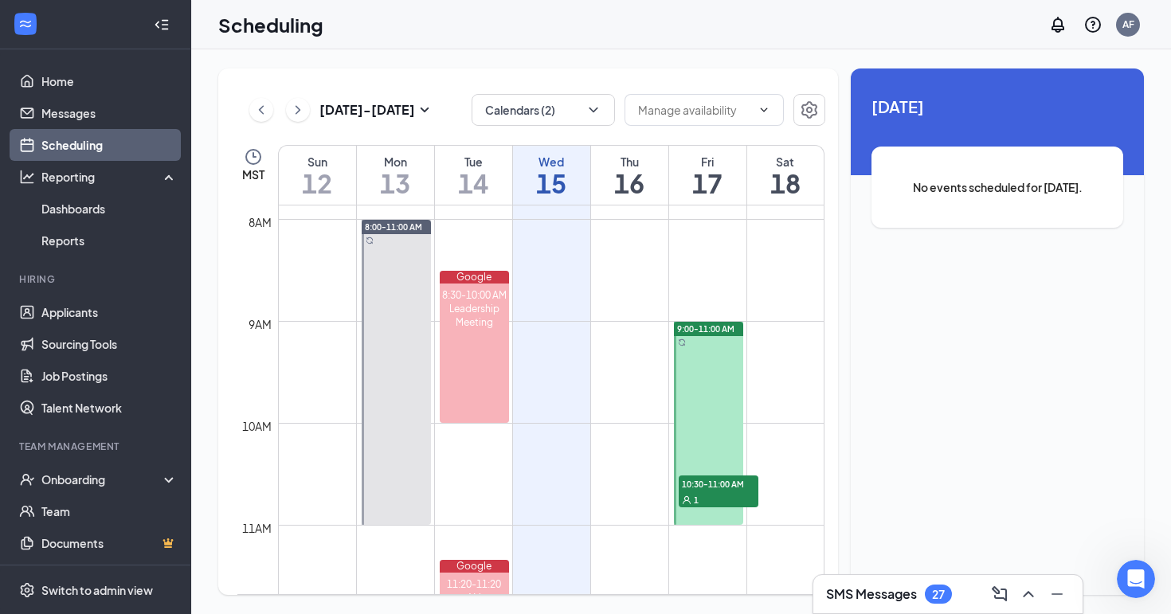
click at [394, 227] on link "8:00-11:00 AM" at bounding box center [395, 372] width 74 height 306
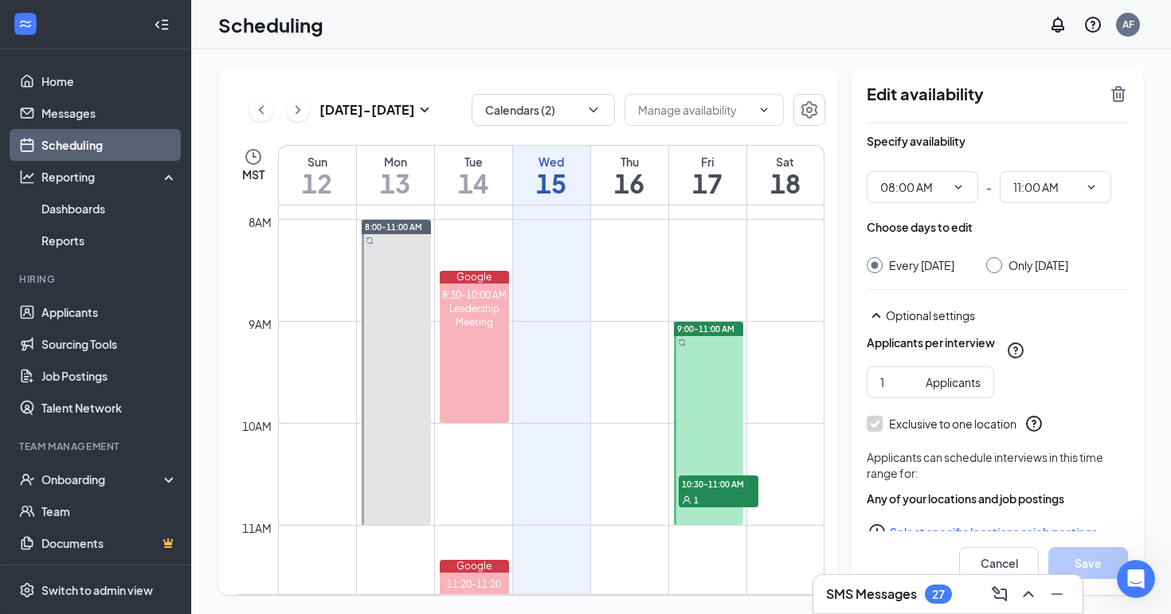
scroll to position [33, 0]
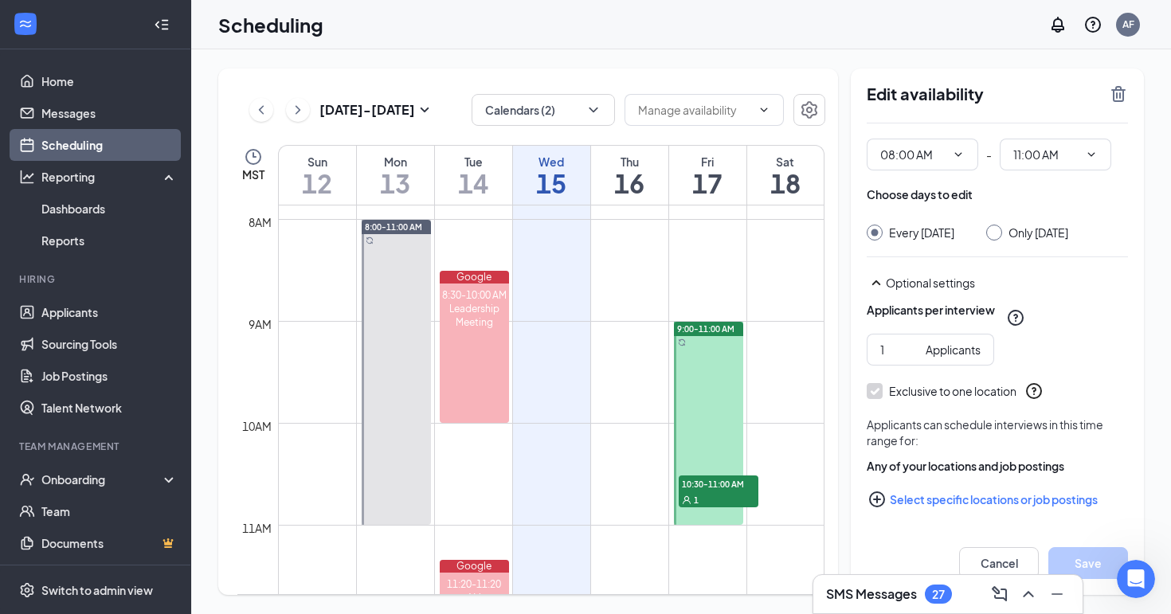
click at [916, 500] on button "Select specific locations or job postings" at bounding box center [997, 500] width 261 height 32
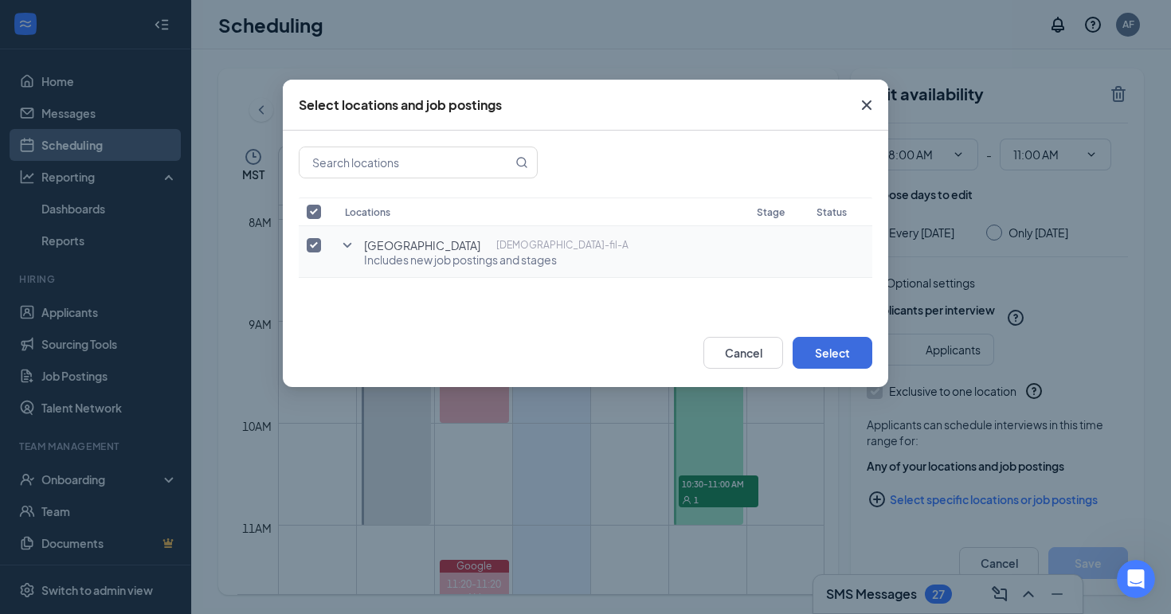
click at [350, 241] on icon "SmallChevronDown" at bounding box center [347, 245] width 19 height 19
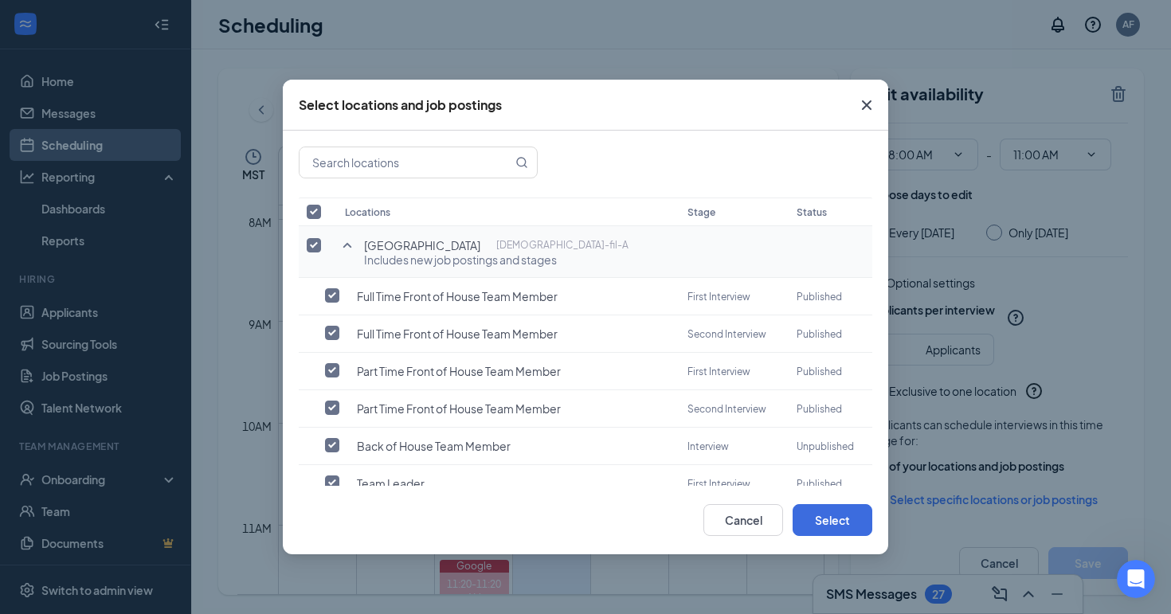
click at [311, 243] on input "checkbox" at bounding box center [314, 245] width 14 height 14
checkbox input "false"
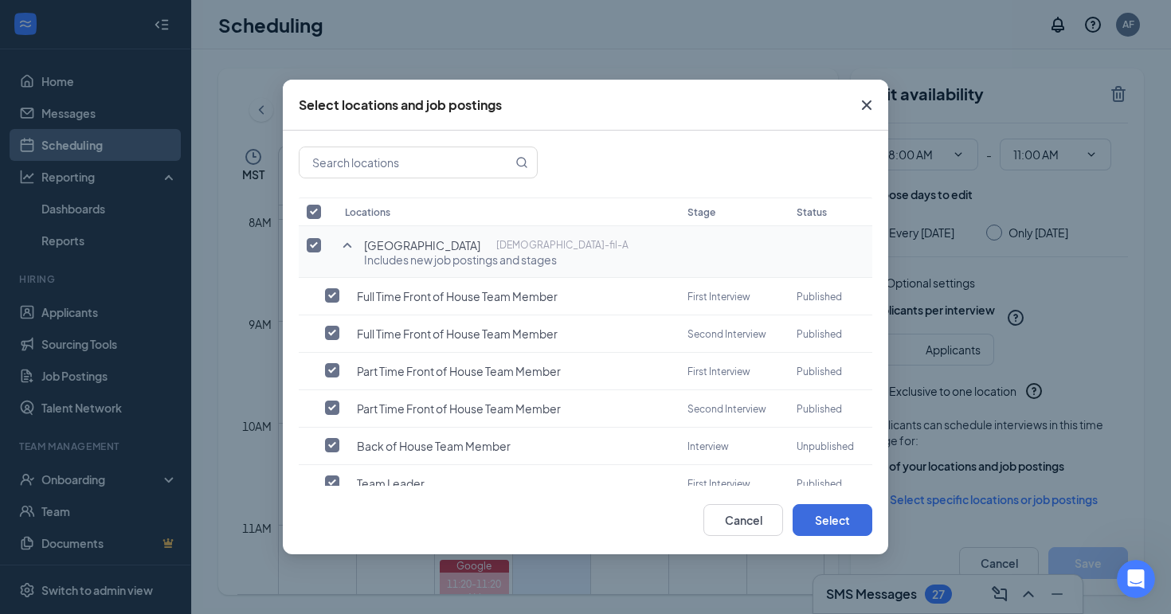
checkbox input "false"
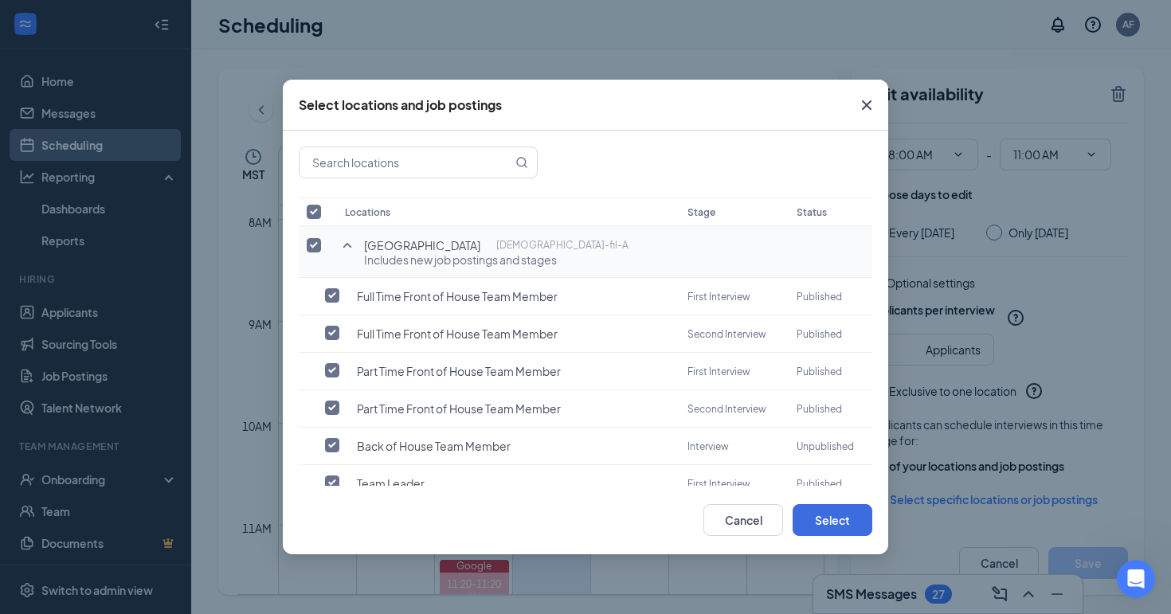
checkbox input "false"
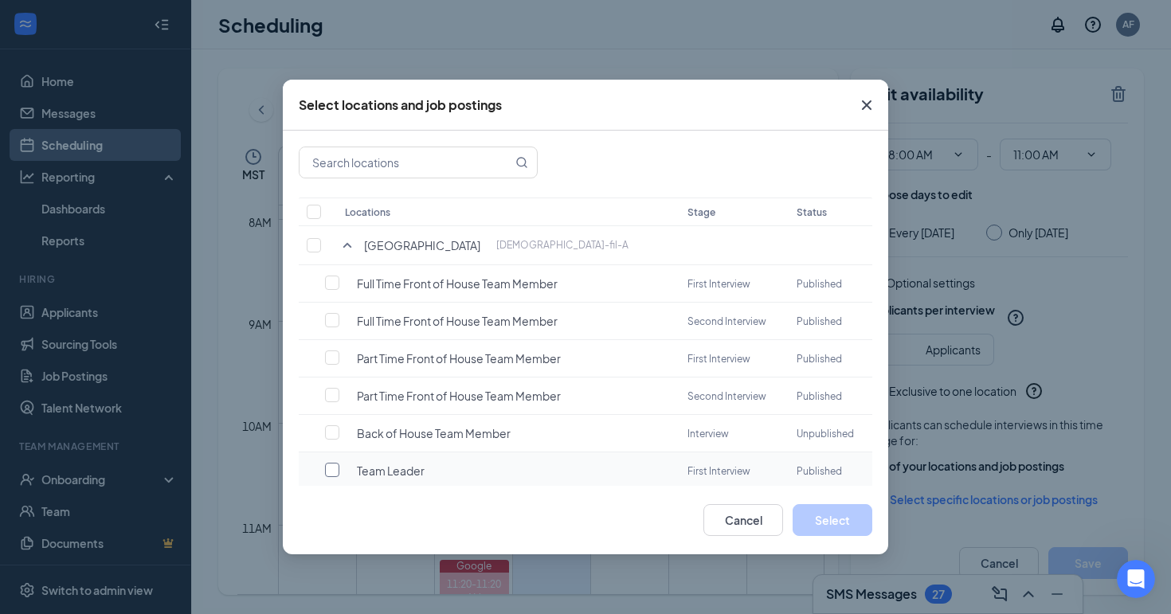
click at [336, 464] on input "checkbox" at bounding box center [332, 470] width 14 height 14
checkbox input "false"
checkbox input "true"
click at [839, 520] on button "Select" at bounding box center [833, 520] width 80 height 32
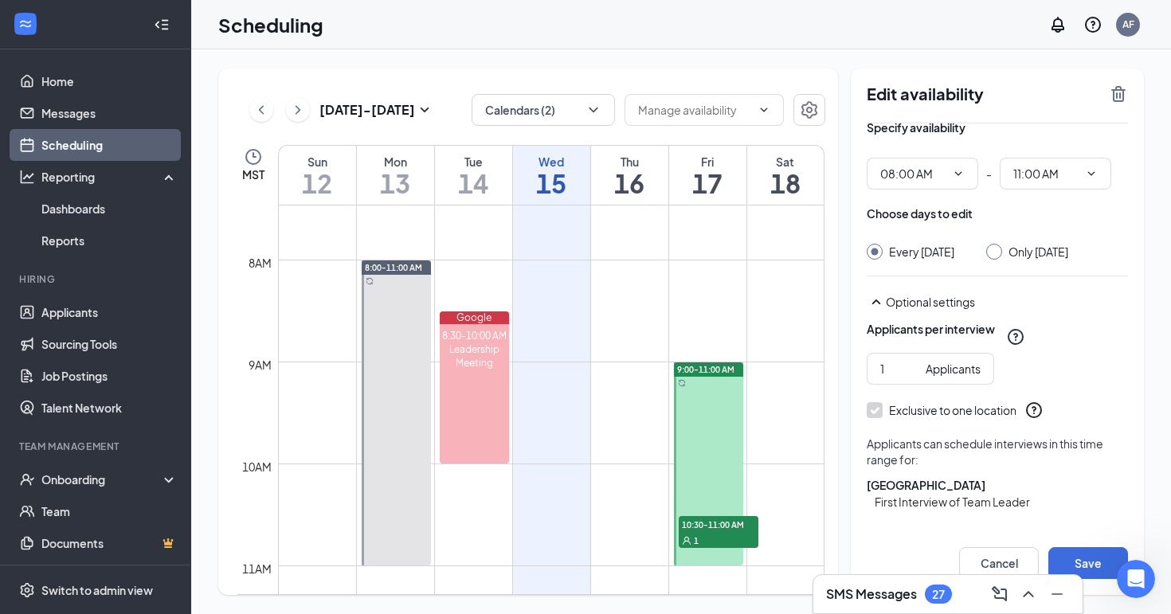
scroll to position [758, 0]
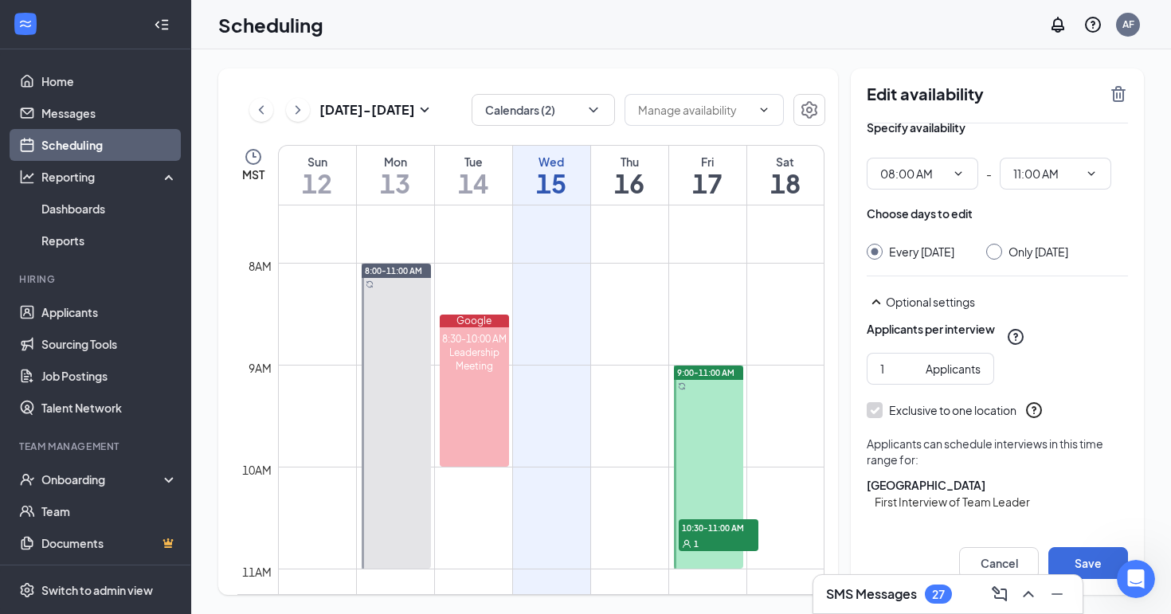
click at [708, 387] on div at bounding box center [709, 467] width 70 height 203
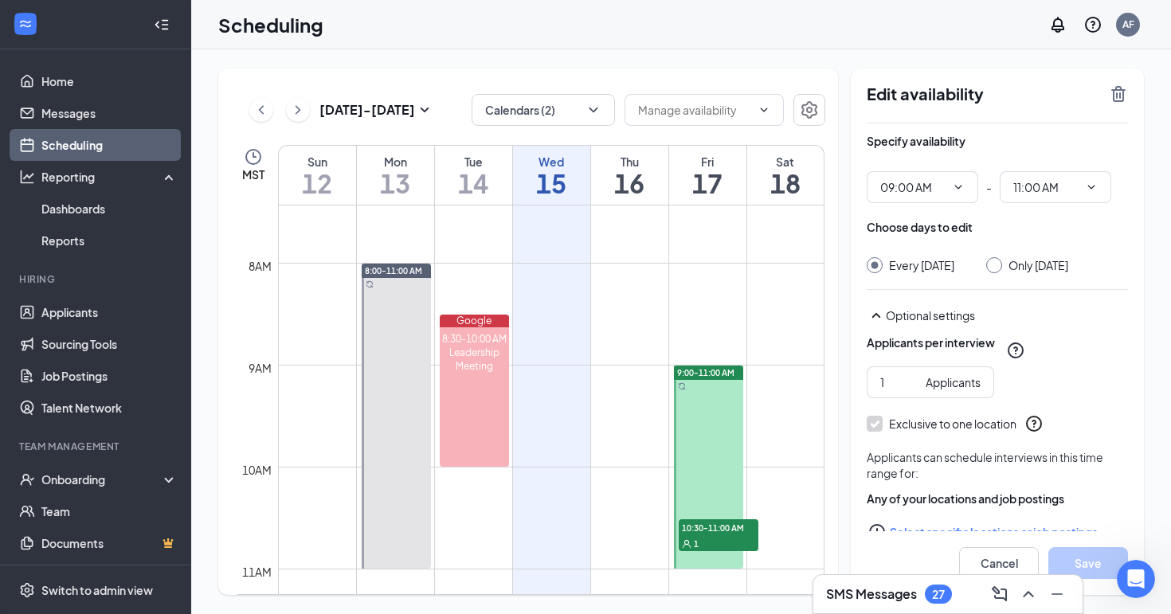
scroll to position [33, 0]
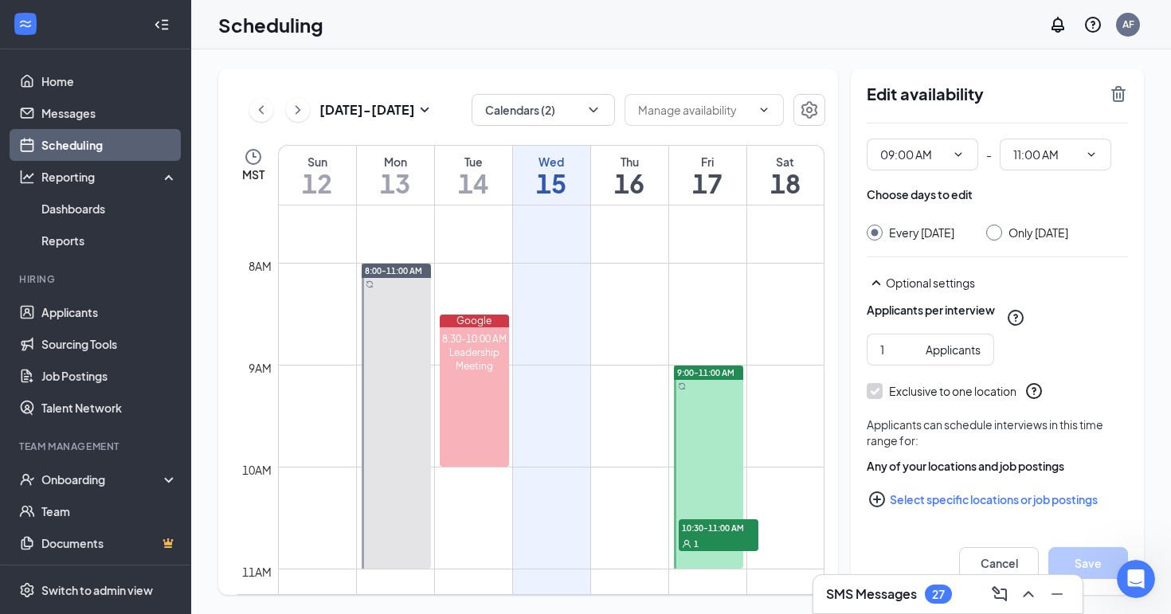
click at [964, 503] on button "Select specific locations or job postings" at bounding box center [997, 500] width 261 height 32
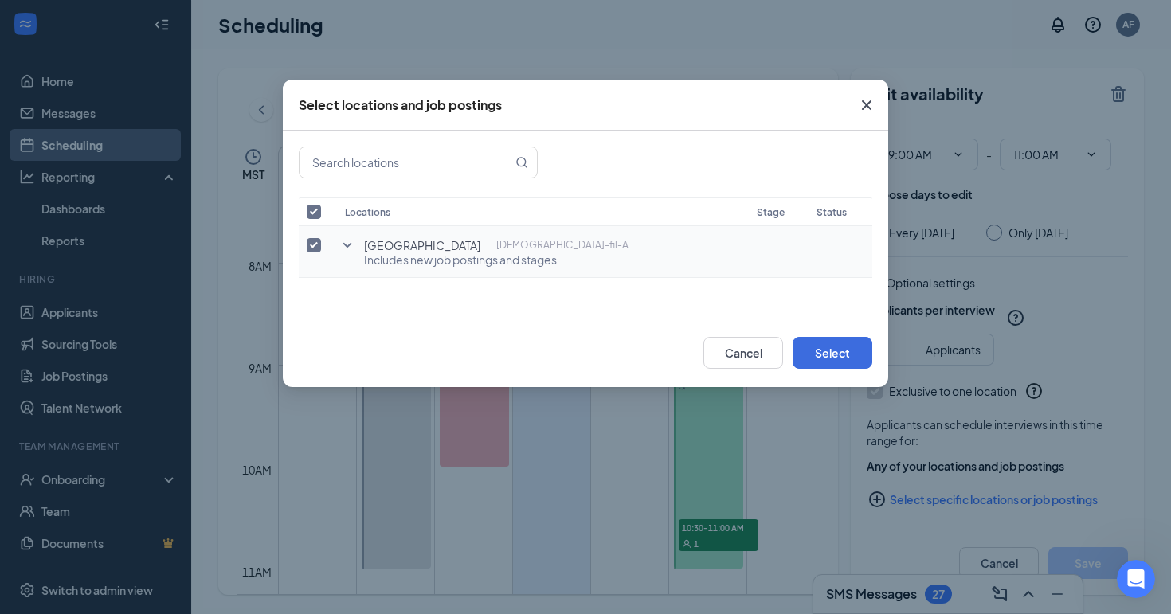
click at [351, 245] on icon "SmallChevronDown" at bounding box center [347, 245] width 19 height 19
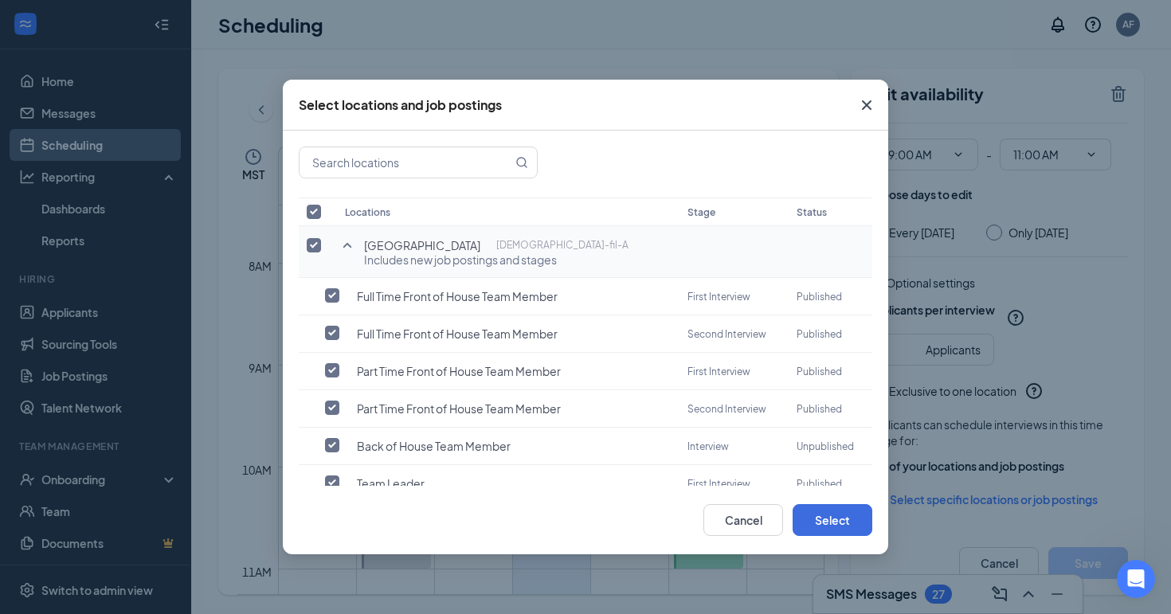
click at [311, 241] on input "checkbox" at bounding box center [314, 245] width 14 height 14
checkbox input "false"
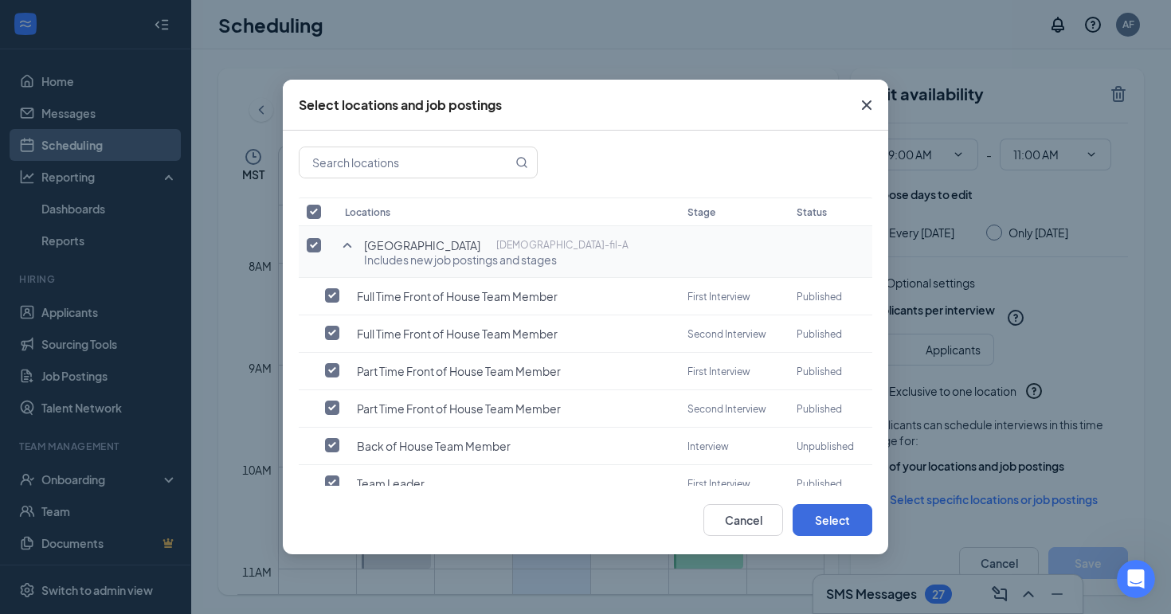
checkbox input "false"
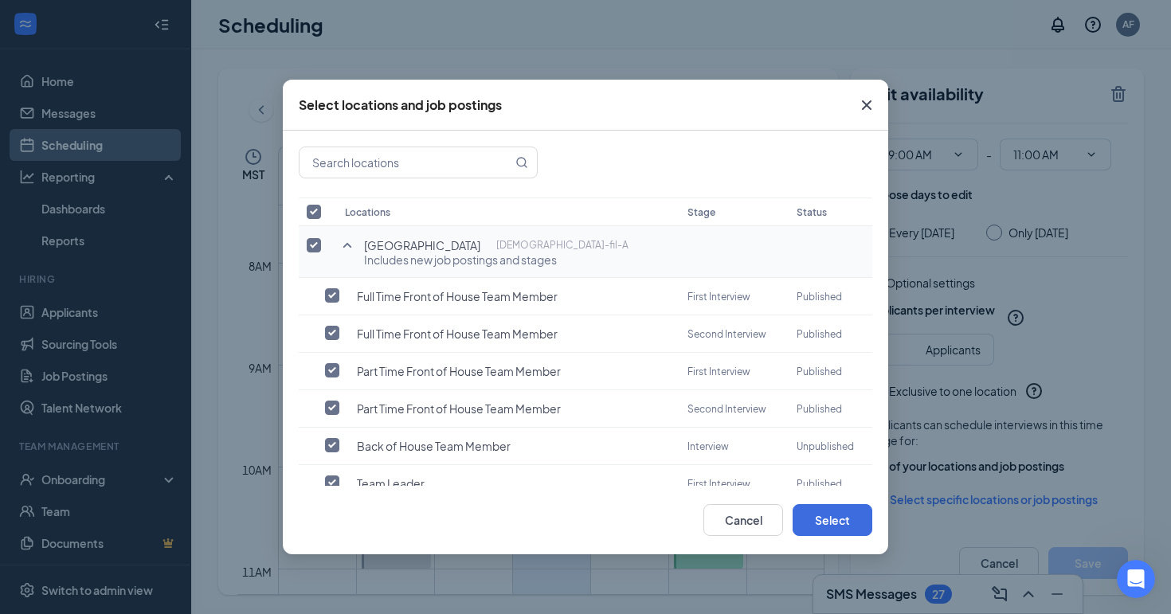
checkbox input "false"
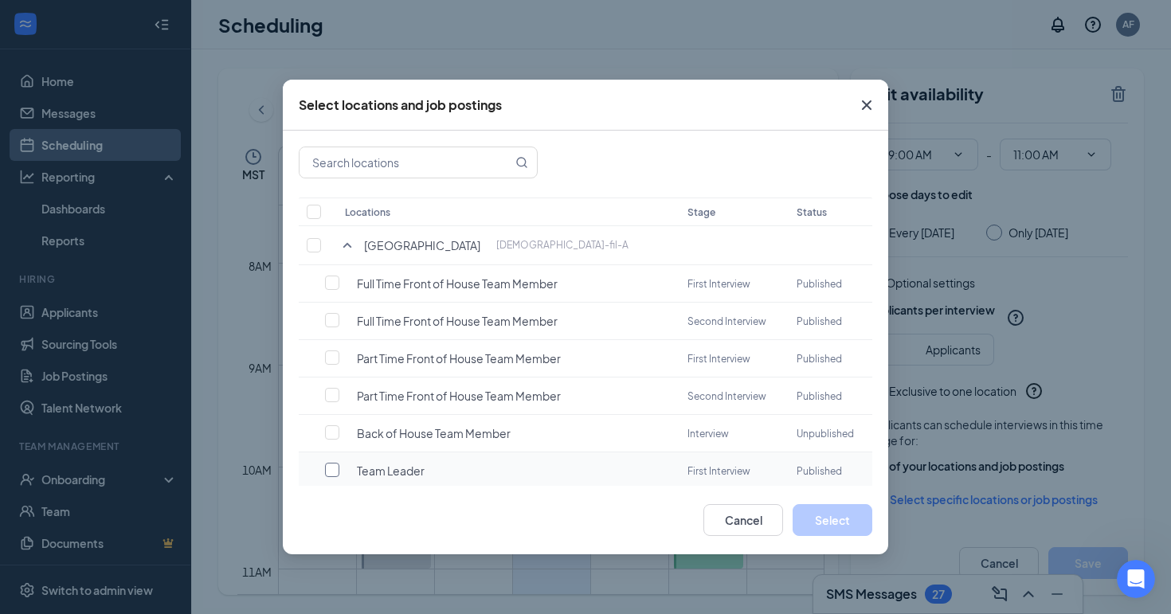
click at [334, 463] on input "checkbox" at bounding box center [332, 470] width 14 height 14
checkbox input "false"
checkbox input "true"
click at [817, 523] on button "Select" at bounding box center [833, 520] width 80 height 32
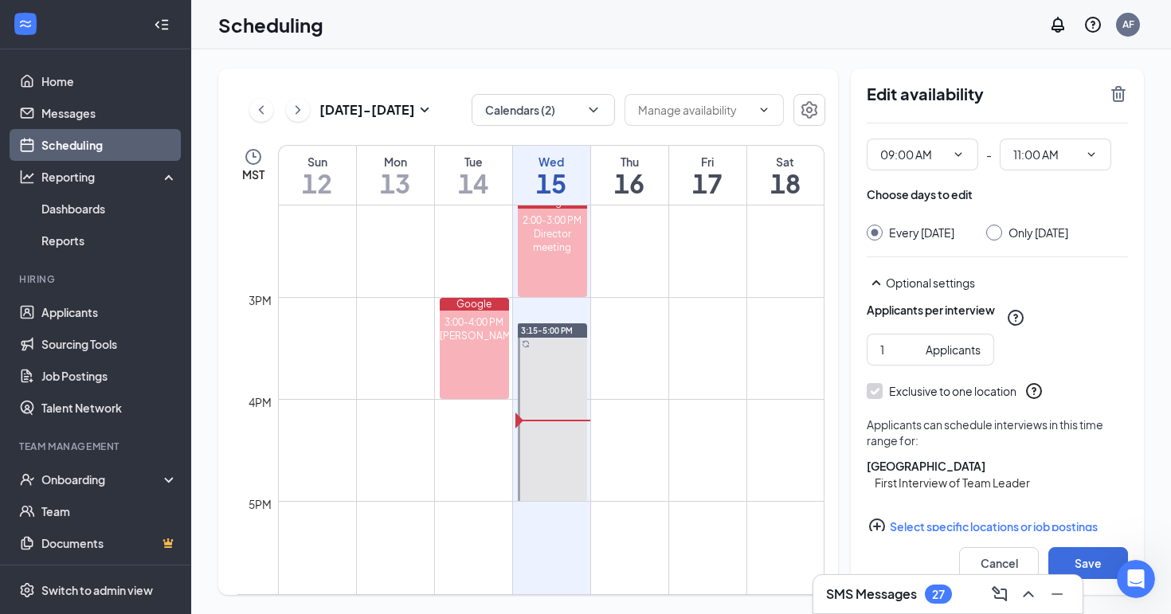
scroll to position [1445, 0]
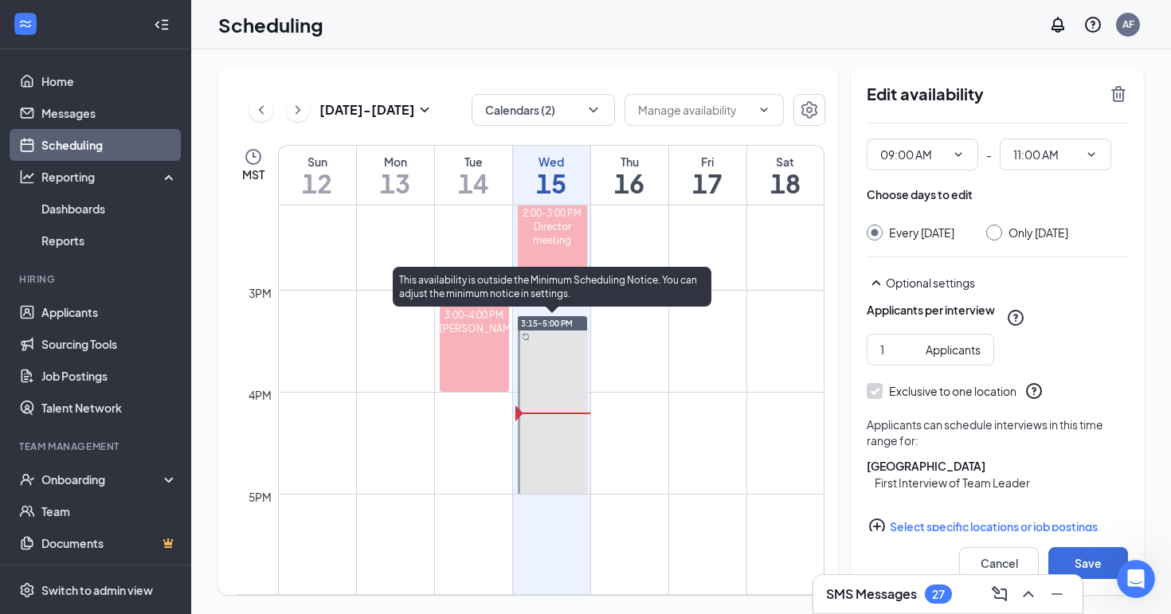
click at [544, 329] on div "3:15-5:00 PM" at bounding box center [553, 323] width 70 height 14
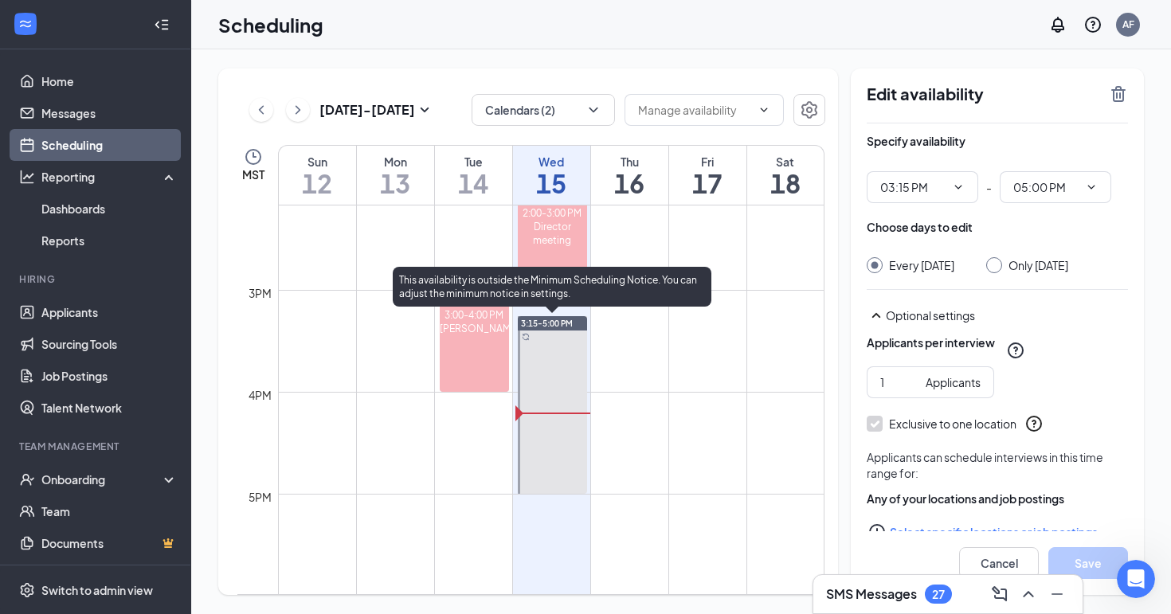
click at [552, 354] on div at bounding box center [553, 405] width 70 height 178
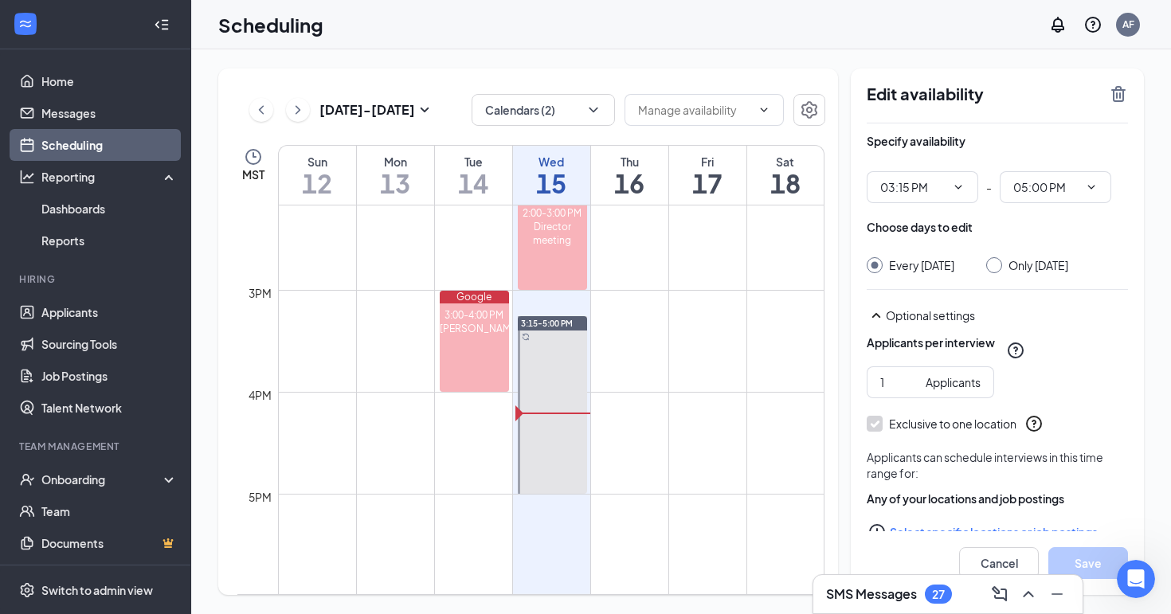
scroll to position [49, 0]
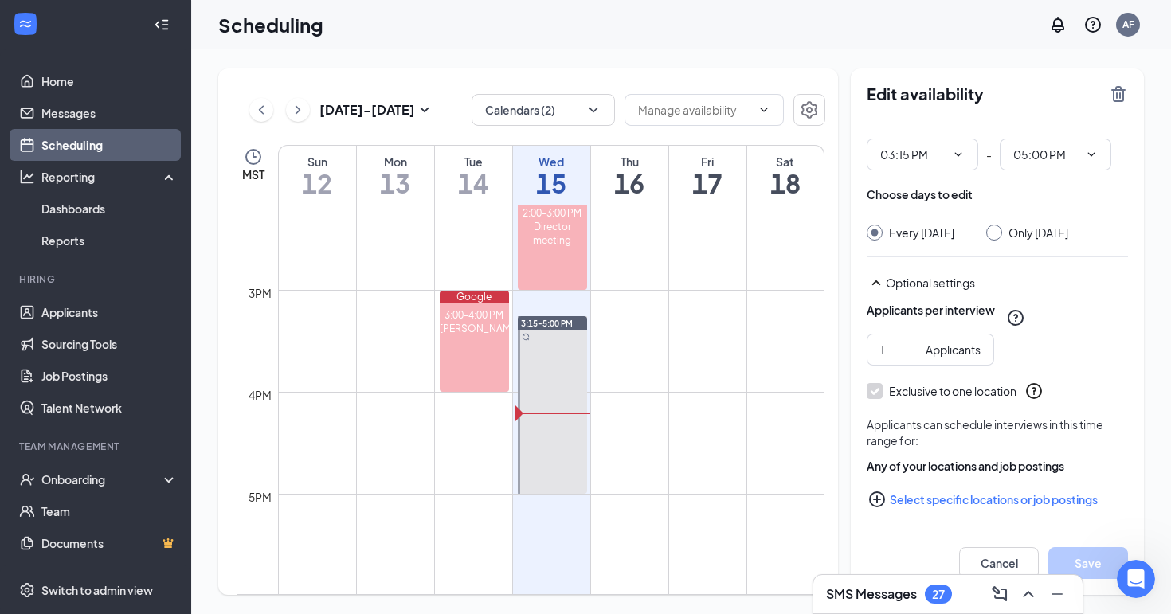
click at [974, 495] on button "Select specific locations or job postings" at bounding box center [997, 500] width 261 height 32
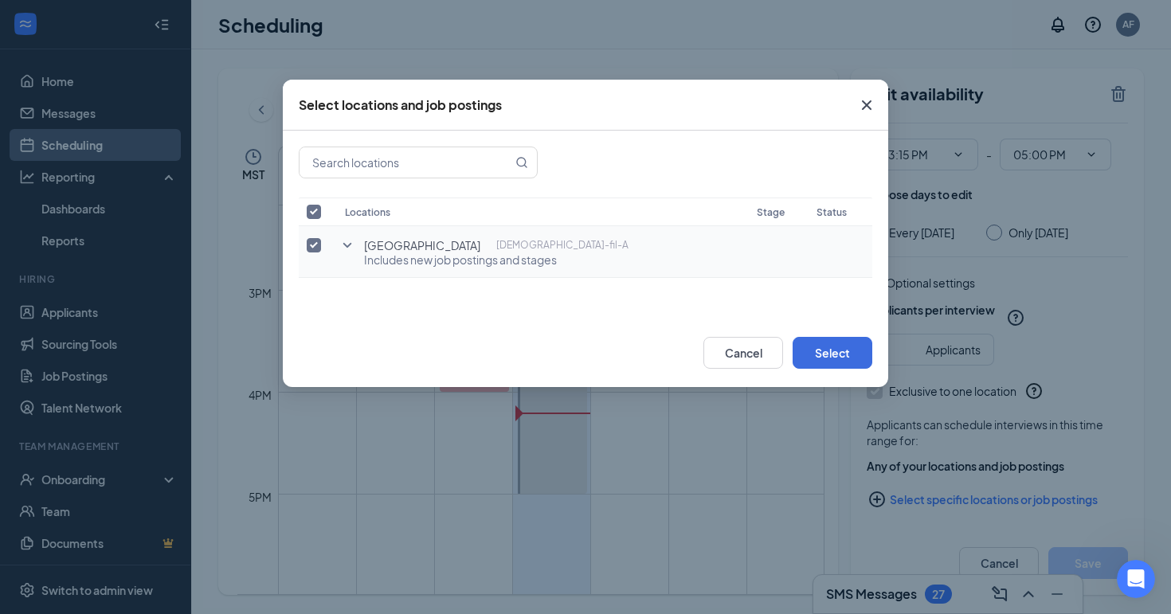
click at [313, 249] on input "checkbox" at bounding box center [314, 245] width 14 height 14
checkbox input "false"
click at [349, 247] on icon "SmallChevronDown" at bounding box center [347, 245] width 19 height 19
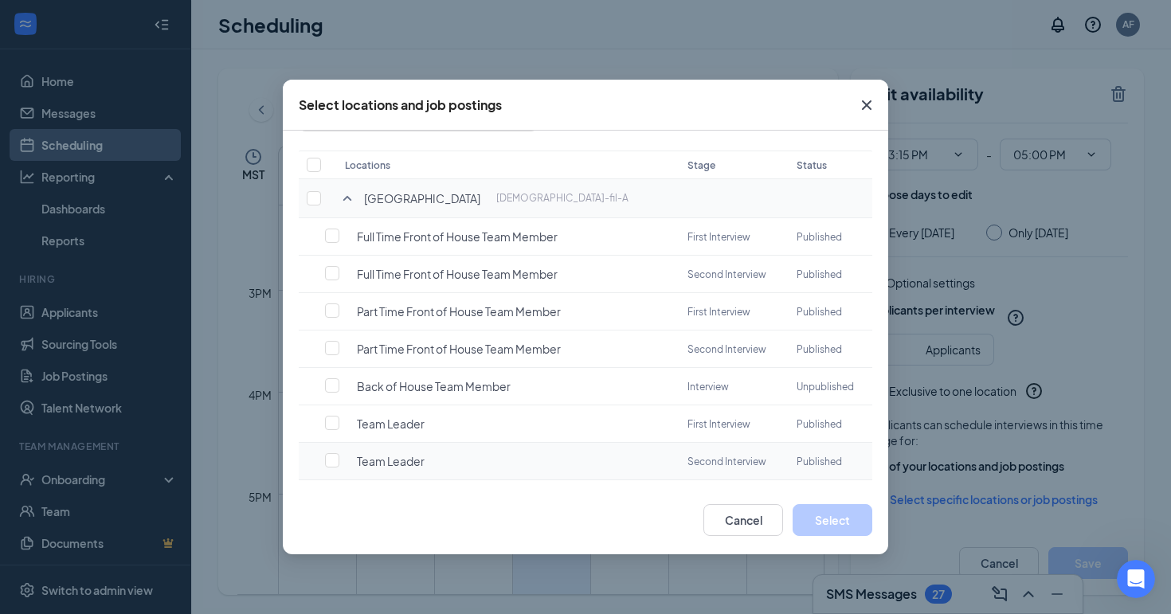
scroll to position [85, 0]
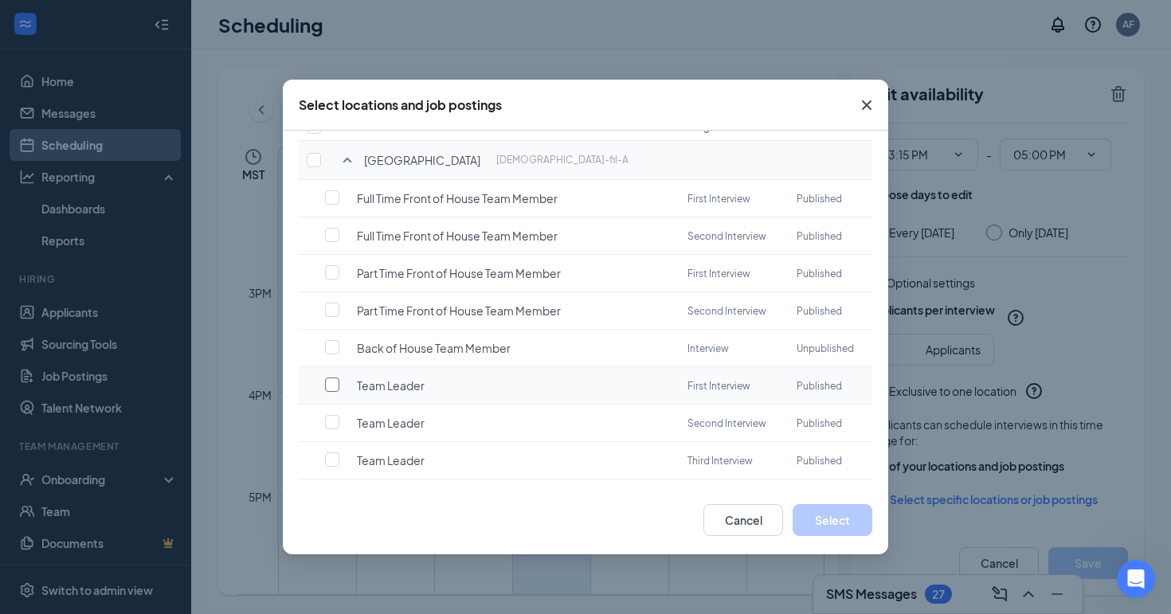
click at [331, 378] on input "checkbox" at bounding box center [332, 385] width 14 height 14
checkbox input "false"
checkbox input "true"
click at [817, 527] on button "Select" at bounding box center [833, 520] width 80 height 32
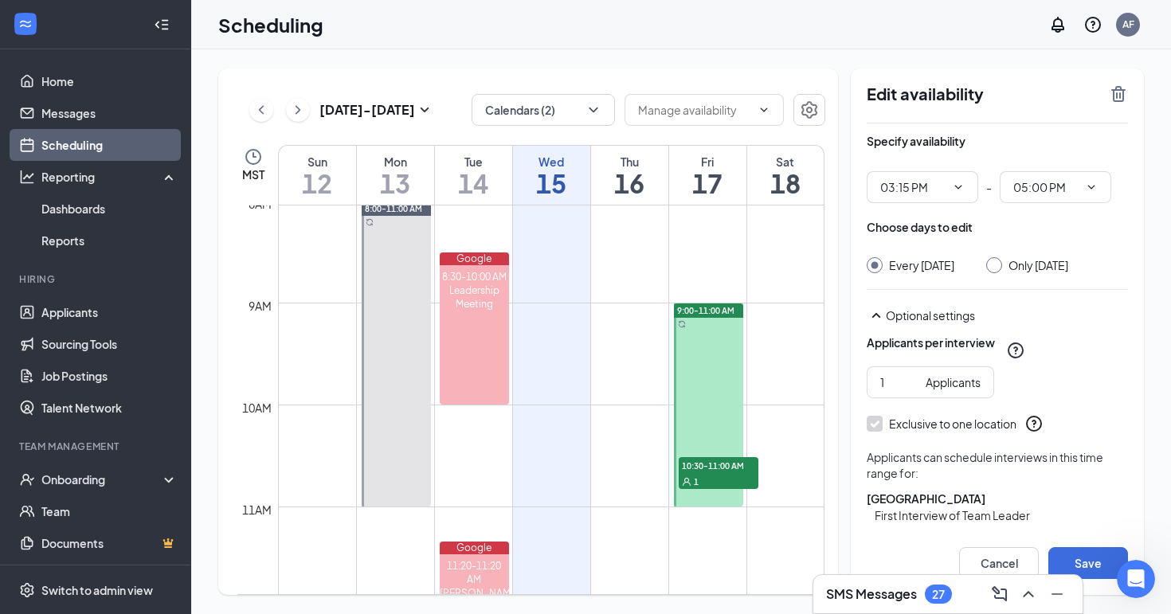
scroll to position [33, 0]
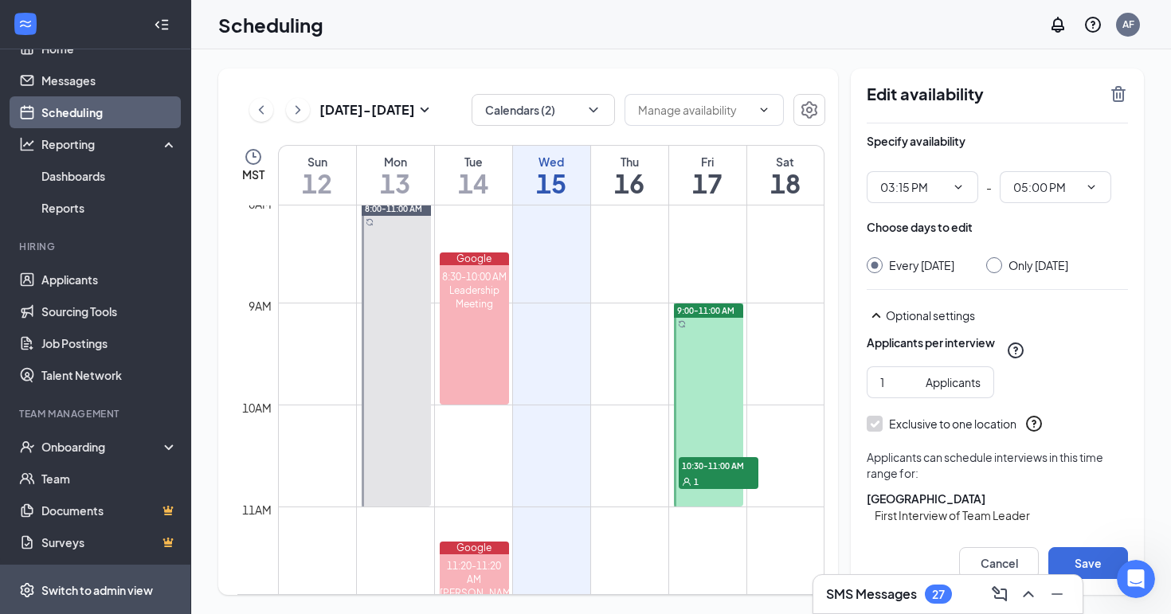
click at [121, 594] on div "Switch to admin view" at bounding box center [97, 590] width 112 height 16
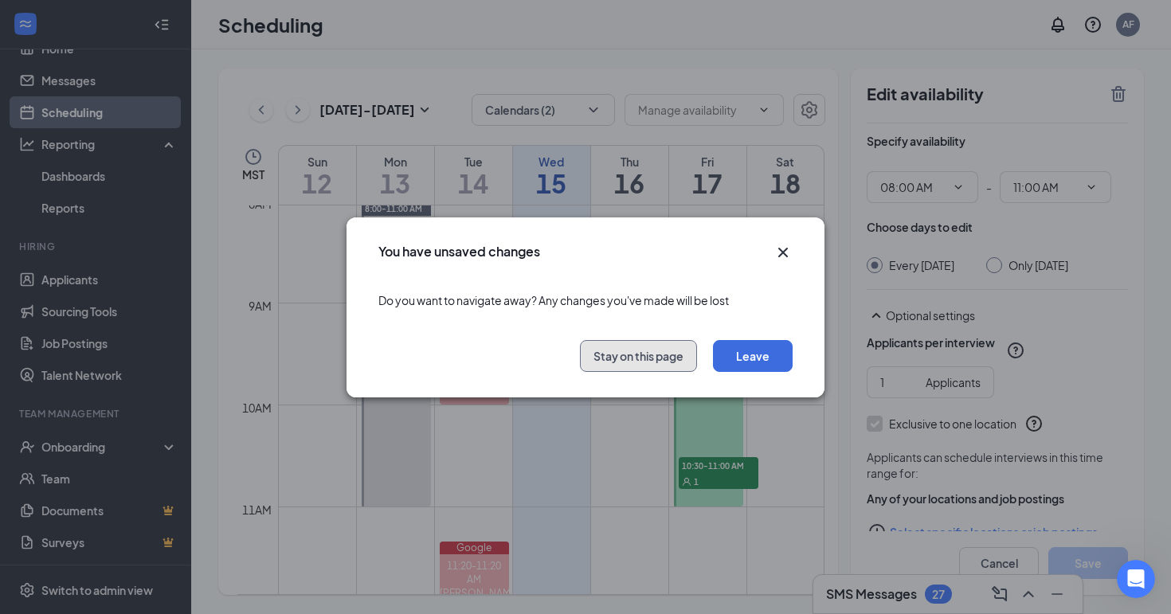
click at [677, 353] on button "Stay on this page" at bounding box center [638, 356] width 117 height 32
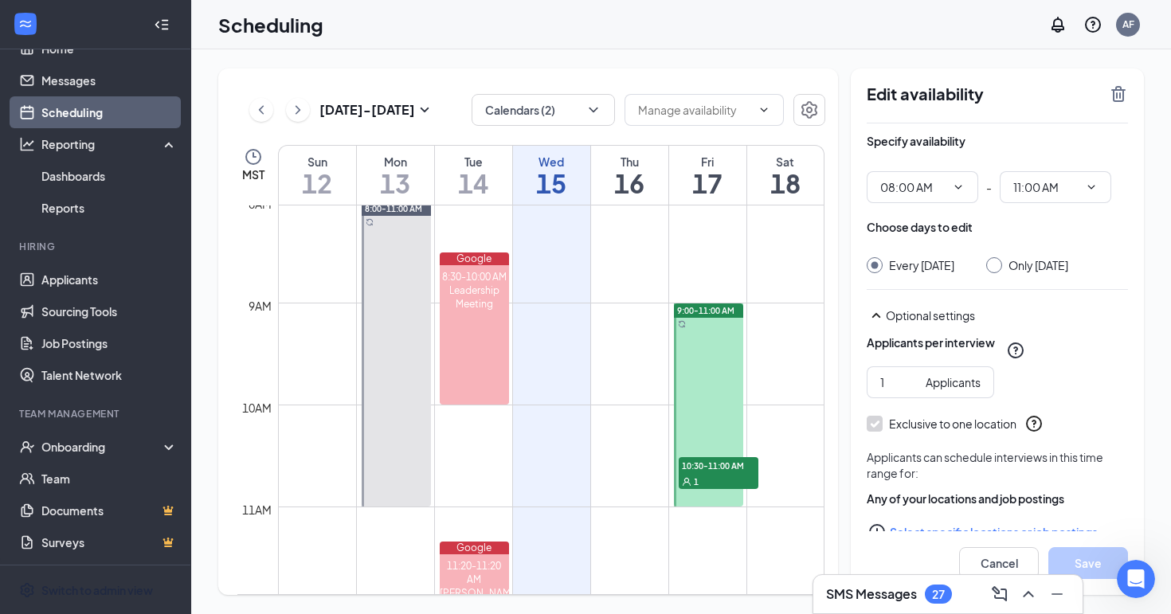
scroll to position [33, 0]
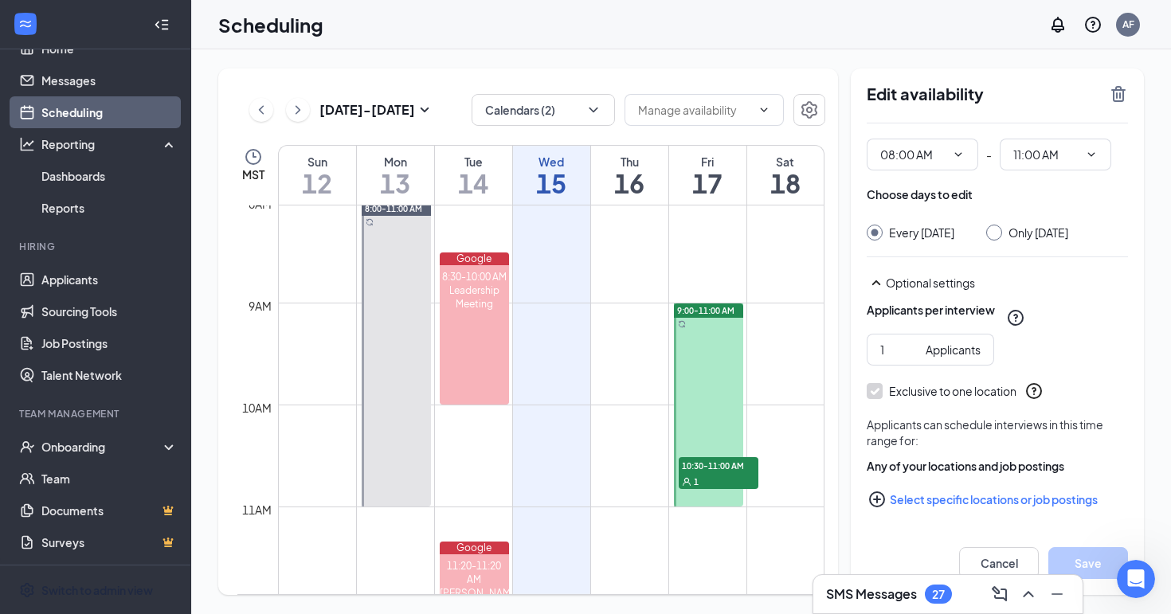
click at [366, 460] on div at bounding box center [397, 354] width 70 height 305
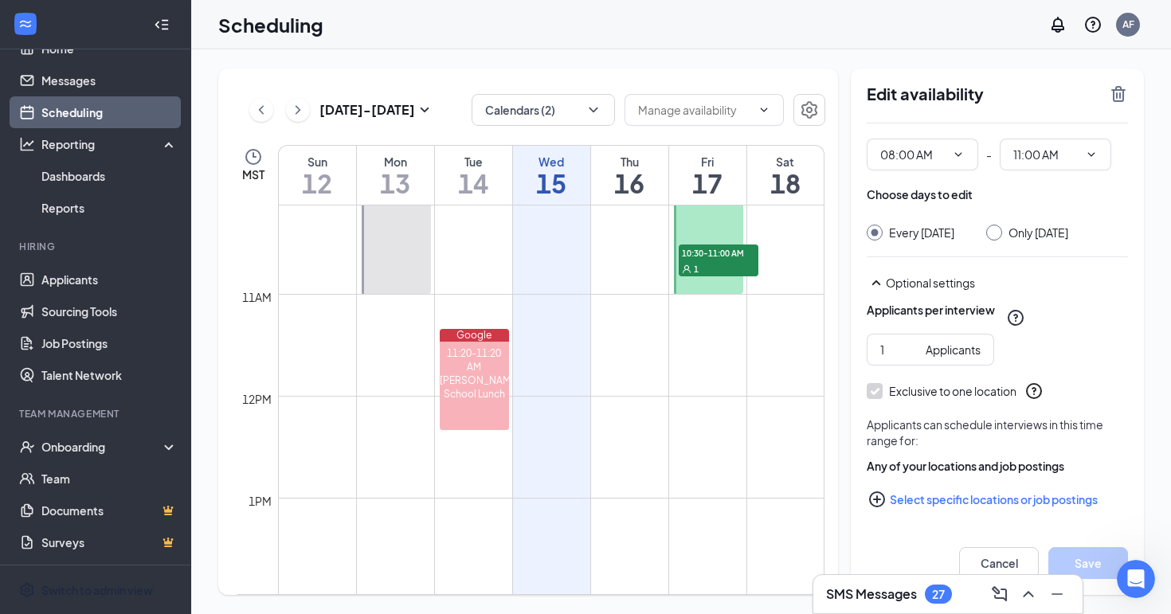
scroll to position [999, 0]
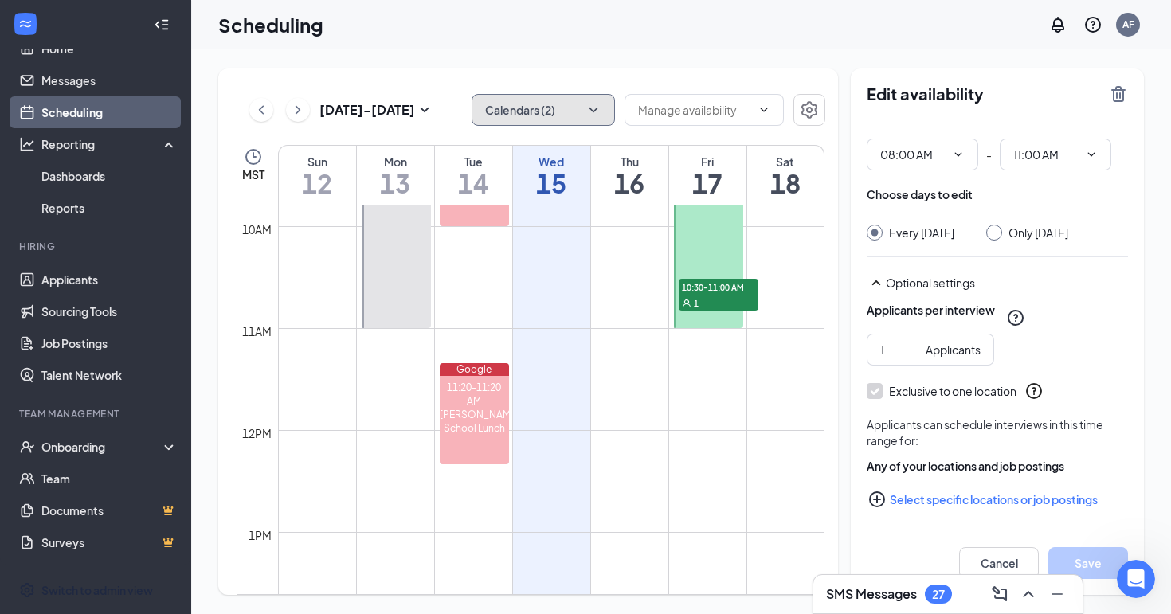
click at [597, 112] on icon "ChevronDown" at bounding box center [593, 110] width 16 height 16
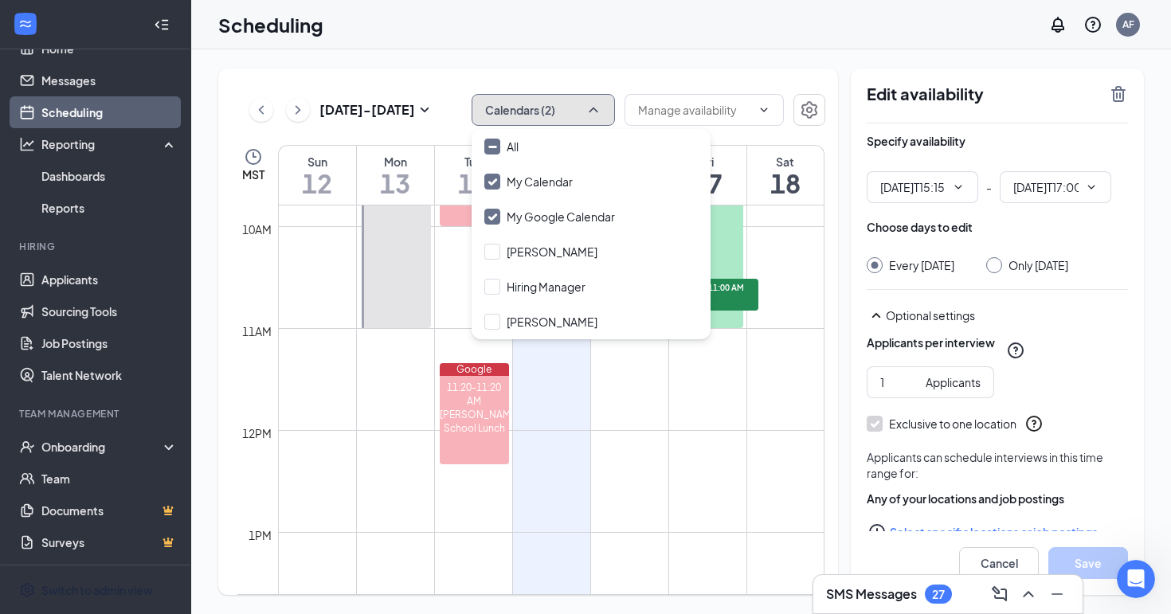
type input "03:15 PM"
type input "05:00 PM"
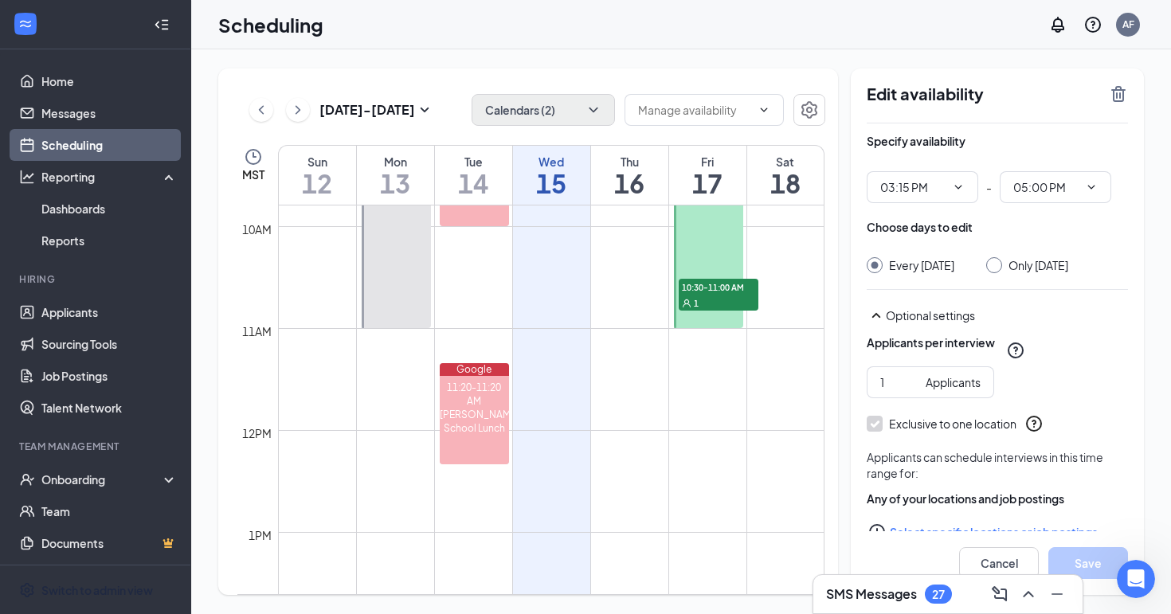
click at [84, 136] on link "Scheduling" at bounding box center [109, 145] width 136 height 32
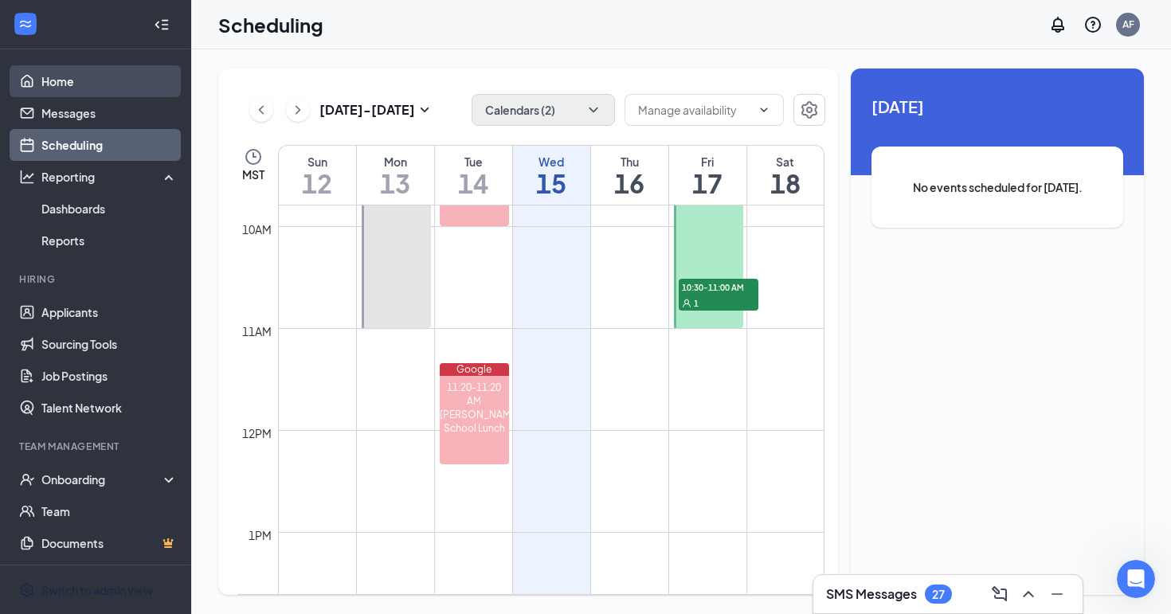
click at [75, 75] on link "Home" at bounding box center [109, 81] width 136 height 32
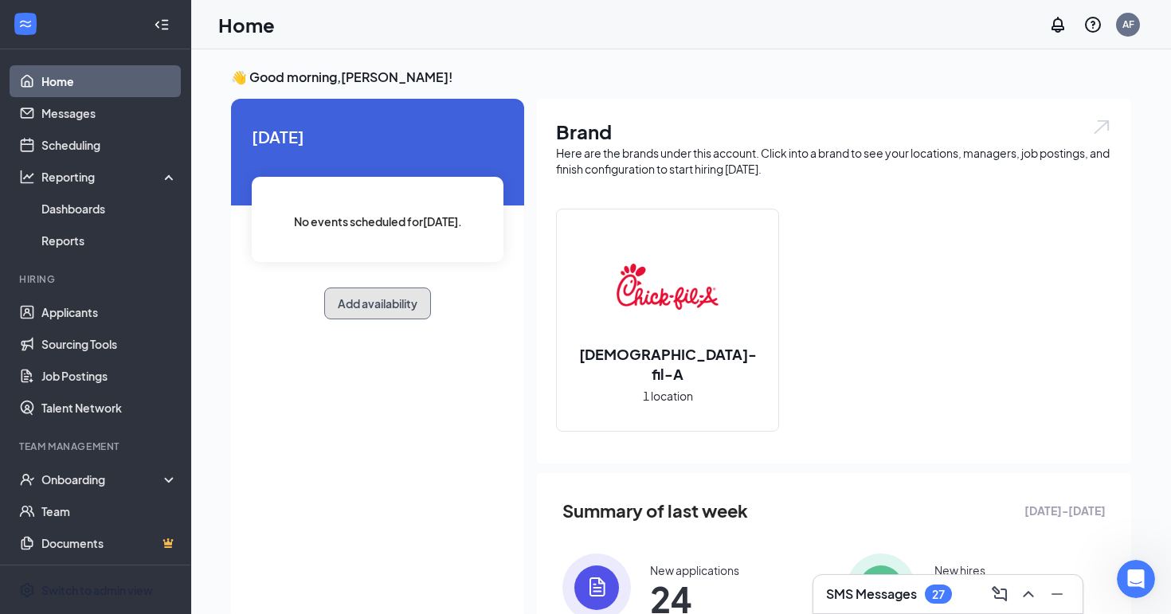
click at [416, 302] on button "Add availability" at bounding box center [377, 304] width 107 height 32
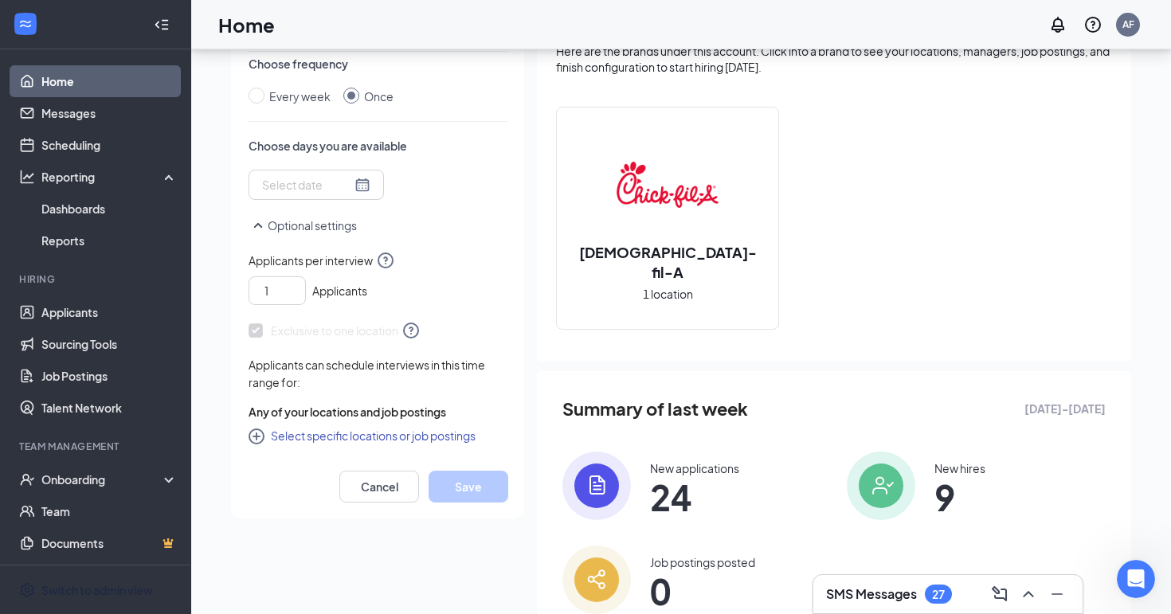
scroll to position [111, 0]
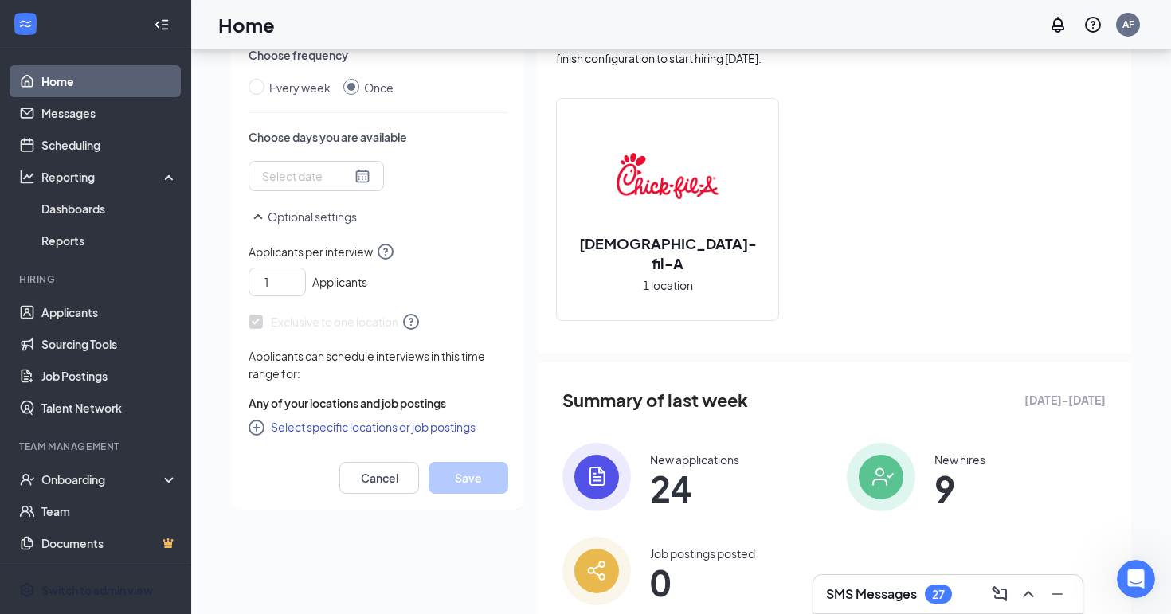
click at [430, 433] on button "Select specific locations or job postings" at bounding box center [362, 426] width 227 height 19
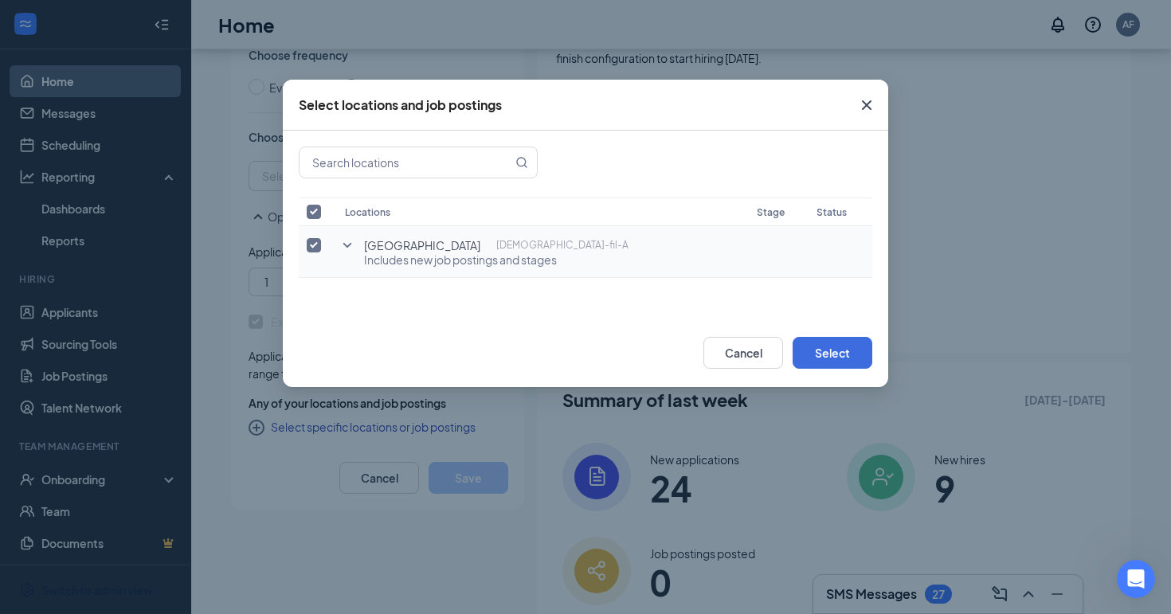
click at [340, 241] on icon "SmallChevronDown" at bounding box center [347, 245] width 19 height 19
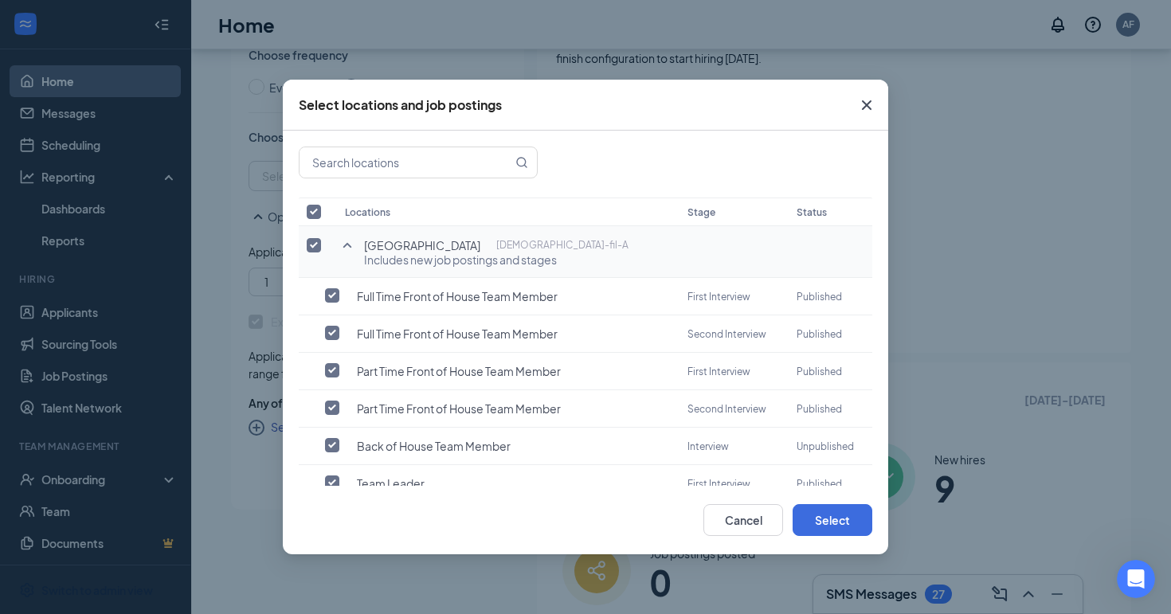
click at [311, 244] on input "checkbox" at bounding box center [314, 245] width 14 height 14
checkbox input "false"
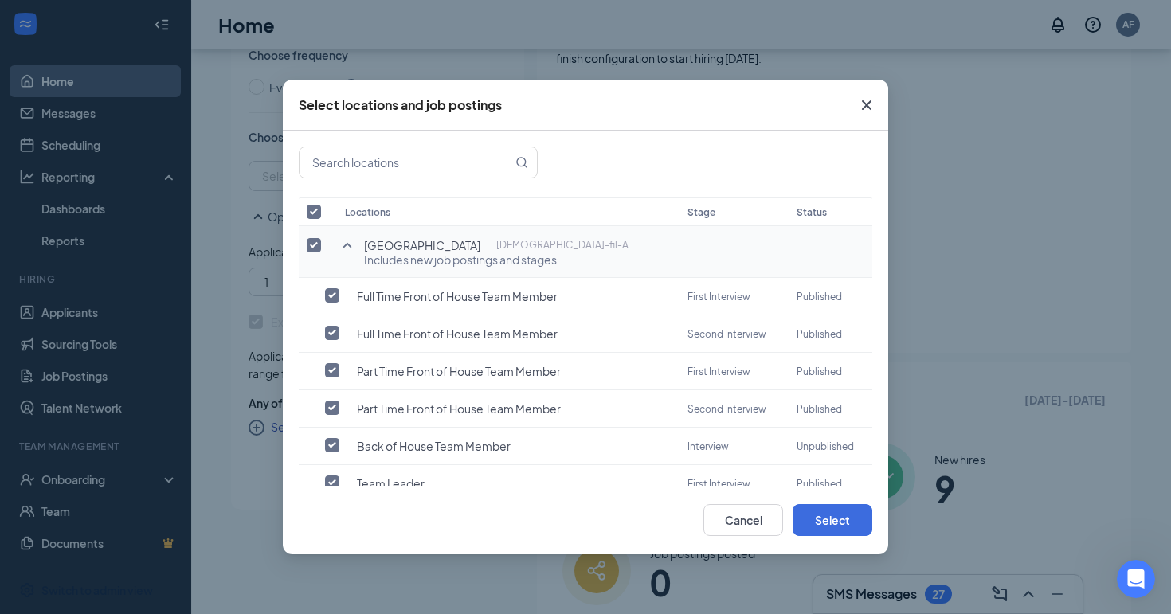
checkbox input "false"
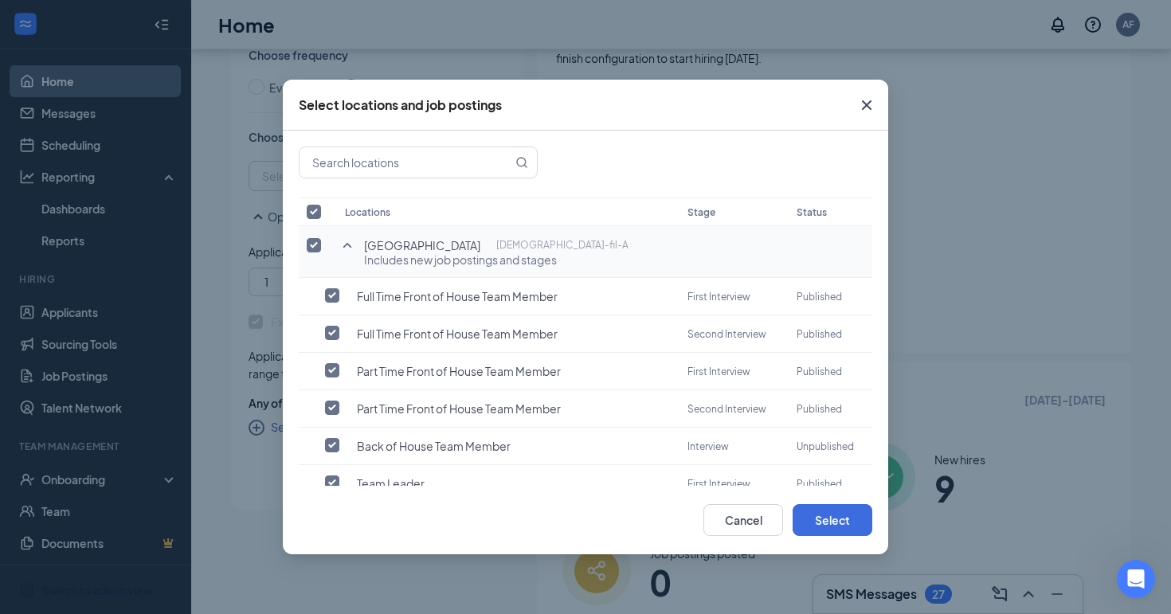
checkbox input "false"
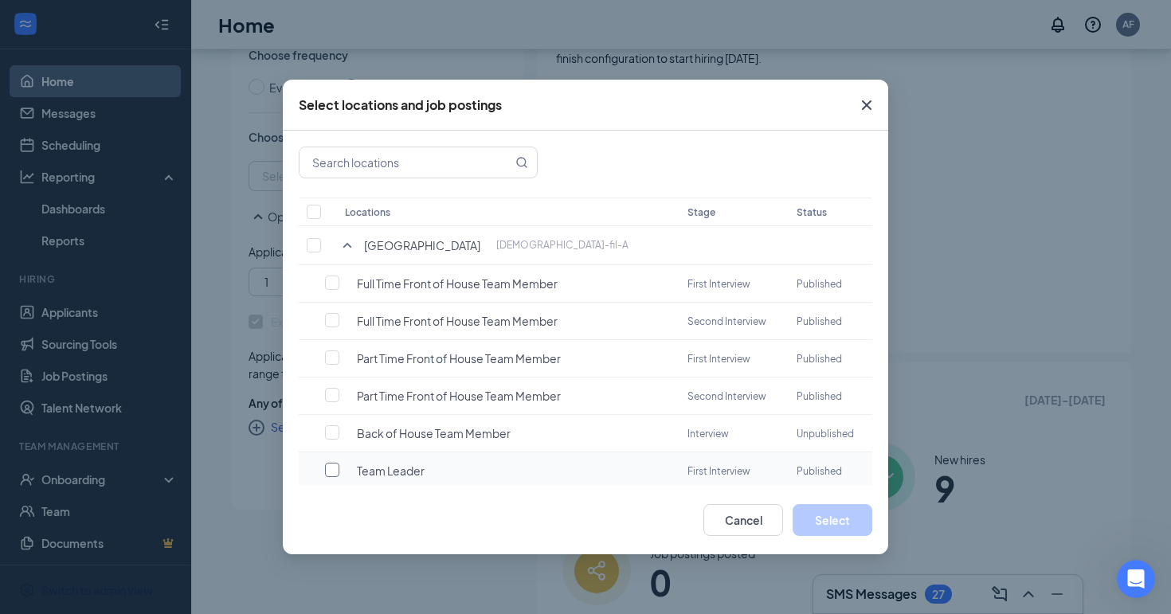
click at [343, 468] on label at bounding box center [336, 470] width 22 height 16
click at [339, 468] on input "checkbox" at bounding box center [332, 470] width 14 height 14
checkbox input "false"
checkbox input "true"
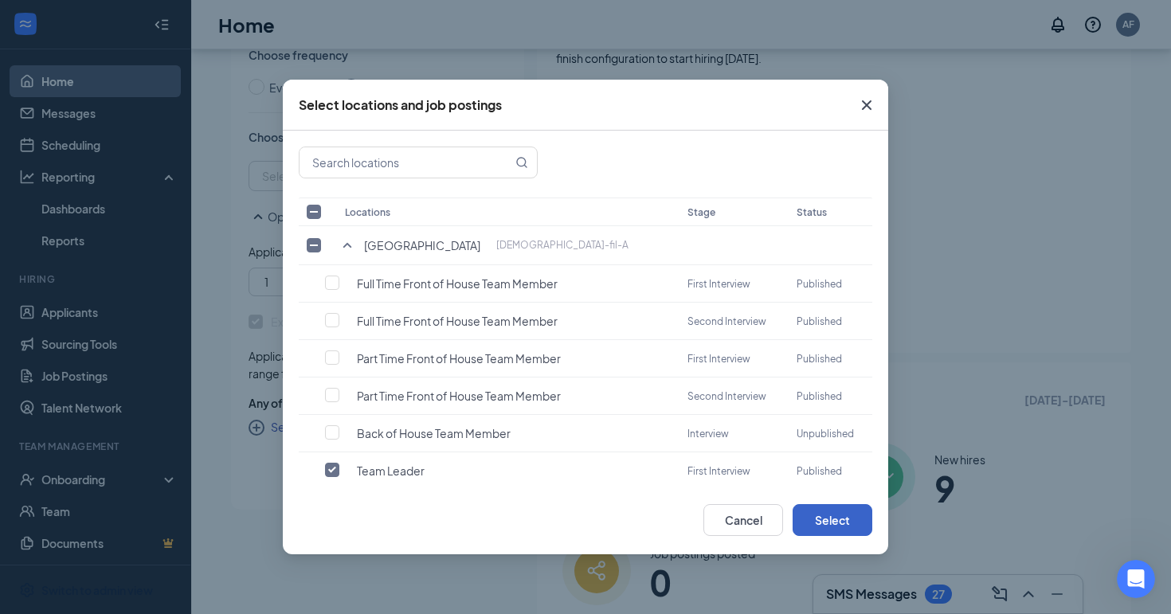
click at [814, 520] on button "Select" at bounding box center [833, 520] width 80 height 32
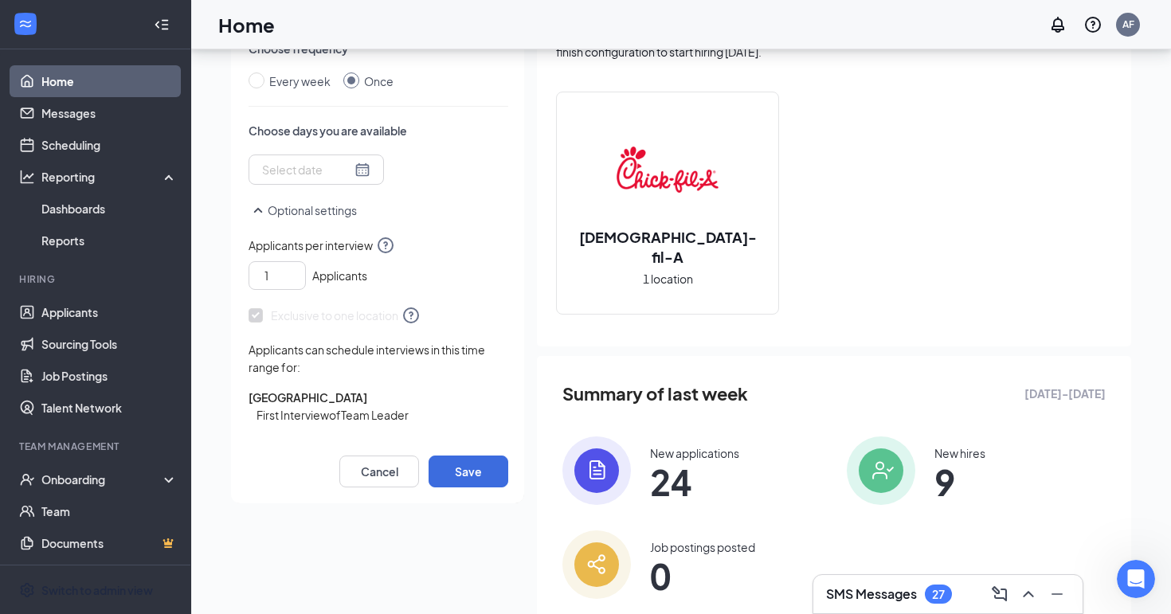
scroll to position [112, 0]
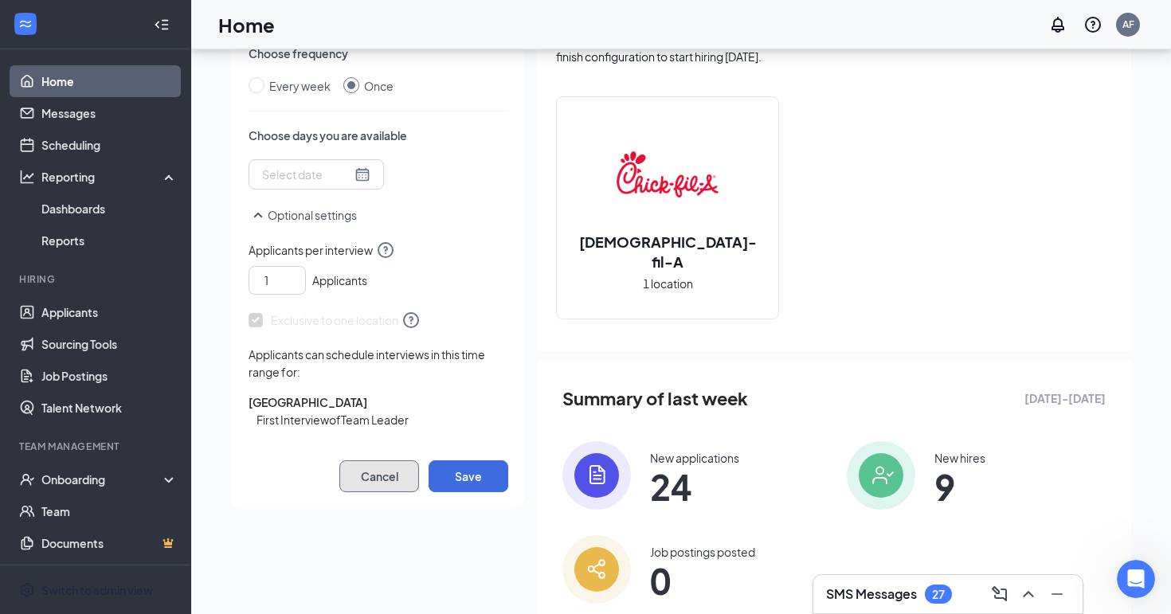
click at [418, 474] on button "Cancel" at bounding box center [379, 476] width 80 height 32
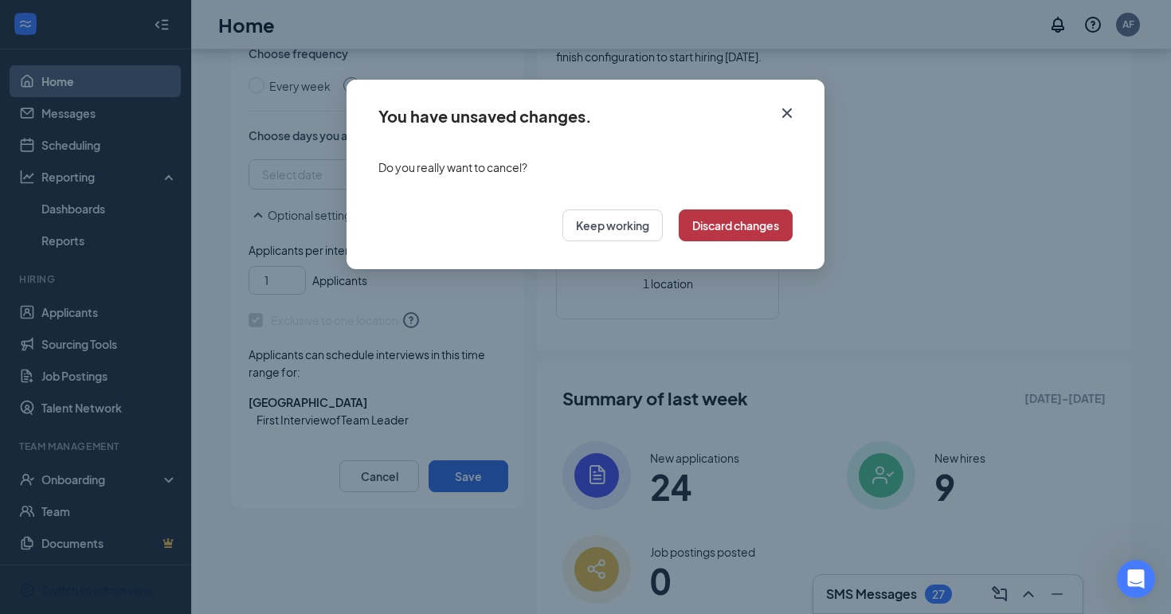
click at [742, 227] on button "Discard changes" at bounding box center [736, 226] width 114 height 32
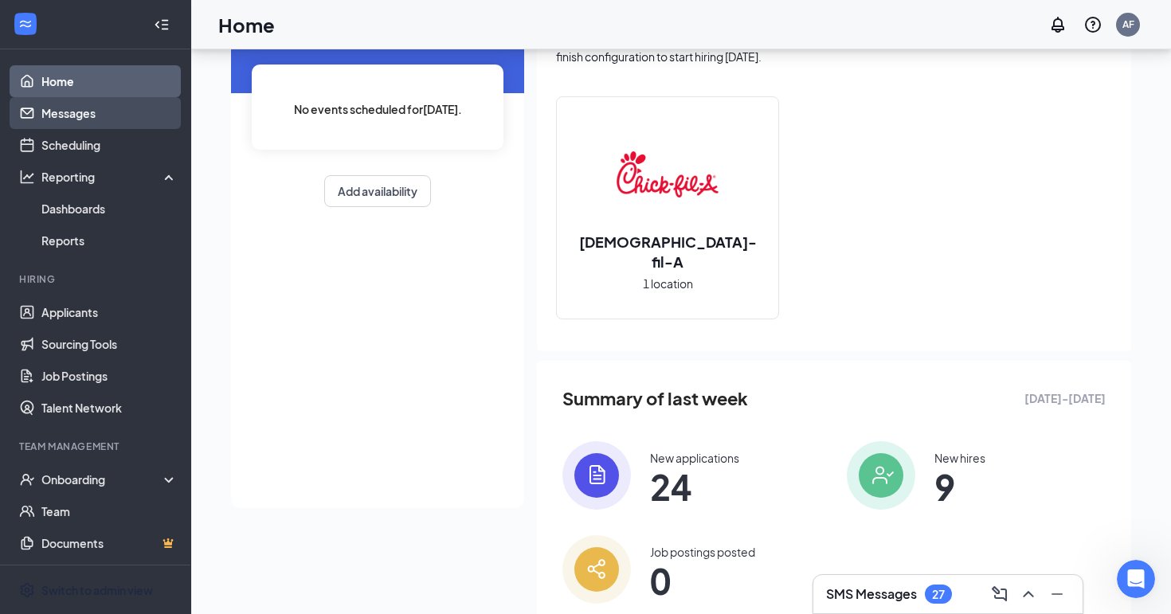
click at [73, 122] on link "Messages" at bounding box center [109, 113] width 136 height 32
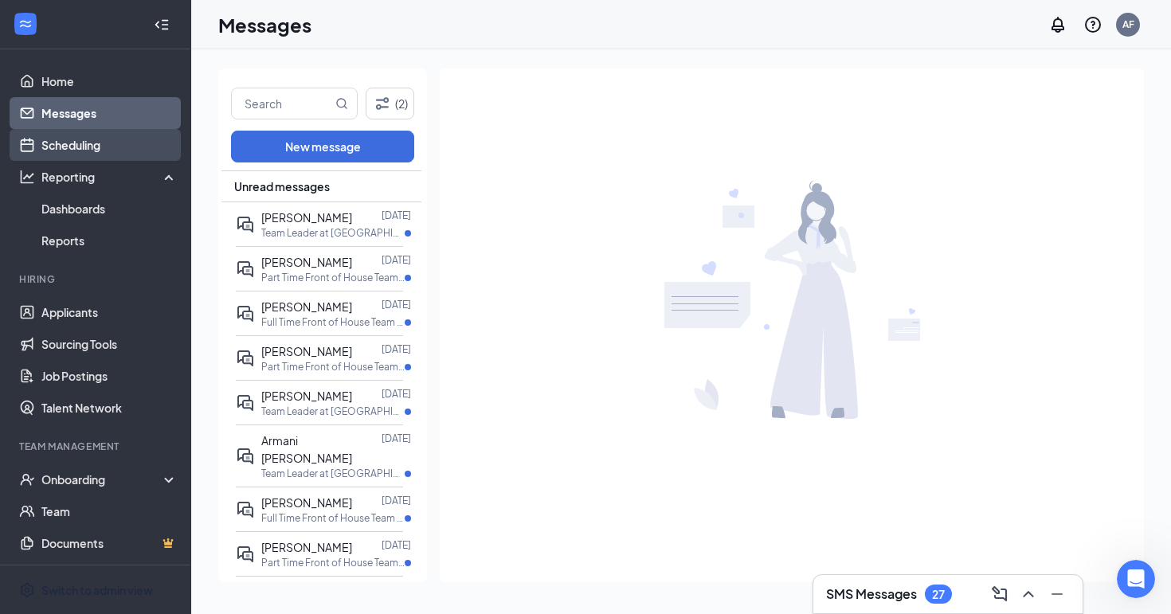
click at [67, 146] on link "Scheduling" at bounding box center [109, 145] width 136 height 32
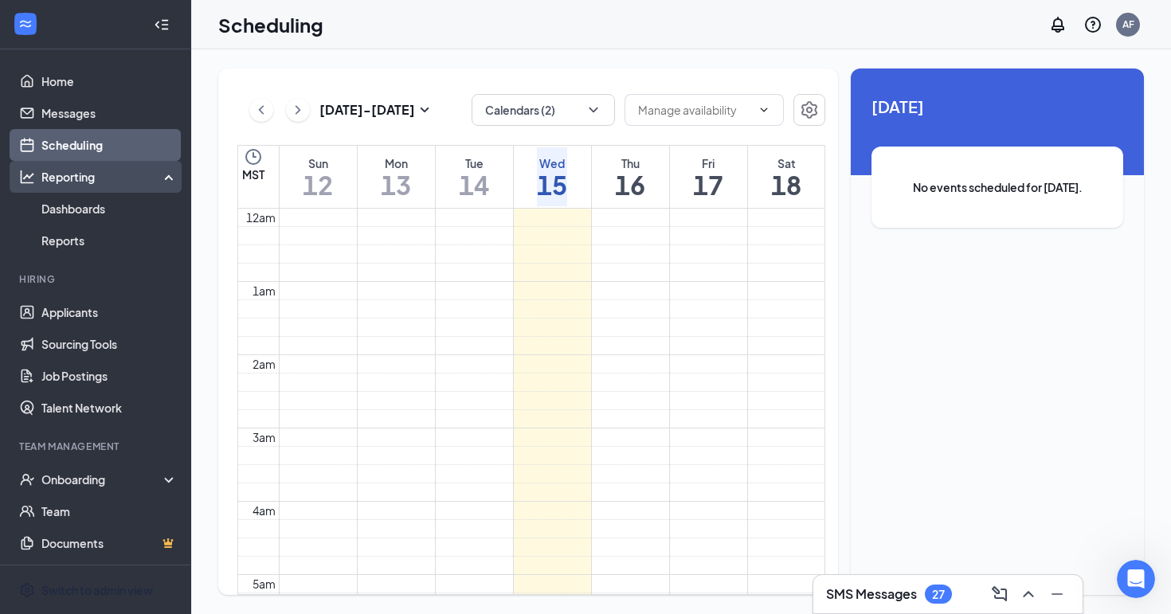
scroll to position [783, 0]
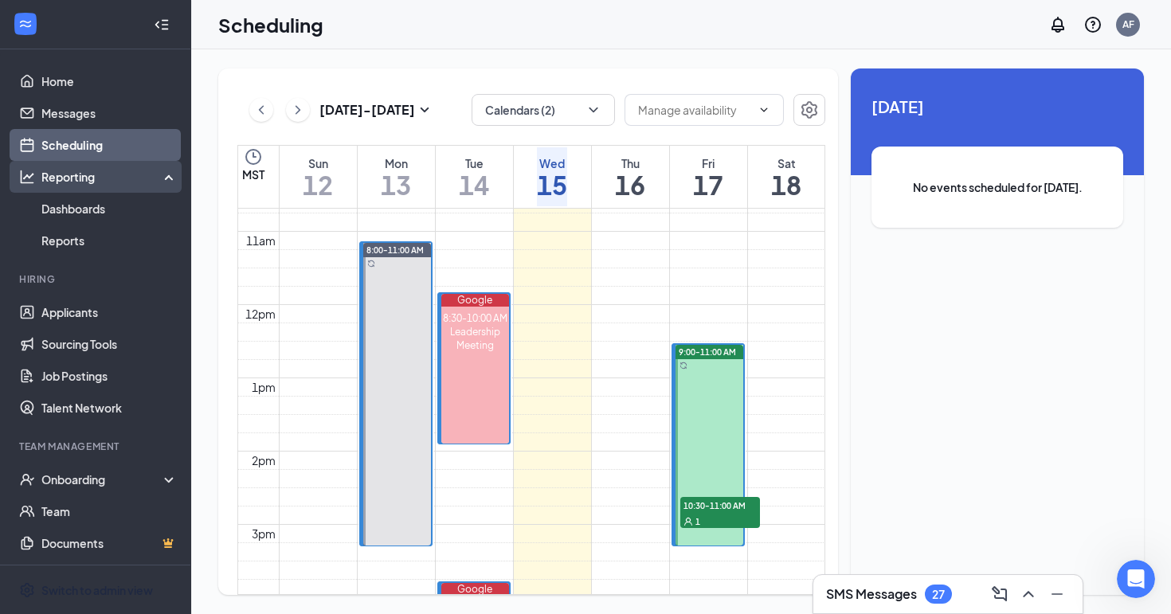
click at [63, 178] on div "Reporting" at bounding box center [109, 177] width 137 height 16
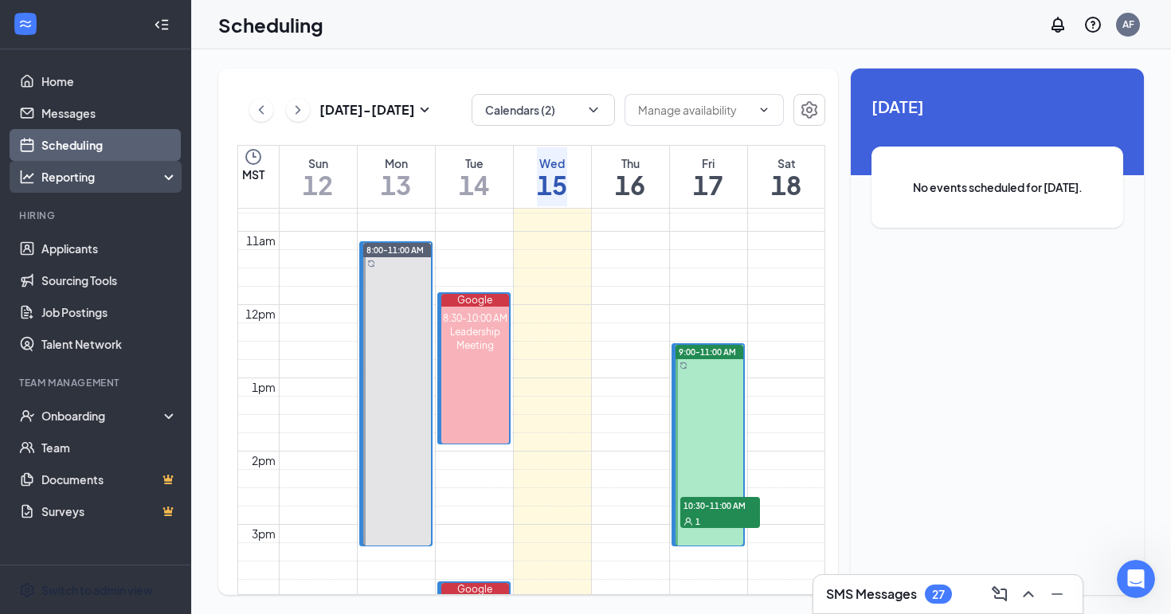
click at [84, 185] on div "Reporting" at bounding box center [95, 177] width 191 height 32
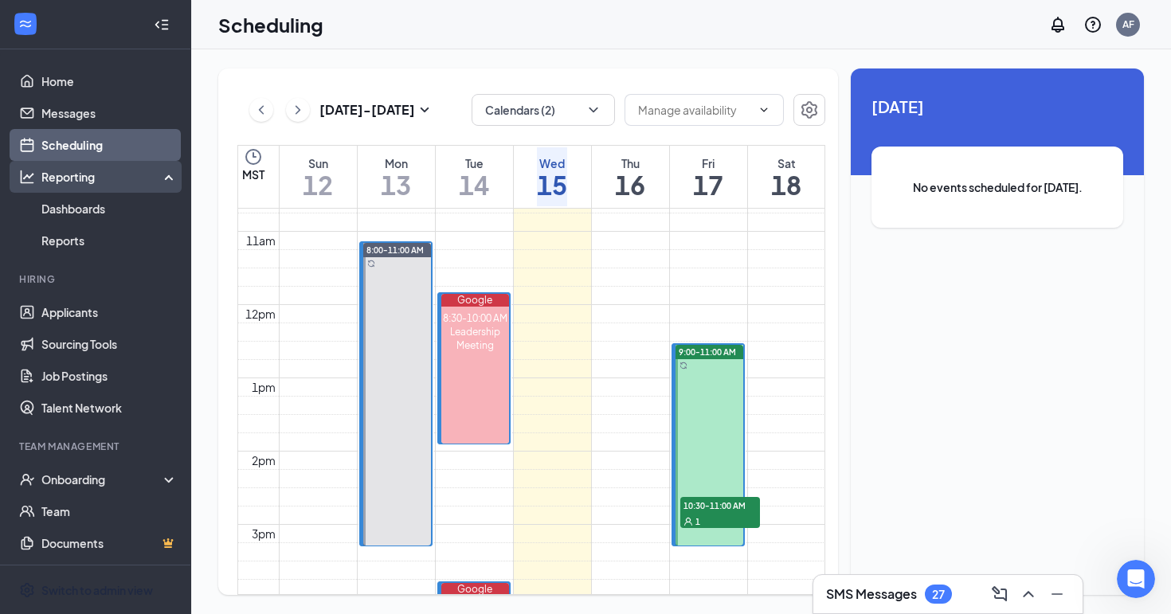
click at [84, 185] on div "Reporting" at bounding box center [95, 177] width 191 height 32
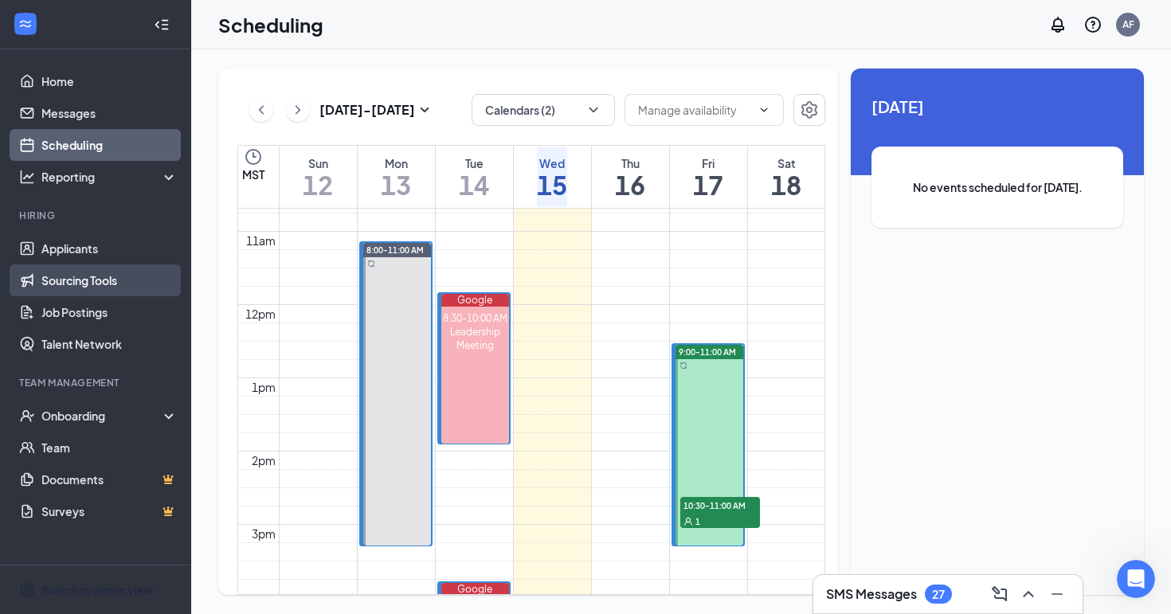
click at [90, 279] on link "Sourcing Tools" at bounding box center [109, 280] width 136 height 32
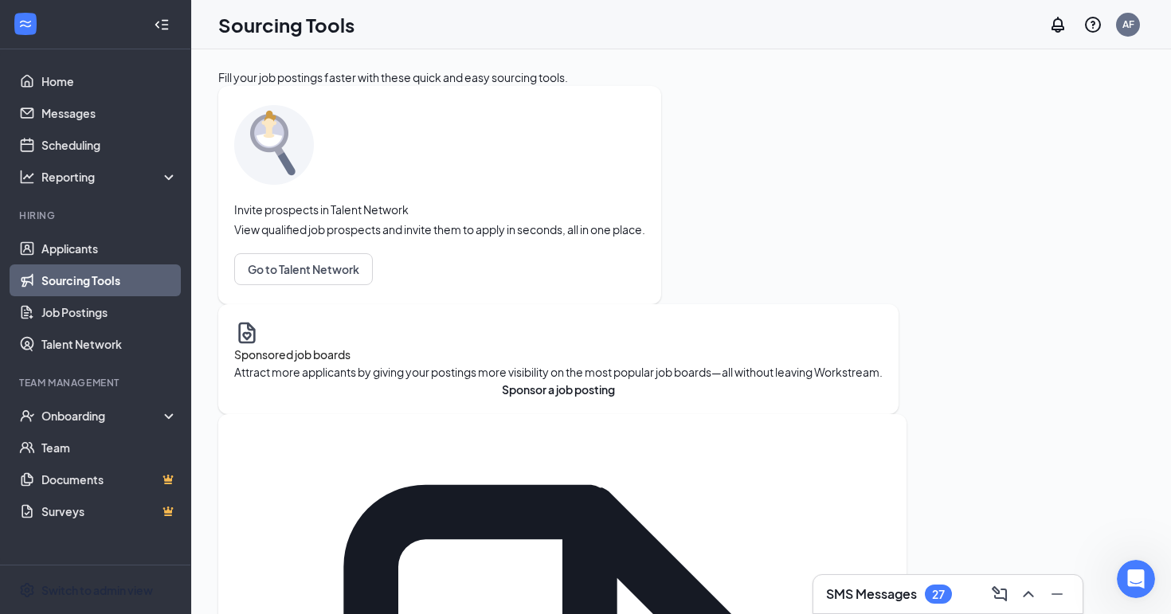
click at [159, 31] on icon "Collapse" at bounding box center [162, 25] width 16 height 16
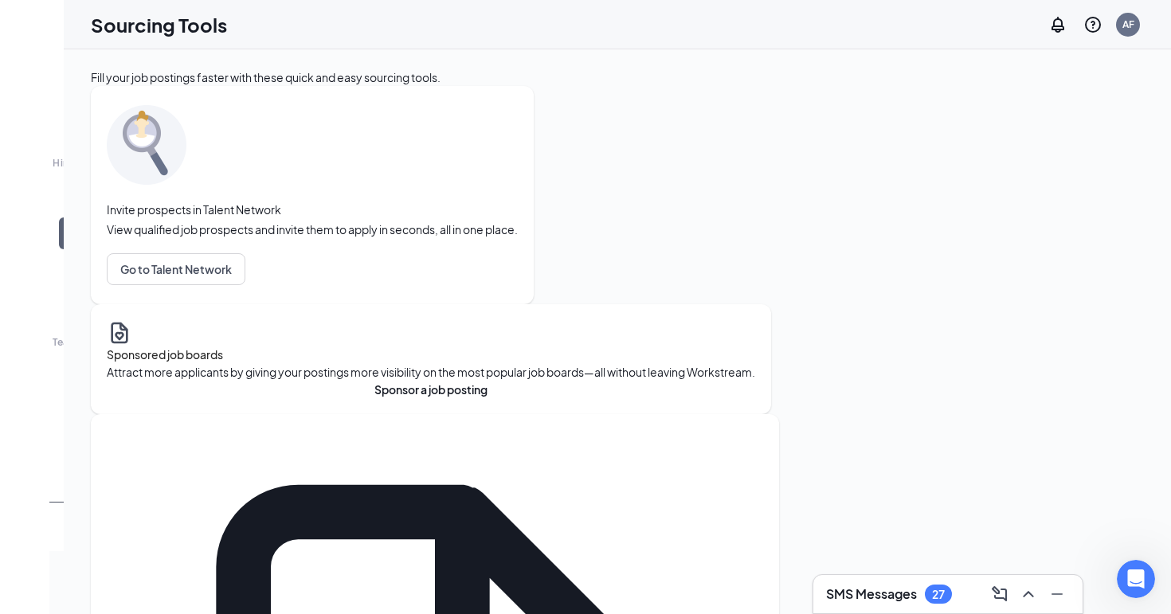
click at [21, 32] on div at bounding box center [16, 16] width 32 height 32
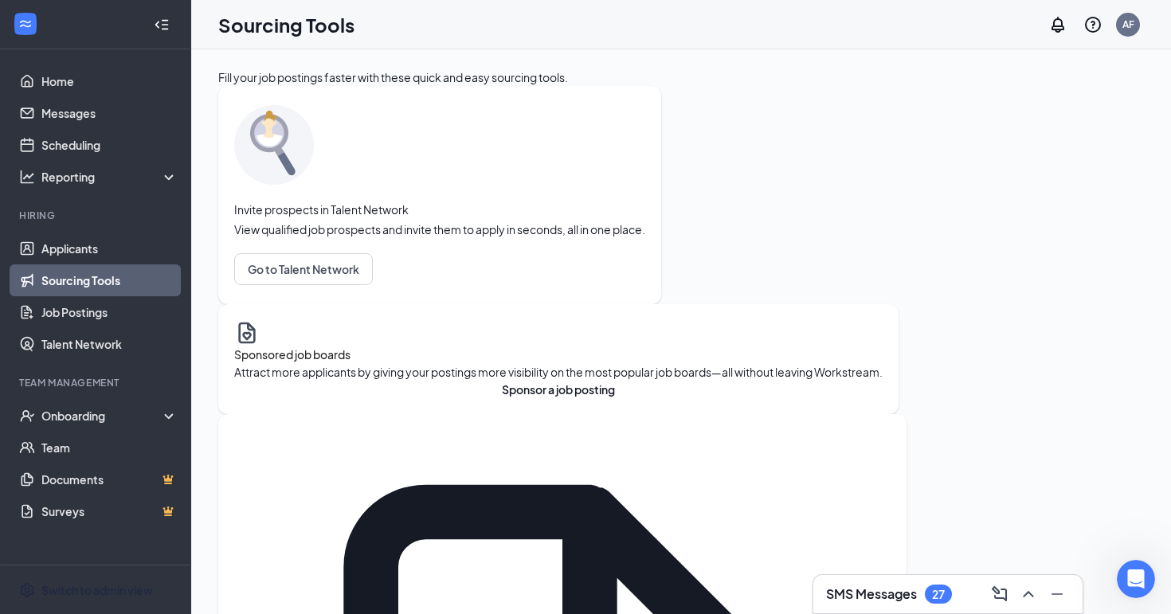
click at [22, 29] on icon "WorkstreamLogo" at bounding box center [26, 24] width 16 height 16
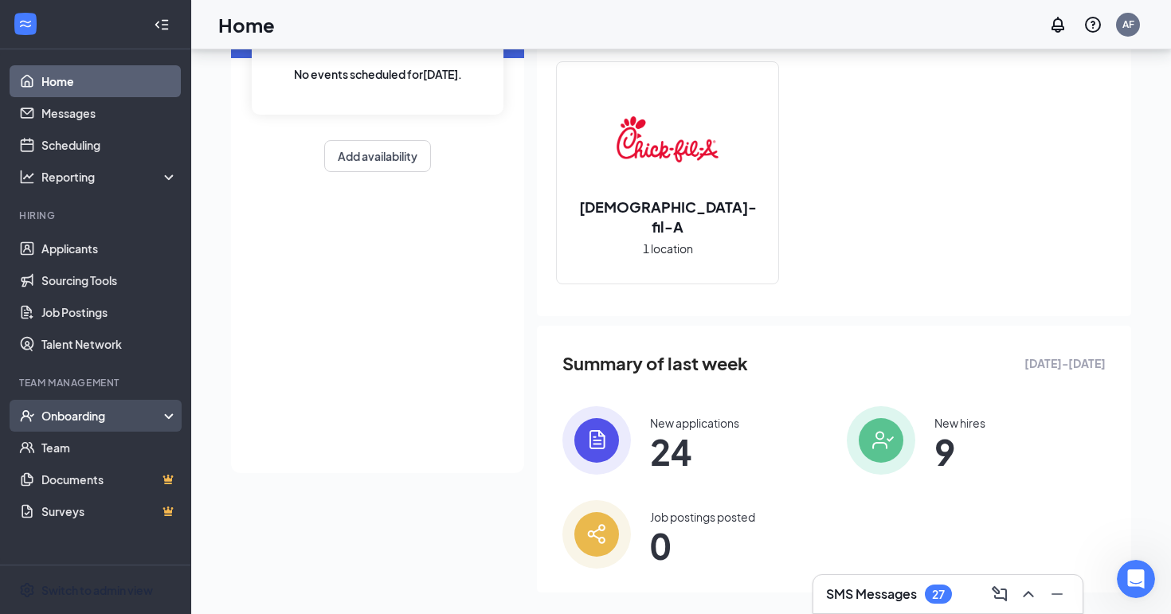
scroll to position [141, 0]
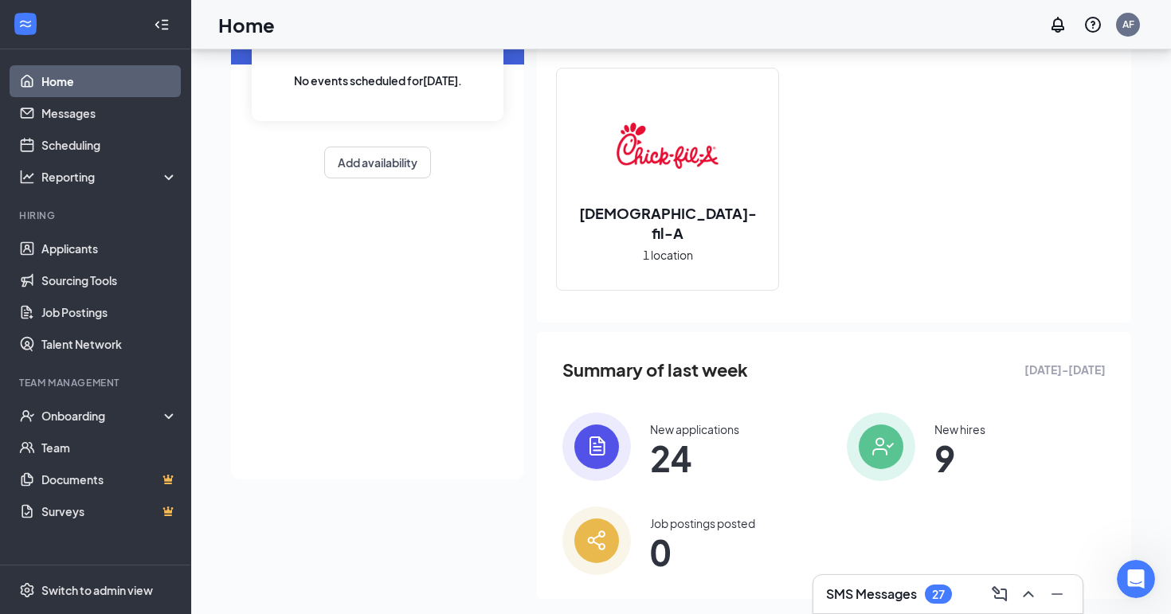
click at [77, 543] on ul "Home Messages Scheduling Reporting Dashboards Reports Hiring Applicants Sourcin…" at bounding box center [95, 306] width 190 height 515
click at [70, 598] on span "Switch to admin view" at bounding box center [109, 590] width 136 height 49
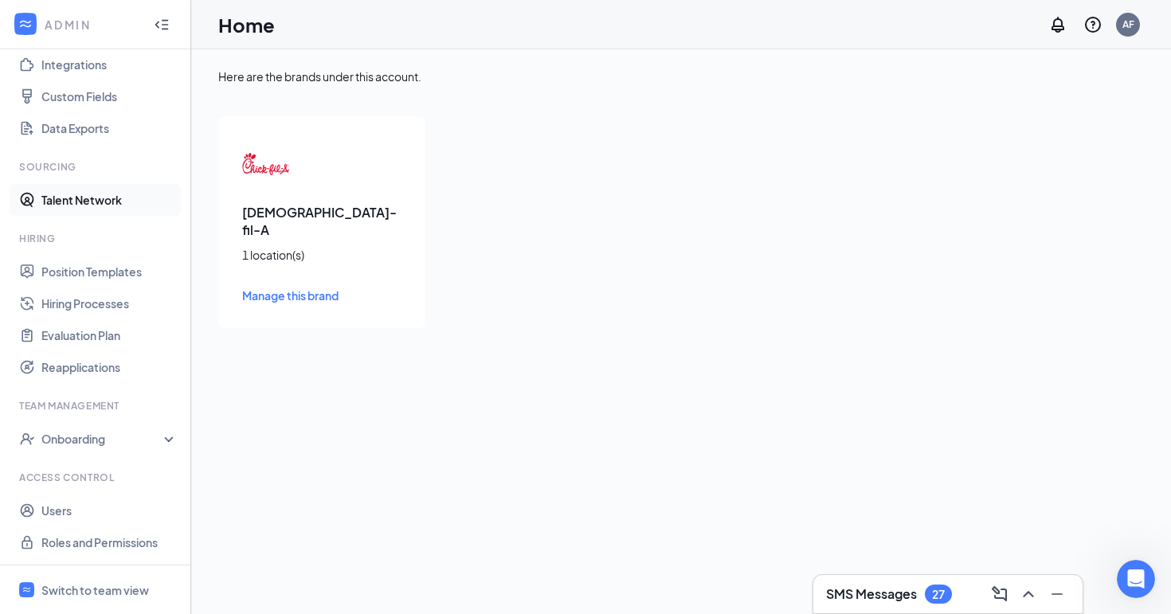
scroll to position [178, 0]
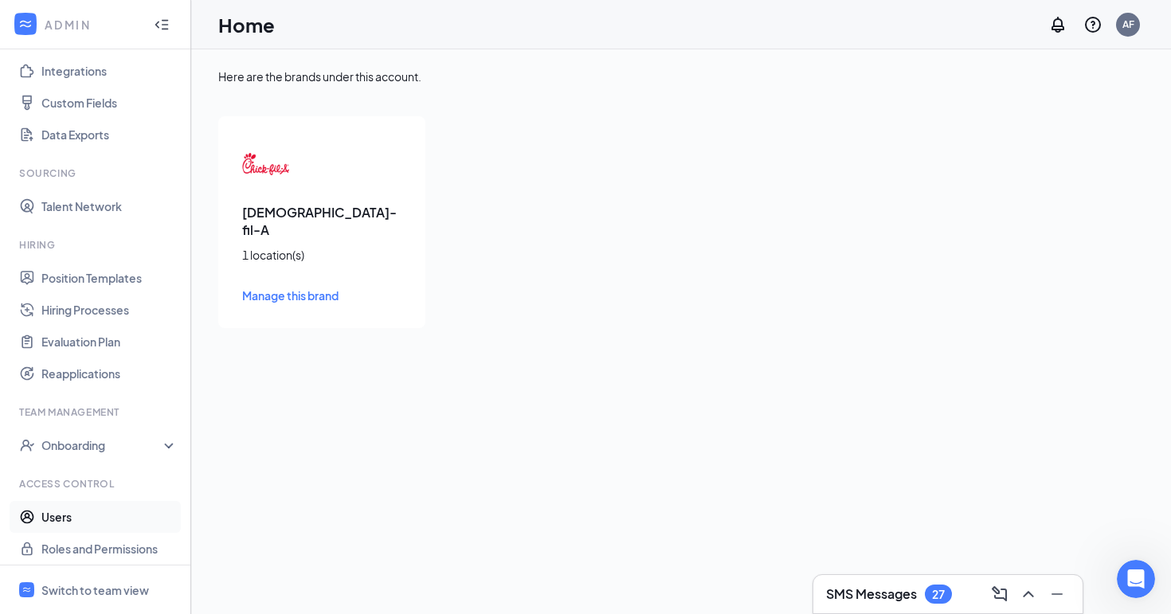
click at [46, 515] on link "Users" at bounding box center [109, 517] width 136 height 32
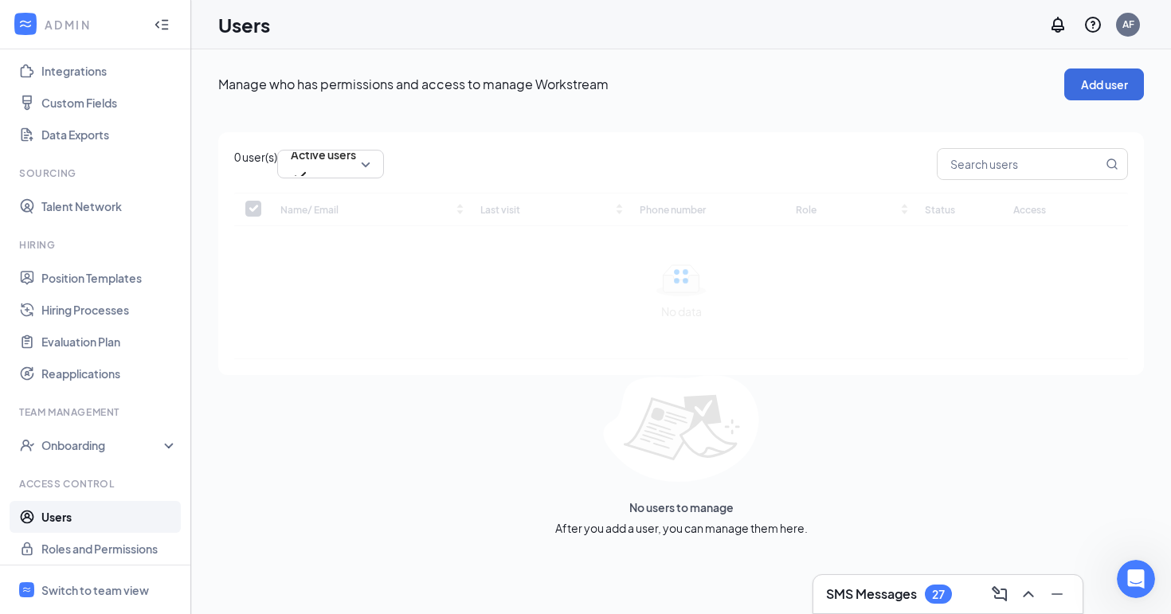
checkbox input "false"
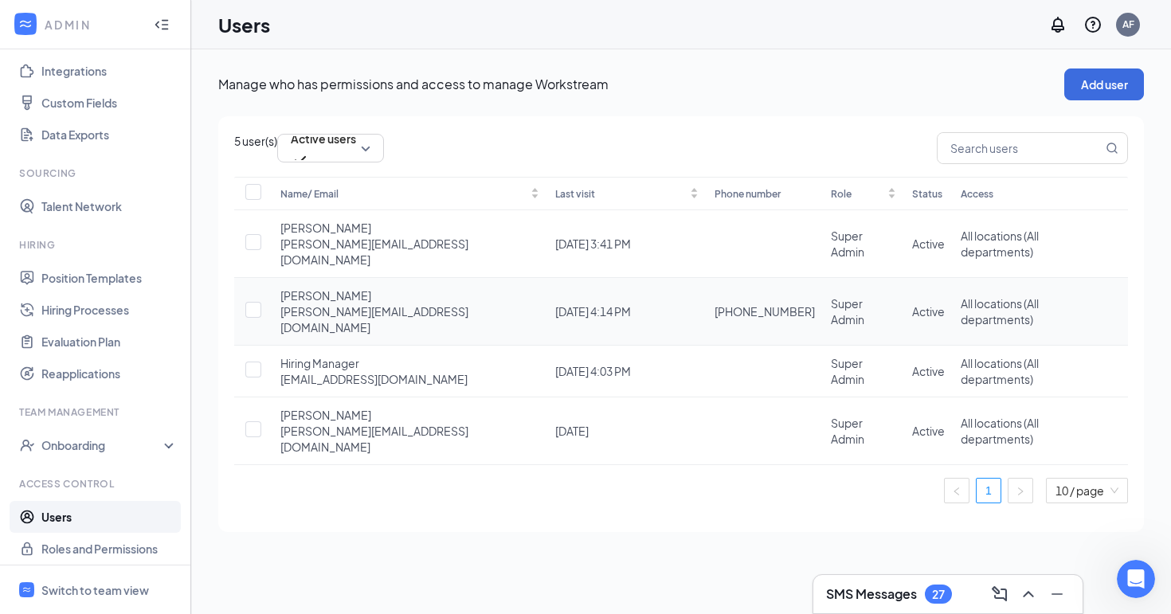
click at [447, 291] on td "Allen Frost a.frost@cfasugarhouse.com" at bounding box center [409, 312] width 275 height 68
click at [1120, 311] on icon "ActionsIcon" at bounding box center [1120, 311] width 0 height 0
click at [1037, 318] on span "Edit user" at bounding box center [1022, 321] width 45 height 14
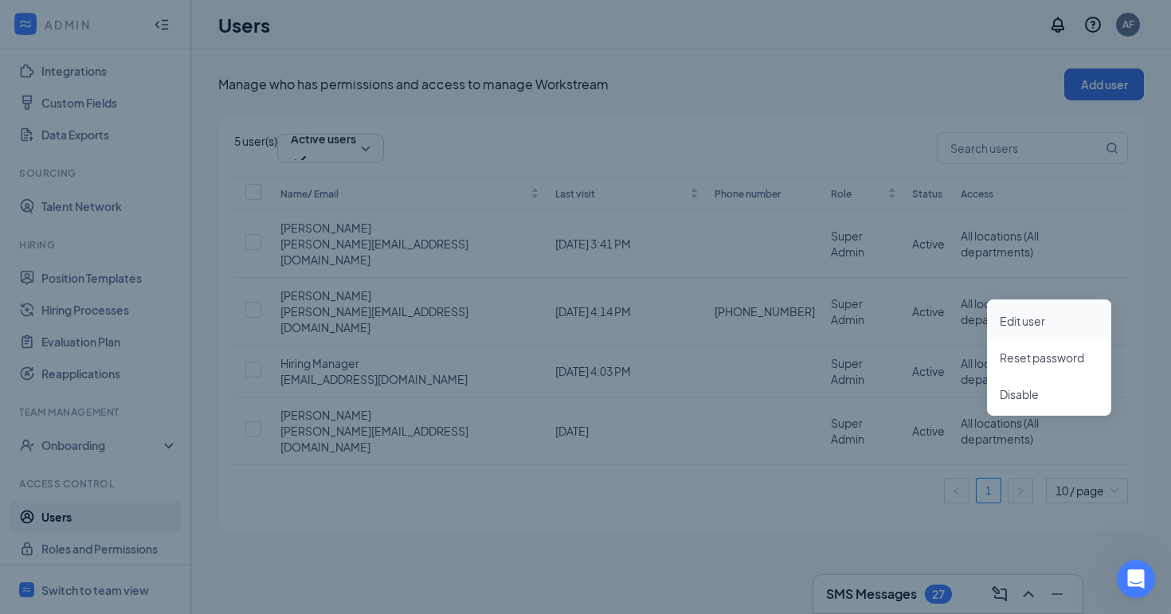
type input "(385) 220-5977"
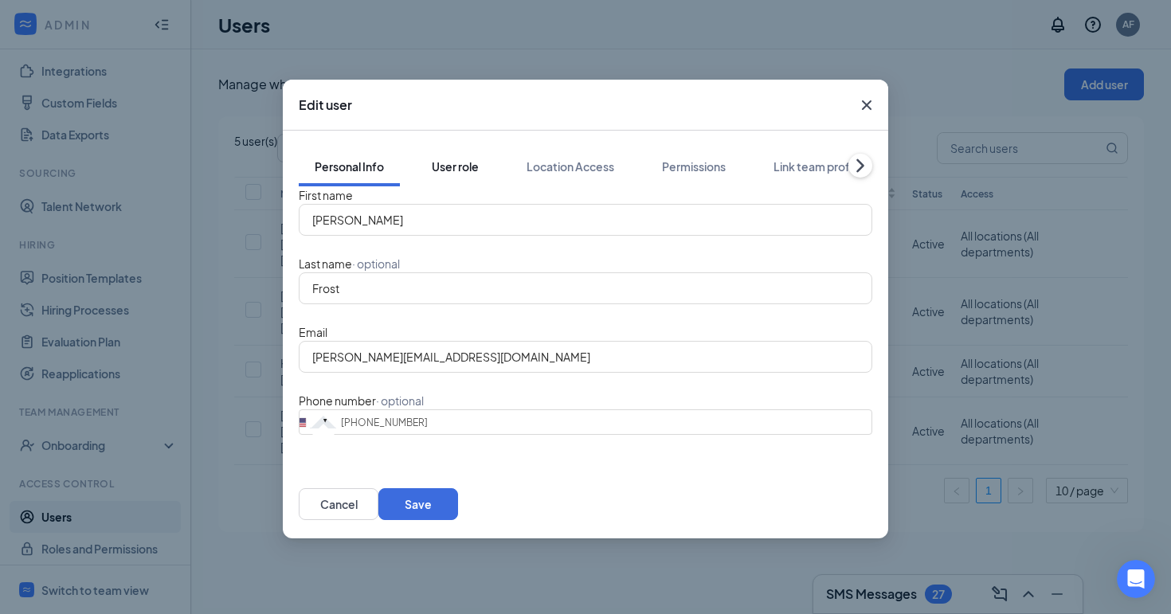
click at [472, 159] on div "User role" at bounding box center [455, 167] width 47 height 16
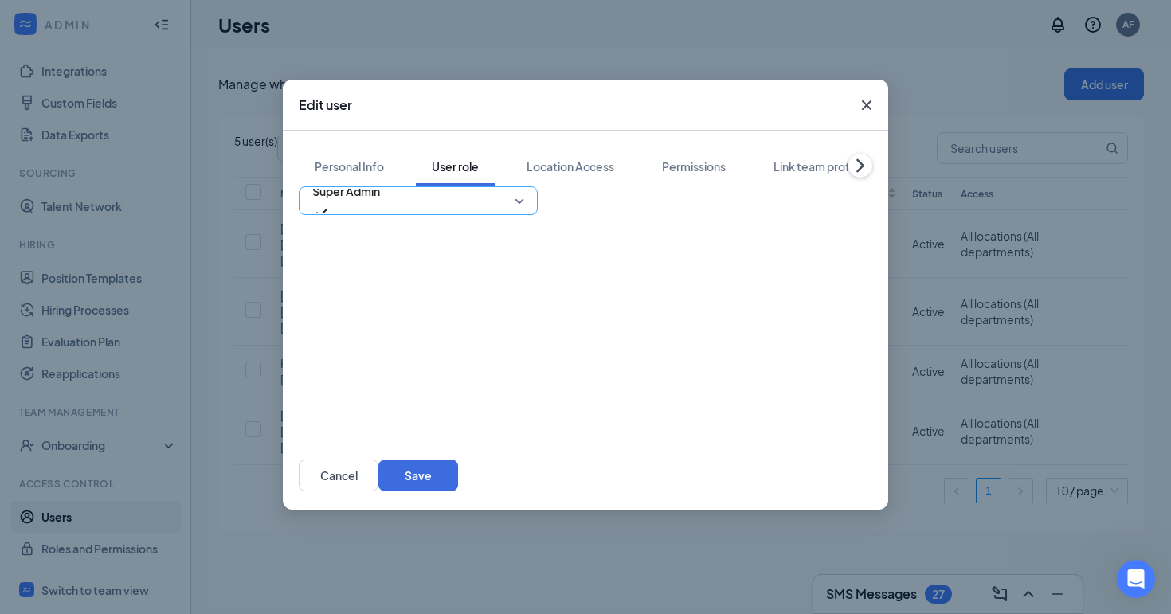
click at [514, 192] on span "Super Admin" at bounding box center [418, 201] width 212 height 24
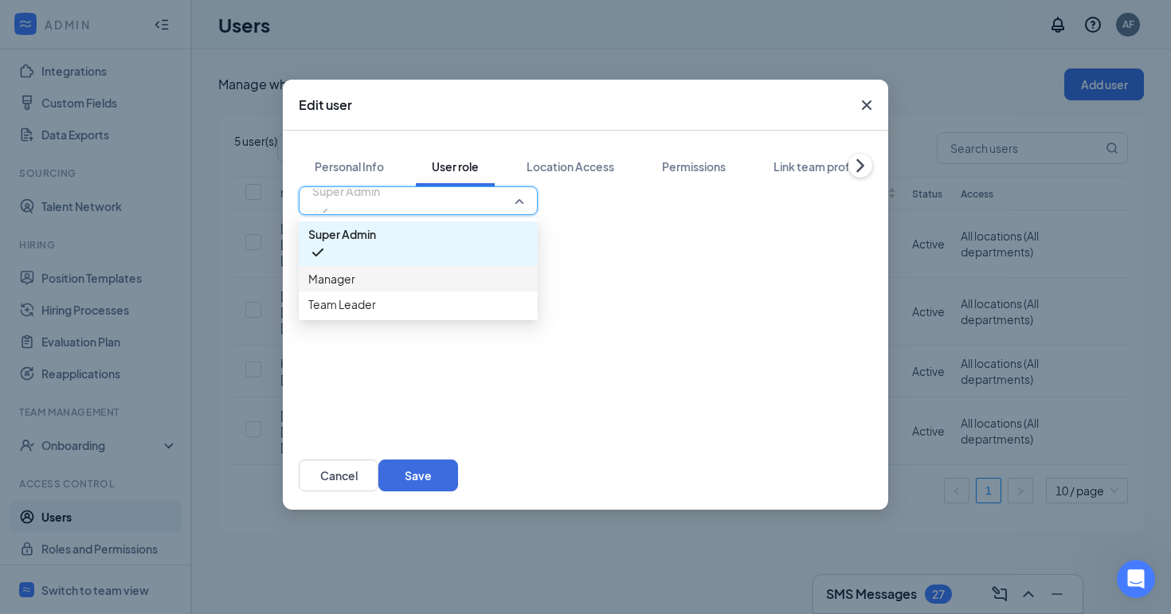
click at [336, 290] on div "Manager" at bounding box center [418, 278] width 239 height 25
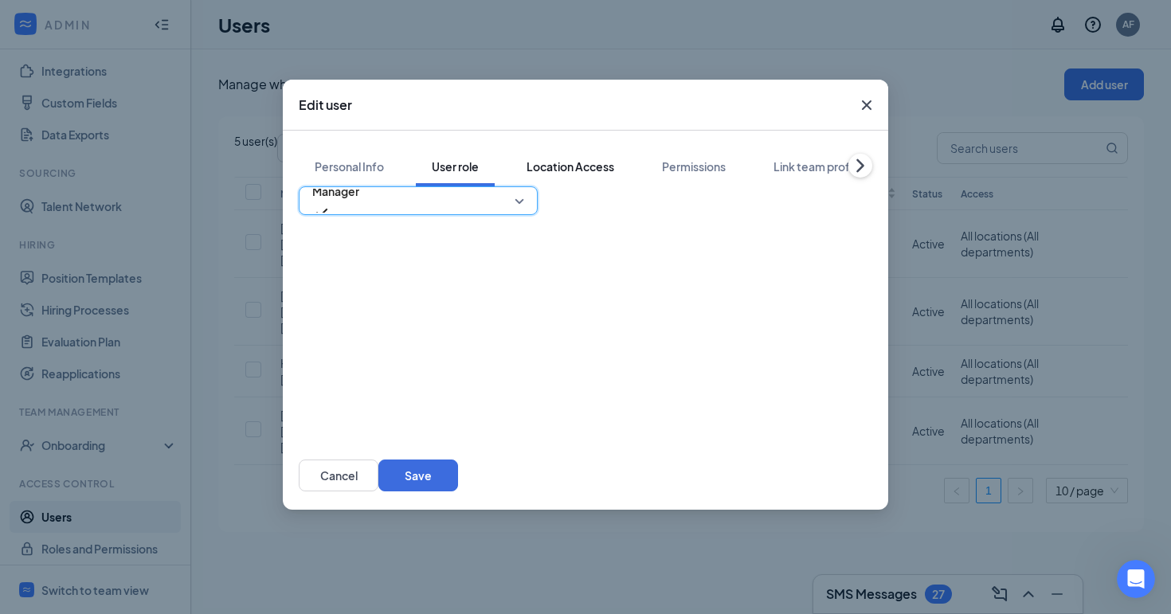
click at [567, 159] on button "Location Access" at bounding box center [570, 167] width 119 height 40
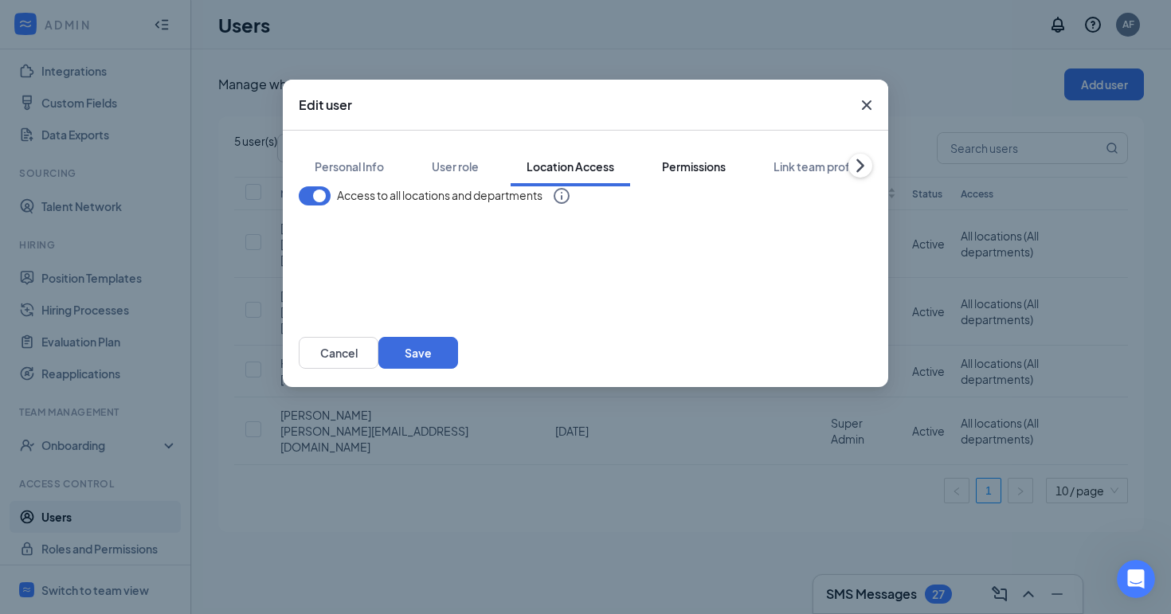
click at [696, 160] on button "Permissions" at bounding box center [694, 167] width 96 height 40
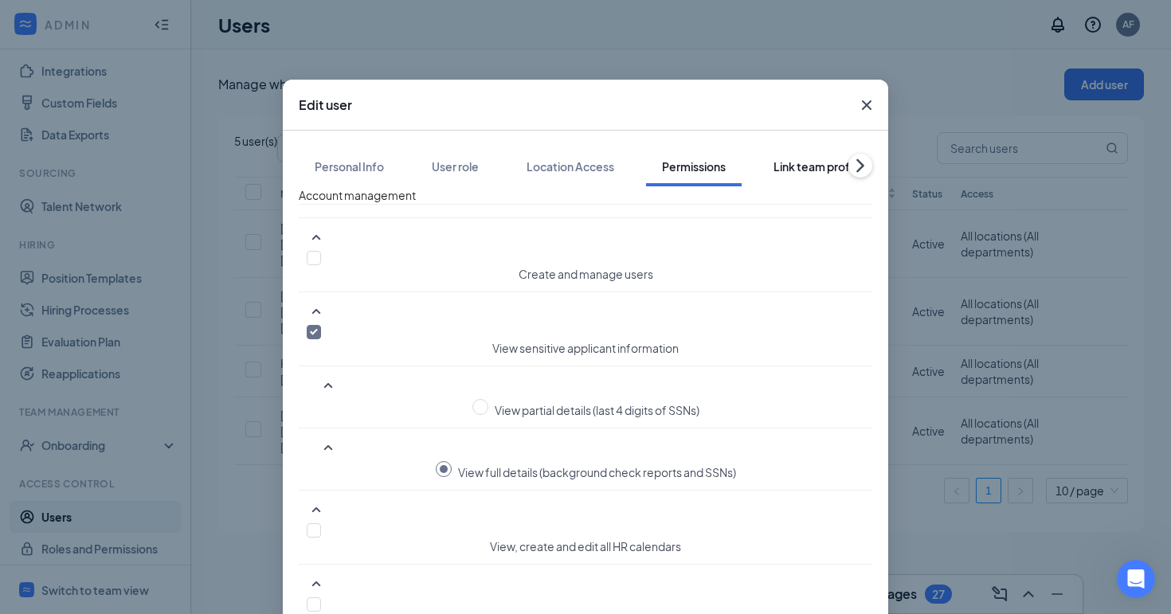
click at [818, 159] on div "Link team profile" at bounding box center [817, 167] width 88 height 16
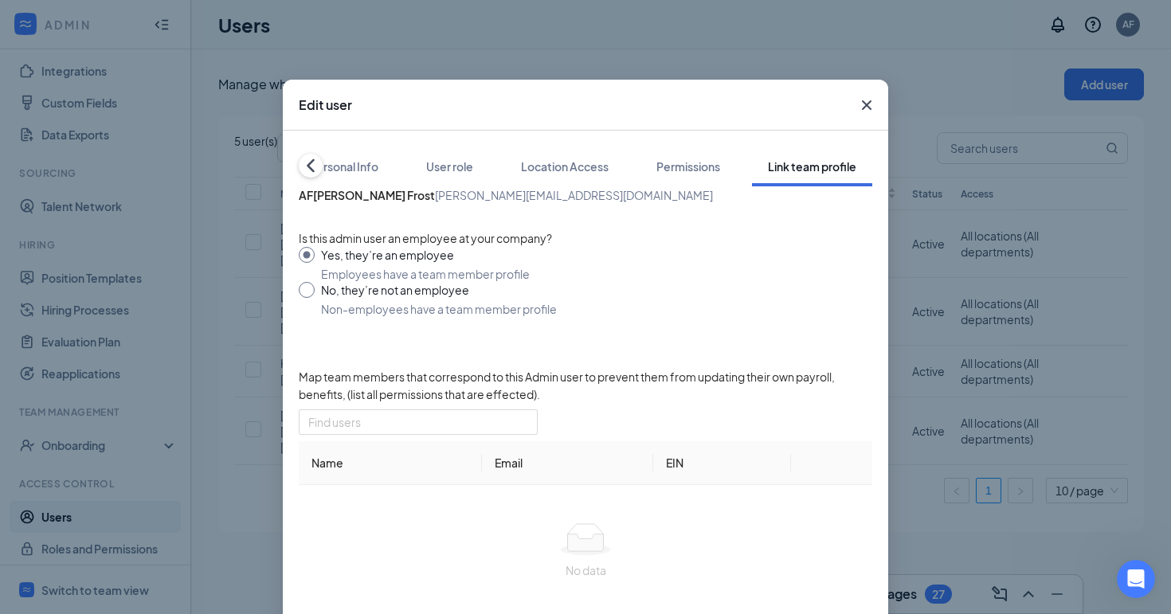
click at [311, 159] on icon "ChevronLeft" at bounding box center [311, 166] width 8 height 14
click at [311, 147] on button "Personal Info" at bounding box center [349, 167] width 101 height 40
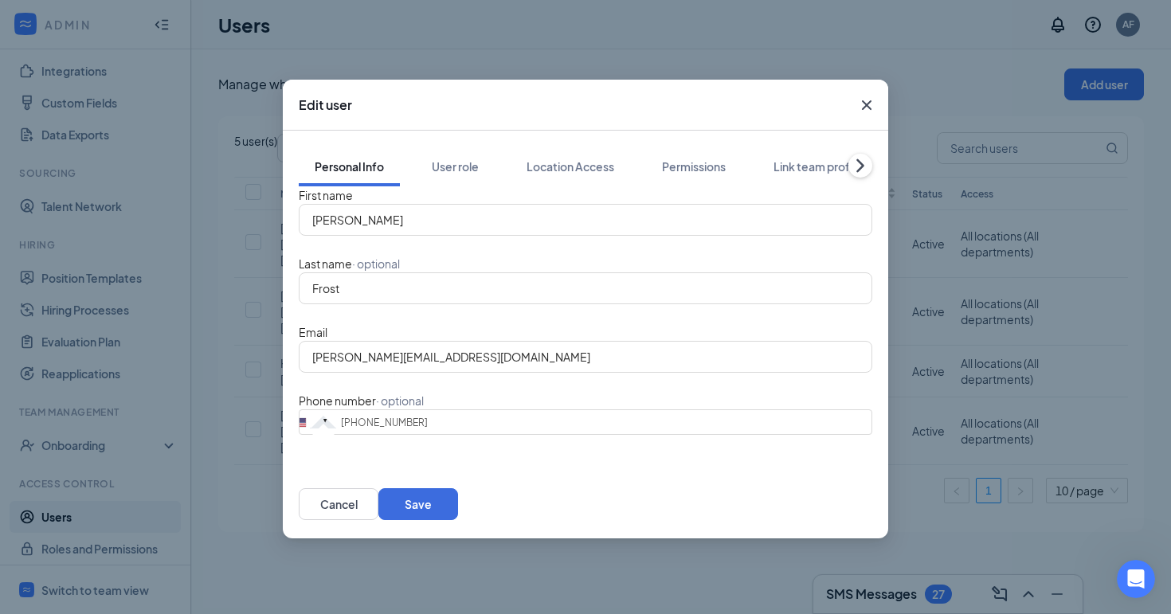
click at [311, 147] on button "Personal Info" at bounding box center [349, 167] width 101 height 40
click at [458, 511] on button "Save" at bounding box center [418, 504] width 80 height 32
type input "3852205977"
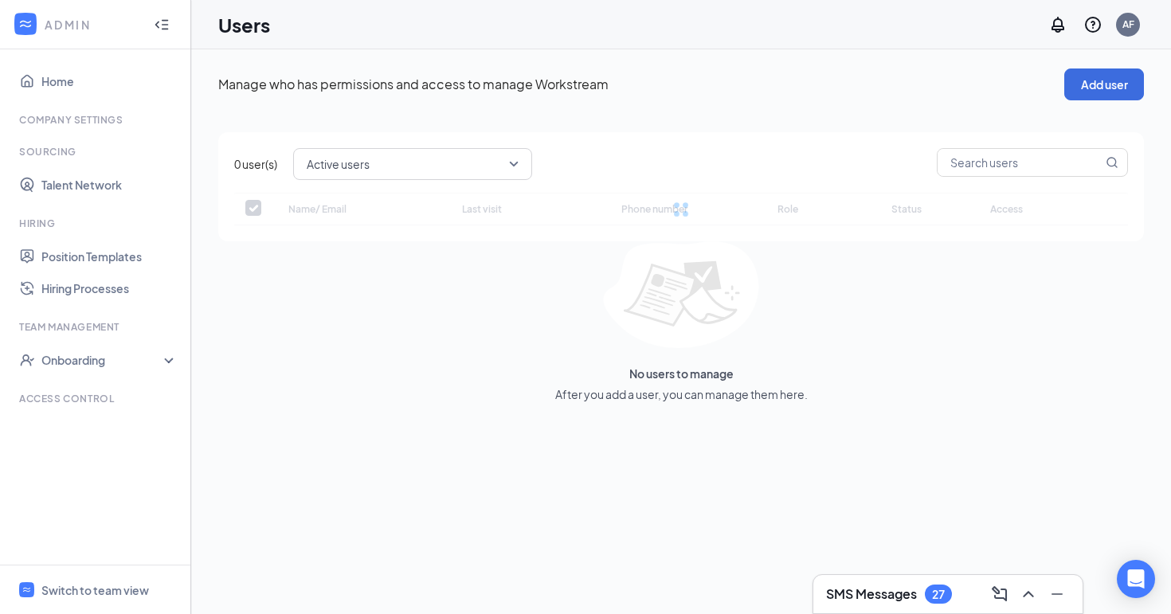
click at [102, 121] on div "Company Settings" at bounding box center [96, 120] width 155 height 14
click at [82, 404] on div "Access control" at bounding box center [96, 399] width 155 height 14
click at [86, 360] on div "Onboarding" at bounding box center [102, 360] width 123 height 16
click at [170, 21] on div at bounding box center [162, 25] width 32 height 32
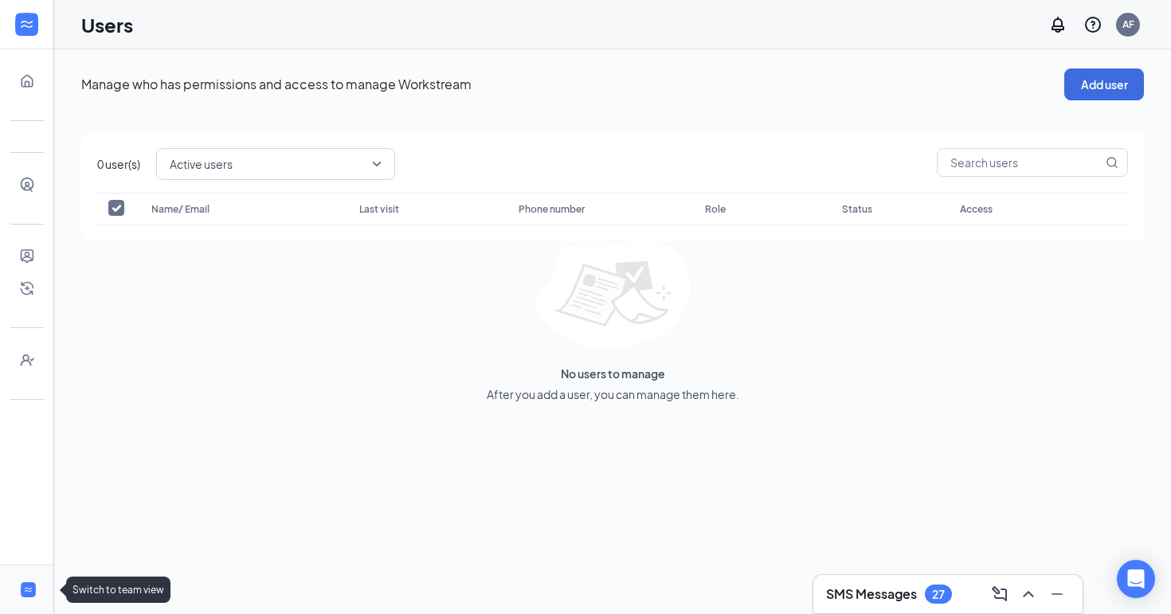
click at [25, 590] on icon "WorkstreamLogo" at bounding box center [29, 590] width 8 height 5
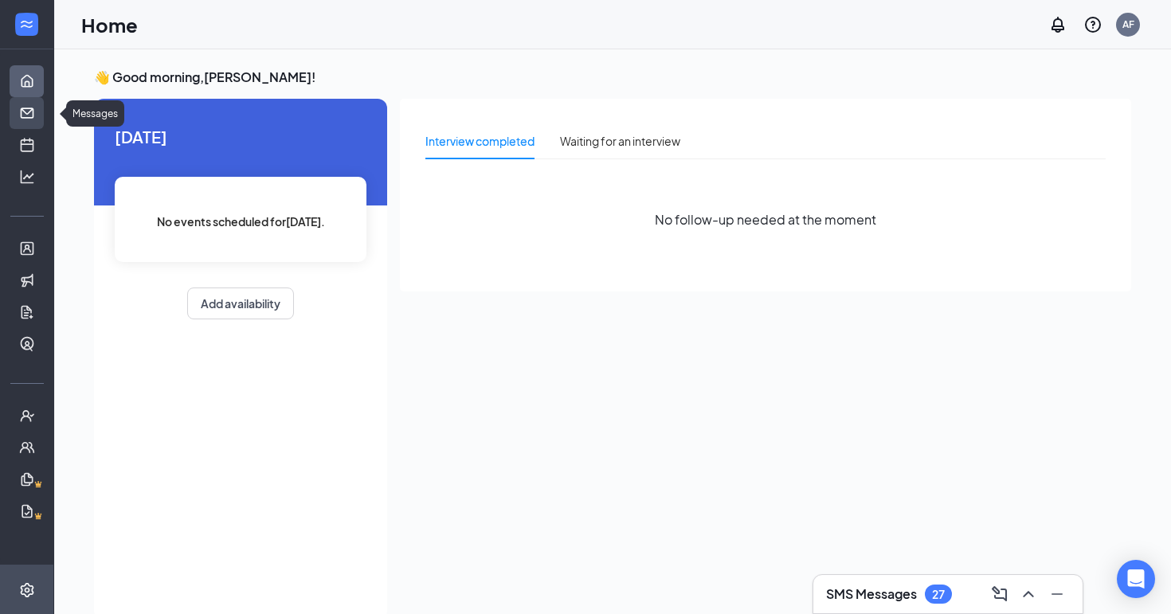
click at [41, 116] on link "Messages" at bounding box center [49, 113] width 16 height 32
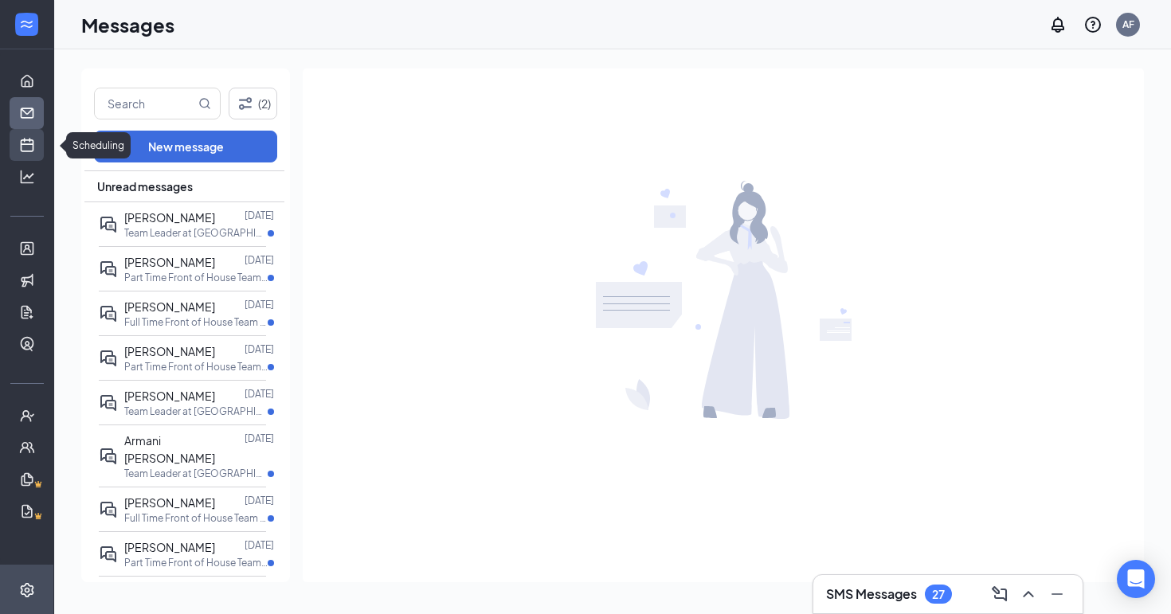
click at [41, 144] on link "Scheduling" at bounding box center [49, 145] width 16 height 32
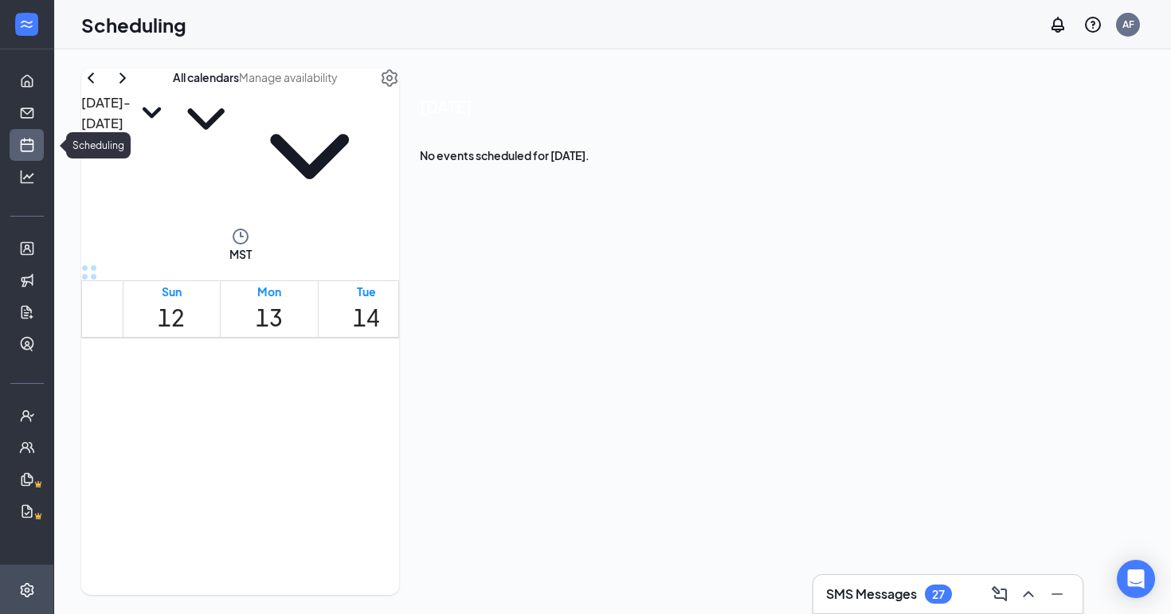
scroll to position [783, 0]
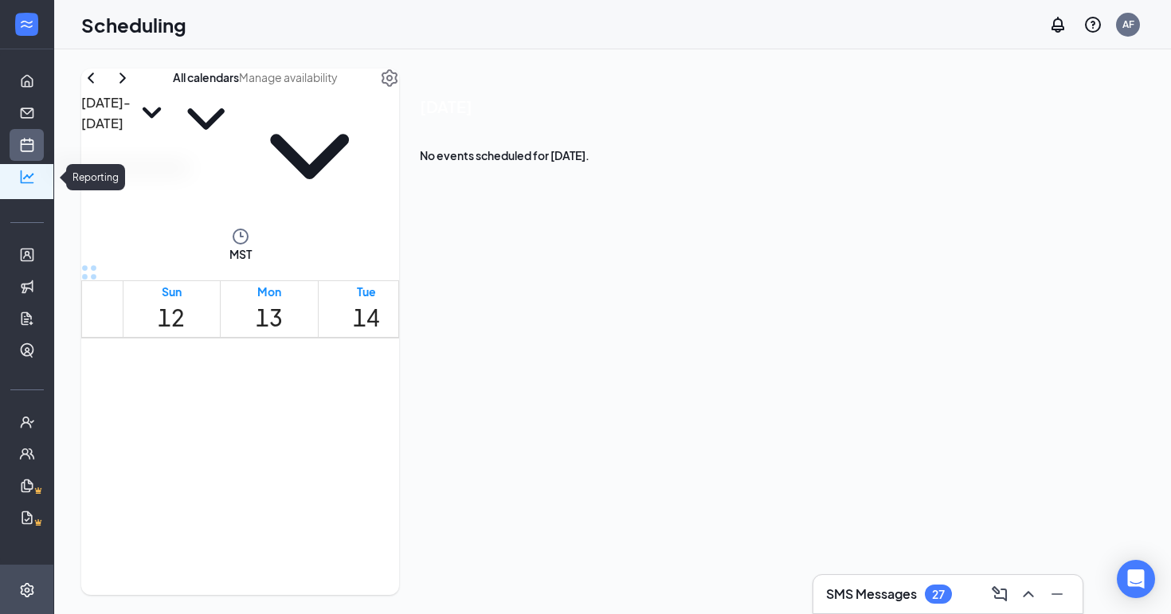
click at [27, 169] on icon "Analysis" at bounding box center [27, 177] width 16 height 16
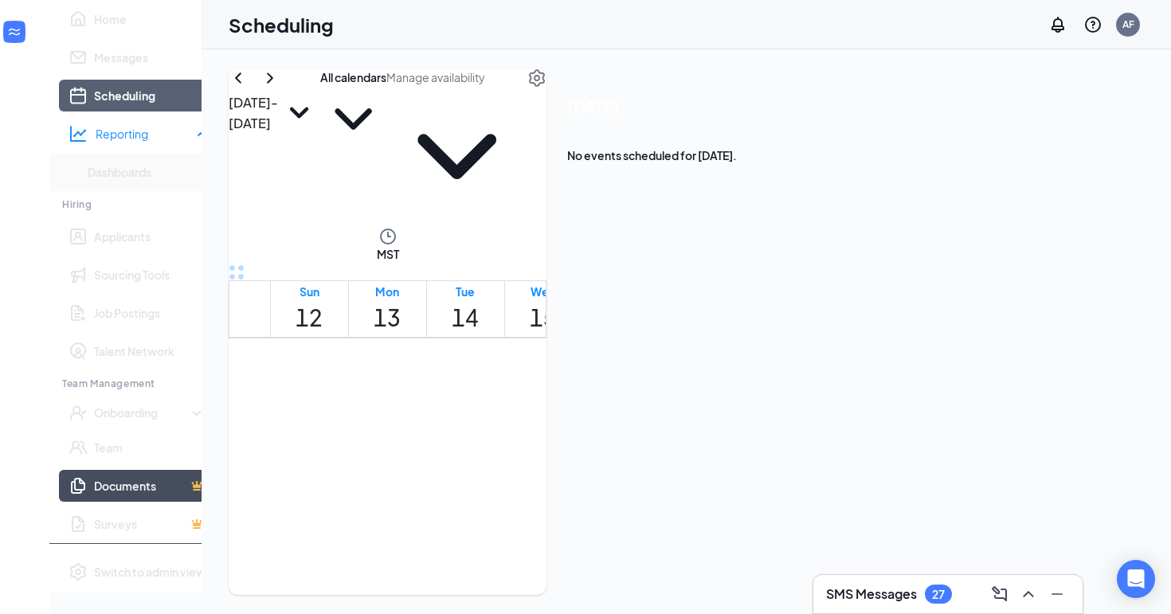
scroll to position [1, 0]
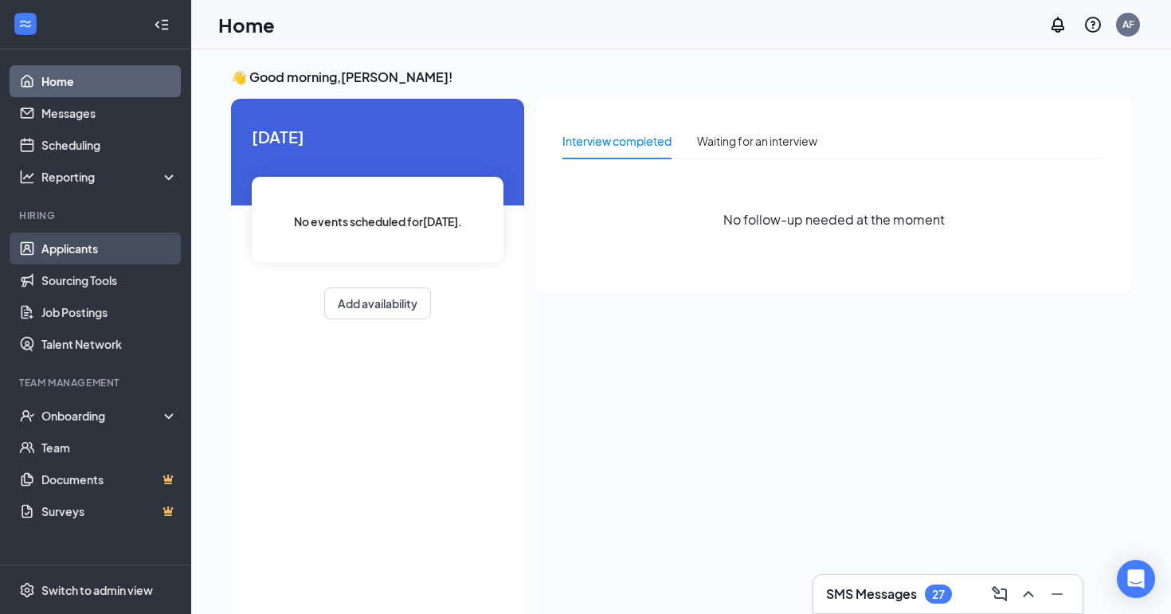
click at [81, 250] on link "Applicants" at bounding box center [109, 249] width 136 height 32
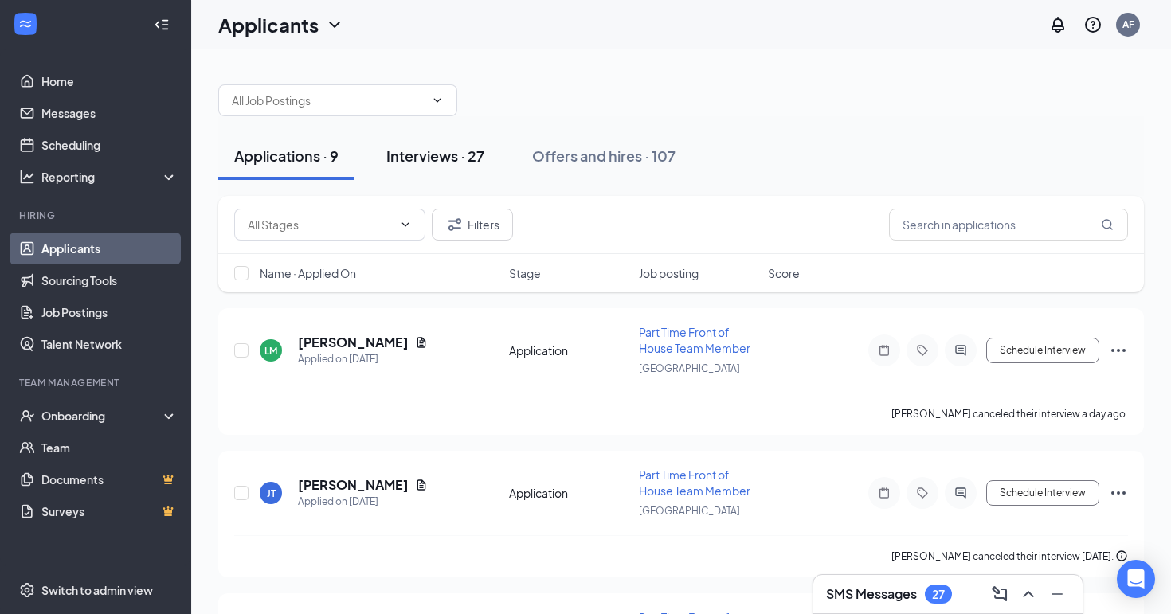
click at [455, 148] on div "Interviews · 27" at bounding box center [435, 156] width 98 height 20
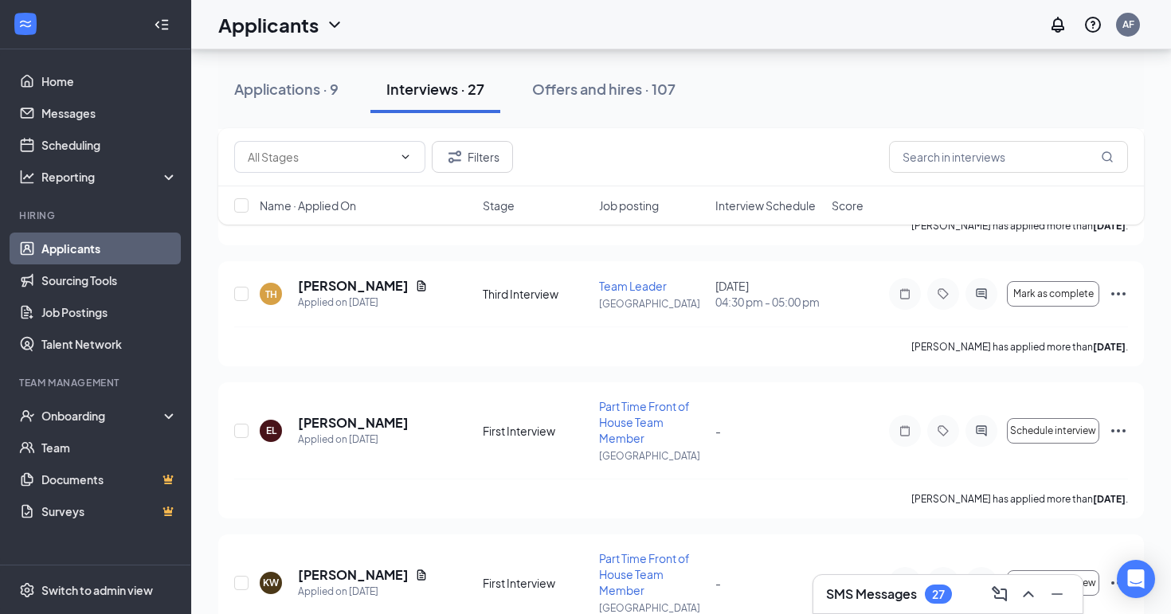
scroll to position [1474, 0]
click at [374, 320] on div "[DATE] 11:41 AM" at bounding box center [331, 331] width 84 height 33
click at [452, 299] on div "TH [PERSON_NAME] Applied on [DATE]" at bounding box center [366, 294] width 213 height 33
click at [417, 284] on icon "Document" at bounding box center [421, 286] width 9 height 10
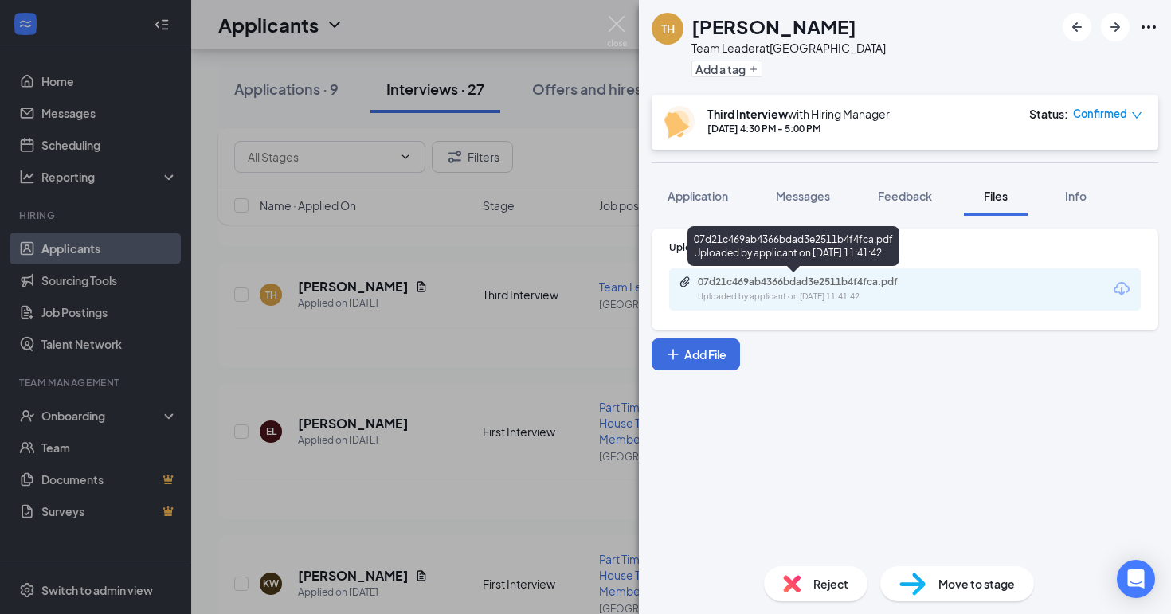
click at [854, 278] on div "07d21c469ab4366bdad3e2511b4f4fca.pdf" at bounding box center [809, 282] width 223 height 13
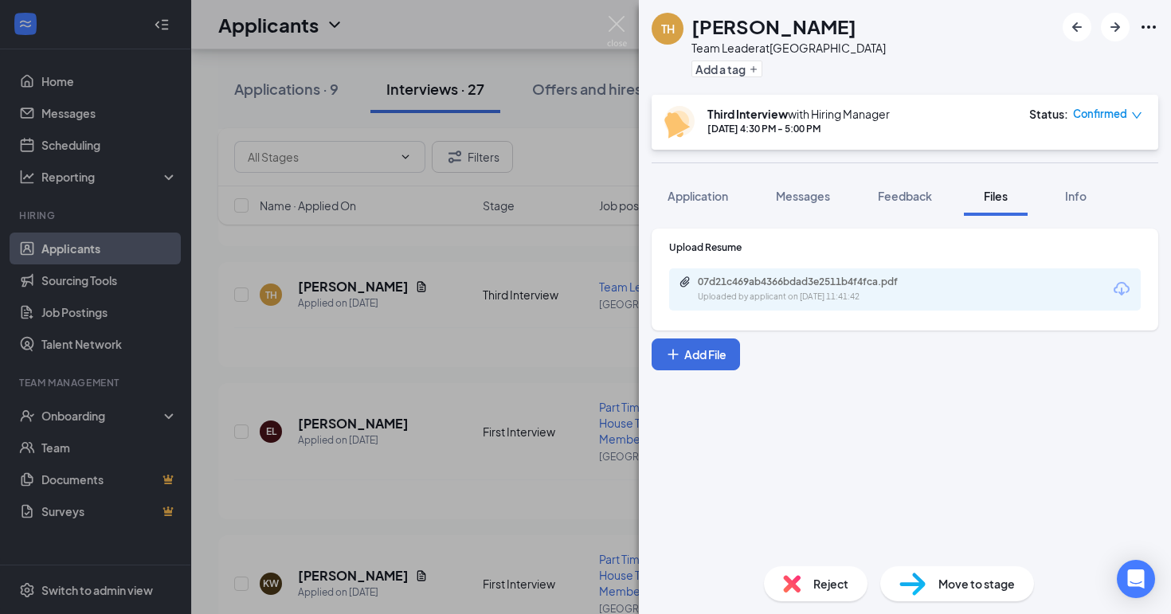
click at [408, 350] on div "TH [PERSON_NAME] Team Leader at [GEOGRAPHIC_DATA] Add a tag Third Interview wit…" at bounding box center [585, 307] width 1171 height 614
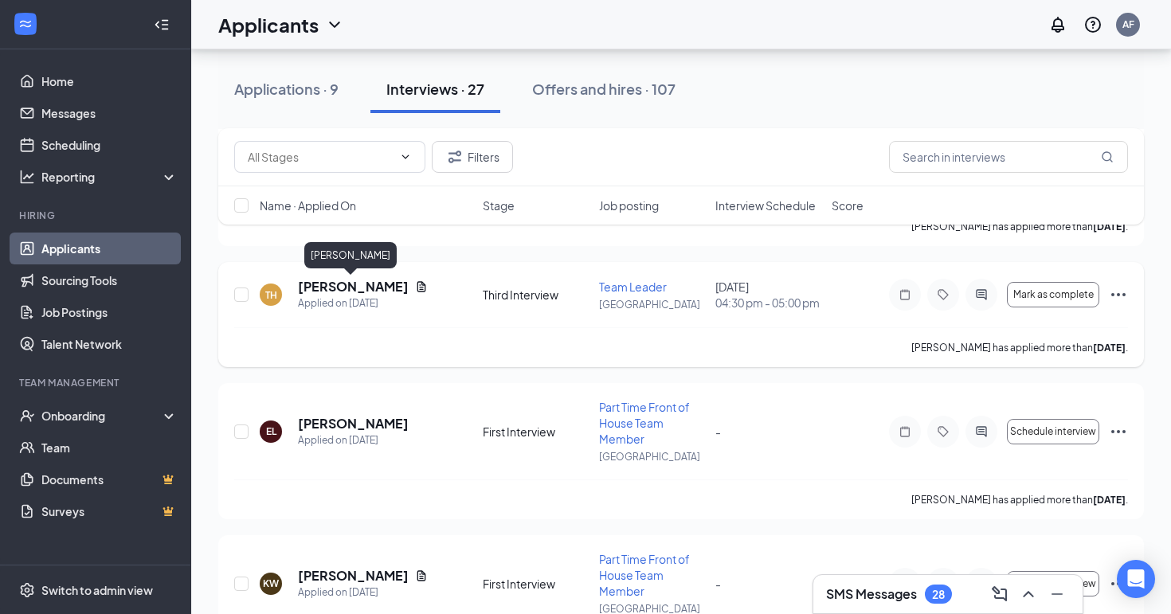
click at [354, 293] on h5 "[PERSON_NAME]" at bounding box center [353, 287] width 111 height 18
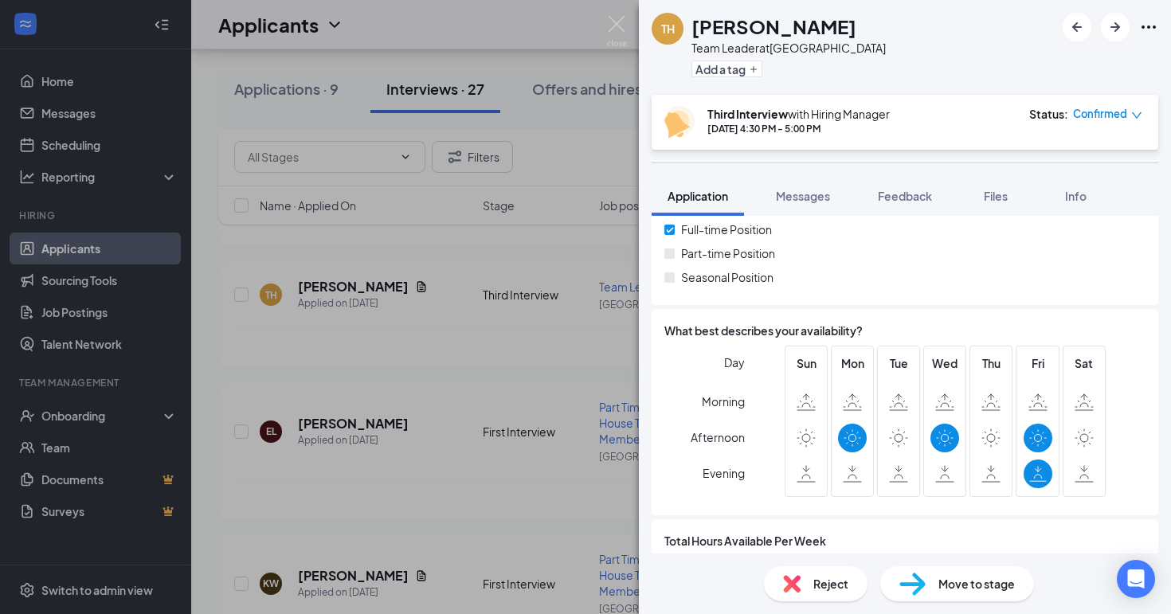
scroll to position [436, 0]
